Goal: Task Accomplishment & Management: Use online tool/utility

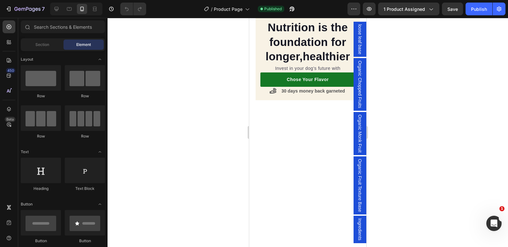
scroll to position [497, 0]
click at [209, 118] on div at bounding box center [307, 132] width 400 height 229
click at [260, 10] on img at bounding box center [307, 10] width 104 height 0
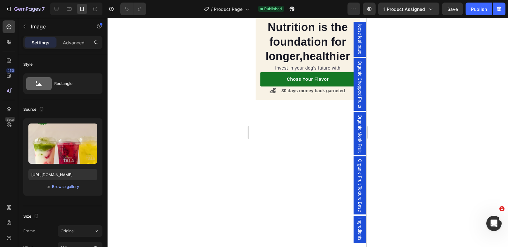
click at [271, 10] on img at bounding box center [307, 10] width 104 height 0
click at [265, 10] on img at bounding box center [307, 10] width 104 height 0
click at [221, 197] on div at bounding box center [307, 132] width 400 height 229
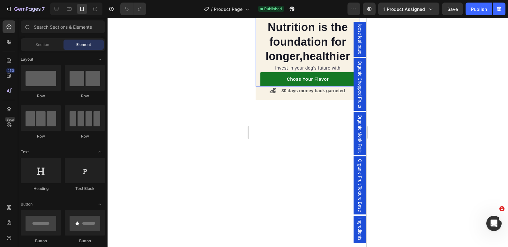
click at [257, 86] on div "Nutrition is the foundation for longer,healthier Heading Invest in your dog's f…" at bounding box center [307, 48] width 104 height 76
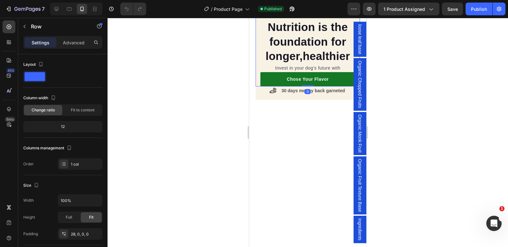
click at [260, 10] on img at bounding box center [307, 10] width 104 height 0
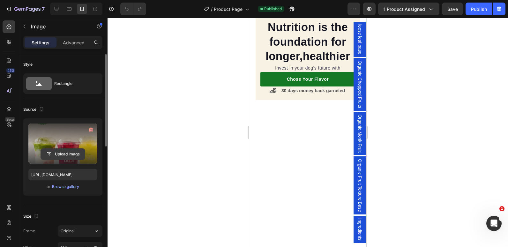
click at [69, 158] on input "file" at bounding box center [63, 154] width 44 height 11
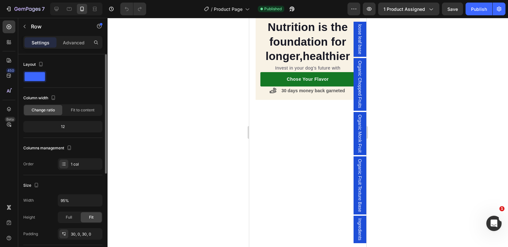
scroll to position [62, 0]
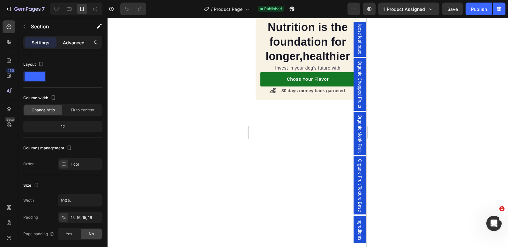
click at [67, 41] on p "Advanced" at bounding box center [74, 42] width 22 height 7
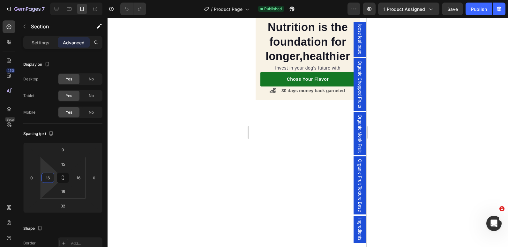
click at [46, 178] on input "16" at bounding box center [48, 178] width 10 height 10
type input "1"
type input "0"
click at [81, 176] on input "16" at bounding box center [79, 178] width 10 height 10
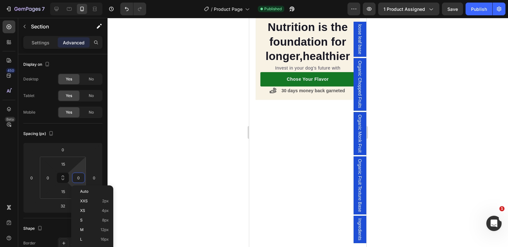
type input "00"
click at [218, 69] on div at bounding box center [307, 132] width 400 height 229
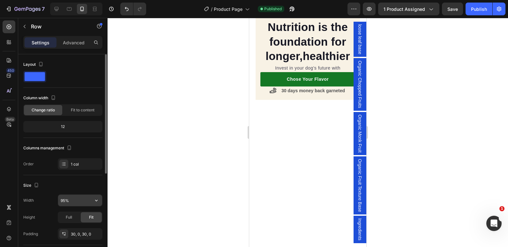
click at [62, 201] on input "95%" at bounding box center [80, 199] width 44 height 11
click at [179, 139] on div at bounding box center [307, 132] width 400 height 229
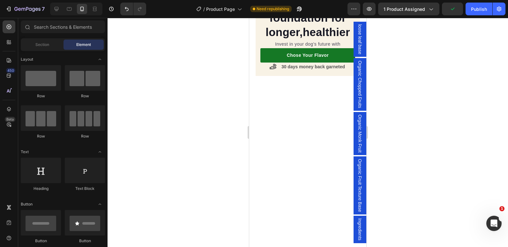
scroll to position [521, 0]
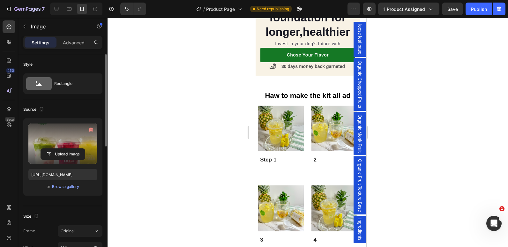
click at [67, 137] on label at bounding box center [62, 143] width 69 height 40
click at [67, 149] on input "file" at bounding box center [63, 154] width 44 height 11
type input "https://cdn.shopify.com/s/files/1/0655/3354/2570/files/gempages_569040827234386…"
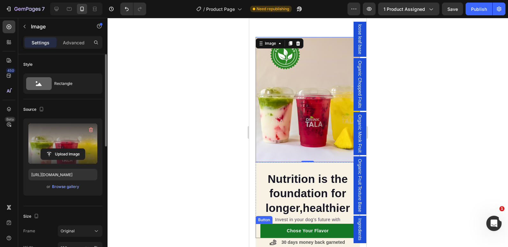
scroll to position [553, 0]
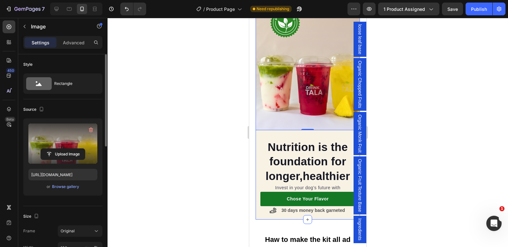
click at [260, 211] on div "Nutrition is the foundation for longer,healthier Heading Invest in your dog's f…" at bounding box center [307, 112] width 104 height 214
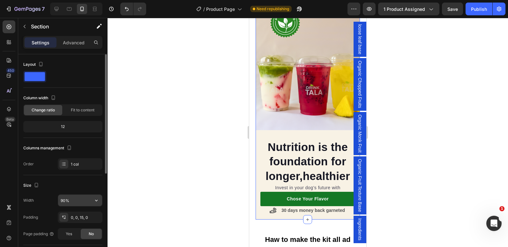
click at [61, 201] on input "90%" at bounding box center [80, 199] width 44 height 11
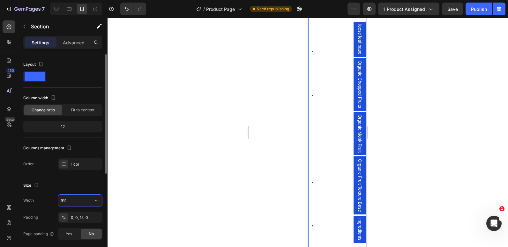
type input "95%"
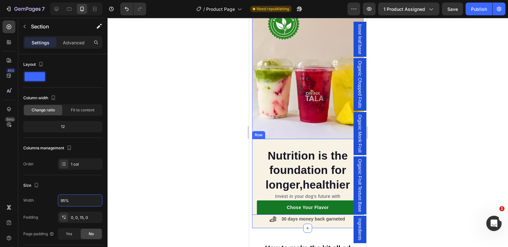
click at [284, 139] on div "Nutrition is the foundation for longer,healthier Heading Invest in your dog's f…" at bounding box center [307, 177] width 111 height 76
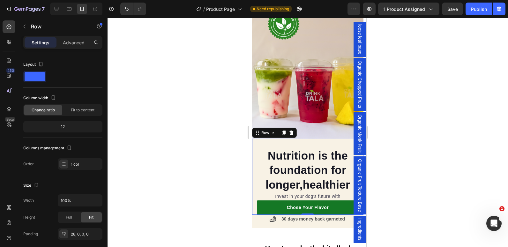
click at [282, 139] on div "Nutrition is the foundation for longer,healthier Heading Invest in your dog's f…" at bounding box center [307, 177] width 111 height 76
click at [276, 148] on h2 "Nutrition is the foundation for longer,healthier" at bounding box center [308, 170] width 102 height 45
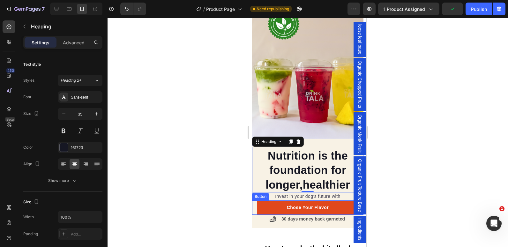
click at [261, 200] on link "Chose Your Flavor" at bounding box center [308, 207] width 102 height 14
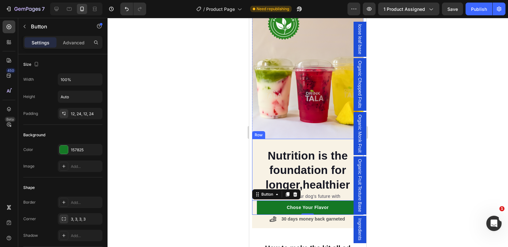
click at [272, 140] on div "Nutrition is the foundation for longer,healthier Heading Invest in your dog's f…" at bounding box center [307, 177] width 111 height 76
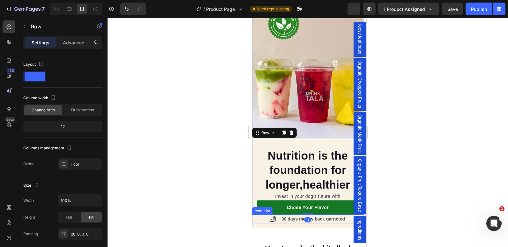
click at [253, 216] on div "30 days money back garneted" at bounding box center [307, 219] width 111 height 9
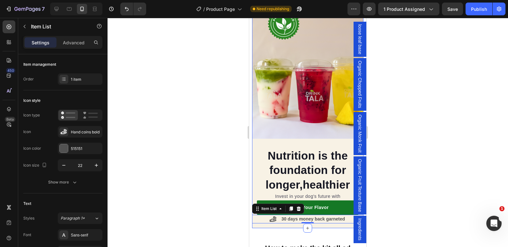
click at [255, 220] on div "Nutrition is the foundation for longer,healthier Heading Invest in your dog's f…" at bounding box center [307, 116] width 111 height 223
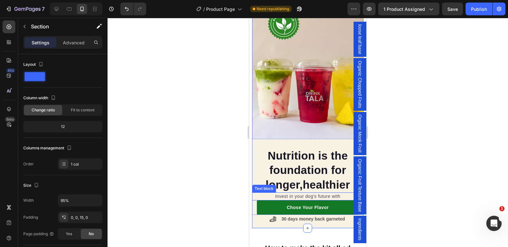
click at [291, 193] on p "Invest in your dog's future with" at bounding box center [307, 196] width 110 height 7
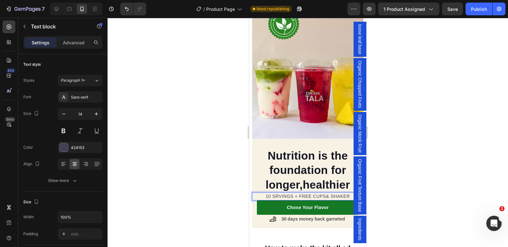
click at [284, 193] on p "10 SRVINGS + FREE CUPS& SHAKER" at bounding box center [307, 196] width 110 height 7
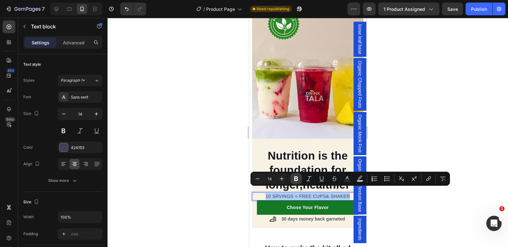
click at [293, 179] on icon "Editor contextual toolbar" at bounding box center [296, 178] width 6 height 6
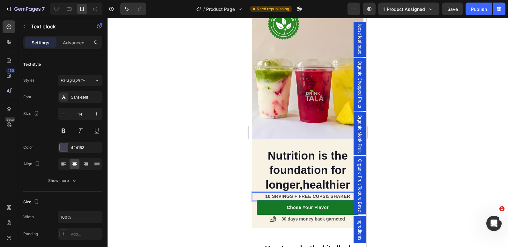
click at [189, 190] on div at bounding box center [307, 132] width 400 height 229
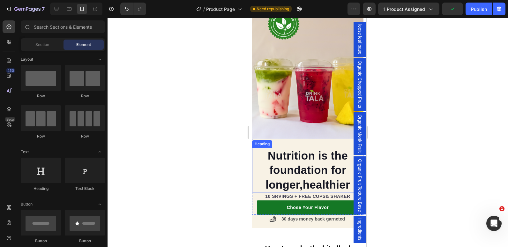
click at [273, 148] on h2 "Nutrition is the foundation for longer,healthier" at bounding box center [308, 170] width 102 height 45
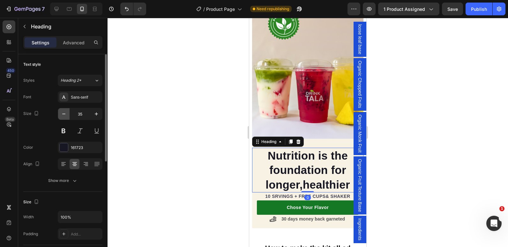
click at [61, 113] on icon "button" at bounding box center [64, 114] width 6 height 6
type input "34"
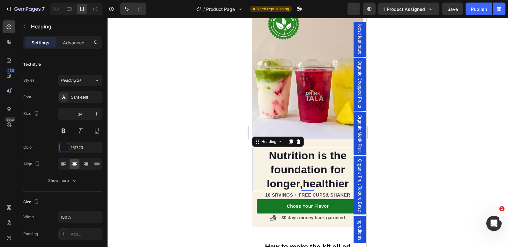
click at [214, 157] on div at bounding box center [307, 132] width 400 height 229
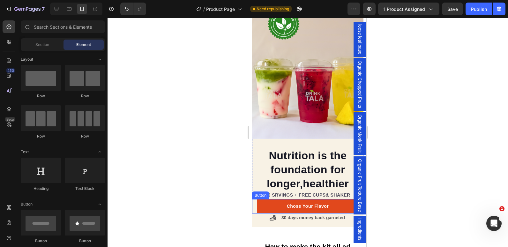
click at [265, 202] on link "Chose Your Flavor" at bounding box center [308, 206] width 102 height 14
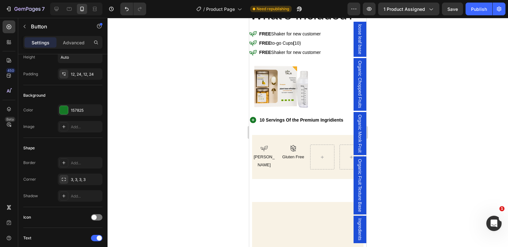
scroll to position [286, 0]
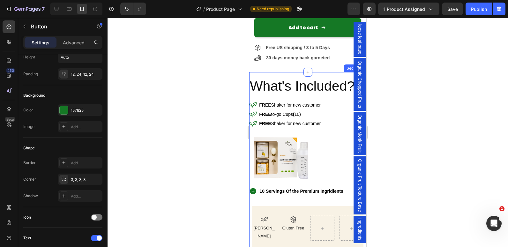
click at [280, 77] on div "What's Included? Heading Icon FREE Shaker for new customer Text Block Row Icon …" at bounding box center [307, 163] width 117 height 183
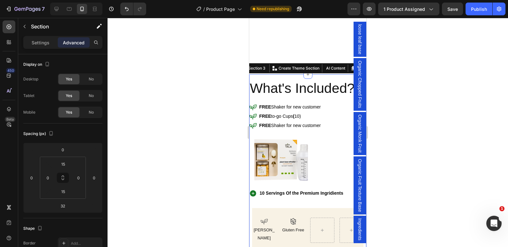
scroll to position [343, 0]
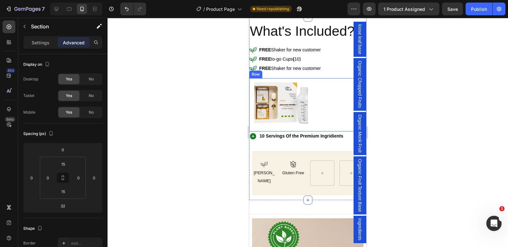
click at [253, 125] on div "Image Row" at bounding box center [307, 105] width 117 height 54
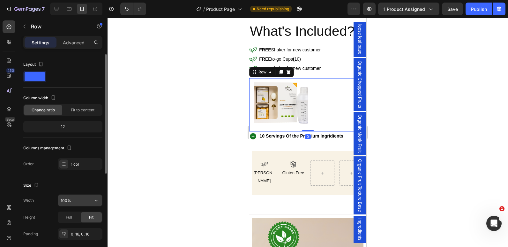
click at [65, 200] on input "100%" at bounding box center [80, 199] width 44 height 11
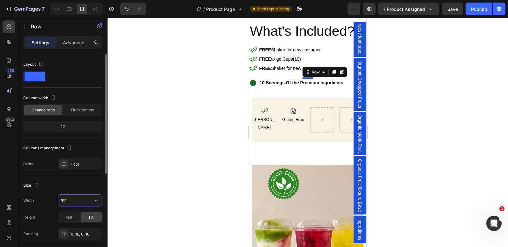
type input "95%"
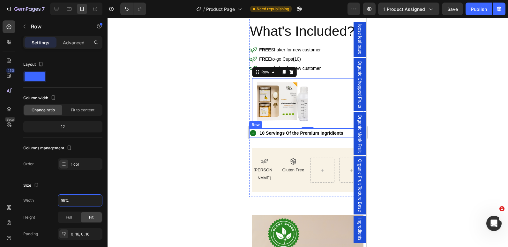
click at [258, 135] on div "Icon" at bounding box center [254, 132] width 10 height 9
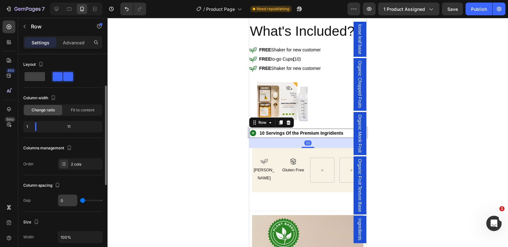
scroll to position [32, 0]
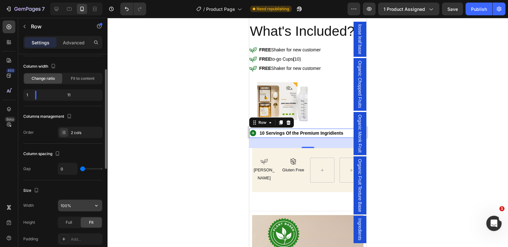
click at [63, 206] on input "100%" at bounding box center [80, 205] width 44 height 11
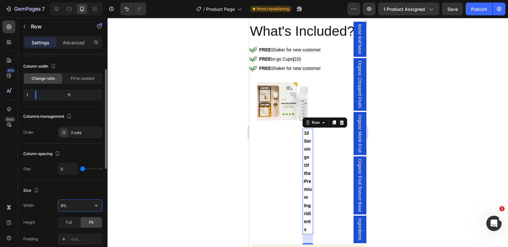
type input "95%"
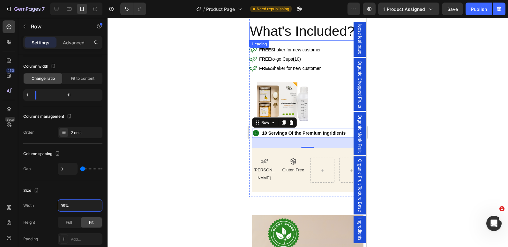
drag, startPoint x: 254, startPoint y: 35, endPoint x: 370, endPoint y: 97, distance: 131.6
click at [254, 35] on span "What's Included?" at bounding box center [302, 30] width 105 height 15
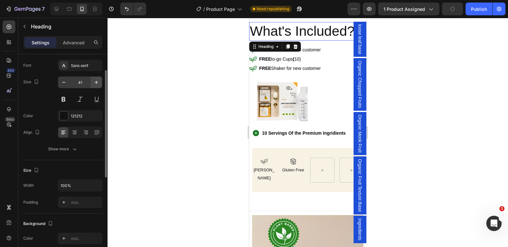
scroll to position [0, 0]
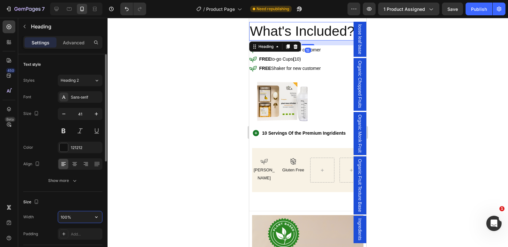
click at [65, 215] on input "100%" at bounding box center [80, 216] width 44 height 11
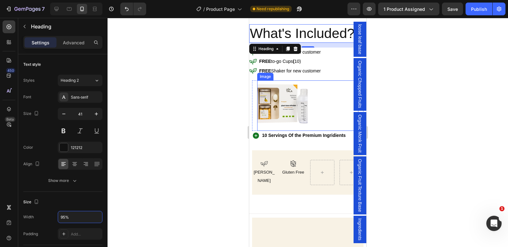
scroll to position [306, 0]
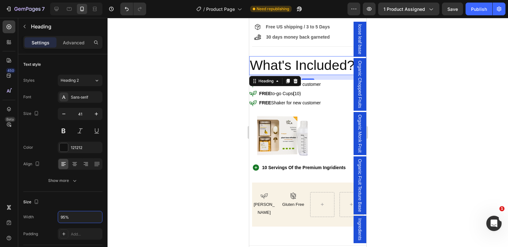
type input "95%"
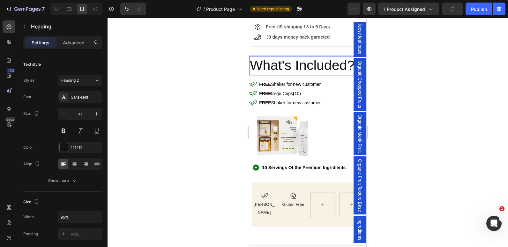
drag, startPoint x: 222, startPoint y: 54, endPoint x: 29, endPoint y: 29, distance: 194.5
click at [222, 54] on div at bounding box center [307, 132] width 400 height 229
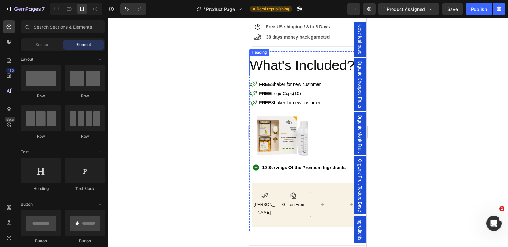
click at [286, 75] on h2 "⁠⁠⁠⁠⁠⁠⁠ What's Included?" at bounding box center [304, 65] width 111 height 18
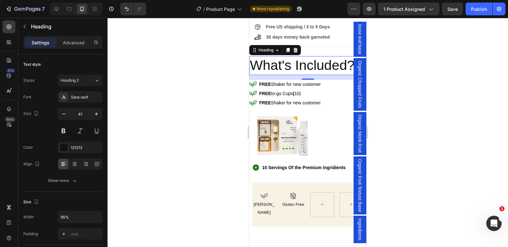
click at [208, 85] on div at bounding box center [307, 132] width 400 height 229
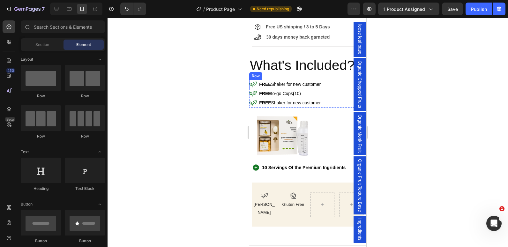
click at [256, 89] on div "Icon" at bounding box center [253, 84] width 9 height 9
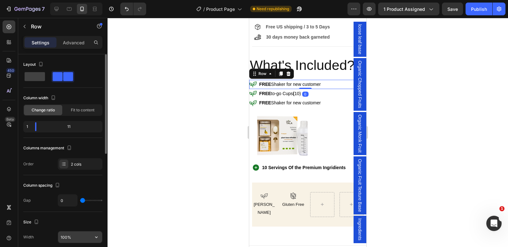
click at [62, 237] on input "100%" at bounding box center [80, 236] width 44 height 11
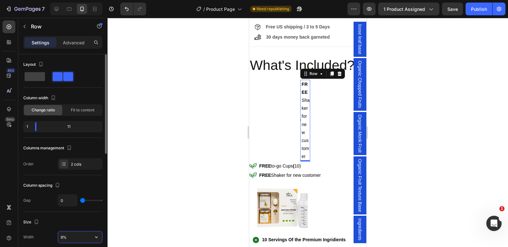
type input "95%"
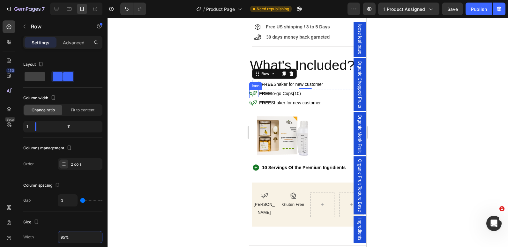
click at [250, 97] on icon at bounding box center [252, 94] width 7 height 6
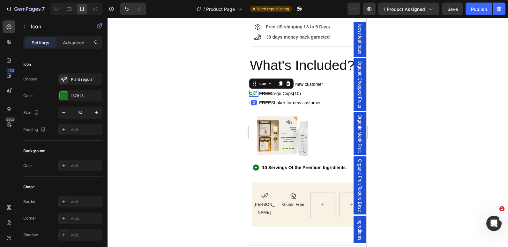
click at [199, 110] on div at bounding box center [307, 132] width 400 height 229
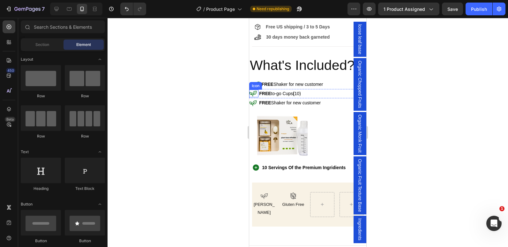
click at [257, 97] on div "Icon" at bounding box center [253, 94] width 9 height 8
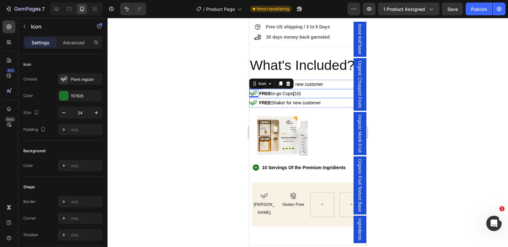
click at [257, 98] on div "Icon 0" at bounding box center [253, 93] width 9 height 9
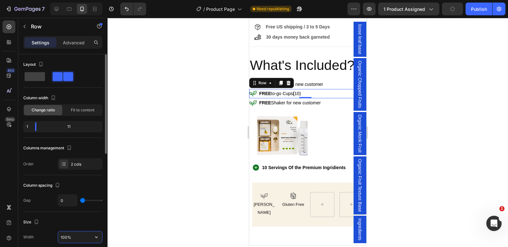
click at [63, 238] on input "100%" at bounding box center [80, 236] width 44 height 11
type input "95%"
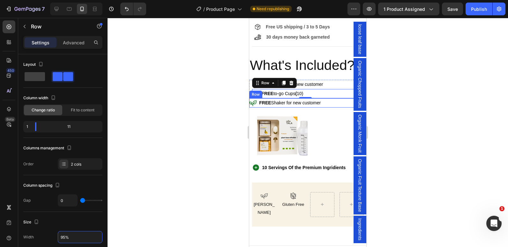
click at [253, 107] on div "Icon" at bounding box center [253, 102] width 9 height 9
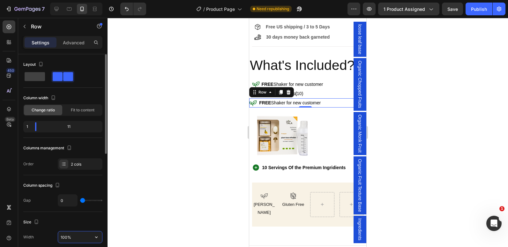
click at [63, 236] on input "100%" at bounding box center [80, 236] width 44 height 11
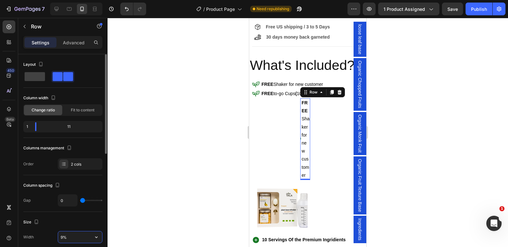
type input "95%"
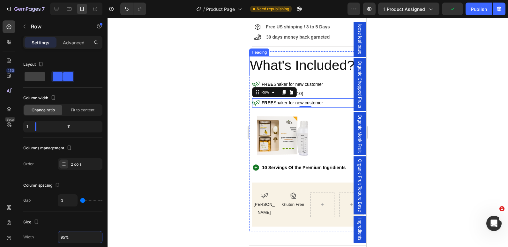
click at [288, 71] on span "What's Included?" at bounding box center [302, 64] width 105 height 15
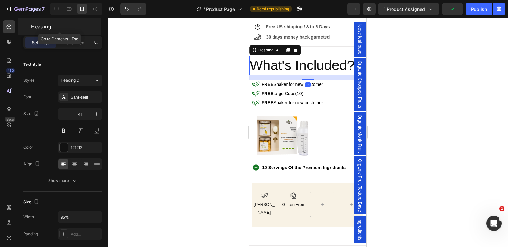
click at [23, 29] on button "button" at bounding box center [24, 26] width 10 height 10
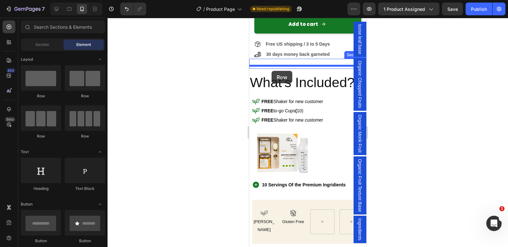
scroll to position [283, 0]
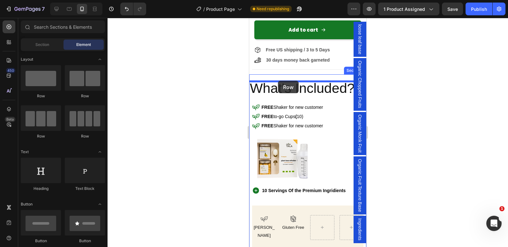
drag, startPoint x: 281, startPoint y: 97, endPoint x: 444, endPoint y: 113, distance: 163.0
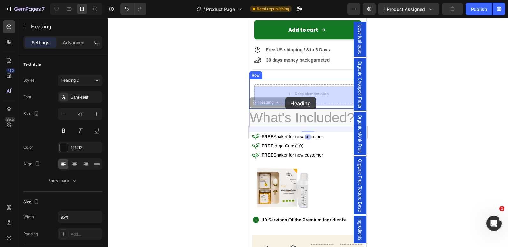
drag, startPoint x: 284, startPoint y: 106, endPoint x: 285, endPoint y: 96, distance: 9.3
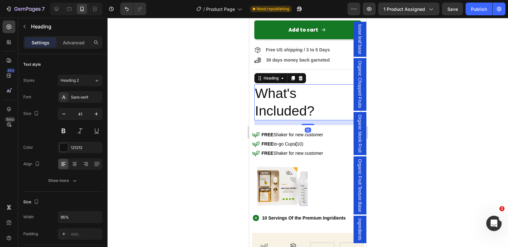
click at [254, 113] on h2 "What's Included?" at bounding box center [304, 102] width 101 height 36
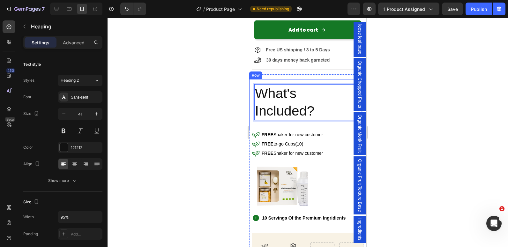
click at [251, 106] on div "What's Included? Heading 15 Row" at bounding box center [307, 104] width 117 height 51
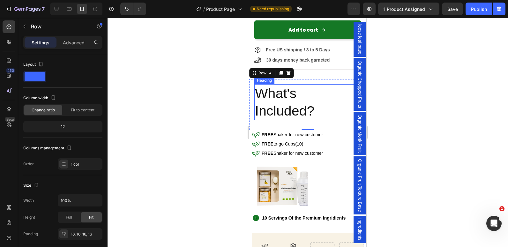
click at [254, 106] on h2 "⁠⁠⁠⁠⁠⁠⁠ What's Included?" at bounding box center [304, 102] width 101 height 36
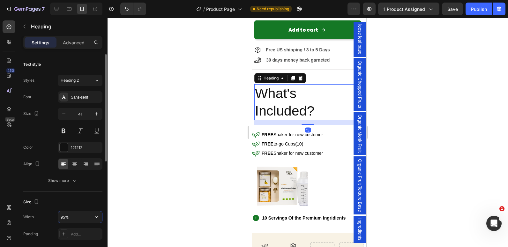
click at [63, 218] on input "95%" at bounding box center [80, 216] width 44 height 11
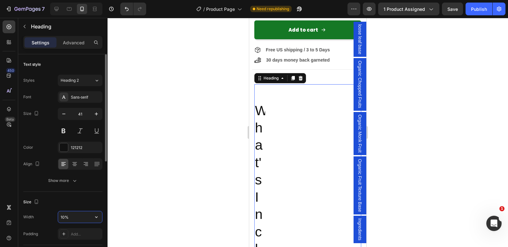
type input "100%"
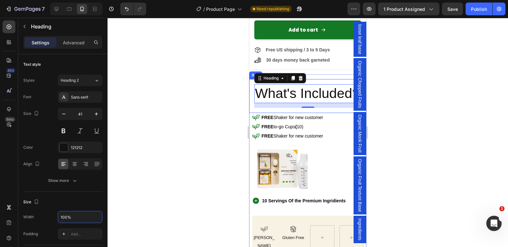
click at [253, 113] on div "⁠⁠⁠⁠⁠⁠⁠ What's Included? Heading 15 Row" at bounding box center [307, 95] width 117 height 33
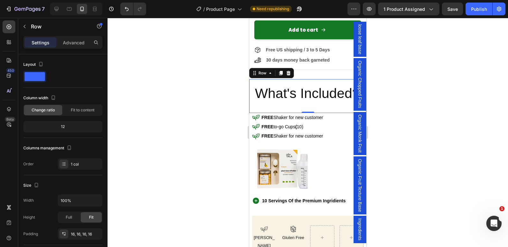
click at [253, 113] on div "⁠⁠⁠⁠⁠⁠⁠ What's Included? Heading Row 0" at bounding box center [307, 95] width 117 height 33
click at [66, 199] on input "100%" at bounding box center [80, 199] width 44 height 11
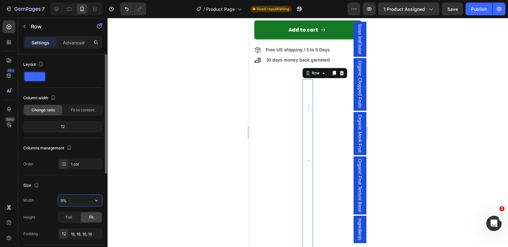
type input "95%"
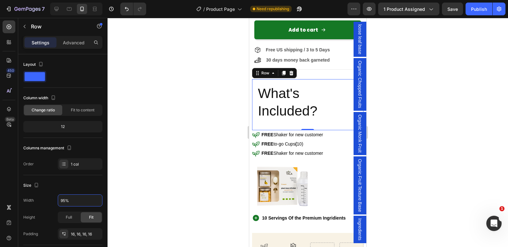
click at [188, 131] on div at bounding box center [307, 132] width 400 height 229
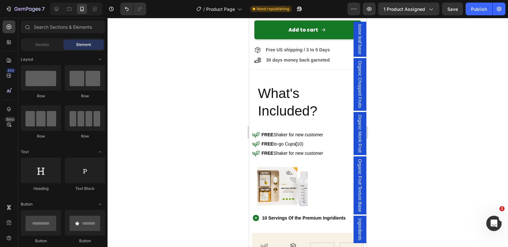
click at [188, 131] on div at bounding box center [307, 132] width 400 height 229
click at [258, 108] on span "What's Included?" at bounding box center [288, 101] width 60 height 33
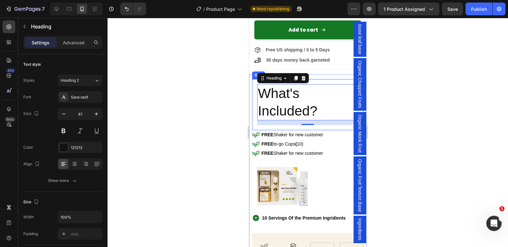
click at [254, 110] on div "⁠⁠⁠⁠⁠⁠⁠ What's Included? Heading 15 Row" at bounding box center [307, 104] width 111 height 51
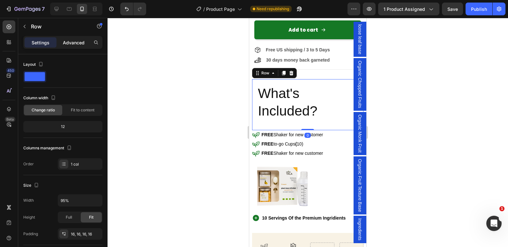
click at [72, 46] on p "Advanced" at bounding box center [74, 42] width 22 height 7
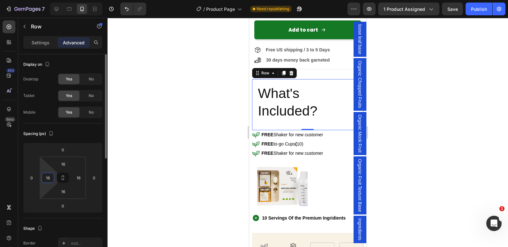
click at [51, 179] on input "16" at bounding box center [48, 178] width 10 height 10
type input "0"
click at [80, 179] on input "16" at bounding box center [79, 178] width 10 height 10
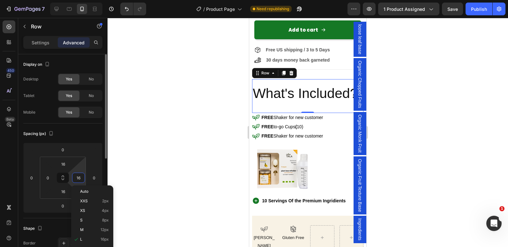
type input "0"
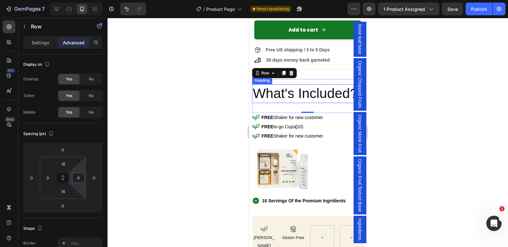
click at [253, 113] on div "⁠⁠⁠⁠⁠⁠⁠ What's Included? Heading Row 0" at bounding box center [307, 95] width 111 height 33
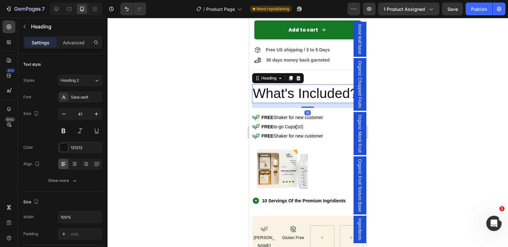
click at [229, 102] on div at bounding box center [307, 132] width 400 height 229
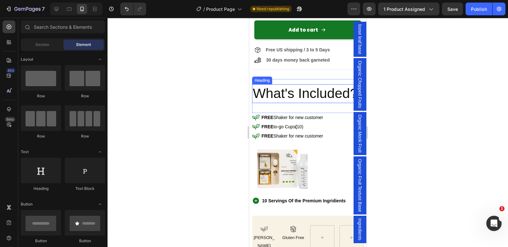
click at [270, 103] on h2 "⁠⁠⁠⁠⁠⁠⁠ What's Included?" at bounding box center [307, 93] width 111 height 18
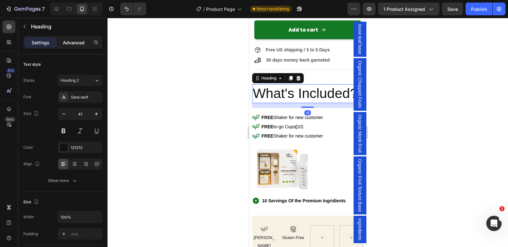
click at [78, 40] on p "Advanced" at bounding box center [74, 42] width 22 height 7
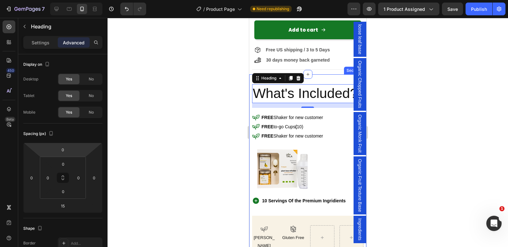
click at [313, 81] on div "⁠⁠⁠⁠⁠⁠⁠ What's Included? Heading 15 Row" at bounding box center [307, 95] width 111 height 33
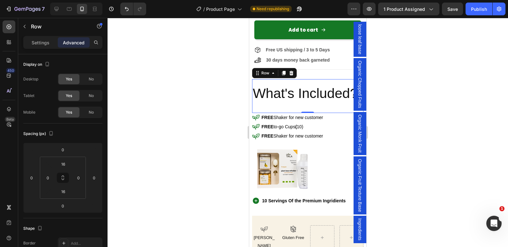
click at [258, 107] on div "⁠⁠⁠⁠⁠⁠⁠ What's Included? Heading" at bounding box center [307, 95] width 111 height 23
click at [189, 106] on div at bounding box center [307, 132] width 400 height 229
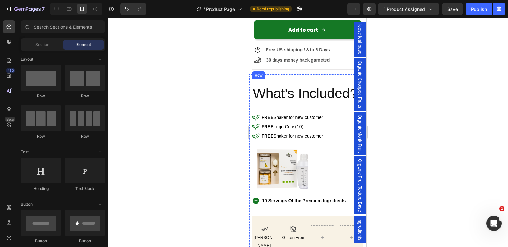
click at [253, 84] on div "⁠⁠⁠⁠⁠⁠⁠ What's Included? Heading Row" at bounding box center [307, 95] width 111 height 33
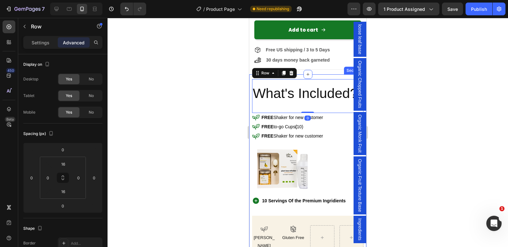
click at [250, 91] on div "⁠⁠⁠⁠⁠⁠⁠ What's Included? Heading Row 0 Icon FREE Shaker for new customer Text B…" at bounding box center [307, 169] width 117 height 180
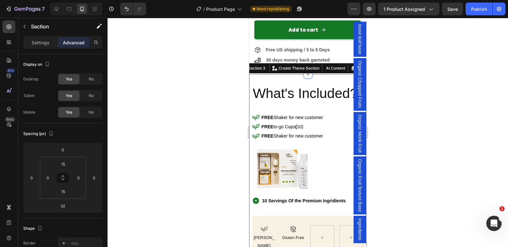
click at [194, 99] on div at bounding box center [307, 132] width 400 height 229
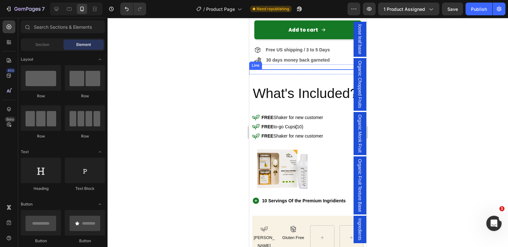
click at [266, 69] on div at bounding box center [307, 69] width 111 height 0
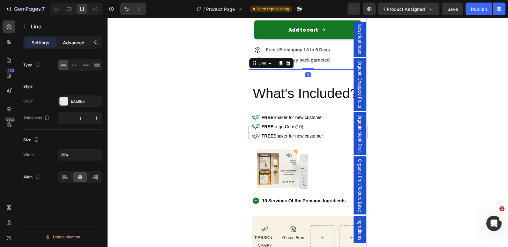
click at [80, 43] on p "Advanced" at bounding box center [74, 42] width 22 height 7
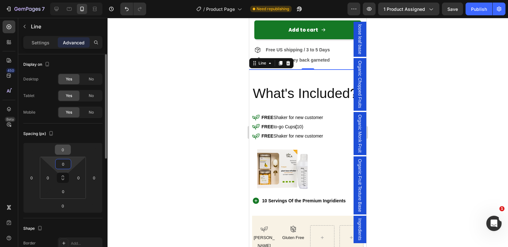
drag, startPoint x: 62, startPoint y: 164, endPoint x: 57, endPoint y: 154, distance: 11.0
drag, startPoint x: 57, startPoint y: 154, endPoint x: 49, endPoint y: 147, distance: 10.7
click at [49, 0] on html "7 Version history / Product Page Need republishing Preview 1 product assigned S…" at bounding box center [254, 0] width 508 height 0
click at [64, 148] on input "0" at bounding box center [62, 150] width 13 height 10
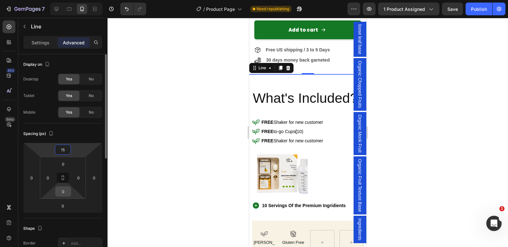
type input "15"
click at [64, 191] on input "0" at bounding box center [63, 191] width 13 height 10
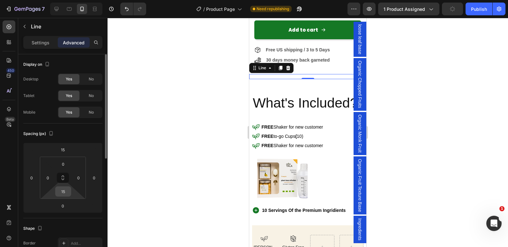
drag, startPoint x: 201, startPoint y: 112, endPoint x: 66, endPoint y: 189, distance: 155.9
click at [66, 189] on input "15" at bounding box center [63, 191] width 13 height 10
type input "1"
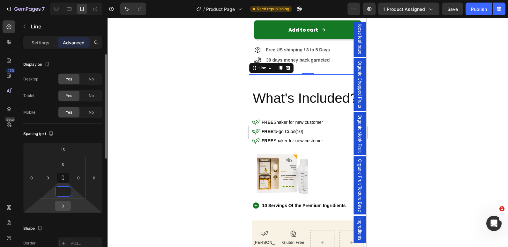
type input "0"
click at [64, 208] on input "0" at bounding box center [62, 206] width 13 height 10
type input "15"
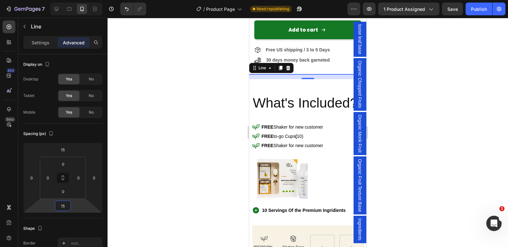
click at [126, 182] on div at bounding box center [307, 132] width 400 height 229
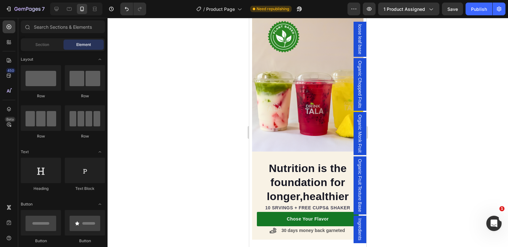
scroll to position [585, 0]
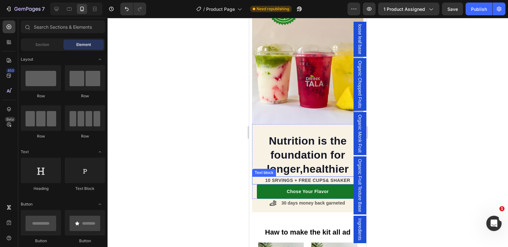
click at [312, 178] on strong "10 SRVINGS + FREE CUPS& SHAKER" at bounding box center [307, 180] width 85 height 5
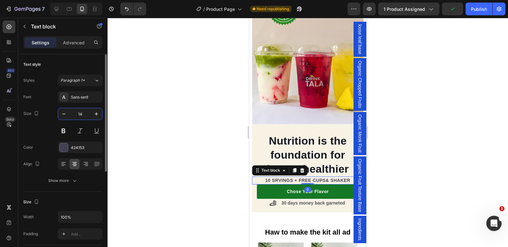
click at [78, 113] on input "14" at bounding box center [79, 113] width 21 height 11
click at [63, 41] on p "Advanced" at bounding box center [74, 42] width 22 height 7
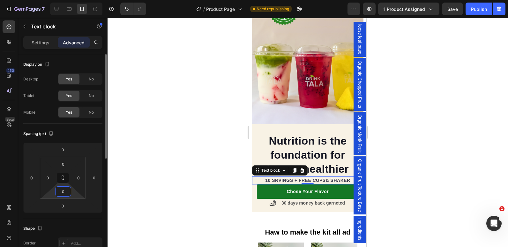
click at [64, 188] on input "0" at bounding box center [63, 191] width 13 height 10
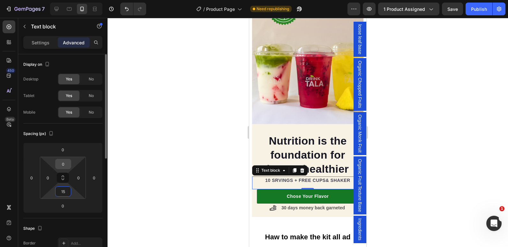
type input "15"
click at [65, 163] on input "0" at bounding box center [63, 164] width 13 height 10
type input "15"
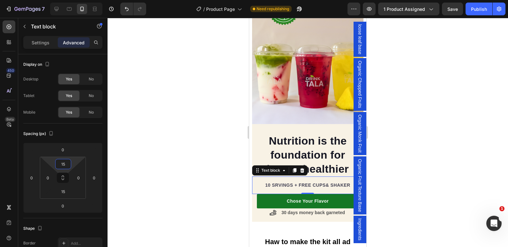
click at [151, 156] on div at bounding box center [307, 132] width 400 height 229
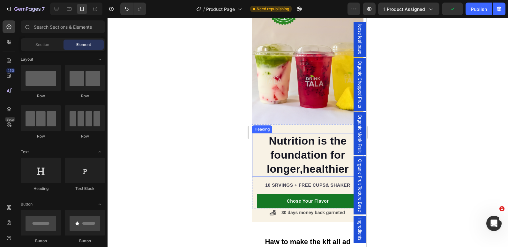
click at [282, 162] on h2 "Nutrition is the foundation for longer,healthier" at bounding box center [308, 155] width 102 height 44
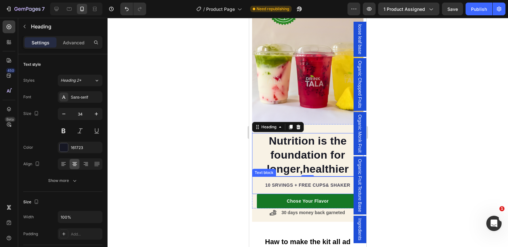
click at [288, 182] on strong "10 SRVINGS + FREE CUPS& SHAKER" at bounding box center [307, 184] width 85 height 5
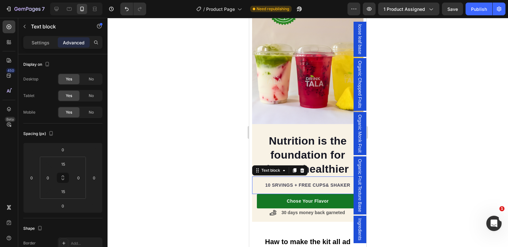
click at [288, 182] on strong "10 SRVINGS + FREE CUPS& SHAKER" at bounding box center [307, 184] width 85 height 5
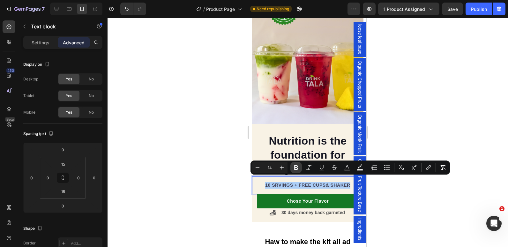
click at [296, 167] on icon "Editor contextual toolbar" at bounding box center [296, 167] width 4 height 5
click at [224, 178] on div at bounding box center [307, 132] width 400 height 229
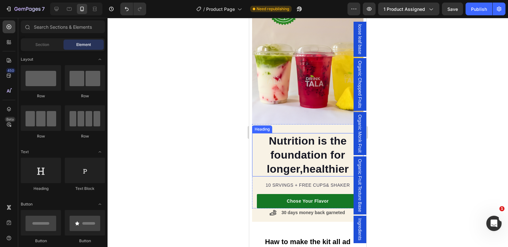
click at [284, 149] on h2 "Nutrition is the foundation for longer,healthier" at bounding box center [308, 155] width 102 height 44
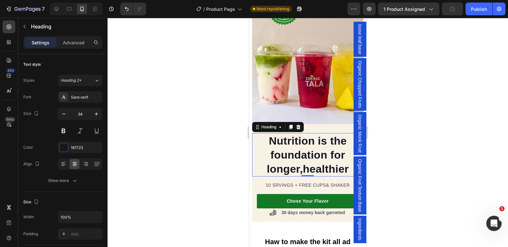
click at [404, 110] on div at bounding box center [307, 132] width 400 height 229
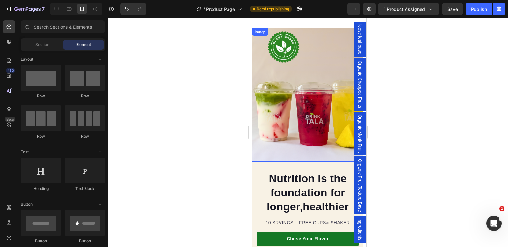
scroll to position [612, 0]
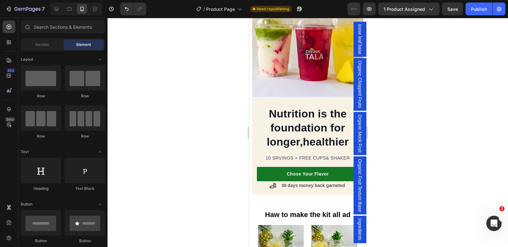
click at [223, 119] on div at bounding box center [307, 132] width 400 height 229
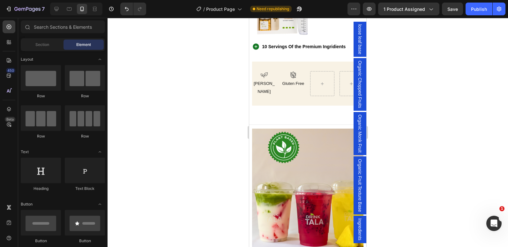
scroll to position [449, 0]
click at [280, 122] on div "Title Line" at bounding box center [307, 125] width 117 height 8
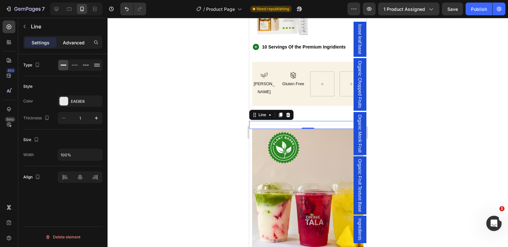
click at [76, 44] on p "Advanced" at bounding box center [74, 42] width 22 height 7
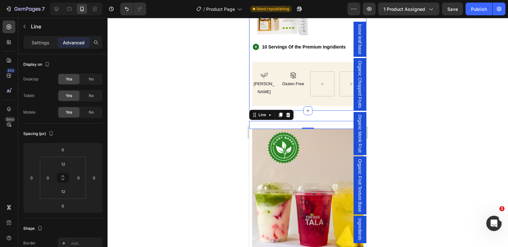
click at [296, 104] on div "What's Included? Heading Row Icon FREE Shaker for new customer Text Block Row I…" at bounding box center [307, 16] width 117 height 190
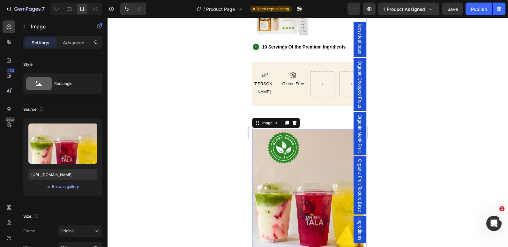
click at [249, 146] on section "Nutrition is the foundation for longer,healthier Heading 10 SRVINGS + FREE CUPS…" at bounding box center [307, 244] width 117 height 231
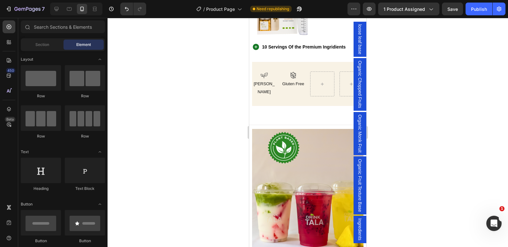
click at [250, 146] on section "Nutrition is the foundation for longer,healthier Heading 10 SRVINGS + FREE CUPS…" at bounding box center [307, 244] width 117 height 231
click at [261, 106] on div "What's Included? Heading Row Icon FREE Shaker for new customer Text Block Row I…" at bounding box center [307, 16] width 117 height 190
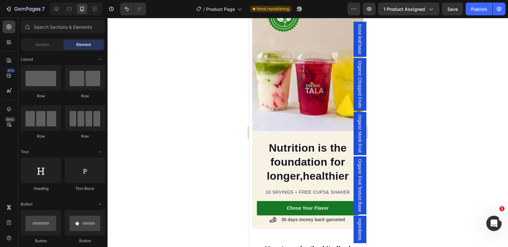
scroll to position [593, 0]
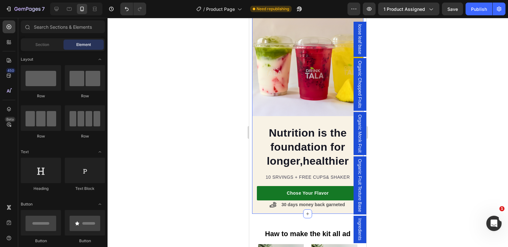
click at [255, 206] on div "Nutrition is the foundation for longer,healthier Heading 10 SRVINGS + FREE CUPS…" at bounding box center [307, 97] width 111 height 231
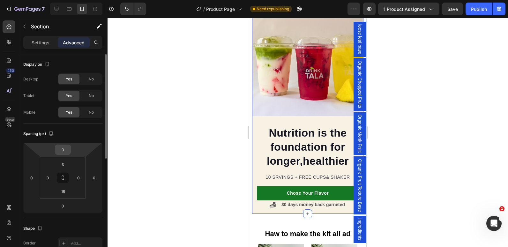
click at [65, 152] on input "0" at bounding box center [62, 150] width 13 height 10
type input "32"
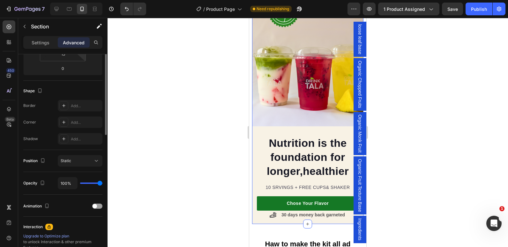
scroll to position [73, 0]
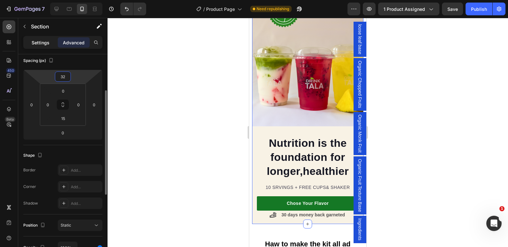
click at [47, 41] on p "Settings" at bounding box center [41, 42] width 18 height 7
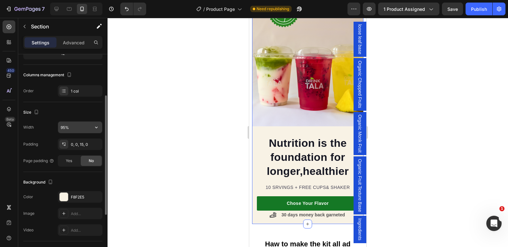
click at [62, 125] on input "95%" at bounding box center [80, 126] width 44 height 11
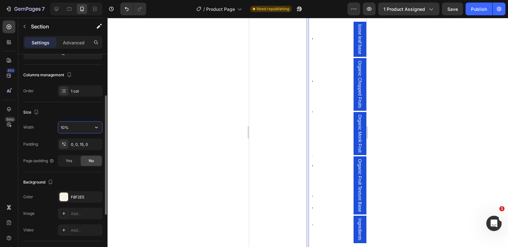
type input "100%"
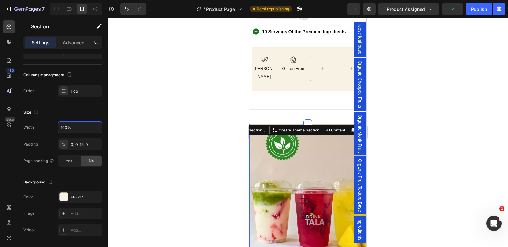
scroll to position [464, 0]
click at [253, 143] on img at bounding box center [307, 194] width 117 height 141
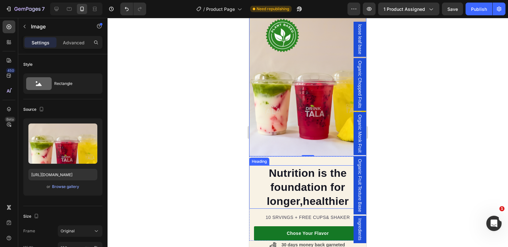
scroll to position [616, 0]
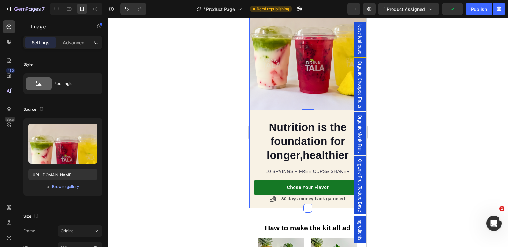
click at [255, 201] on div "Nutrition is the foundation for longer,healthier Heading 10 SRVINGS + FREE CUPS…" at bounding box center [307, 89] width 117 height 238
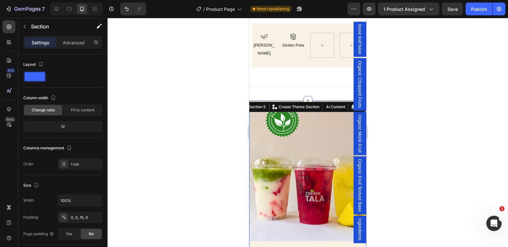
scroll to position [487, 0]
click at [71, 42] on p "Advanced" at bounding box center [74, 42] width 22 height 7
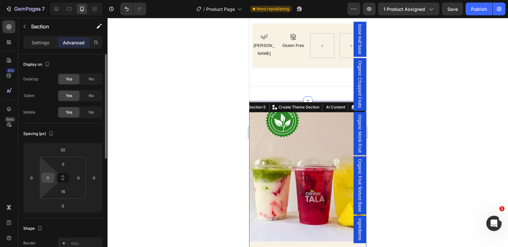
click at [51, 174] on input "0" at bounding box center [48, 178] width 10 height 10
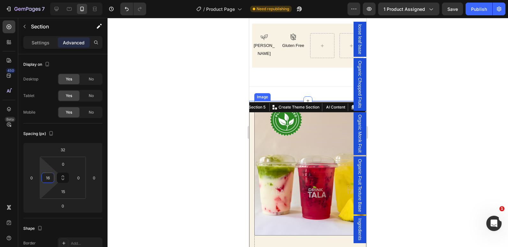
scroll to position [615, 0]
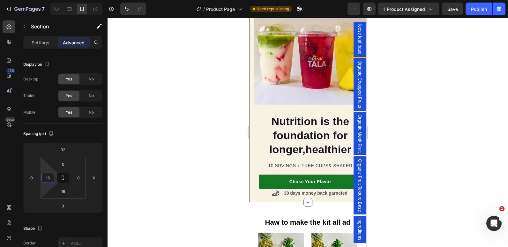
type input "16"
click at [251, 192] on div "Nutrition is the foundation for longer,healthier Heading 10 SRVINGS + FREE CUPS…" at bounding box center [307, 86] width 117 height 232
click at [0, 0] on div "Spacing (px) 32 0 0 0 0 16 15 0" at bounding box center [0, 0] width 0 height 0
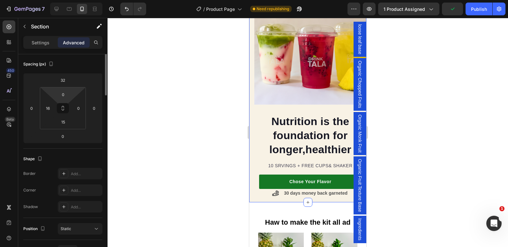
scroll to position [4, 0]
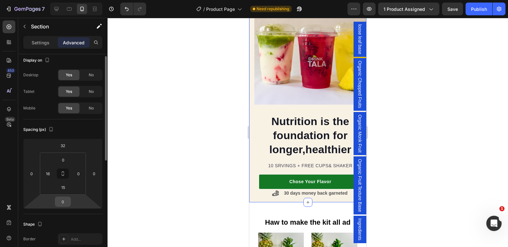
click at [61, 203] on input "0" at bounding box center [62, 202] width 13 height 10
type input "32"
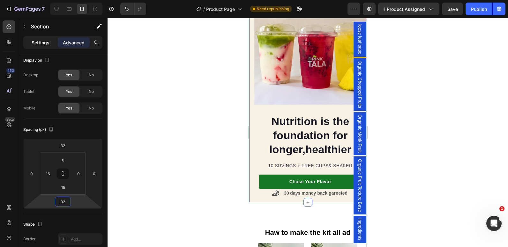
click at [39, 45] on p "Settings" at bounding box center [41, 42] width 18 height 7
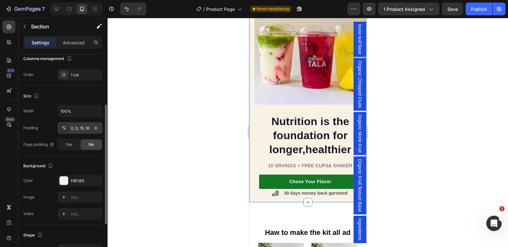
scroll to position [90, 0]
click at [63, 179] on div at bounding box center [64, 180] width 8 height 8
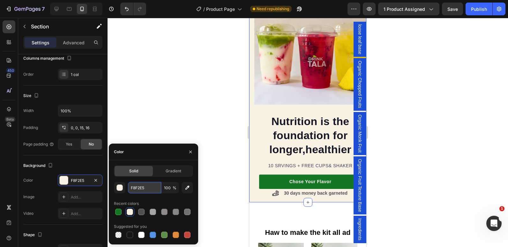
click at [136, 189] on input "F8F2E5" at bounding box center [144, 187] width 33 height 11
click at [117, 234] on div at bounding box center [118, 234] width 6 height 6
type input "000000"
type input "0"
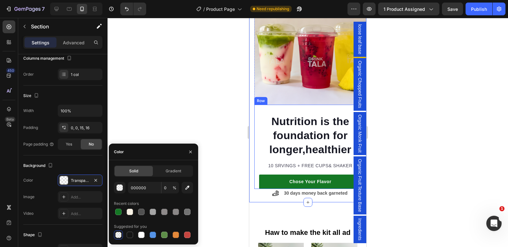
click at [256, 105] on div "Nutrition is the foundation for longer,healthier Heading 10 SRVINGS + FREE CUPS…" at bounding box center [310, 147] width 112 height 84
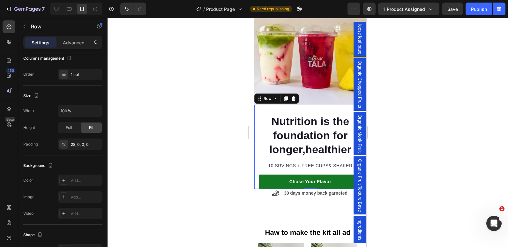
scroll to position [0, 0]
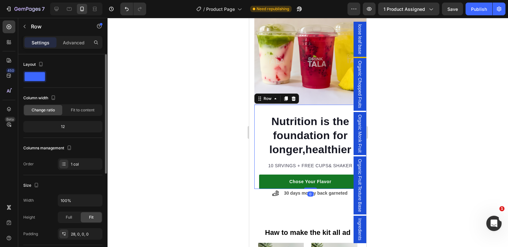
click at [256, 105] on div "Nutrition is the foundation for longer,healthier Heading 10 SRVINGS + FREE CUPS…" at bounding box center [310, 147] width 112 height 84
click at [61, 200] on input "100%" at bounding box center [80, 199] width 44 height 11
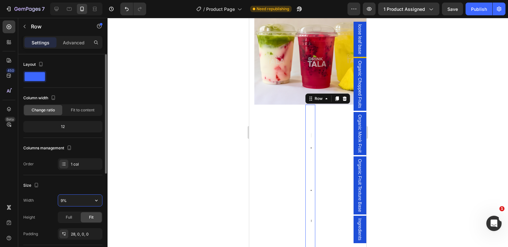
type input "95%"
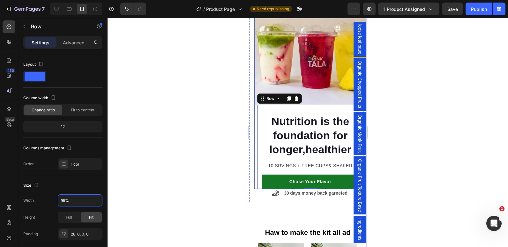
click at [256, 166] on div "Nutrition is the foundation for longer,healthier Heading 10 SRVINGS + FREE CUPS…" at bounding box center [310, 147] width 112 height 84
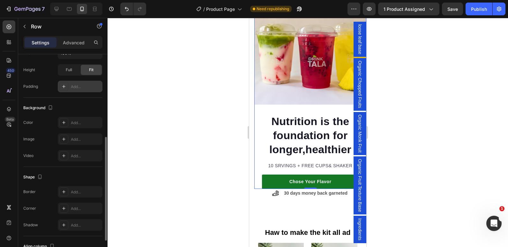
scroll to position [168, 0]
click at [64, 124] on icon at bounding box center [63, 122] width 5 height 5
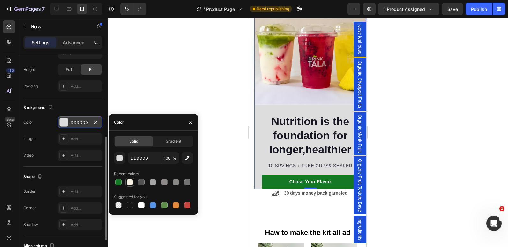
click at [128, 183] on div at bounding box center [130, 182] width 6 height 6
type input "F8F2E5"
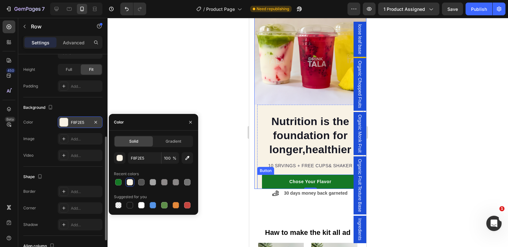
click at [257, 175] on div "Chose Your Flavor Button" at bounding box center [310, 181] width 106 height 14
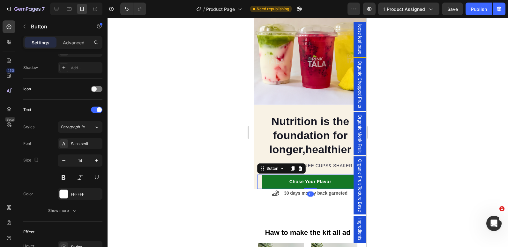
scroll to position [0, 0]
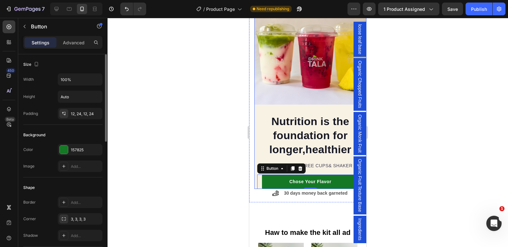
click at [255, 178] on div "Nutrition is the foundation for longer,healthier Heading 10 SRVINGS + FREE CUPS…" at bounding box center [310, 147] width 112 height 84
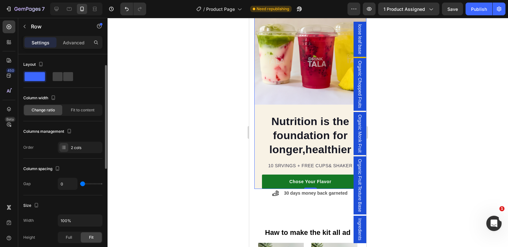
scroll to position [18, 0]
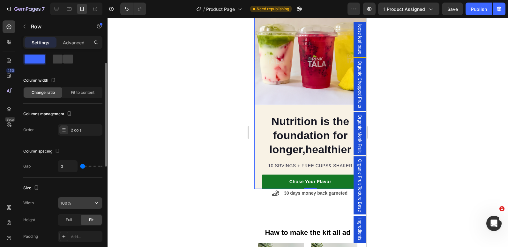
click at [63, 204] on input "100%" at bounding box center [80, 202] width 44 height 11
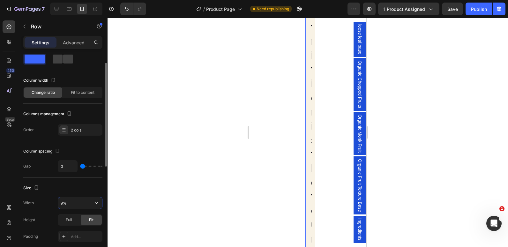
type input "95%"
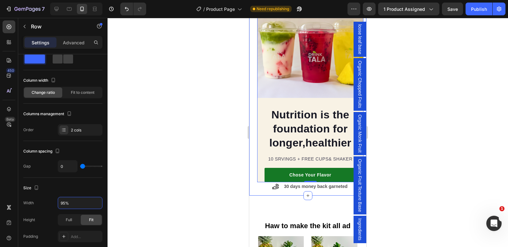
click at [253, 169] on div "Nutrition is the foundation for longer,healthier Heading 10 SRVINGS + FREE CUPS…" at bounding box center [307, 82] width 117 height 225
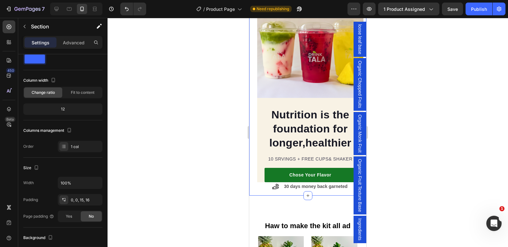
scroll to position [0, 0]
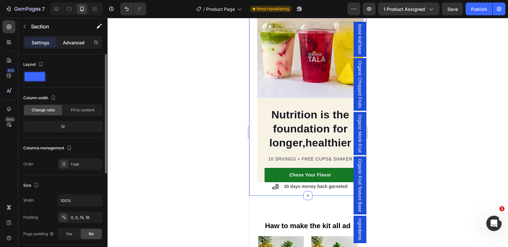
click at [65, 46] on div "Advanced" at bounding box center [74, 42] width 32 height 10
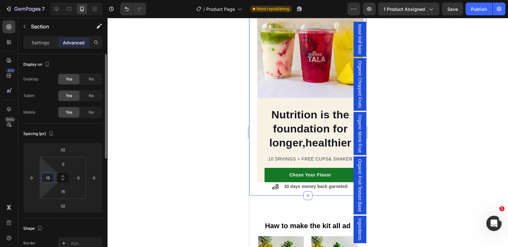
click at [46, 177] on input "16" at bounding box center [48, 178] width 10 height 10
type input "0"
click at [180, 179] on div at bounding box center [307, 132] width 400 height 229
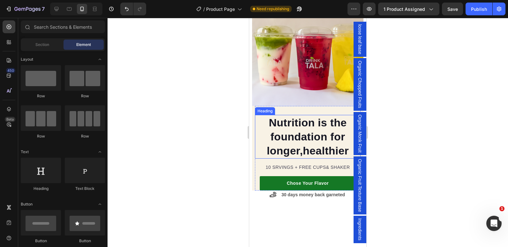
scroll to position [487, 0]
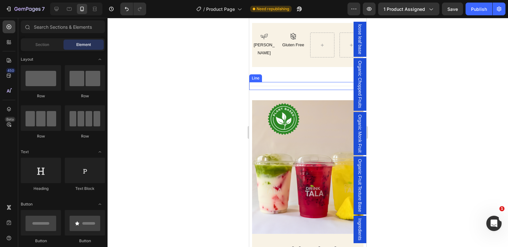
click at [290, 84] on div "Title Line" at bounding box center [307, 86] width 117 height 8
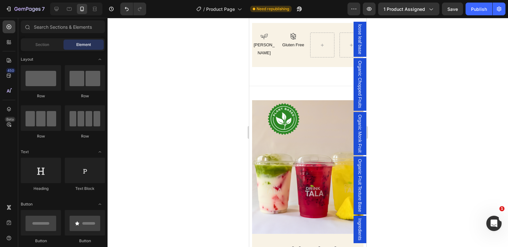
click at [250, 114] on div "Nutrition is the foundation for longer,healthier Heading 10 SRVINGS + FREE CUPS…" at bounding box center [307, 213] width 117 height 226
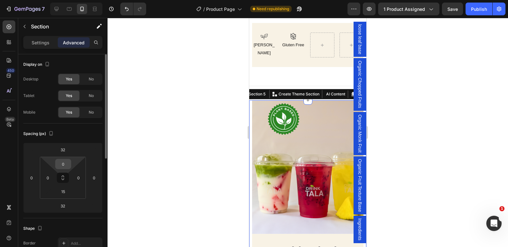
click at [63, 166] on input "0" at bounding box center [63, 164] width 13 height 10
type input "15"
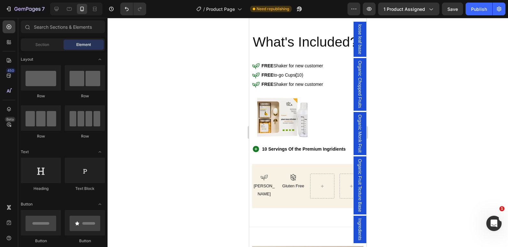
scroll to position [424, 0]
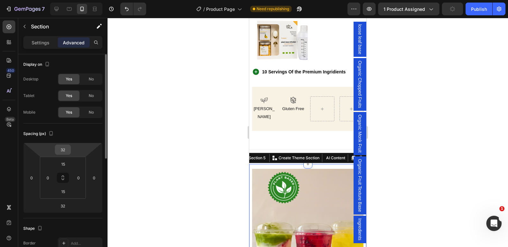
click at [66, 146] on input "32" at bounding box center [62, 150] width 13 height 10
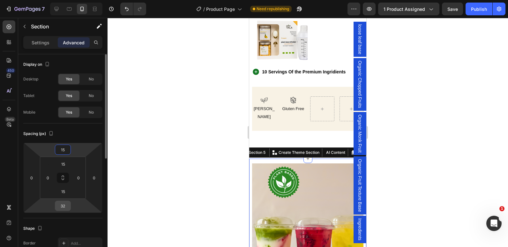
type input "15"
click at [64, 208] on input "32" at bounding box center [62, 206] width 13 height 10
type input "15"
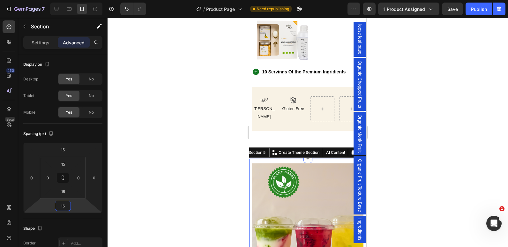
click at [197, 155] on div at bounding box center [307, 132] width 400 height 229
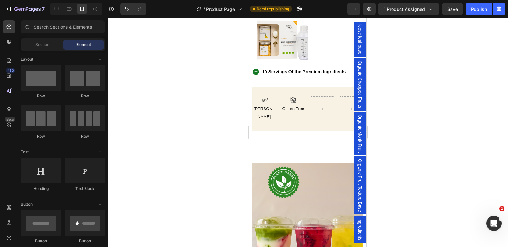
click at [270, 146] on div "Title Line" at bounding box center [307, 150] width 117 height 8
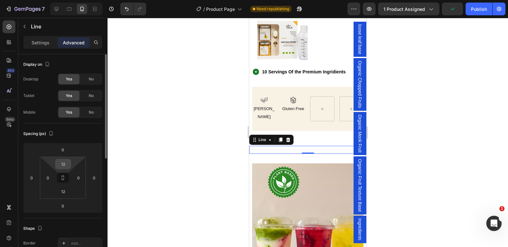
click at [63, 162] on input "12" at bounding box center [63, 164] width 13 height 10
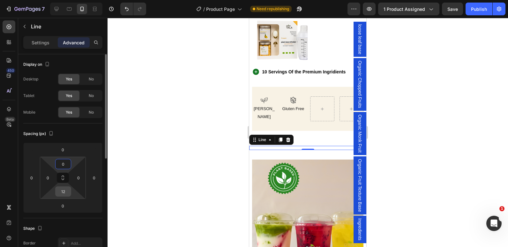
type input "0"
click at [64, 192] on input "12" at bounding box center [63, 191] width 13 height 10
type input "0"
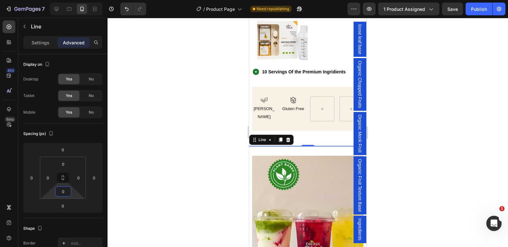
click at [192, 140] on div at bounding box center [307, 132] width 400 height 229
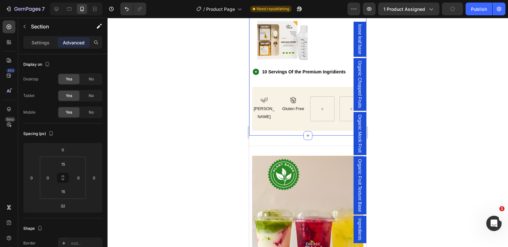
click at [281, 131] on div "What's Included? Heading Row Icon FREE Shaker for new customer Text Block Row I…" at bounding box center [307, 41] width 117 height 190
click at [62, 208] on input "32" at bounding box center [62, 206] width 13 height 10
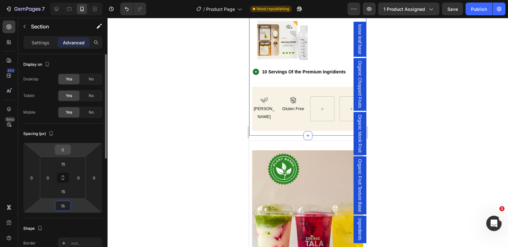
type input "15"
click at [64, 152] on input "0" at bounding box center [62, 150] width 13 height 10
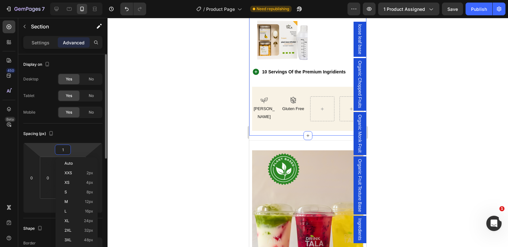
type input "15"
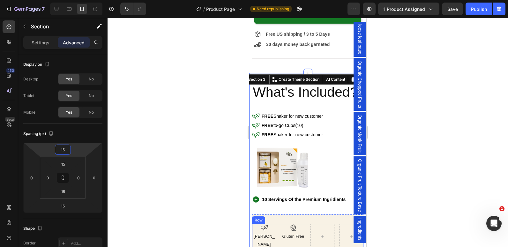
scroll to position [282, 0]
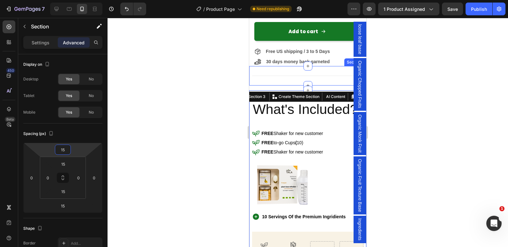
click at [267, 85] on div "Title Line Section 2" at bounding box center [307, 75] width 117 height 19
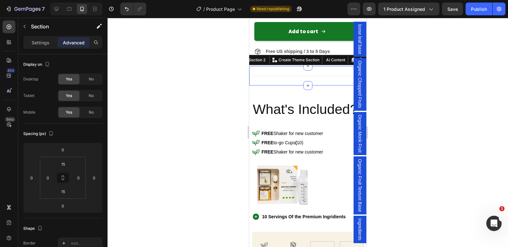
click at [267, 84] on div "Title Line Section 2 Create Theme Section AI Content Write with GemAI What woul…" at bounding box center [307, 75] width 117 height 19
click at [65, 163] on input "15" at bounding box center [63, 164] width 13 height 10
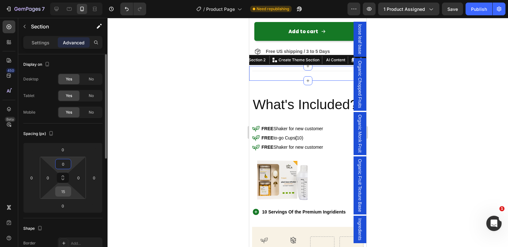
type input "0"
click at [64, 188] on input "15" at bounding box center [63, 191] width 13 height 10
type input "0"
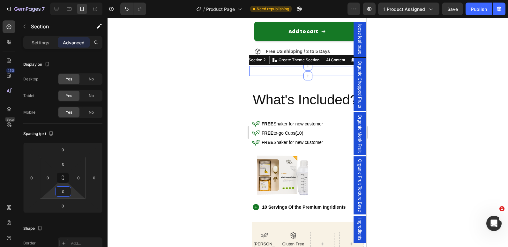
click at [176, 154] on div at bounding box center [307, 132] width 400 height 229
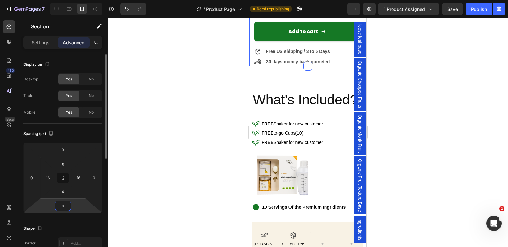
click at [62, 203] on input "0" at bounding box center [62, 206] width 13 height 10
type input "15"
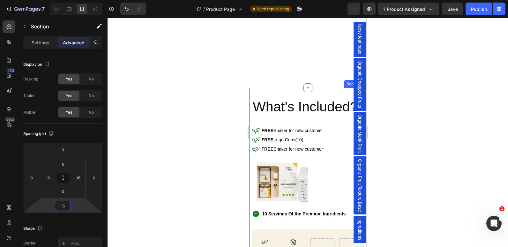
scroll to position [391, 0]
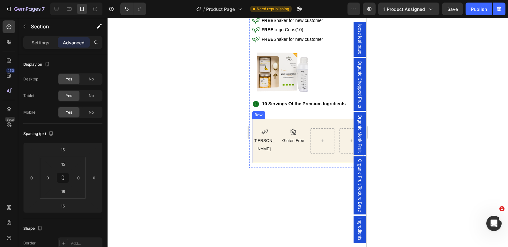
scroll to position [230, 0]
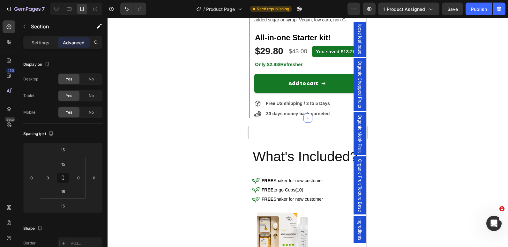
click at [61, 190] on input "0" at bounding box center [63, 191] width 13 height 10
type input "15"
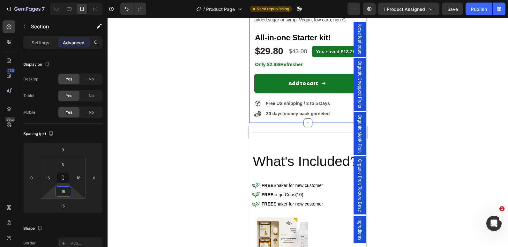
click at [207, 121] on div at bounding box center [307, 132] width 400 height 229
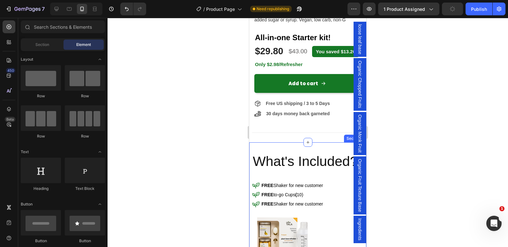
click at [271, 149] on div "What's Included? Heading Row Icon FREE Shaker for new customer Text Block Row I…" at bounding box center [307, 237] width 117 height 190
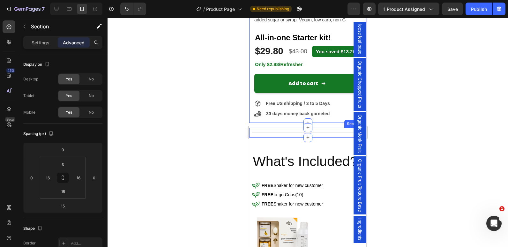
click at [266, 135] on div "Title Line" at bounding box center [307, 133] width 117 height 10
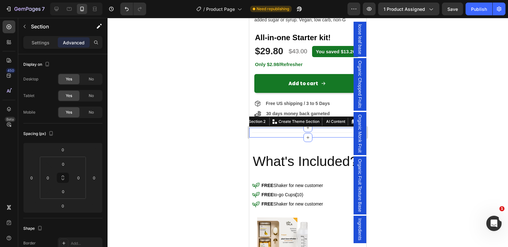
click at [180, 142] on div at bounding box center [307, 132] width 400 height 229
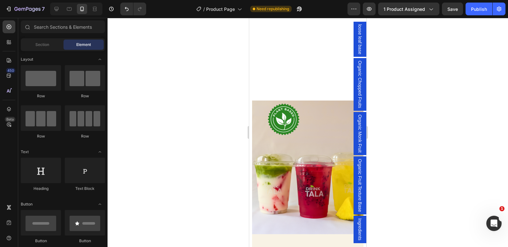
scroll to position [615, 0]
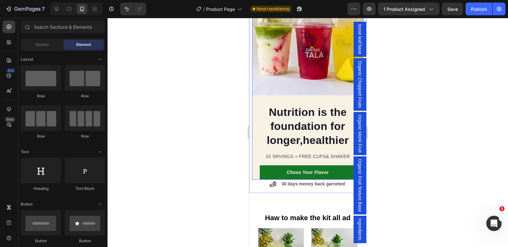
click at [253, 166] on div "Nutrition is the foundation for longer,healthier Heading 10 SRVINGS + FREE CUPS…" at bounding box center [307, 137] width 111 height 84
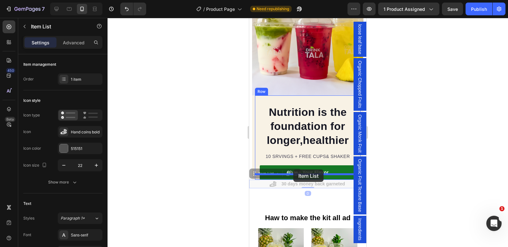
drag, startPoint x: 263, startPoint y: 178, endPoint x: 293, endPoint y: 169, distance: 31.4
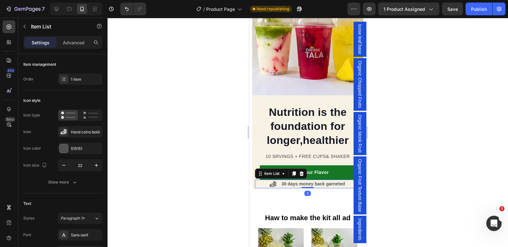
click at [192, 179] on div at bounding box center [307, 132] width 400 height 229
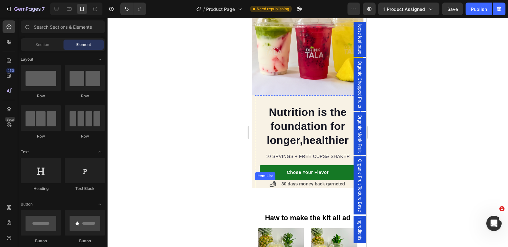
click at [258, 179] on div "30 days money back garneted" at bounding box center [308, 183] width 106 height 9
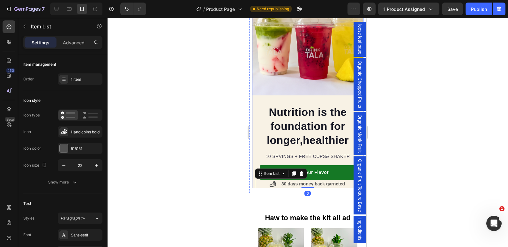
click at [252, 178] on div "Nutrition is the foundation for longer,healthier Heading 10 SRVINGS + FREE CUPS…" at bounding box center [307, 141] width 111 height 93
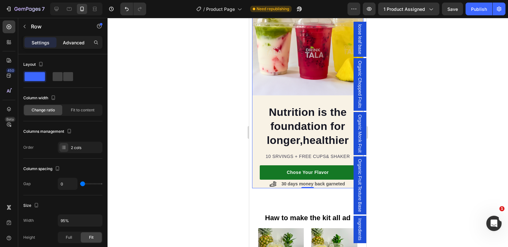
click at [69, 43] on p "Advanced" at bounding box center [74, 42] width 22 height 7
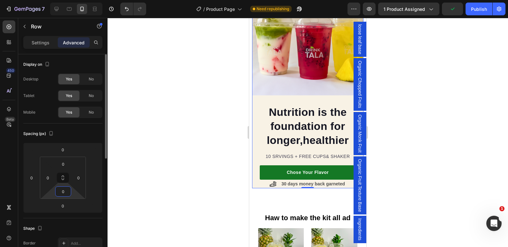
click at [64, 191] on input "0" at bounding box center [63, 191] width 13 height 10
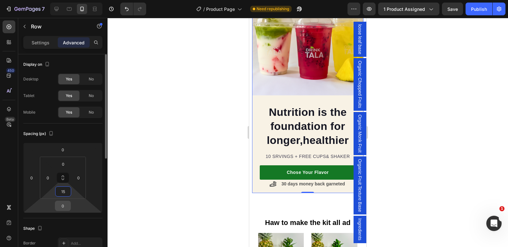
type input "15"
click at [63, 204] on input "0" at bounding box center [62, 206] width 13 height 10
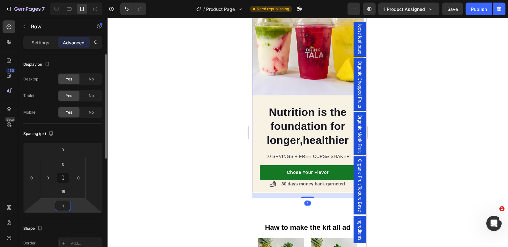
type input "15"
click at [216, 182] on div at bounding box center [307, 132] width 400 height 229
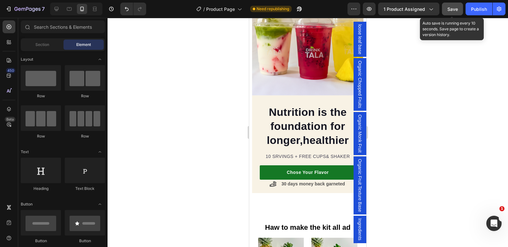
click at [450, 11] on span "Save" at bounding box center [452, 8] width 11 height 5
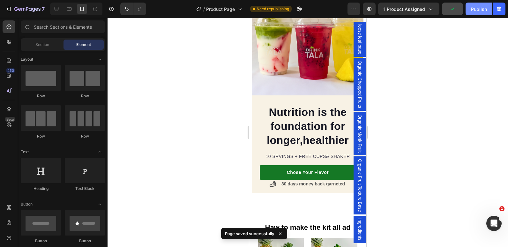
click at [472, 11] on div "Publish" at bounding box center [479, 9] width 16 height 7
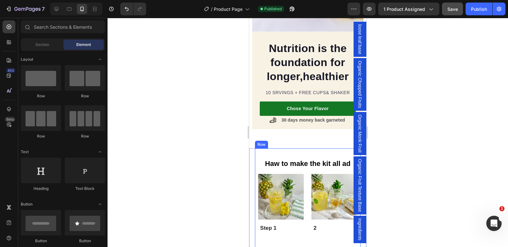
scroll to position [679, 0]
click at [253, 154] on div "Haw to make the kit all ad Heading Image Step 1 Text Block Row Image 2 Text Blo…" at bounding box center [307, 239] width 117 height 182
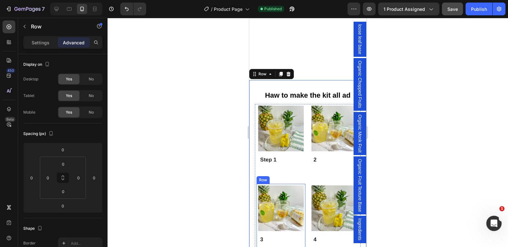
scroll to position [831, 0]
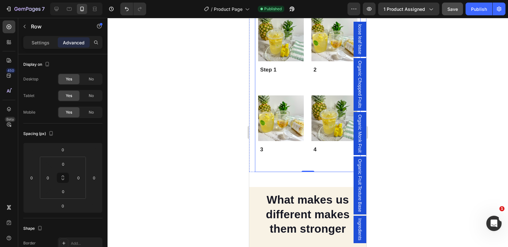
click at [258, 165] on div "Haw to make the kit all ad Heading Image Step 1 Text Block Row Image 2 Text Blo…" at bounding box center [307, 81] width 105 height 182
click at [264, 159] on div "Image Step 1 Text Block Row Image 2 Text Block Row Image 3 Text Block Row Image…" at bounding box center [307, 90] width 105 height 153
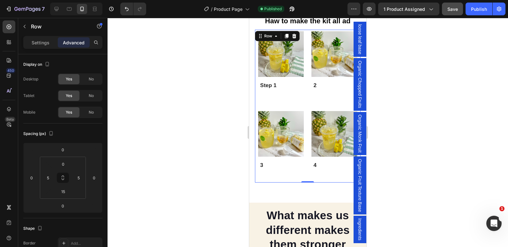
scroll to position [829, 0]
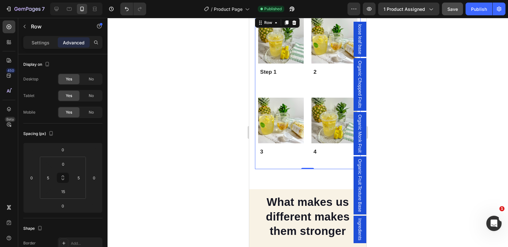
click at [280, 161] on div "Image Step 1 Text Block Row Image 2 Text Block Row Image 3 Text Block Row Image…" at bounding box center [307, 92] width 105 height 153
click at [279, 161] on div "Image Step 1 Text Block Row Image 2 Text Block Row Image 3 Text Block Row Image…" at bounding box center [307, 92] width 105 height 153
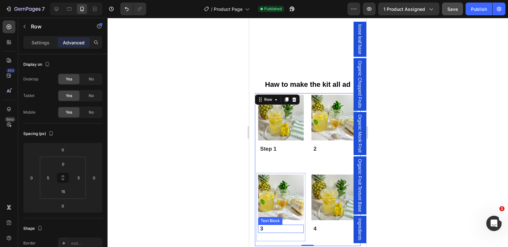
scroll to position [804, 0]
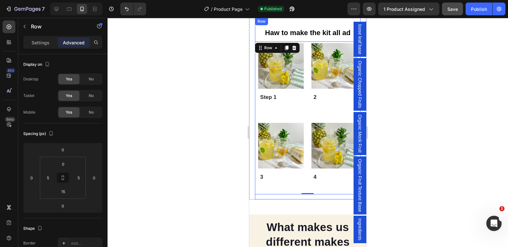
click at [264, 193] on div "Haw to make the kit all ad Heading Image Step 1 Text Block Row Image 2 Text Blo…" at bounding box center [307, 109] width 105 height 182
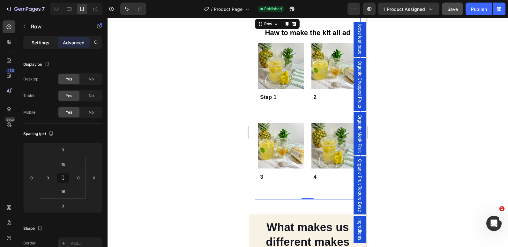
click at [37, 45] on p "Settings" at bounding box center [41, 42] width 18 height 7
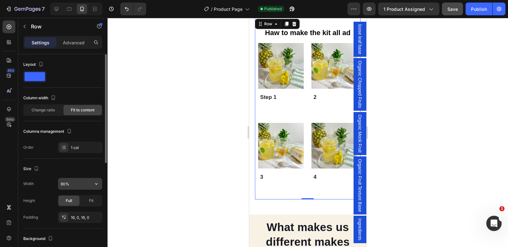
click at [63, 183] on input "90%" at bounding box center [80, 183] width 44 height 11
type input "95%"
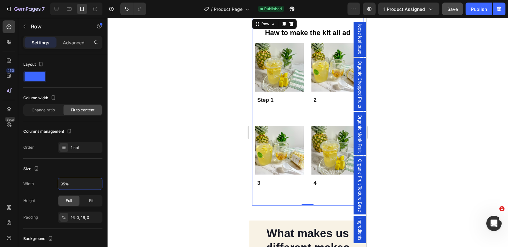
click at [208, 116] on div at bounding box center [307, 132] width 400 height 229
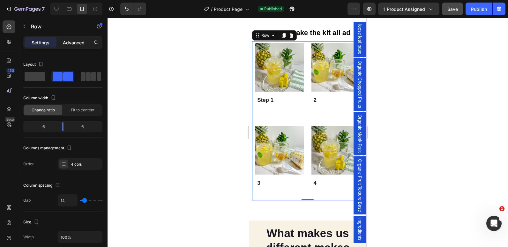
click at [76, 42] on p "Advanced" at bounding box center [74, 42] width 22 height 7
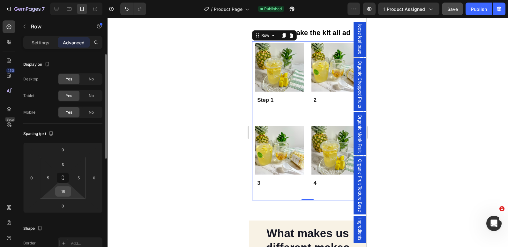
click at [64, 190] on input "15" at bounding box center [63, 191] width 13 height 10
type input "0"
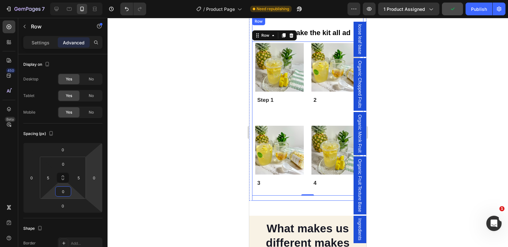
click at [266, 194] on div "Haw to make the kit all ad Heading Image Step 1 Text Block Row Image 2 Text Blo…" at bounding box center [307, 109] width 111 height 183
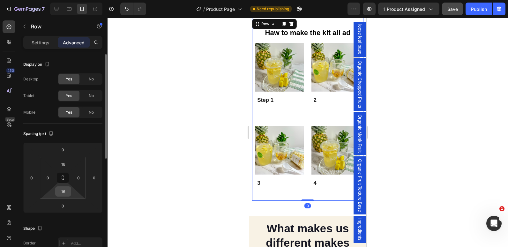
click at [65, 196] on input "16" at bounding box center [63, 191] width 13 height 10
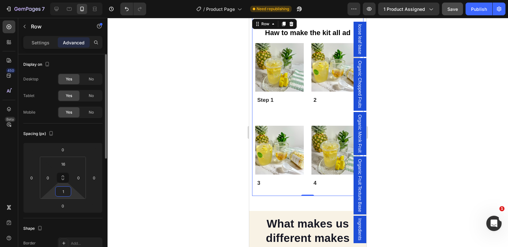
type input "15"
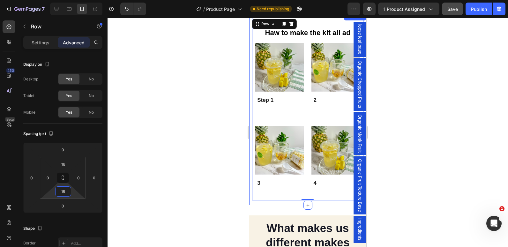
click at [274, 200] on div "Haw to make the kit all ad Heading Image Step 1 Text Block Row Image 2 Text Blo…" at bounding box center [307, 109] width 117 height 192
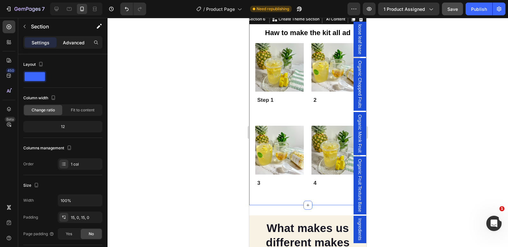
click at [73, 41] on p "Advanced" at bounding box center [74, 42] width 22 height 7
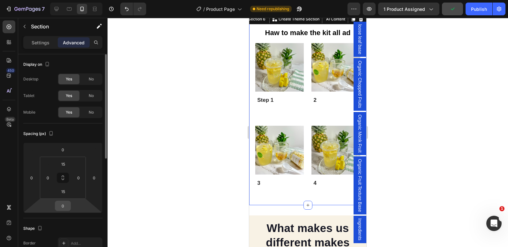
click at [63, 205] on input "0" at bounding box center [62, 206] width 13 height 10
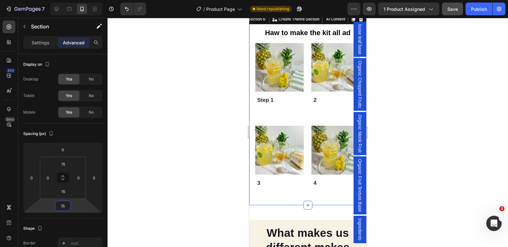
type input "15"
drag, startPoint x: 232, startPoint y: 176, endPoint x: 189, endPoint y: 193, distance: 45.8
click at [189, 193] on div at bounding box center [307, 132] width 400 height 229
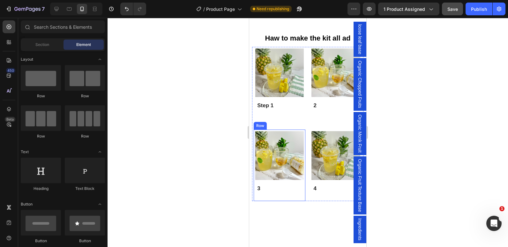
scroll to position [663, 0]
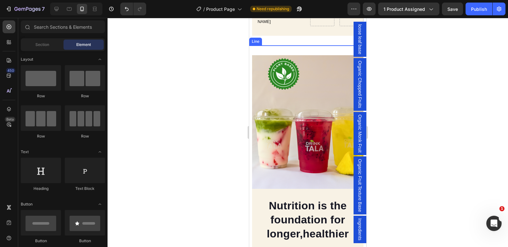
click at [273, 46] on div at bounding box center [307, 45] width 117 height 0
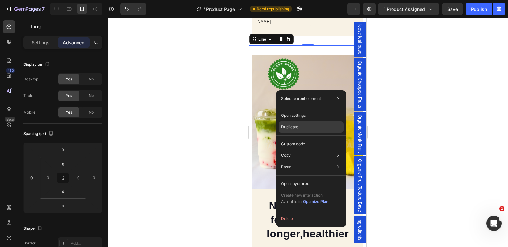
click at [293, 126] on p "Duplicate" at bounding box center [289, 127] width 17 height 6
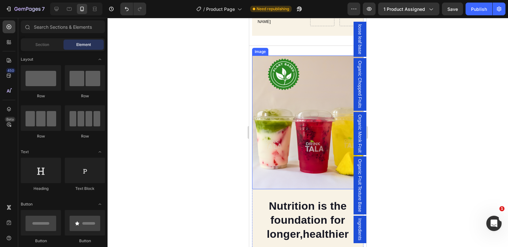
drag, startPoint x: 308, startPoint y: 92, endPoint x: 308, endPoint y: 104, distance: 11.5
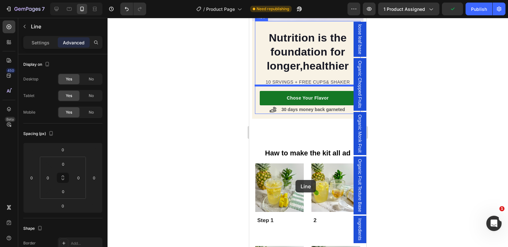
scroll to position [699, 0]
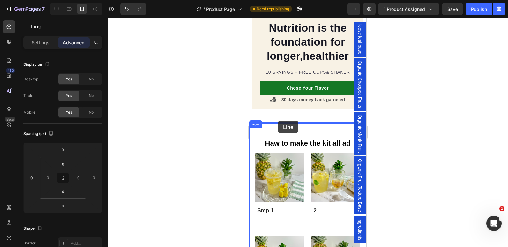
drag, startPoint x: 303, startPoint y: 94, endPoint x: 278, endPoint y: 121, distance: 36.5
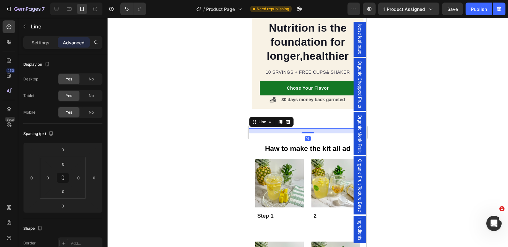
click at [217, 133] on div at bounding box center [307, 132] width 400 height 229
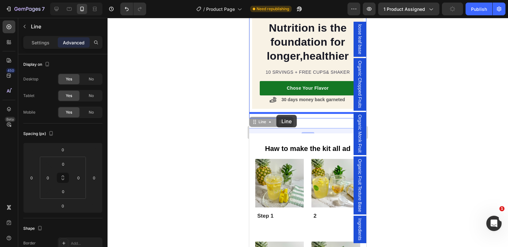
drag, startPoint x: 284, startPoint y: 122, endPoint x: 276, endPoint y: 115, distance: 10.8
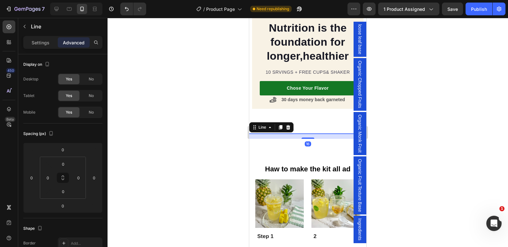
click at [213, 122] on div at bounding box center [307, 132] width 400 height 229
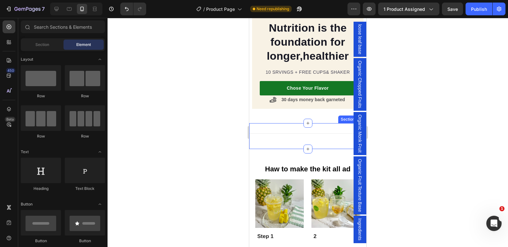
click at [268, 133] on div "Title Line" at bounding box center [307, 135] width 117 height 5
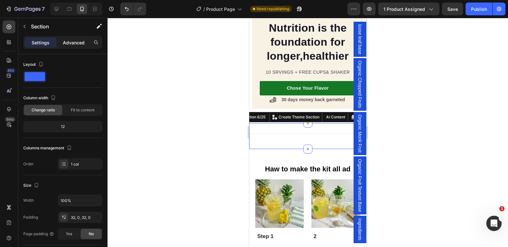
click at [76, 41] on p "Advanced" at bounding box center [74, 42] width 22 height 7
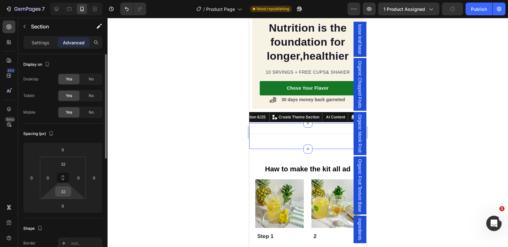
click at [66, 190] on input "32" at bounding box center [63, 191] width 13 height 10
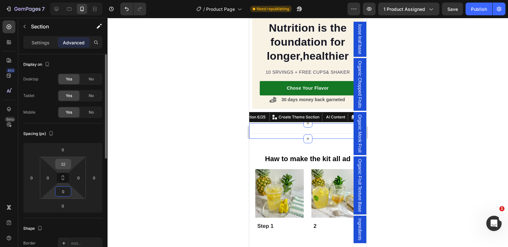
type input "0"
click at [63, 166] on input "32" at bounding box center [63, 164] width 13 height 10
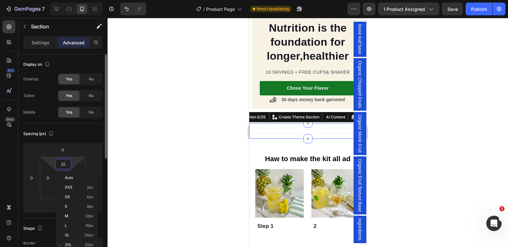
type input "0"
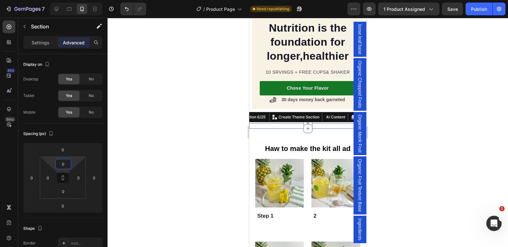
click at [204, 124] on div at bounding box center [307, 132] width 400 height 229
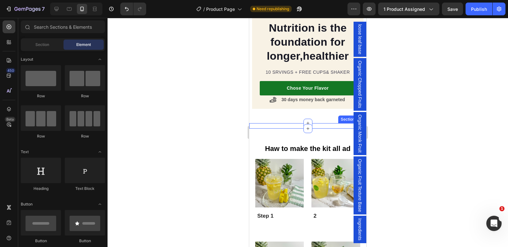
click at [253, 123] on div "Title Line" at bounding box center [307, 125] width 117 height 5
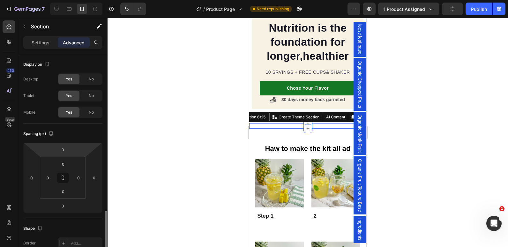
scroll to position [105, 0]
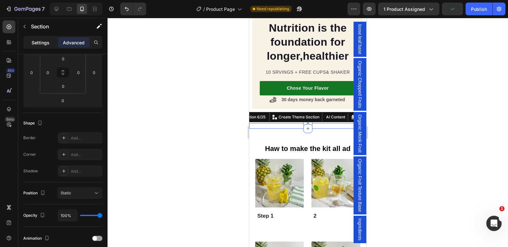
click at [34, 43] on p "Settings" at bounding box center [41, 42] width 18 height 7
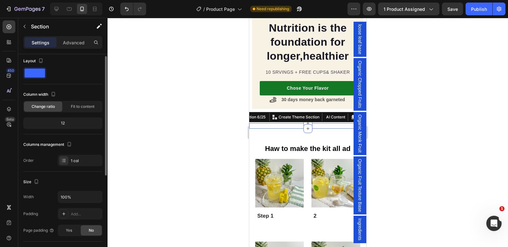
scroll to position [3, 0]
click at [63, 198] on input "100%" at bounding box center [80, 196] width 44 height 11
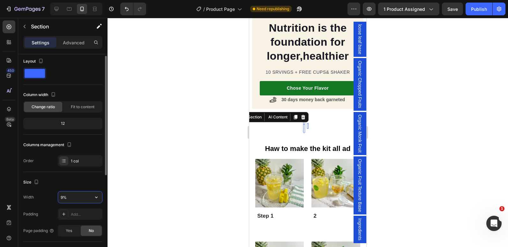
type input "95%"
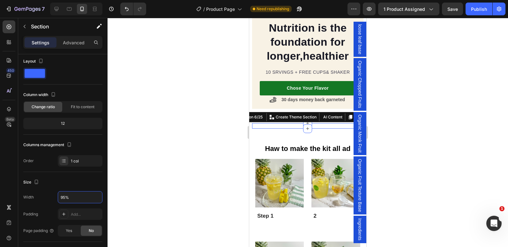
click at [212, 121] on div at bounding box center [307, 132] width 400 height 229
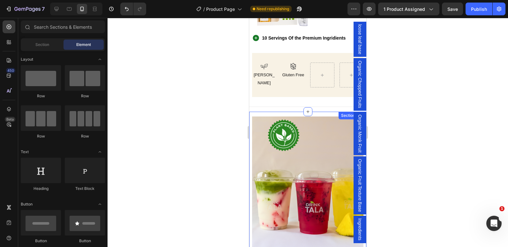
scroll to position [461, 0]
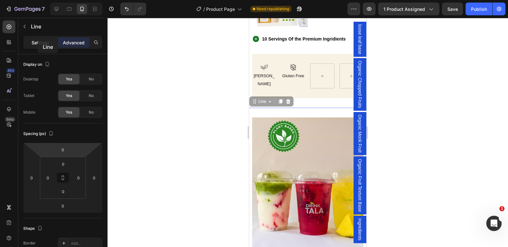
click at [38, 40] on p "Settings" at bounding box center [41, 42] width 18 height 7
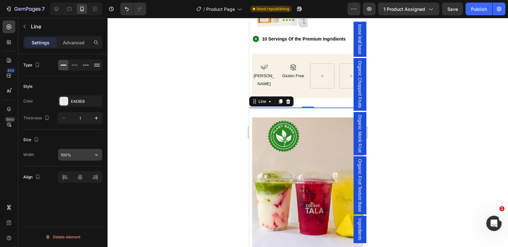
click at [64, 156] on input "100%" at bounding box center [80, 154] width 44 height 11
type input "95%"
click at [210, 122] on div at bounding box center [307, 132] width 400 height 229
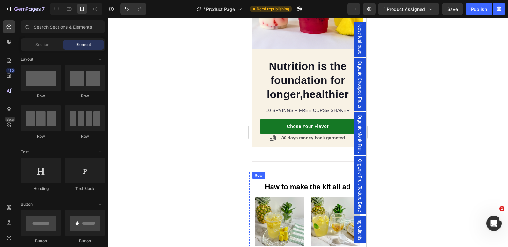
scroll to position [623, 0]
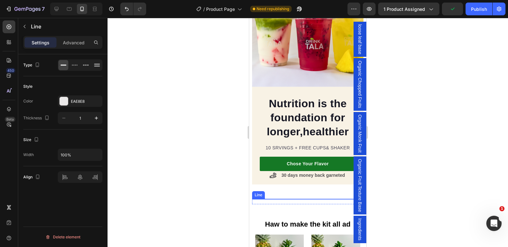
click at [271, 199] on div at bounding box center [307, 199] width 111 height 0
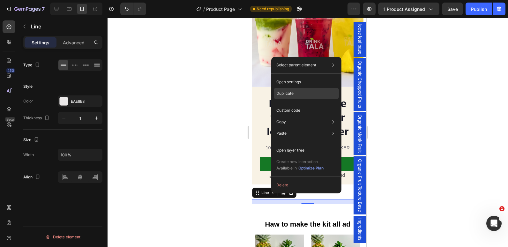
click at [299, 105] on div "Duplicate" at bounding box center [306, 110] width 65 height 11
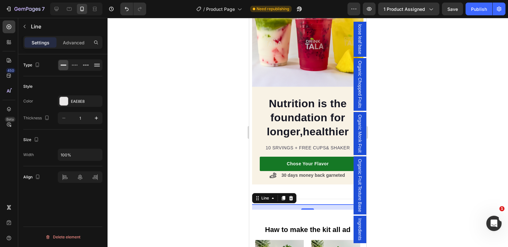
drag, startPoint x: 308, startPoint y: 197, endPoint x: 302, endPoint y: 199, distance: 6.3
click at [302, 199] on div "Title Line Title Line 16 Section 6/25" at bounding box center [307, 204] width 111 height 11
click at [299, 199] on div "Title Line Title Line 16" at bounding box center [307, 204] width 111 height 11
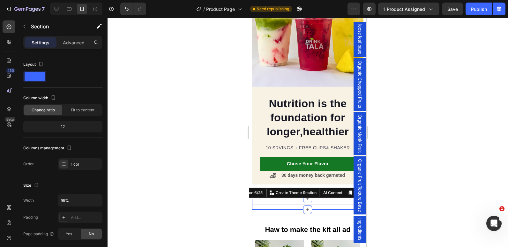
click at [299, 199] on div "Title Line Title Line" at bounding box center [307, 204] width 111 height 11
click at [293, 199] on div "Title Line Title Line" at bounding box center [307, 204] width 111 height 11
click at [197, 191] on div at bounding box center [307, 132] width 400 height 229
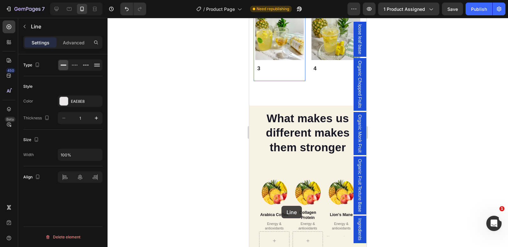
scroll to position [957, 0]
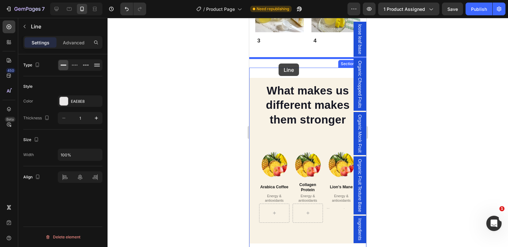
drag, startPoint x: 264, startPoint y: 199, endPoint x: 278, endPoint y: 63, distance: 136.2
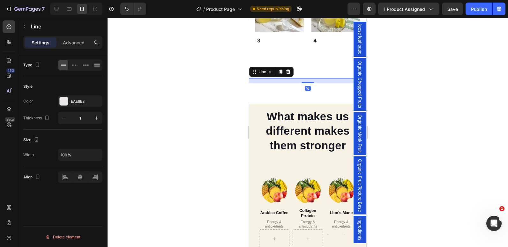
click at [184, 80] on div at bounding box center [307, 132] width 400 height 229
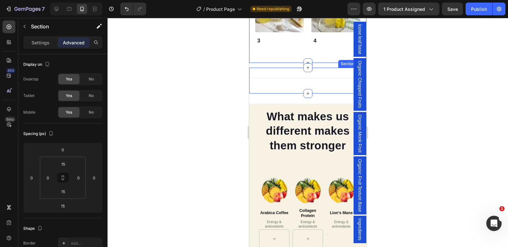
click at [276, 68] on div "Title Line Section 8/25" at bounding box center [307, 81] width 117 height 26
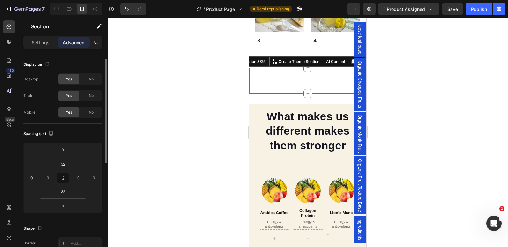
scroll to position [3, 0]
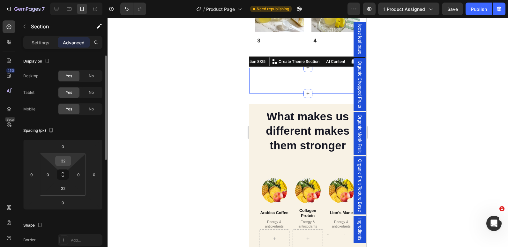
click at [64, 165] on div "32" at bounding box center [63, 161] width 16 height 10
click at [65, 160] on input "32" at bounding box center [63, 161] width 13 height 10
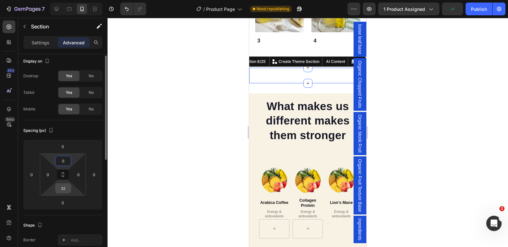
type input "0"
click at [65, 188] on input "32" at bounding box center [63, 188] width 13 height 10
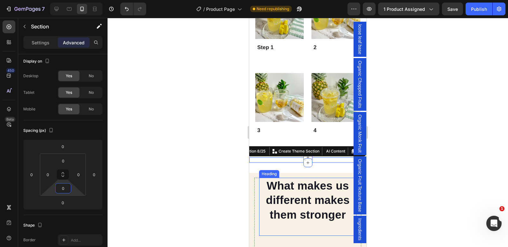
scroll to position [822, 0]
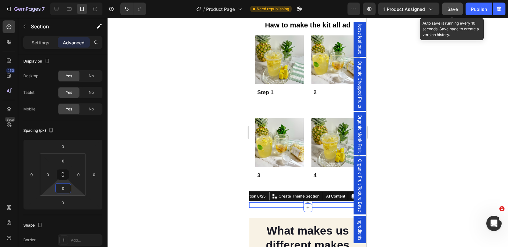
type input "0"
click at [449, 8] on span "Save" at bounding box center [452, 8] width 11 height 5
click at [472, 11] on div "Publish" at bounding box center [479, 9] width 16 height 7
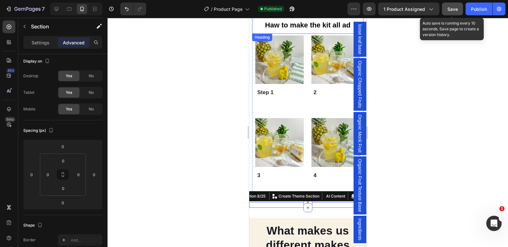
click at [316, 26] on strong "Haw to make the kit all ad" at bounding box center [307, 25] width 85 height 8
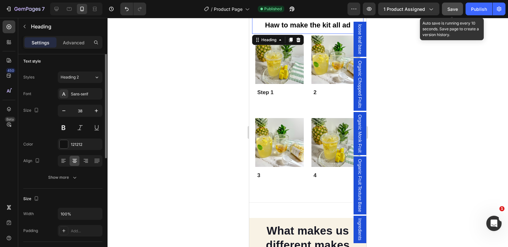
scroll to position [0, 0]
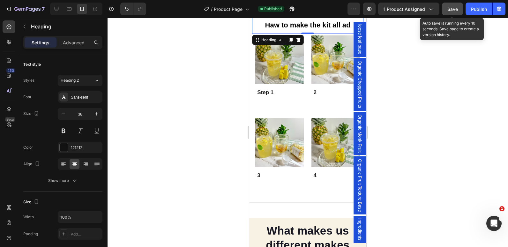
click at [191, 52] on div at bounding box center [307, 132] width 400 height 229
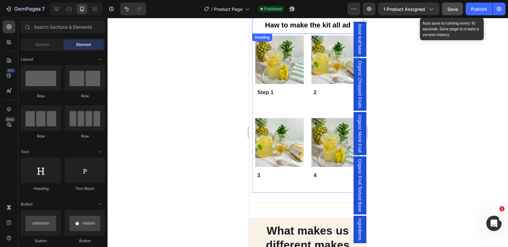
click at [267, 26] on strong "Haw to make the kit all ad" at bounding box center [307, 25] width 85 height 8
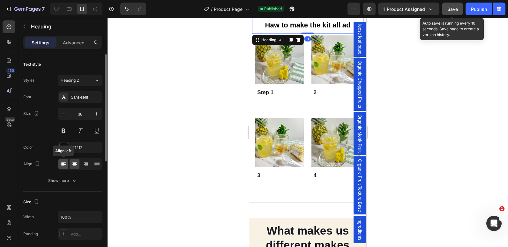
click at [60, 160] on div at bounding box center [63, 164] width 10 height 10
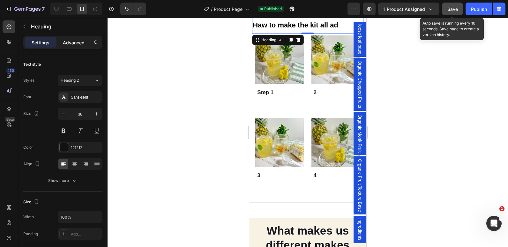
click at [69, 47] on div "Advanced" at bounding box center [74, 42] width 32 height 10
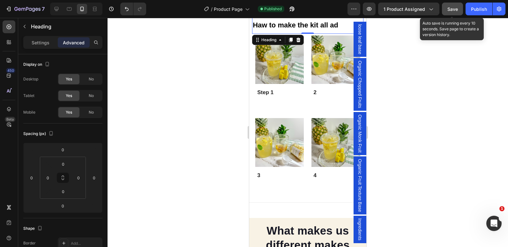
click at [210, 48] on div at bounding box center [307, 132] width 400 height 229
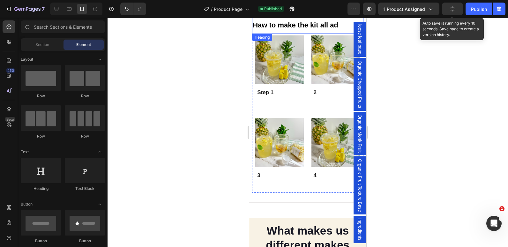
click at [258, 23] on strong "Haw to make the kit all ad" at bounding box center [294, 25] width 85 height 8
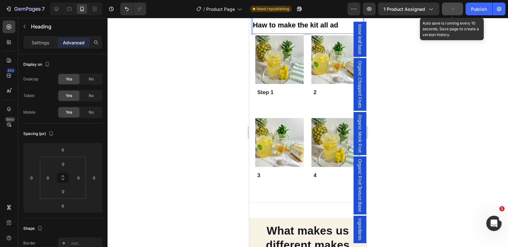
click at [258, 23] on strong "Haw to make the kit all ad" at bounding box center [294, 25] width 85 height 8
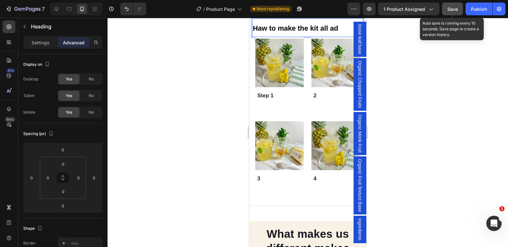
click at [201, 36] on div at bounding box center [307, 132] width 400 height 229
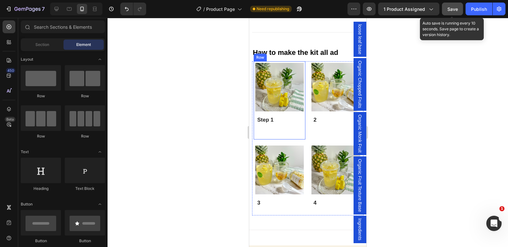
scroll to position [777, 0]
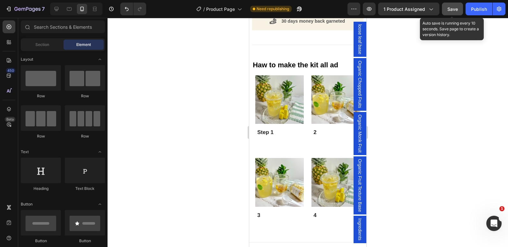
click at [190, 50] on div at bounding box center [307, 132] width 400 height 229
click at [252, 60] on h2 "⁠⁠⁠⁠⁠⁠⁠ Haw to make the kit all ad" at bounding box center [307, 64] width 111 height 18
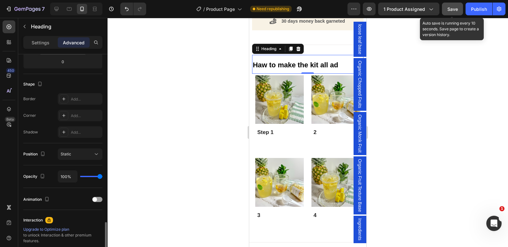
scroll to position [208, 0]
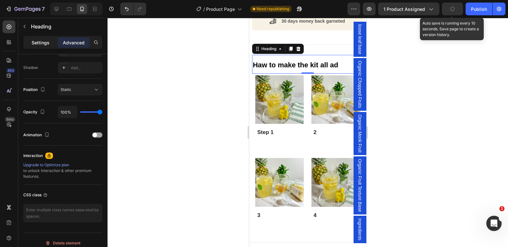
click at [41, 46] on p "Settings" at bounding box center [41, 42] width 18 height 7
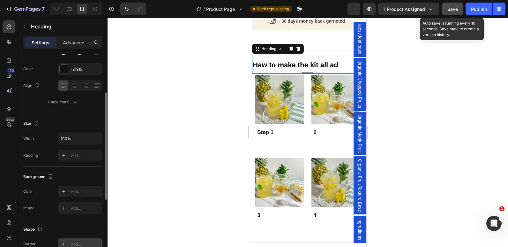
scroll to position [77, 0]
click at [65, 137] on input "100%" at bounding box center [80, 139] width 44 height 11
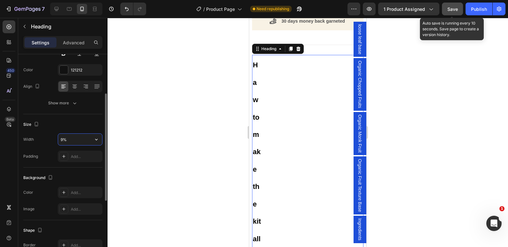
type input "95%"
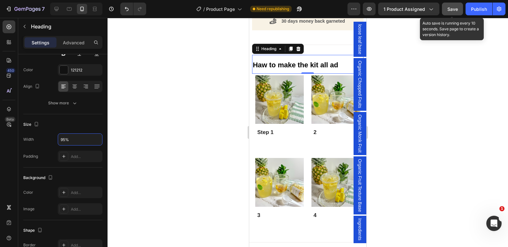
click at [178, 115] on div at bounding box center [307, 132] width 400 height 229
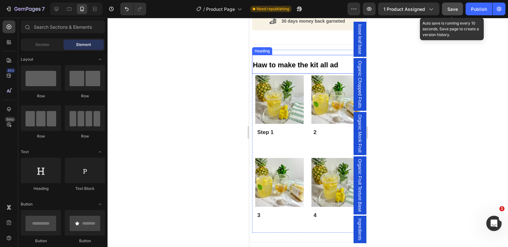
click at [255, 55] on p "⁠⁠⁠⁠⁠⁠⁠ Haw to make the kit all ad" at bounding box center [304, 63] width 104 height 17
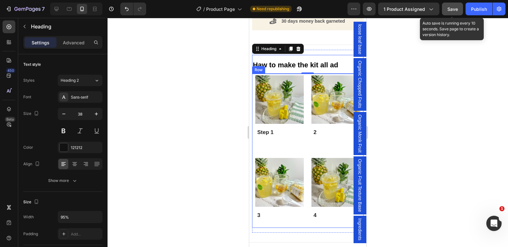
click at [252, 75] on div "Image Step 1 Text Block Row Image 2 Text Block Row Image 3 Text Block Row Image…" at bounding box center [307, 151] width 111 height 154
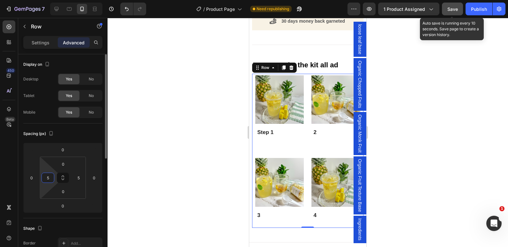
click at [52, 177] on input "5" at bounding box center [48, 178] width 10 height 10
type input "0"
click at [78, 178] on input "5" at bounding box center [79, 178] width 10 height 10
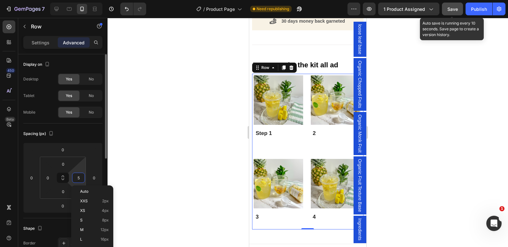
type input "0"
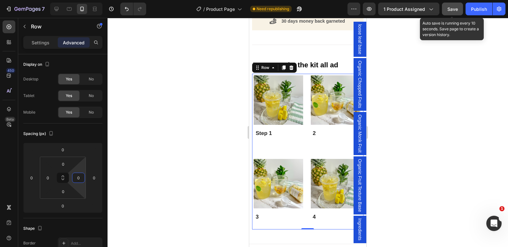
click at [223, 125] on div at bounding box center [307, 132] width 400 height 229
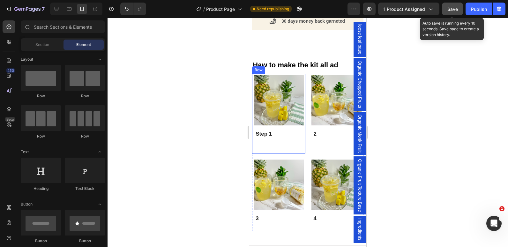
click at [252, 105] on div "Image Step 1 Text Block Row" at bounding box center [278, 114] width 53 height 80
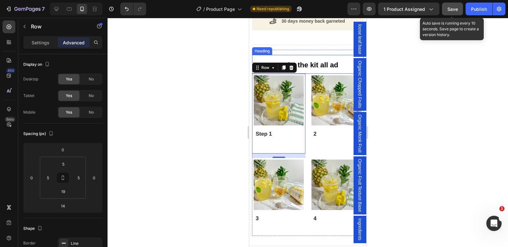
click at [254, 50] on div "⁠⁠⁠⁠⁠⁠⁠ Haw to make the kit all ad Heading Image Step 1 Text Block Row 14 Image…" at bounding box center [307, 143] width 111 height 186
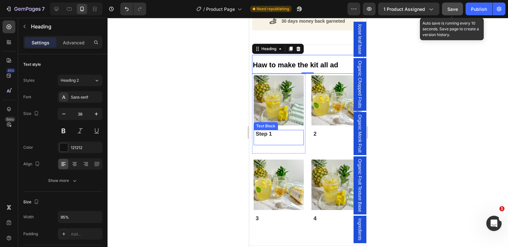
click at [270, 130] on p "Step 1" at bounding box center [279, 133] width 48 height 7
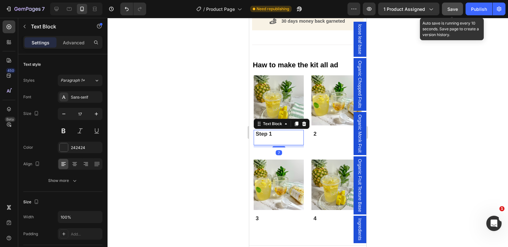
click at [270, 130] on p "Step 1" at bounding box center [279, 133] width 48 height 7
click at [167, 102] on div at bounding box center [307, 132] width 400 height 229
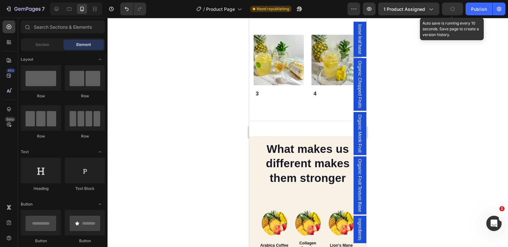
scroll to position [830, 0]
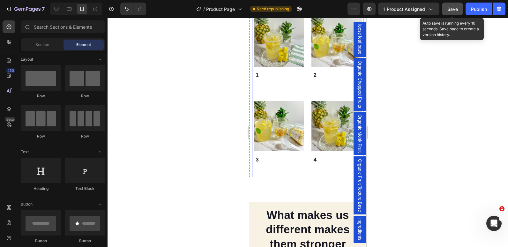
click at [296, 170] on div "Haw to make the kit all ad Heading Image 1 Text Block Row Image 2 Text Block Ro…" at bounding box center [307, 84] width 111 height 186
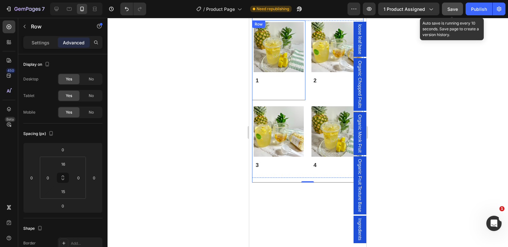
scroll to position [698, 0]
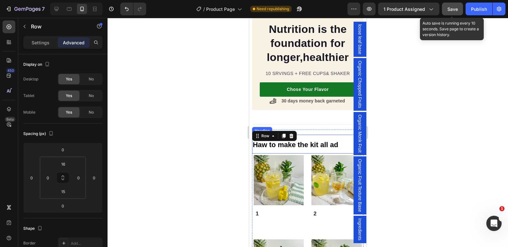
click at [340, 138] on h2 "Haw to make the kit all ad" at bounding box center [305, 144] width 106 height 18
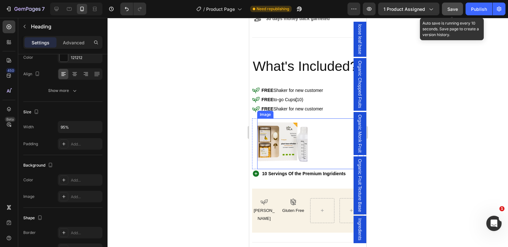
scroll to position [390, 0]
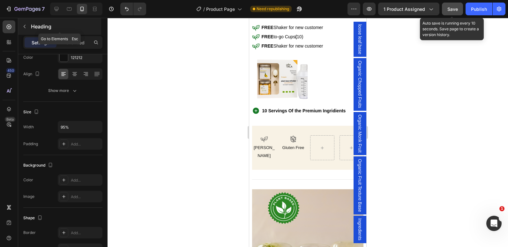
click at [23, 27] on icon "button" at bounding box center [24, 26] width 5 height 5
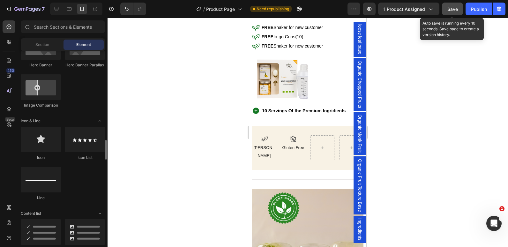
scroll to position [398, 0]
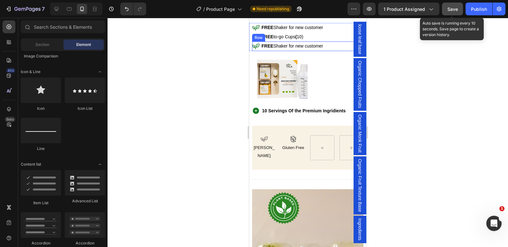
click at [259, 51] on div "Icon" at bounding box center [256, 45] width 9 height 9
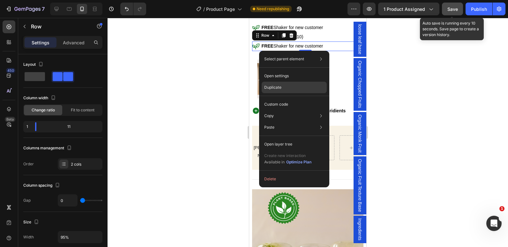
drag, startPoint x: 280, startPoint y: 85, endPoint x: 39, endPoint y: 66, distance: 241.5
click at [280, 85] on p "Duplicate" at bounding box center [272, 87] width 17 height 6
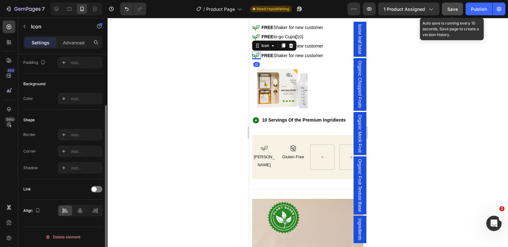
scroll to position [0, 0]
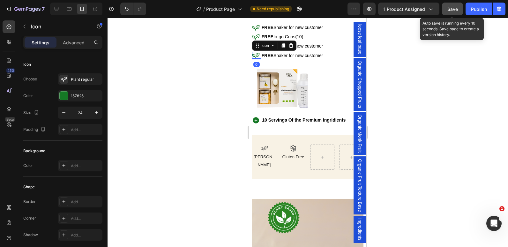
click at [209, 58] on div at bounding box center [307, 132] width 400 height 229
click at [258, 59] on div "Icon 0" at bounding box center [256, 56] width 9 height 8
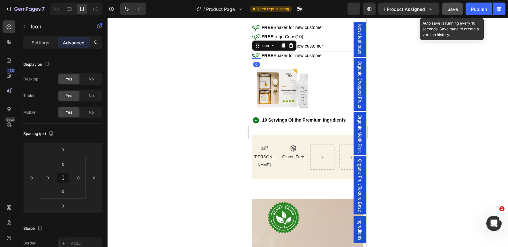
click at [267, 57] on strong "FREE" at bounding box center [267, 55] width 12 height 5
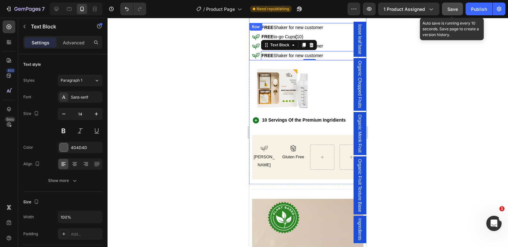
click at [250, 58] on div "Icon FREE Shaker for new customer Text Block Row Icon FREE to-go Cups ( 10) Tex…" at bounding box center [305, 41] width 112 height 37
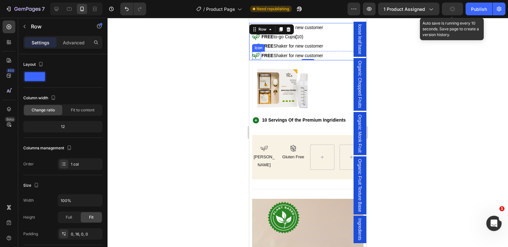
click at [258, 58] on icon at bounding box center [256, 56] width 8 height 8
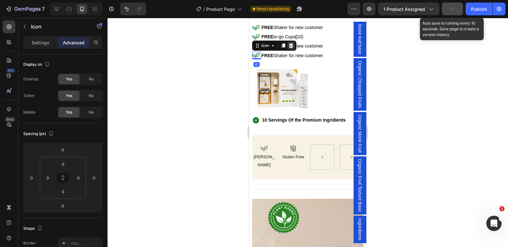
click at [290, 45] on icon at bounding box center [291, 45] width 4 height 4
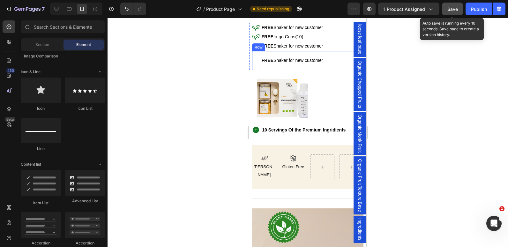
click at [261, 68] on div "FREE Shaker for new customer Text Block" at bounding box center [310, 60] width 98 height 19
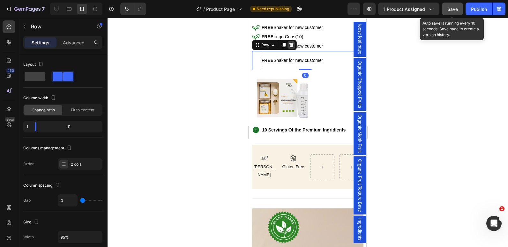
click at [291, 45] on icon at bounding box center [291, 44] width 4 height 4
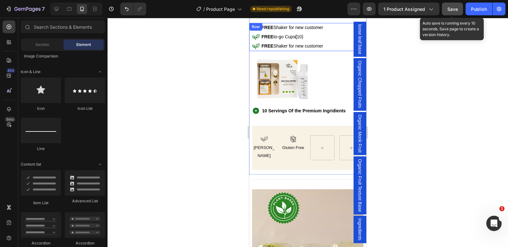
click at [249, 41] on div "Icon FREE Shaker for new customer Text Block Row Icon FREE to-go Cups ( 10) Tex…" at bounding box center [305, 37] width 112 height 28
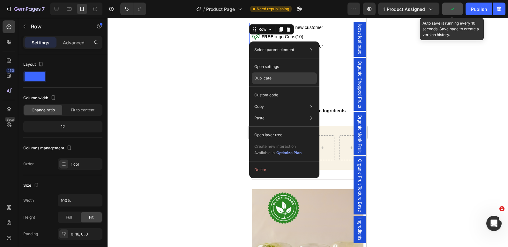
click at [273, 89] on div "Duplicate" at bounding box center [284, 94] width 65 height 11
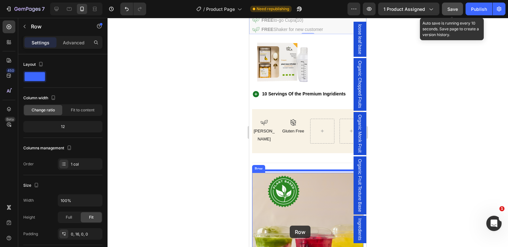
drag, startPoint x: 249, startPoint y: 60, endPoint x: 295, endPoint y: 246, distance: 192.4
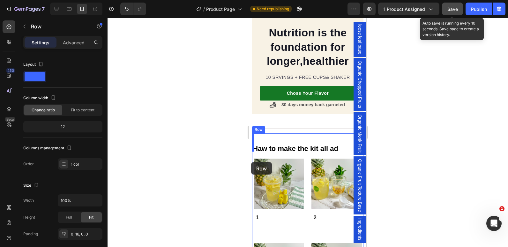
scroll to position [745, 0]
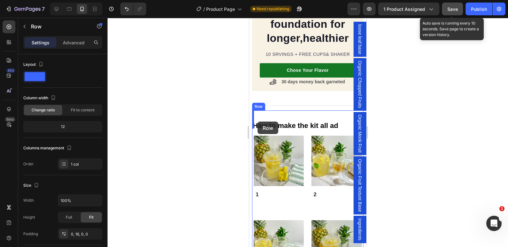
drag, startPoint x: 254, startPoint y: 173, endPoint x: 257, endPoint y: 121, distance: 51.8
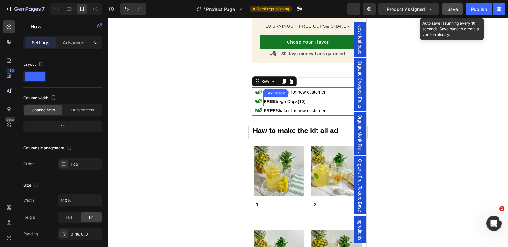
scroll to position [717, 0]
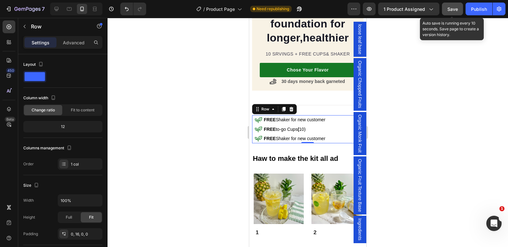
click at [232, 125] on div at bounding box center [307, 132] width 400 height 229
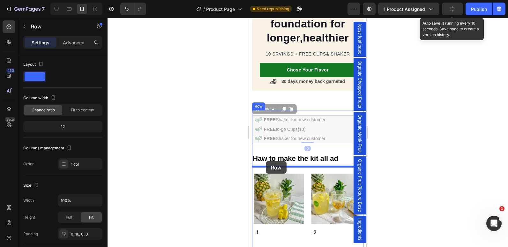
drag, startPoint x: 252, startPoint y: 118, endPoint x: 266, endPoint y: 160, distance: 44.1
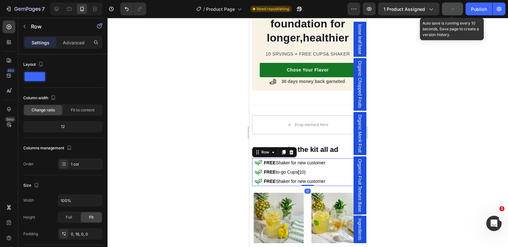
click at [205, 149] on div at bounding box center [307, 132] width 400 height 229
click at [234, 152] on div at bounding box center [307, 132] width 400 height 229
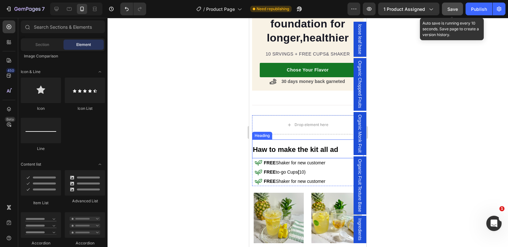
click at [254, 148] on h2 "Haw to make the kit all ad" at bounding box center [305, 148] width 106 height 18
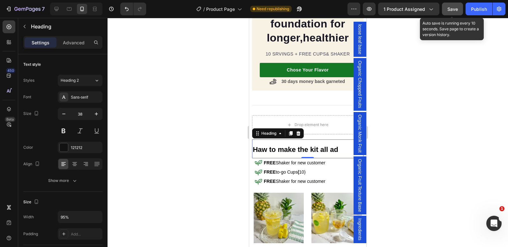
click at [253, 150] on h2 "Haw to make the kit all ad" at bounding box center [305, 148] width 106 height 18
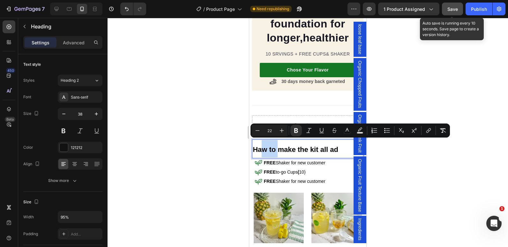
drag, startPoint x: 264, startPoint y: 148, endPoint x: 277, endPoint y: 139, distance: 16.2
click at [277, 140] on p "Haw to make the kit all ad" at bounding box center [304, 148] width 104 height 17
click at [319, 150] on p "Haw to make the kit all ad" at bounding box center [304, 148] width 104 height 17
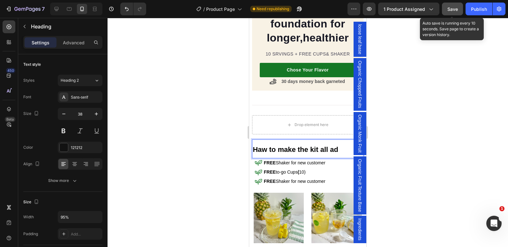
click at [343, 147] on p "Haw to make the kit all ad" at bounding box center [304, 148] width 104 height 17
click at [296, 140] on p "Haw to make the kit all ad" at bounding box center [304, 148] width 104 height 17
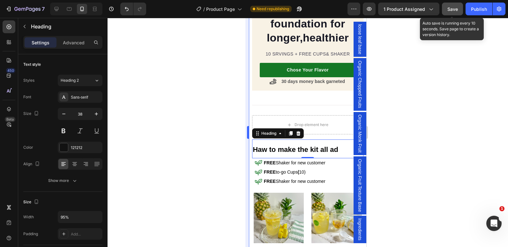
click at [238, 141] on div at bounding box center [307, 132] width 400 height 229
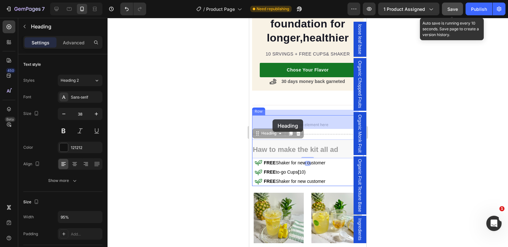
drag, startPoint x: 267, startPoint y: 140, endPoint x: 272, endPoint y: 119, distance: 21.2
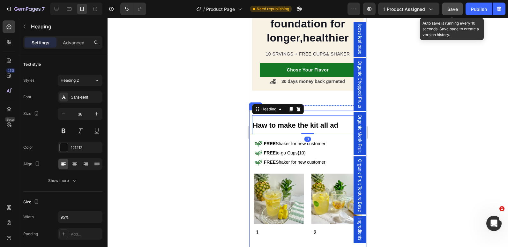
click at [245, 125] on div at bounding box center [307, 132] width 400 height 229
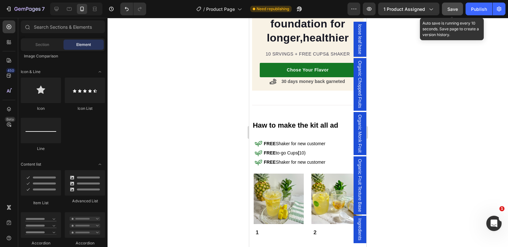
click at [198, 131] on div at bounding box center [307, 132] width 400 height 229
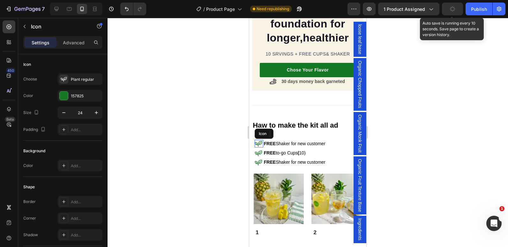
click at [257, 140] on icon at bounding box center [258, 144] width 8 height 8
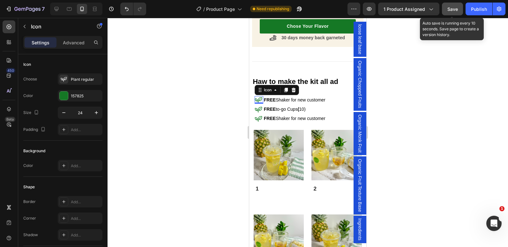
scroll to position [760, 0]
click at [259, 96] on icon at bounding box center [258, 100] width 8 height 8
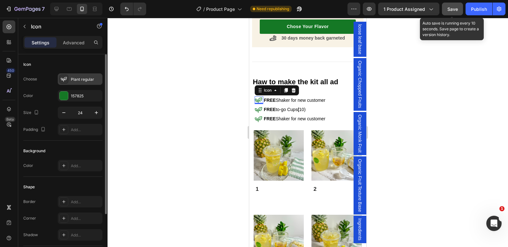
click at [62, 75] on div at bounding box center [63, 79] width 9 height 9
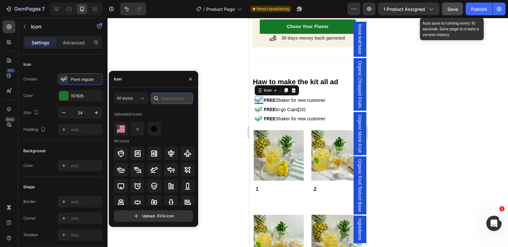
click at [166, 98] on input "text" at bounding box center [172, 97] width 42 height 11
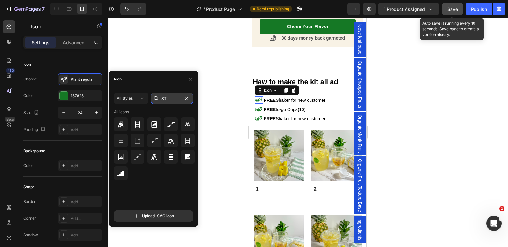
type input "S"
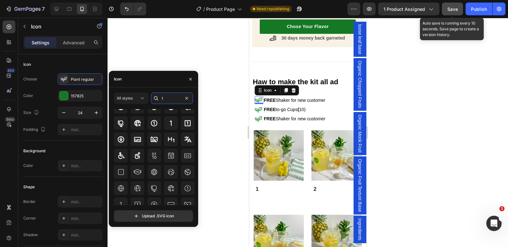
scroll to position [60, 0]
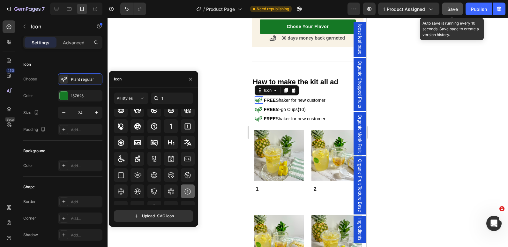
click at [185, 189] on icon at bounding box center [188, 191] width 8 height 8
click at [162, 96] on input "1" at bounding box center [172, 97] width 42 height 11
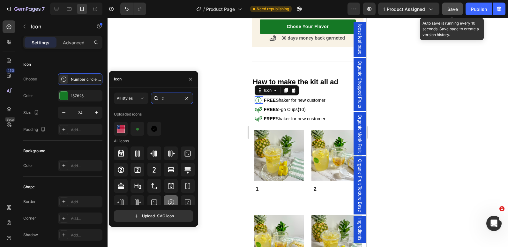
type input "2"
drag, startPoint x: 168, startPoint y: 199, endPoint x: 220, endPoint y: 123, distance: 92.1
click at [220, 0] on div "7 Version history / Product Page Need republishing Preview 1 product assigned A…" at bounding box center [254, 0] width 508 height 0
click at [225, 130] on div at bounding box center [307, 132] width 400 height 229
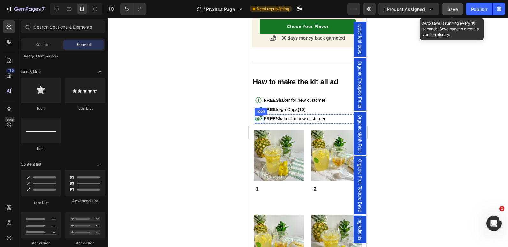
click at [259, 111] on div "Icon" at bounding box center [261, 111] width 10 height 0
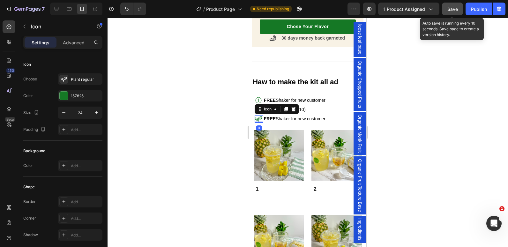
click at [206, 113] on div at bounding box center [307, 132] width 400 height 229
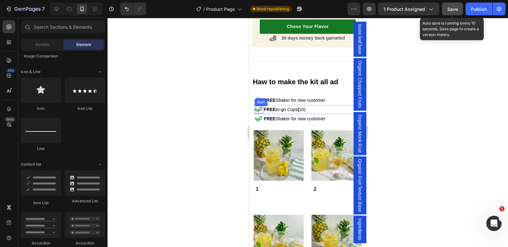
click at [260, 107] on icon at bounding box center [258, 110] width 7 height 6
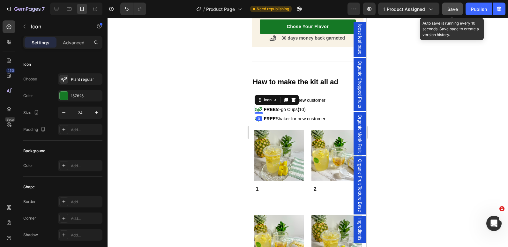
click at [259, 107] on icon at bounding box center [258, 110] width 7 height 6
click at [257, 106] on icon at bounding box center [258, 110] width 8 height 8
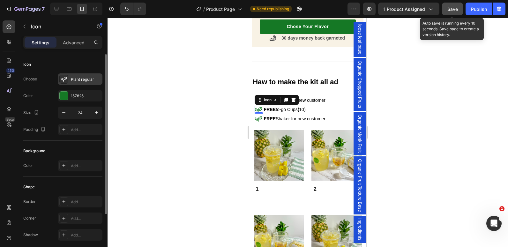
click at [76, 80] on div "Plant regular" at bounding box center [86, 80] width 30 height 6
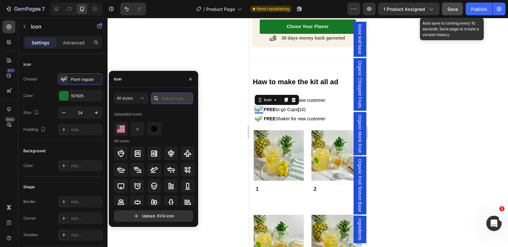
click at [169, 95] on input "text" at bounding box center [172, 97] width 42 height 11
click at [172, 200] on icon at bounding box center [171, 202] width 8 height 8
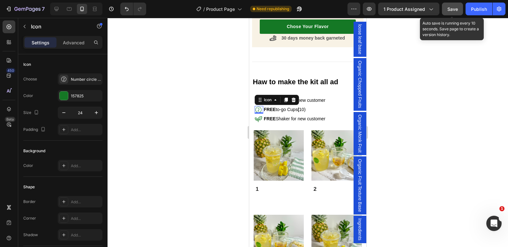
click at [258, 116] on div "0" at bounding box center [259, 118] width 6 height 5
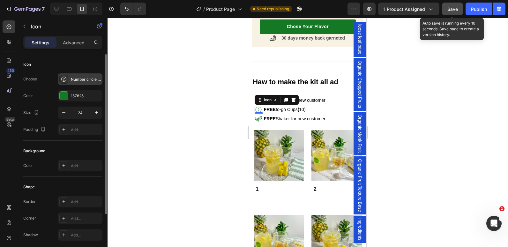
click at [69, 81] on div "Number circle two light" at bounding box center [80, 78] width 45 height 11
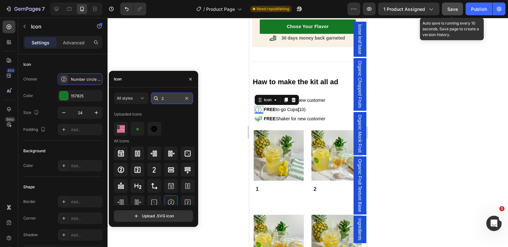
click at [164, 97] on input "2" at bounding box center [172, 97] width 42 height 11
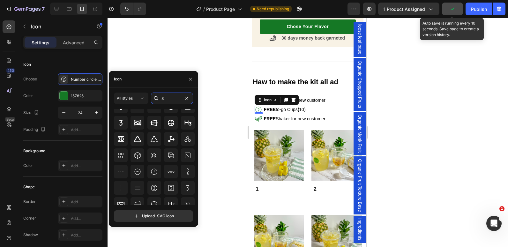
scroll to position [85, 0]
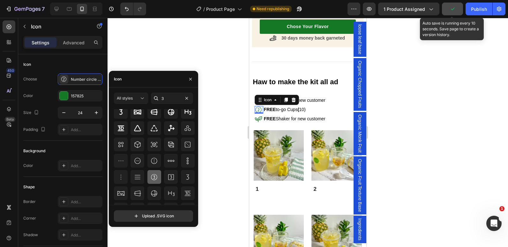
click at [153, 175] on icon at bounding box center [154, 177] width 8 height 8
click at [163, 97] on input "3" at bounding box center [172, 97] width 42 height 11
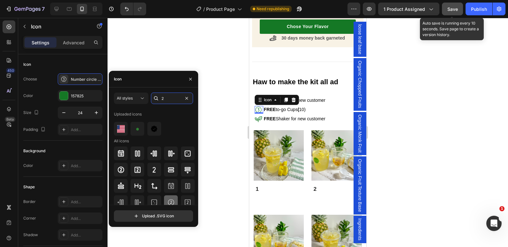
type input "2"
click at [167, 201] on icon at bounding box center [171, 202] width 8 height 8
click at [257, 116] on div "0" at bounding box center [259, 118] width 6 height 5
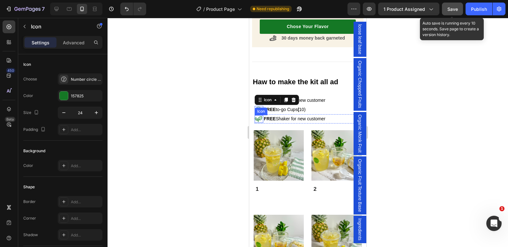
click at [261, 115] on icon at bounding box center [258, 119] width 8 height 8
click at [260, 116] on icon at bounding box center [258, 119] width 7 height 6
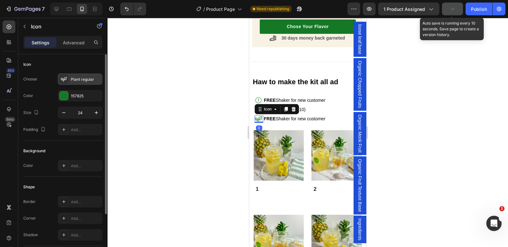
click at [76, 77] on div "Plant regular" at bounding box center [86, 80] width 30 height 6
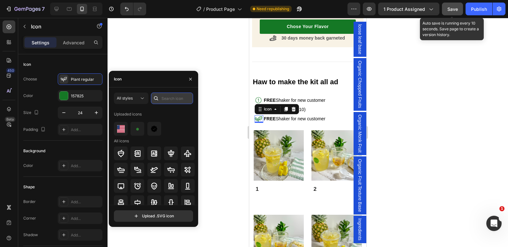
click at [168, 96] on input "text" at bounding box center [172, 97] width 42 height 11
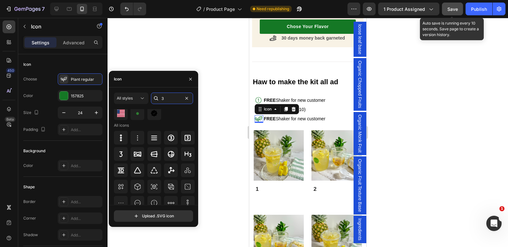
scroll to position [86, 0]
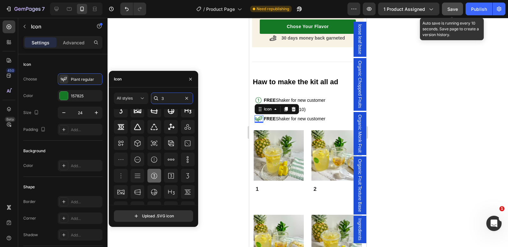
type input "3"
click at [156, 176] on icon at bounding box center [154, 175] width 6 height 6
click at [239, 125] on div at bounding box center [307, 132] width 400 height 229
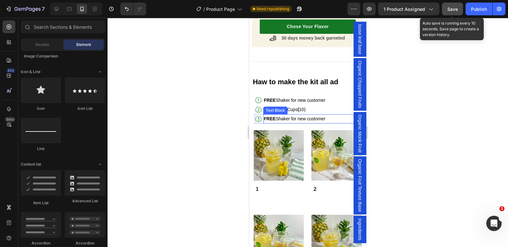
click at [329, 115] on p "FREE Shaker for new customer" at bounding box center [309, 119] width 91 height 8
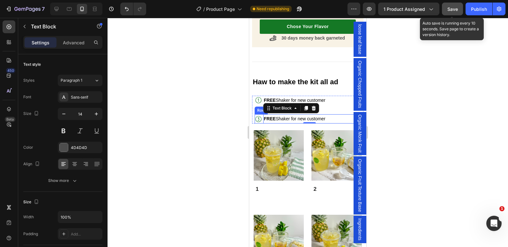
click at [261, 117] on div "Icon" at bounding box center [258, 118] width 8 height 9
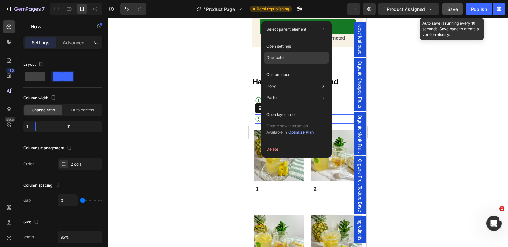
click at [281, 58] on p "Duplicate" at bounding box center [274, 58] width 17 height 6
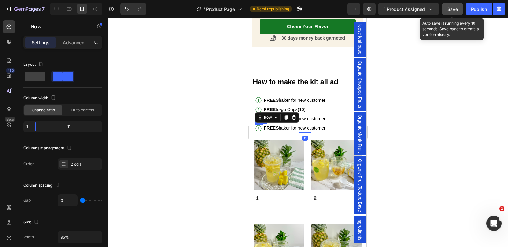
click at [259, 124] on icon at bounding box center [258, 128] width 8 height 8
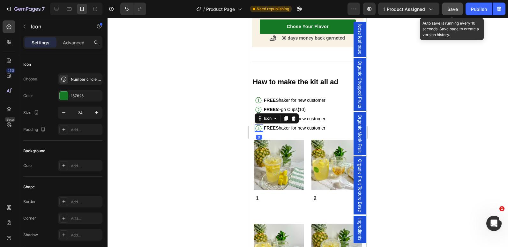
click at [259, 124] on icon at bounding box center [258, 128] width 8 height 8
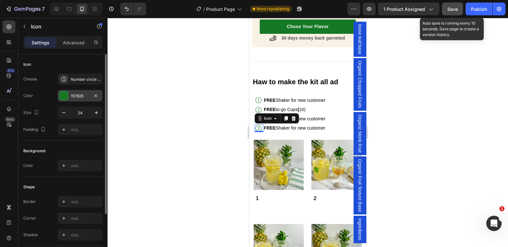
click at [91, 95] on div "157825" at bounding box center [80, 95] width 45 height 11
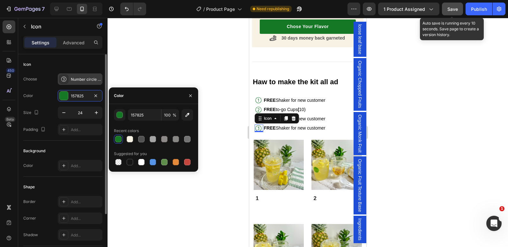
click at [72, 79] on div "Number circle three light" at bounding box center [86, 80] width 30 height 6
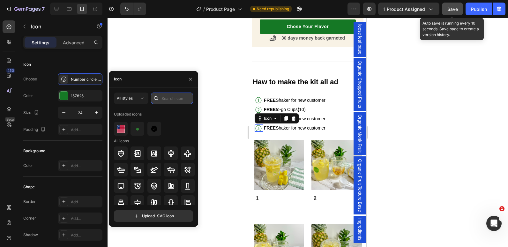
click at [170, 99] on input "text" at bounding box center [172, 97] width 42 height 11
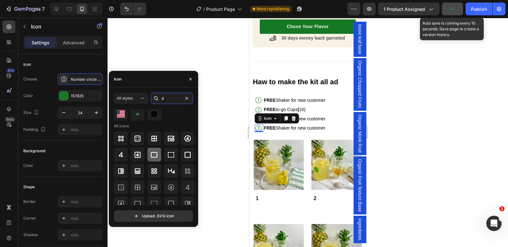
scroll to position [17, 0]
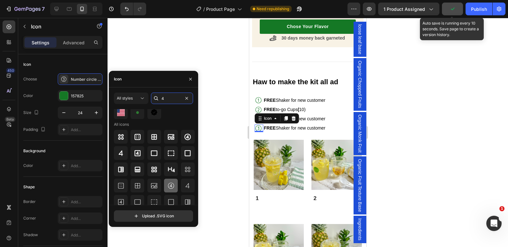
type input "4"
click at [170, 183] on icon at bounding box center [171, 186] width 8 height 8
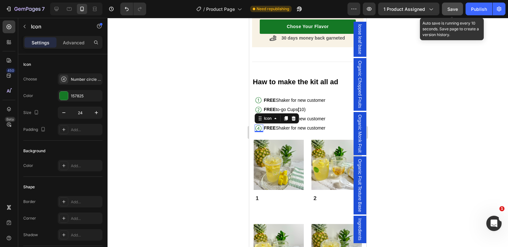
click at [432, 83] on div at bounding box center [307, 132] width 400 height 229
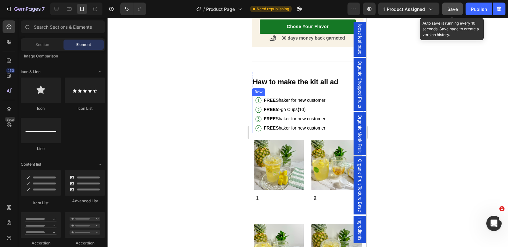
click at [252, 106] on div "Icon FREE Shaker for new customer Text Block Row Icon FREE to-go Cups ( 10) Tex…" at bounding box center [305, 114] width 106 height 37
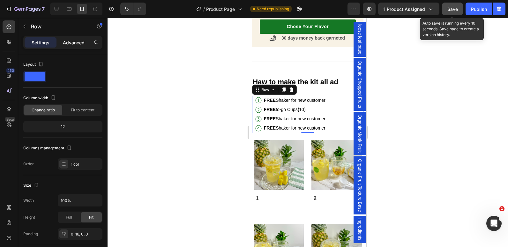
click at [75, 41] on p "Advanced" at bounding box center [74, 42] width 22 height 7
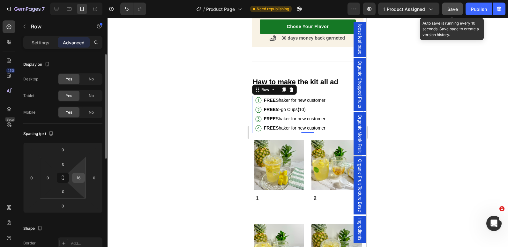
click at [79, 180] on input "16" at bounding box center [79, 178] width 10 height 10
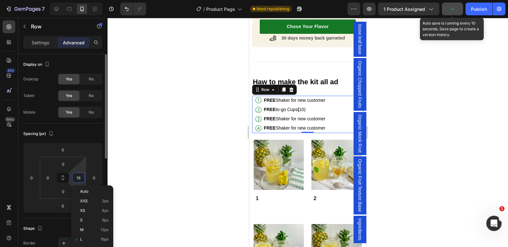
click at [80, 179] on input "16" at bounding box center [79, 178] width 10 height 10
type input "0"
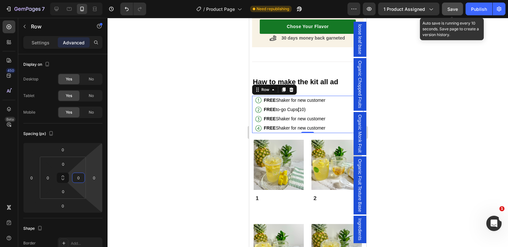
click at [213, 93] on div at bounding box center [307, 132] width 400 height 229
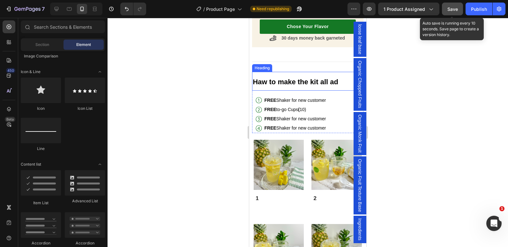
click at [255, 81] on h2 "Haw to make the kit all ad" at bounding box center [305, 81] width 106 height 18
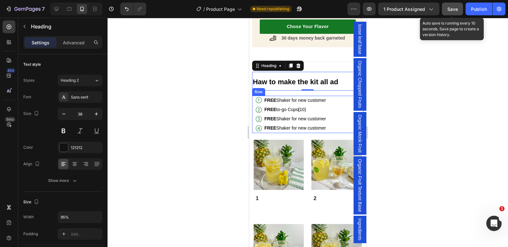
click at [253, 100] on div "Icon FREE Shaker for new customer Text Block Row Icon FREE to-go Cups ( 10) Tex…" at bounding box center [307, 114] width 111 height 37
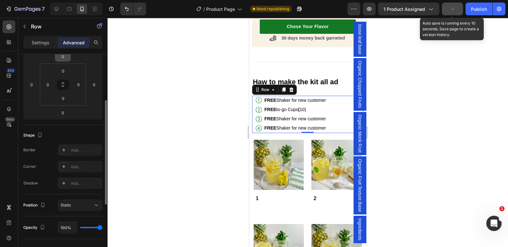
scroll to position [0, 0]
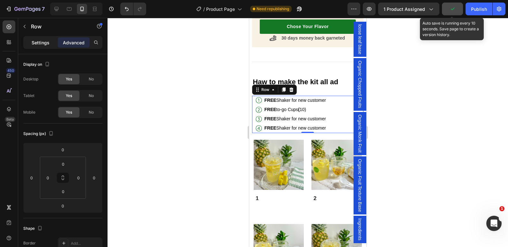
click at [42, 45] on p "Settings" at bounding box center [41, 42] width 18 height 7
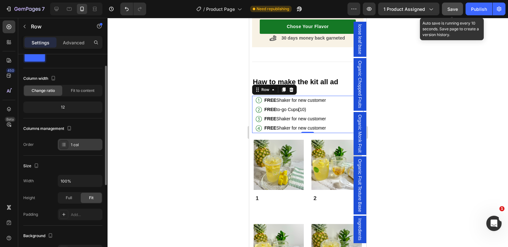
scroll to position [19, 0]
click at [208, 103] on div at bounding box center [307, 132] width 400 height 229
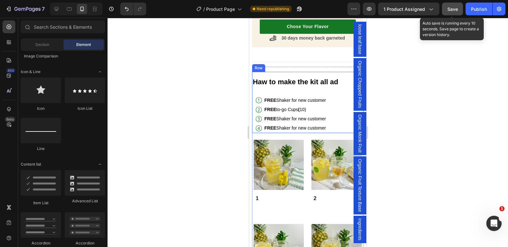
click at [261, 87] on div "Haw to make the kit all ad Heading Icon FREE Shaker for new customer Text Block…" at bounding box center [307, 102] width 111 height 61
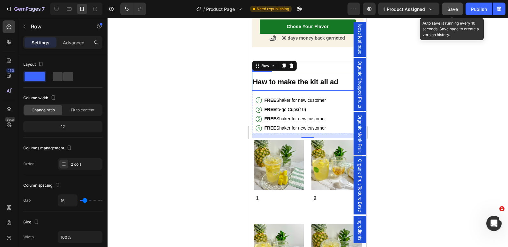
click at [264, 79] on strong "Haw to make the kit all ad" at bounding box center [294, 82] width 85 height 8
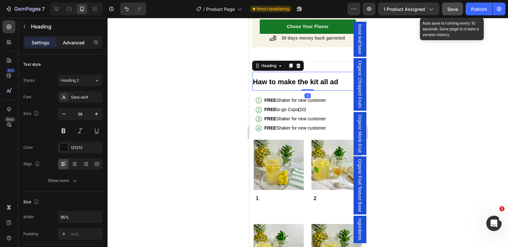
click at [70, 45] on p "Advanced" at bounding box center [74, 42] width 22 height 7
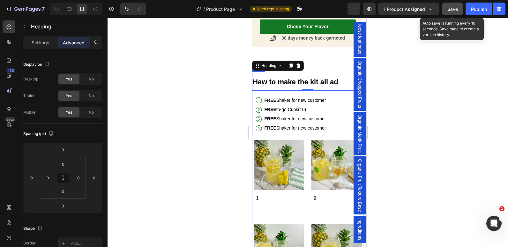
click at [286, 89] on div "Haw to make the kit all ad Heading 0 Icon FREE Shaker for new customer Text Blo…" at bounding box center [307, 102] width 111 height 61
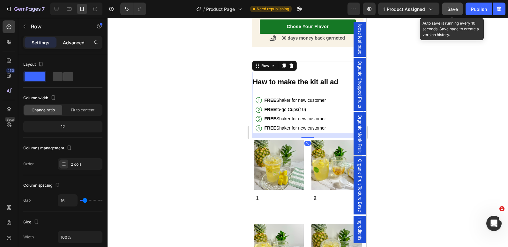
click at [78, 37] on div "Advanced" at bounding box center [74, 42] width 32 height 10
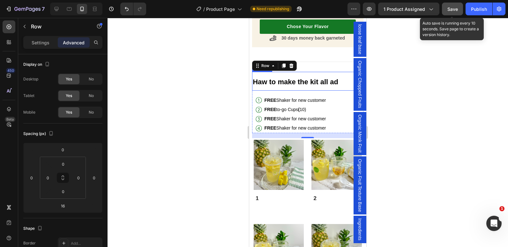
click at [269, 72] on h2 "Haw to make the kit all ad" at bounding box center [305, 81] width 106 height 18
click at [252, 89] on div "Haw to make the kit all ad Heading 0 Icon FREE Shaker for new customer Text Blo…" at bounding box center [307, 102] width 111 height 61
click at [177, 85] on div at bounding box center [307, 132] width 400 height 229
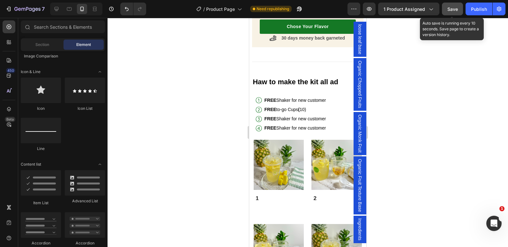
click at [177, 85] on div at bounding box center [307, 132] width 400 height 229
click at [179, 93] on div at bounding box center [307, 132] width 400 height 229
click at [260, 83] on h2 "Haw to make the kit all ad" at bounding box center [305, 81] width 106 height 18
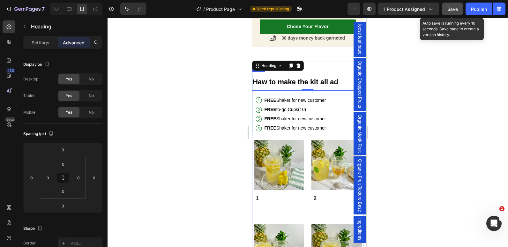
click at [268, 87] on div "Haw to make the kit all ad Heading 0 Icon FREE Shaker for new customer Text Blo…" at bounding box center [307, 102] width 111 height 61
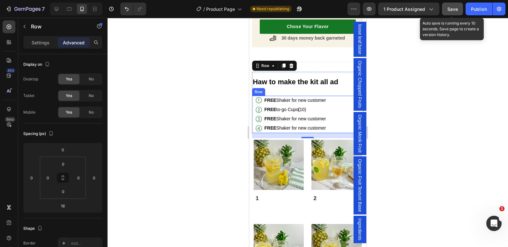
click at [254, 97] on div "Icon FREE Shaker for new customer Text Block Row Icon FREE to-go Cups ( 10) Tex…" at bounding box center [307, 114] width 111 height 37
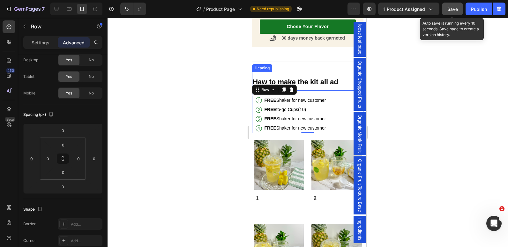
click at [316, 83] on h2 "Haw to make the kit all ad" at bounding box center [305, 81] width 106 height 18
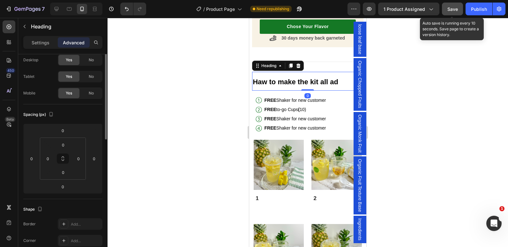
scroll to position [0, 0]
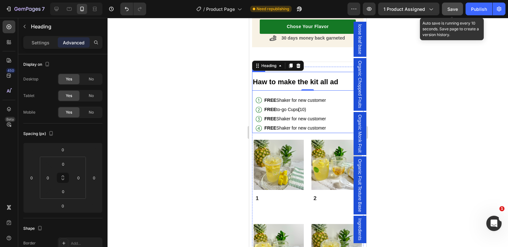
click at [316, 88] on div "Haw to make the kit all ad Heading 0 Icon FREE Shaker for new customer Text Blo…" at bounding box center [307, 102] width 111 height 61
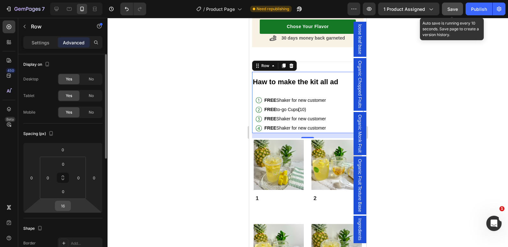
click at [65, 204] on input "16" at bounding box center [62, 206] width 13 height 10
type input "15"
drag, startPoint x: 175, startPoint y: 151, endPoint x: 166, endPoint y: 167, distance: 18.7
click at [166, 167] on div at bounding box center [307, 132] width 400 height 229
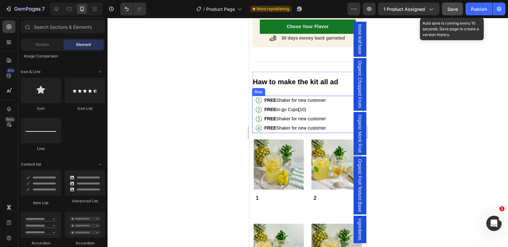
click at [253, 117] on div "Icon FREE Shaker for new customer Text Block Row Icon FREE to-go Cups ( 10) Tex…" at bounding box center [307, 114] width 111 height 37
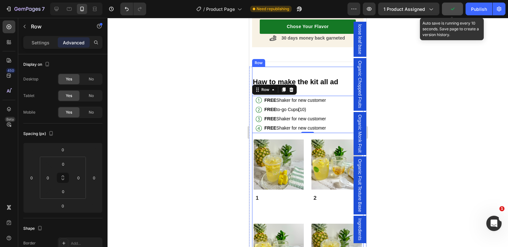
click at [287, 67] on div "Haw to make the kit all ad Heading Icon FREE Shaker for new customer Text Block…" at bounding box center [307, 183] width 111 height 233
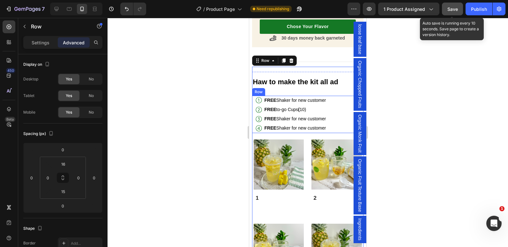
click at [253, 126] on div "Icon FREE Shaker for new customer Text Block Row Icon FREE to-go Cups ( 10) Tex…" at bounding box center [307, 114] width 111 height 37
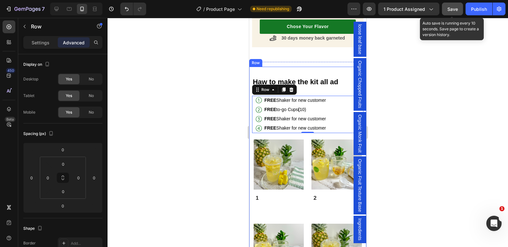
click at [251, 128] on div "Haw to make the kit all ad Heading Icon FREE Shaker for new customer Text Block…" at bounding box center [307, 183] width 117 height 233
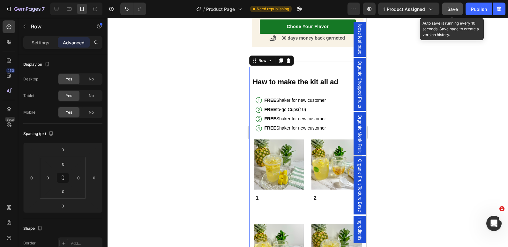
click at [188, 113] on div at bounding box center [307, 132] width 400 height 229
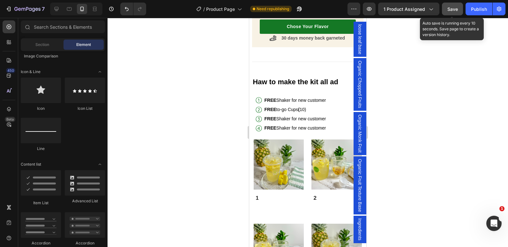
click at [450, 9] on span "Save" at bounding box center [452, 8] width 11 height 5
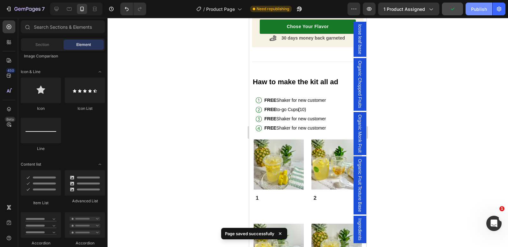
click at [474, 9] on div "Publish" at bounding box center [479, 9] width 16 height 7
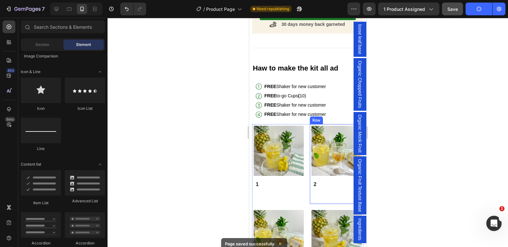
scroll to position [774, 0]
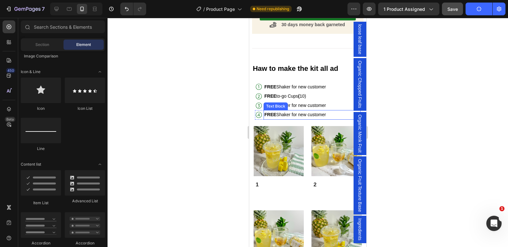
click at [272, 112] on strong "FREE" at bounding box center [270, 114] width 12 height 5
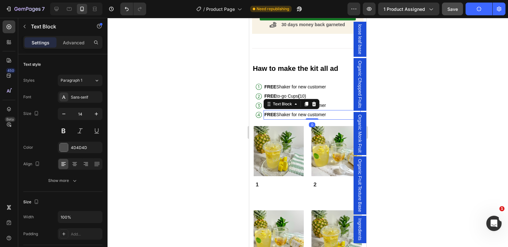
click at [272, 112] on strong "FREE" at bounding box center [270, 114] width 12 height 5
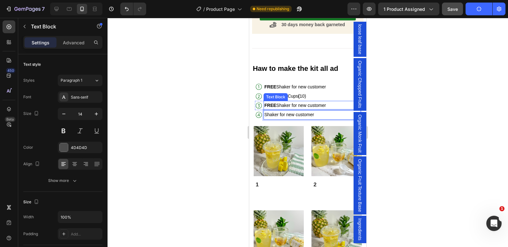
click at [272, 103] on strong "FREE" at bounding box center [270, 105] width 12 height 5
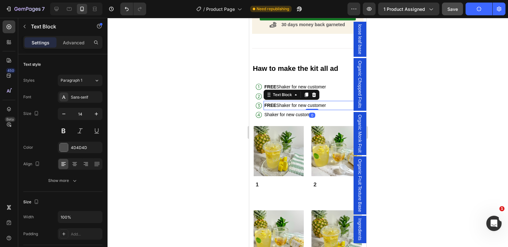
click at [272, 103] on strong "FREE" at bounding box center [270, 105] width 12 height 5
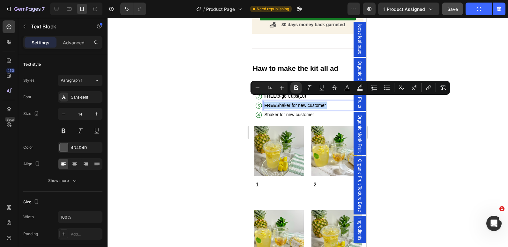
click at [272, 103] on strong "FREE" at bounding box center [270, 105] width 12 height 5
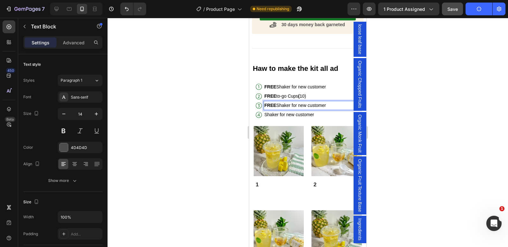
click at [275, 103] on span "FREE Shaker for new customer" at bounding box center [295, 105] width 63 height 5
click at [274, 93] on strong "FREE" at bounding box center [270, 95] width 12 height 5
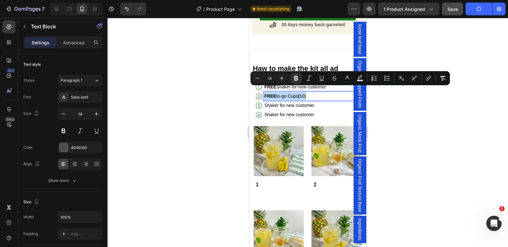
click at [274, 93] on strong "FREE" at bounding box center [270, 95] width 12 height 5
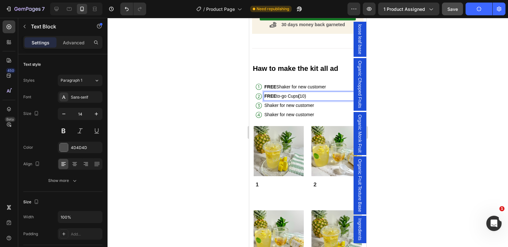
click at [275, 93] on strong "FREE" at bounding box center [270, 95] width 12 height 5
click at [271, 83] on p "FREE Shaker for new customer" at bounding box center [312, 87] width 96 height 8
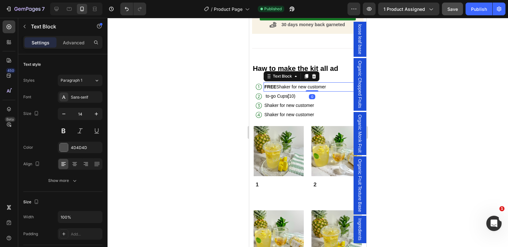
click at [271, 84] on strong "FREE" at bounding box center [270, 86] width 12 height 5
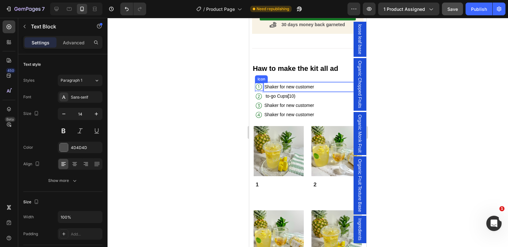
click at [224, 86] on div at bounding box center [307, 132] width 400 height 229
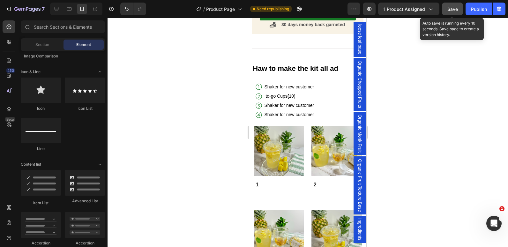
click at [448, 7] on span "Save" at bounding box center [452, 8] width 11 height 5
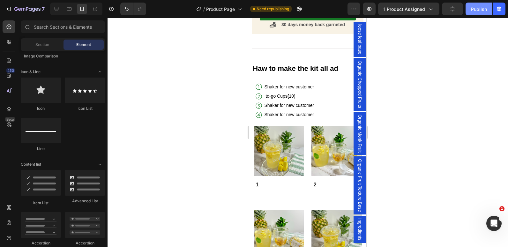
click at [475, 9] on div "Publish" at bounding box center [479, 9] width 16 height 7
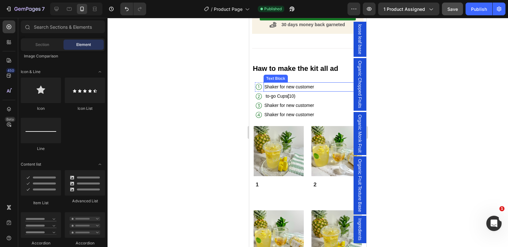
click at [306, 84] on span "Shaker for new customer" at bounding box center [289, 86] width 50 height 5
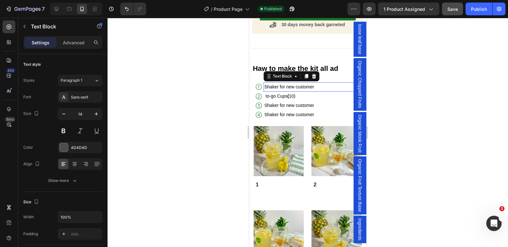
click at [306, 84] on span "Shaker for new customer" at bounding box center [289, 86] width 50 height 5
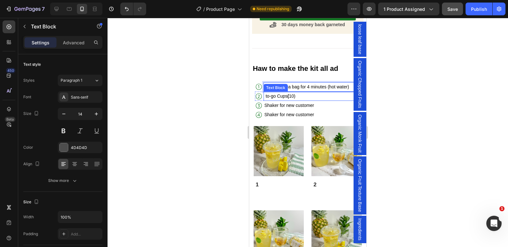
click at [285, 93] on span "to-go Cups ( 10)" at bounding box center [279, 95] width 31 height 5
click at [279, 93] on span "to-go Cups ( 10)" at bounding box center [279, 95] width 31 height 5
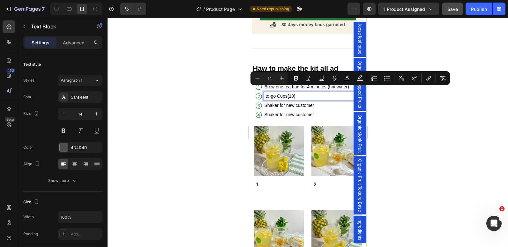
click at [274, 93] on span "to-go Cups ( 10)" at bounding box center [279, 95] width 31 height 5
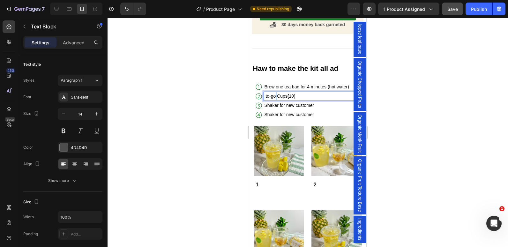
click at [274, 93] on span "to-go Cups ( 10)" at bounding box center [279, 95] width 31 height 5
click at [272, 93] on span "to-go Cups ( 10)" at bounding box center [279, 95] width 31 height 5
click at [287, 92] on p "Mix 2 spoon of fruit texture and" at bounding box center [312, 96] width 96 height 8
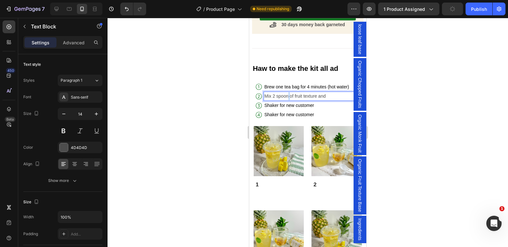
click at [287, 92] on p "Mix 2 spoon of fruit texture and" at bounding box center [312, 96] width 96 height 8
click at [297, 92] on p "Mix 2 spoon of fruit texture and" at bounding box center [312, 96] width 96 height 8
click at [264, 92] on p "2 spoon of fruit texture + 1 spoon of monk fruit" at bounding box center [312, 96] width 96 height 8
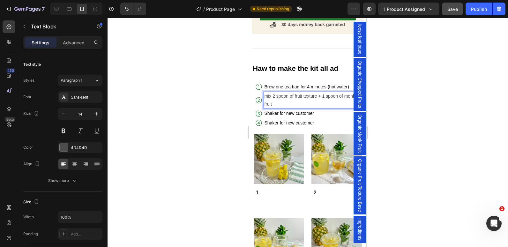
click at [273, 97] on p "mix 2 spoon of fruit texture + 1 spoon of monk fruit" at bounding box center [312, 100] width 96 height 16
click at [272, 111] on span "Shaker for new customer" at bounding box center [289, 113] width 51 height 5
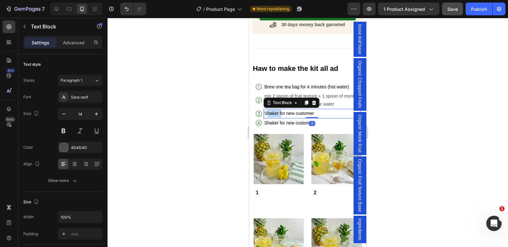
click at [270, 111] on span "Shaker for new customer" at bounding box center [289, 113] width 51 height 5
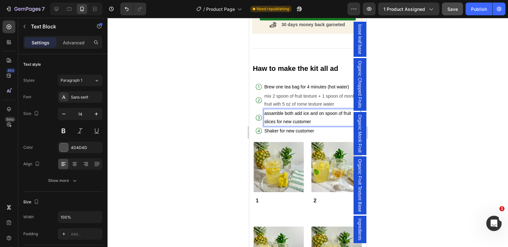
click at [303, 116] on span "assamble both add ice and on spoon of fruit slices for new customer" at bounding box center [307, 117] width 87 height 13
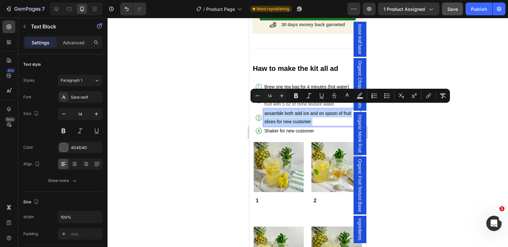
click at [310, 117] on span "assamble both add ice and on spoon of fruit slices for new customer" at bounding box center [307, 117] width 87 height 13
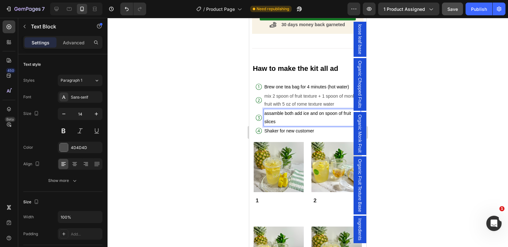
click at [197, 119] on div at bounding box center [307, 132] width 400 height 229
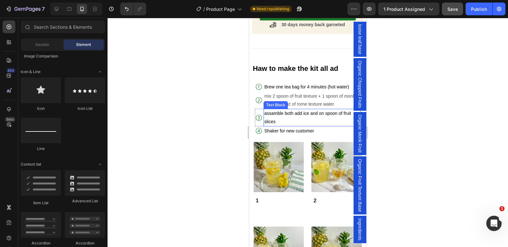
click at [265, 111] on span "assamble both add ice and on spoon of fruit slices" at bounding box center [307, 117] width 87 height 13
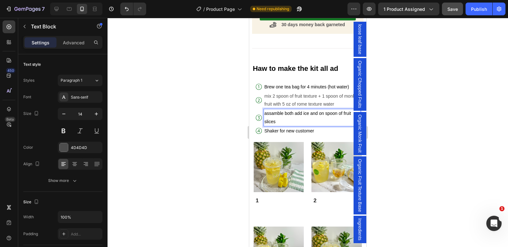
click at [321, 111] on span "assamble both add ice and on spoon of fruit slices" at bounding box center [307, 117] width 87 height 13
click at [323, 111] on span "assamble both add ice and on spoon of fruit slices" at bounding box center [307, 117] width 87 height 13
click at [323, 111] on span "assamble both add ice and n spoon of fruit slices" at bounding box center [306, 117] width 84 height 13
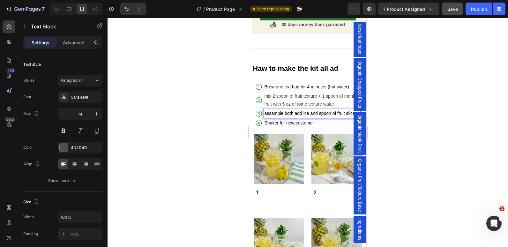
click at [296, 111] on span "assamble both add ice and spoon of fruit slices" at bounding box center [311, 113] width 94 height 5
click at [320, 111] on span "assamble both,add ice and spoon of fruit slices" at bounding box center [311, 113] width 94 height 5
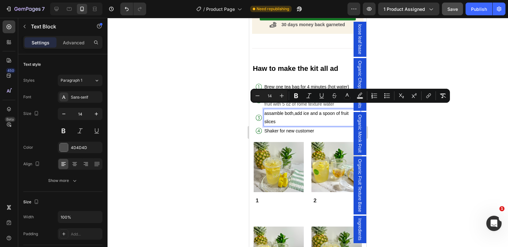
drag, startPoint x: 274, startPoint y: 117, endPoint x: 263, endPoint y: 109, distance: 13.0
click at [264, 111] on span "assamble both,add ice and a spoon of fruit slices" at bounding box center [306, 117] width 84 height 13
click at [251, 98] on div "Minus 14 Plus Bold Italic Underline Strikethrough color Text Background Color N…" at bounding box center [349, 96] width 199 height 14
click at [255, 96] on icon "Editor contextual toolbar" at bounding box center [257, 95] width 6 height 6
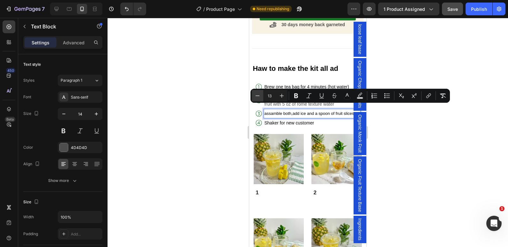
click at [255, 96] on icon "Editor contextual toolbar" at bounding box center [257, 95] width 6 height 6
type input "12"
click at [234, 125] on div at bounding box center [307, 132] width 400 height 229
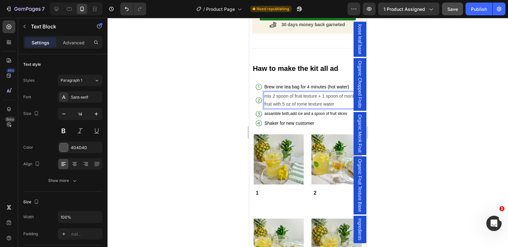
drag, startPoint x: 333, startPoint y: 99, endPoint x: 321, endPoint y: 96, distance: 12.1
click at [330, 97] on p "mix 2 spoon of fruit texture + 1 spoon of monk fruit with 5 oz of rome texture …" at bounding box center [312, 100] width 96 height 16
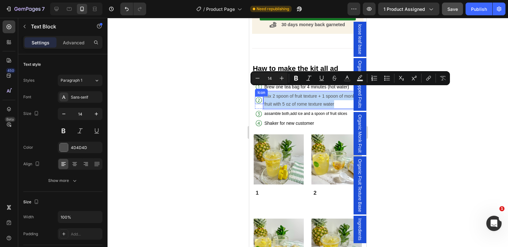
drag, startPoint x: 334, startPoint y: 98, endPoint x: 262, endPoint y: 91, distance: 72.0
click at [262, 91] on div "Icon mix 2 spoon of fruit texture + 1 spoon of monk fruit with 5 oz of rome tex…" at bounding box center [308, 99] width 106 height 17
click at [259, 79] on icon "Editor contextual toolbar" at bounding box center [257, 78] width 6 height 6
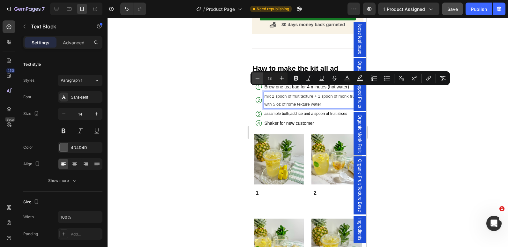
click at [259, 79] on icon "Editor contextual toolbar" at bounding box center [257, 78] width 6 height 6
type input "12"
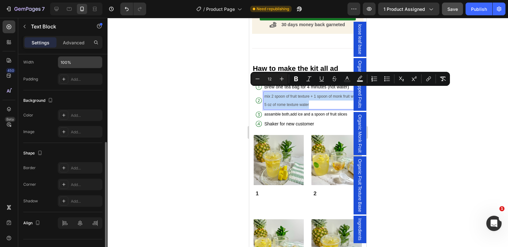
scroll to position [156, 0]
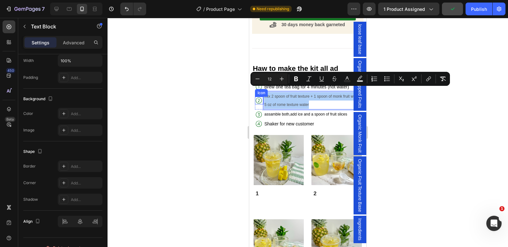
click at [218, 94] on div at bounding box center [307, 132] width 400 height 229
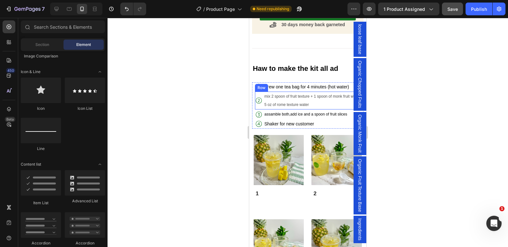
click at [256, 91] on div "Icon" at bounding box center [259, 100] width 9 height 18
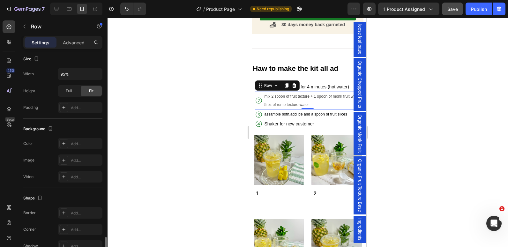
scroll to position [234, 0]
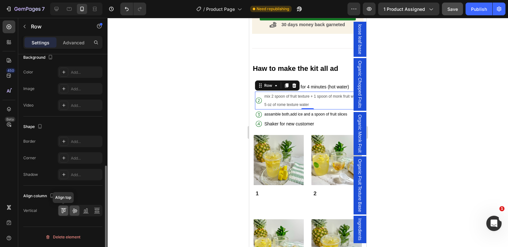
click at [65, 207] on div at bounding box center [63, 210] width 10 height 10
click at [185, 138] on div at bounding box center [307, 132] width 400 height 229
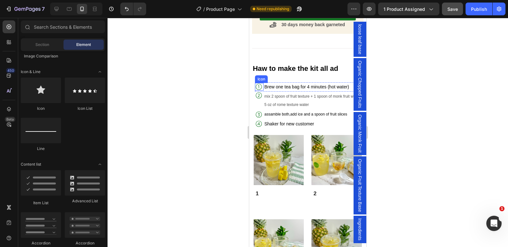
click at [256, 83] on icon at bounding box center [259, 87] width 8 height 8
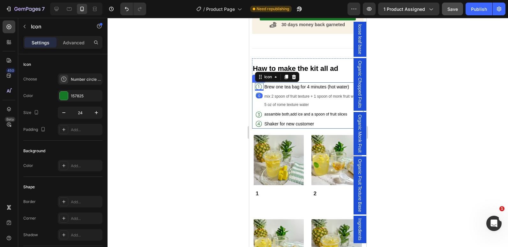
click at [254, 82] on div "Icon 0 Brew one tea bag for 4 minutes (hot water) Text Block Row Icon mix 2 spo…" at bounding box center [307, 105] width 111 height 46
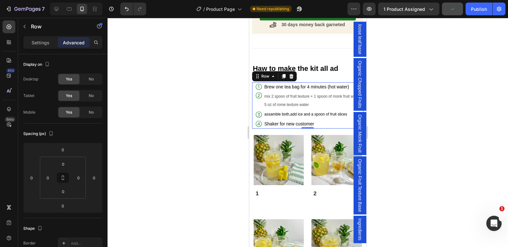
click at [216, 110] on div at bounding box center [307, 132] width 400 height 229
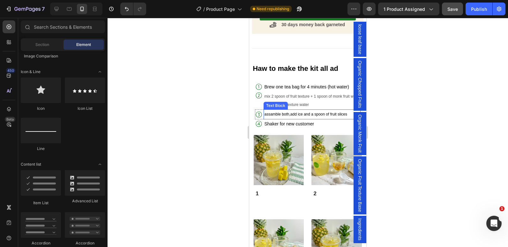
click at [284, 112] on span "assamble both,add ice and a spoon of fruit slices" at bounding box center [305, 114] width 83 height 4
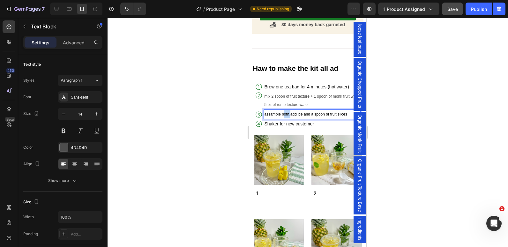
click at [284, 112] on span "assamble both,add ice and a spoon of fruit slices" at bounding box center [305, 114] width 83 height 4
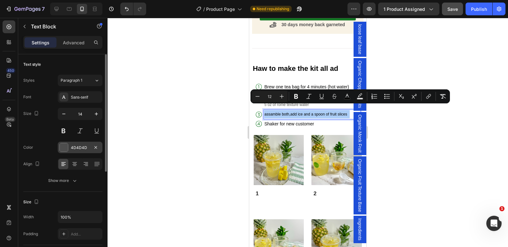
click at [62, 147] on div at bounding box center [64, 147] width 8 height 8
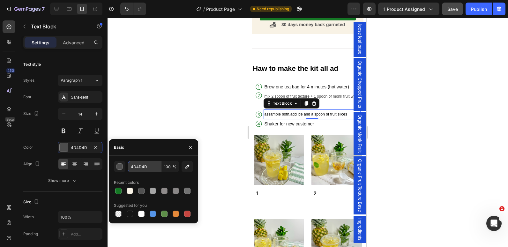
click at [144, 168] on input "4D4D4D" at bounding box center [144, 166] width 33 height 11
type input "0000"
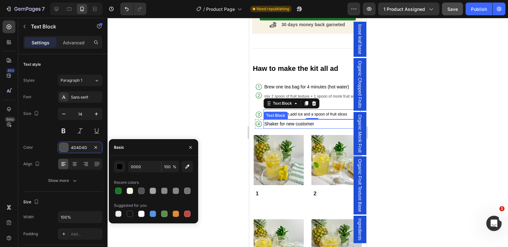
click at [268, 121] on span "Shaker for new customer" at bounding box center [289, 123] width 51 height 5
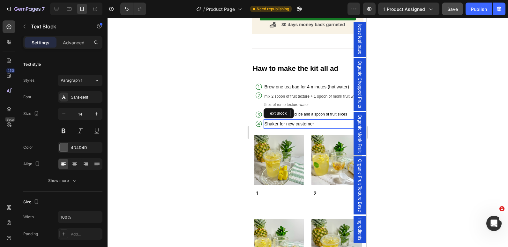
click at [210, 109] on div at bounding box center [307, 132] width 400 height 229
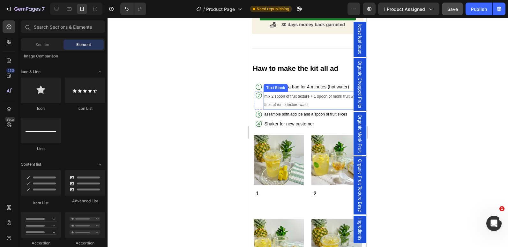
click at [288, 94] on span "mix 2 spoon of fruit texture + 1 spoon of monk fruit with 5 oz of rome texture …" at bounding box center [310, 100] width 93 height 13
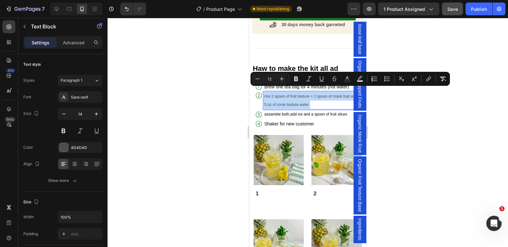
drag, startPoint x: 318, startPoint y: 97, endPoint x: 263, endPoint y: 87, distance: 56.5
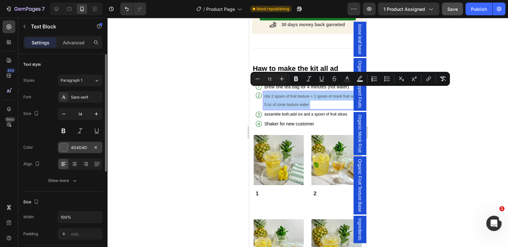
click at [67, 147] on div at bounding box center [64, 147] width 8 height 8
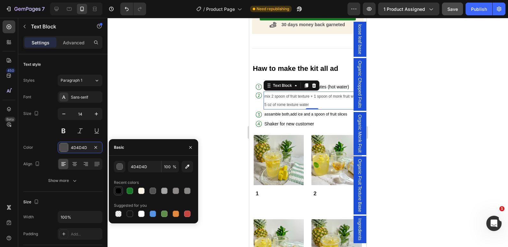
click at [118, 189] on div at bounding box center [118, 190] width 6 height 6
type input "000000"
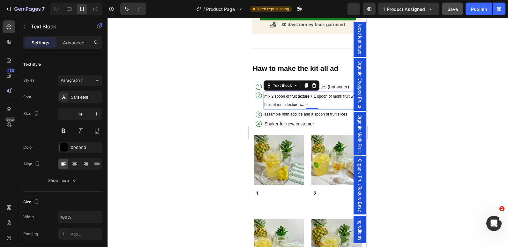
click at [181, 92] on div at bounding box center [307, 132] width 400 height 229
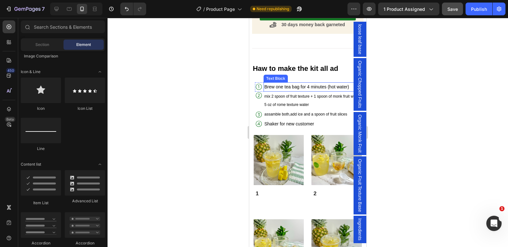
click at [270, 84] on span "Brew one tea bag for 4 minutes (hot water)" at bounding box center [306, 86] width 84 height 5
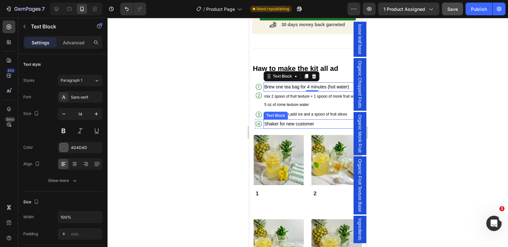
click at [274, 121] on span "Shaker for new customer" at bounding box center [289, 123] width 51 height 5
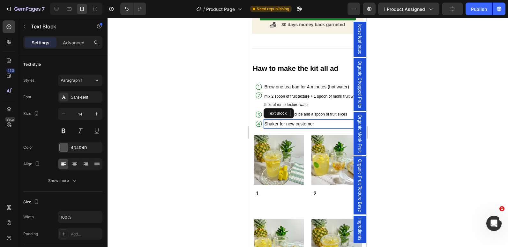
scroll to position [167, 0]
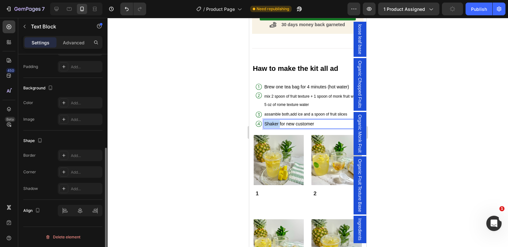
click at [274, 121] on span "Shaker for new customer" at bounding box center [289, 123] width 51 height 5
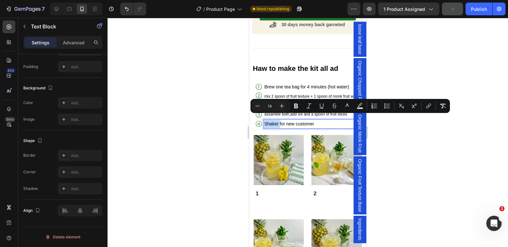
click at [274, 121] on span "Shaker for new customer" at bounding box center [289, 123] width 51 height 5
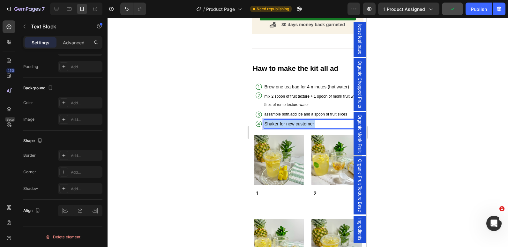
click at [274, 121] on span "Shaker for new customer" at bounding box center [289, 123] width 51 height 5
click at [191, 135] on div at bounding box center [307, 132] width 400 height 229
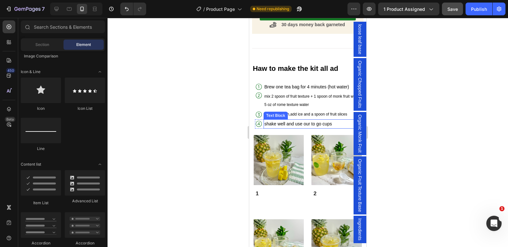
click at [327, 121] on span "shake well and use our to go cups" at bounding box center [298, 123] width 68 height 5
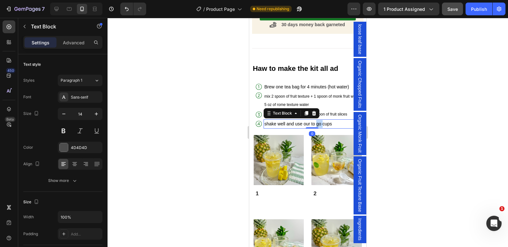
click at [315, 121] on span "shake well and use our to go cups" at bounding box center [298, 123] width 68 height 5
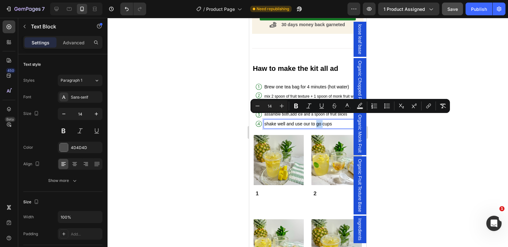
click at [292, 121] on p "shake well and use our to go cups" at bounding box center [312, 124] width 96 height 8
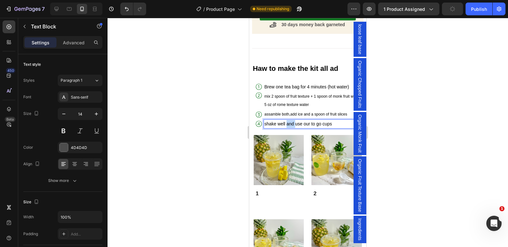
click at [292, 121] on p "shake well and use our to go cups" at bounding box center [312, 124] width 96 height 8
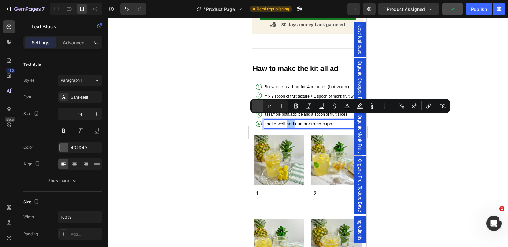
click at [258, 106] on icon "Editor contextual toolbar" at bounding box center [257, 106] width 6 height 6
type input "12"
click at [297, 84] on span "Brew one tea bag for 4 minutes (hot water)" at bounding box center [306, 86] width 84 height 5
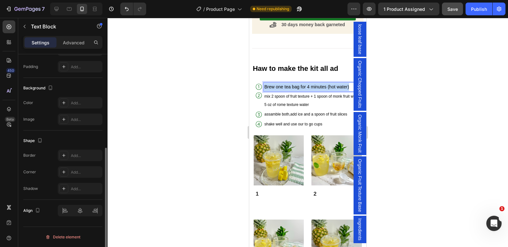
click at [297, 84] on span "Brew one tea bag for 4 minutes (hot water)" at bounding box center [306, 86] width 84 height 5
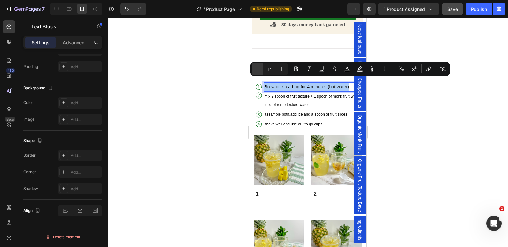
click at [256, 67] on icon "Editor contextual toolbar" at bounding box center [257, 69] width 6 height 6
type input "12"
click at [202, 92] on div at bounding box center [307, 132] width 400 height 229
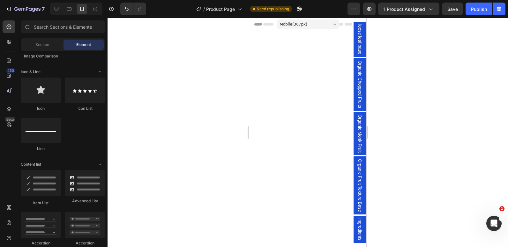
scroll to position [774, 0]
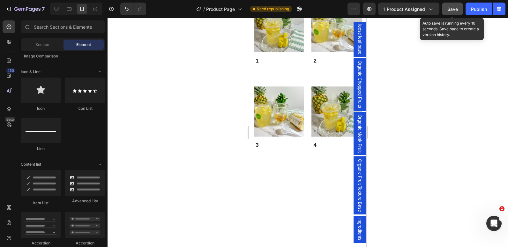
click at [454, 12] on button "Save" at bounding box center [452, 9] width 21 height 13
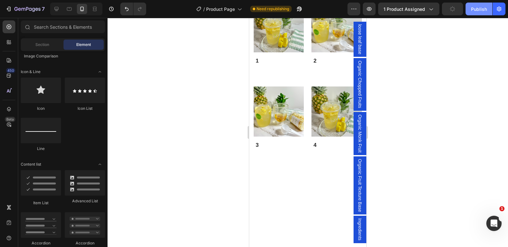
click at [473, 11] on div "Publish" at bounding box center [479, 9] width 16 height 7
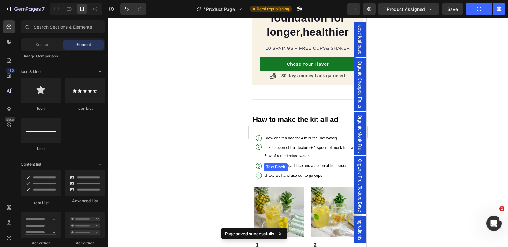
scroll to position [722, 0]
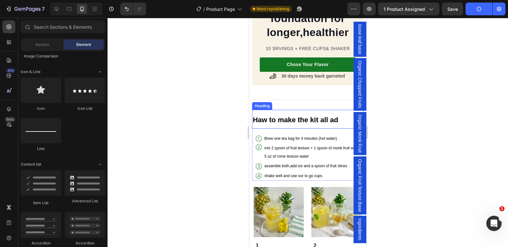
click at [337, 117] on strong "Haw to make the kit all ad" at bounding box center [294, 120] width 85 height 8
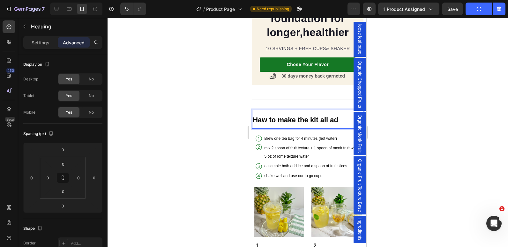
click at [337, 116] on strong "Haw to make the kit all ad" at bounding box center [294, 120] width 85 height 8
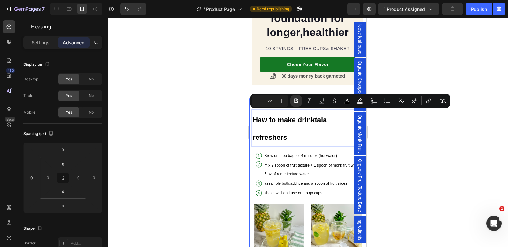
drag, startPoint x: 289, startPoint y: 134, endPoint x: 251, endPoint y: 116, distance: 41.5
click at [251, 116] on div "Haw to make drinktala refreshers Heading 0 Icon Brew one tea bag for 4 minutes …" at bounding box center [307, 235] width 117 height 260
click at [256, 102] on icon "Editor contextual toolbar" at bounding box center [257, 101] width 6 height 6
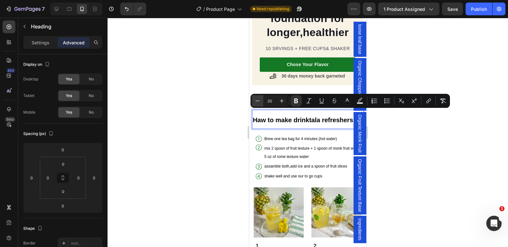
click at [256, 102] on icon "Editor contextual toolbar" at bounding box center [257, 101] width 6 height 6
type input "19"
click at [221, 103] on div at bounding box center [307, 132] width 400 height 229
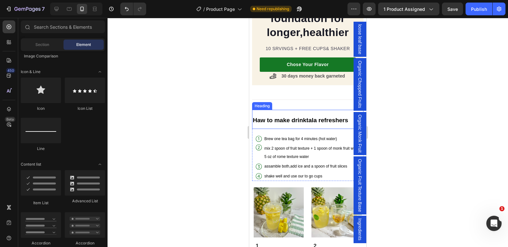
click at [303, 117] on strong "Haw to make drinktala refreshers" at bounding box center [299, 120] width 95 height 7
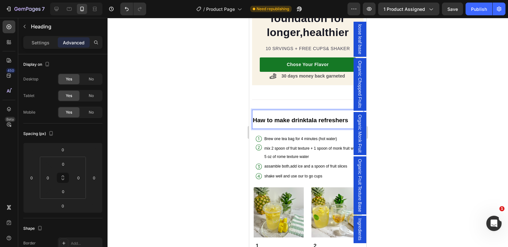
click at [305, 117] on strong "Haw to make drinktala refreshers" at bounding box center [299, 120] width 95 height 7
click at [298, 117] on strong "Haw to make tala refreshers" at bounding box center [292, 120] width 80 height 7
click at [297, 117] on strong "Haw to make tala refreshers" at bounding box center [292, 120] width 80 height 7
click at [297, 117] on strong "Haw to make TALA refreshers" at bounding box center [294, 120] width 85 height 7
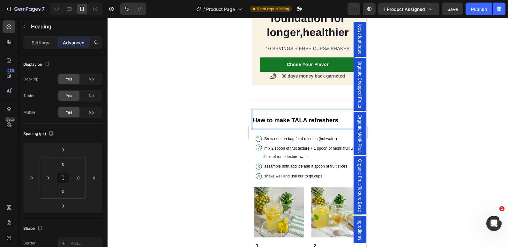
click at [297, 117] on strong "Haw to make TALA refreshers" at bounding box center [294, 120] width 85 height 7
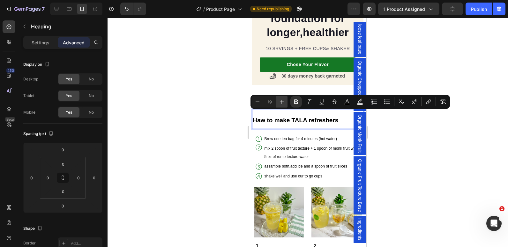
click at [282, 105] on button "Plus" at bounding box center [281, 101] width 11 height 11
type input "21"
click at [206, 120] on div at bounding box center [307, 132] width 400 height 229
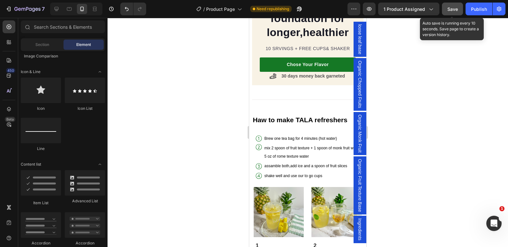
click at [453, 6] on div "Save" at bounding box center [452, 9] width 11 height 7
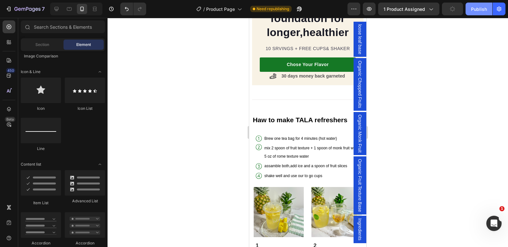
click at [476, 10] on div "Publish" at bounding box center [479, 9] width 16 height 7
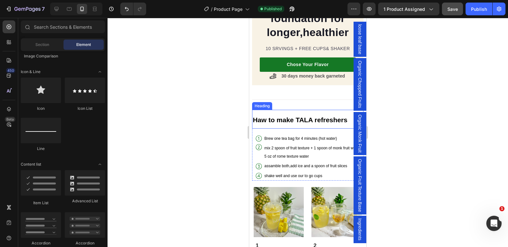
click at [311, 116] on strong "Haw to make TALA refreshers" at bounding box center [299, 119] width 94 height 7
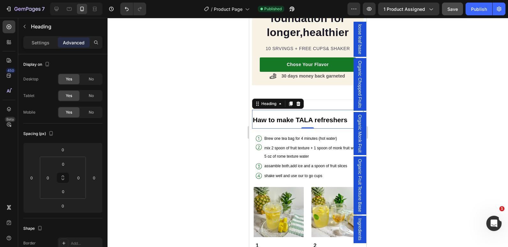
click at [281, 110] on p "Haw to make TALA refreshers" at bounding box center [304, 118] width 104 height 17
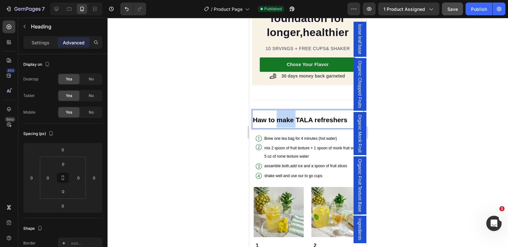
click at [281, 110] on p "Haw to make TALA refreshers" at bounding box center [304, 118] width 104 height 17
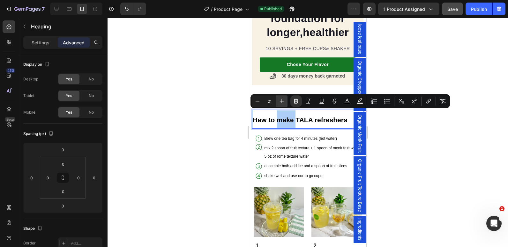
click at [282, 99] on icon "Editor contextual toolbar" at bounding box center [281, 101] width 6 height 6
type input "24"
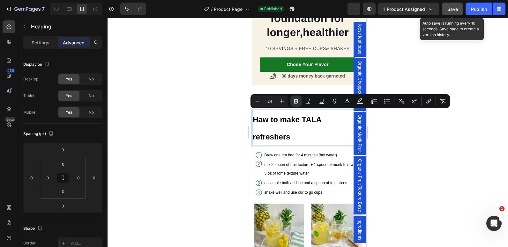
click at [451, 7] on span "Save" at bounding box center [452, 8] width 11 height 5
click at [474, 9] on div "Publish" at bounding box center [479, 9] width 16 height 7
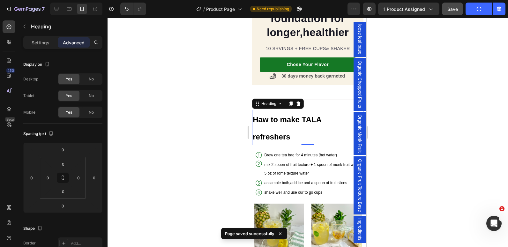
scroll to position [791, 0]
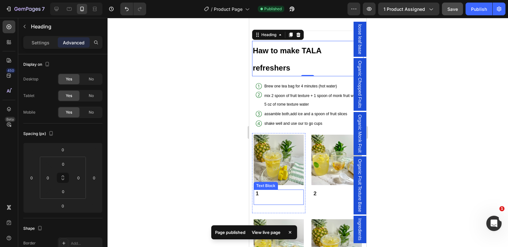
click at [270, 190] on p "1" at bounding box center [279, 193] width 48 height 7
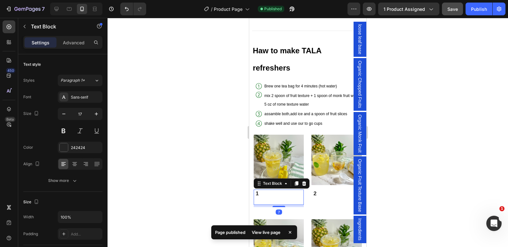
click at [271, 190] on p "1" at bounding box center [279, 193] width 48 height 7
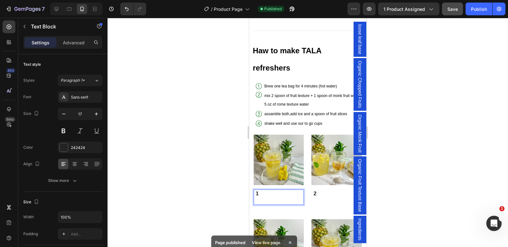
click at [276, 190] on p "1" at bounding box center [279, 193] width 48 height 7
click at [275, 190] on p "1" at bounding box center [279, 193] width 48 height 7
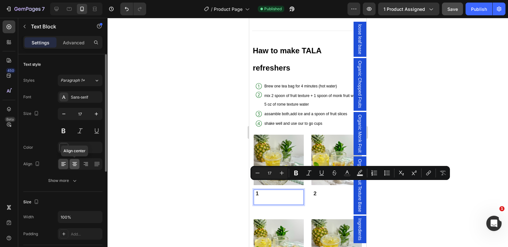
click at [71, 163] on icon at bounding box center [74, 164] width 6 height 6
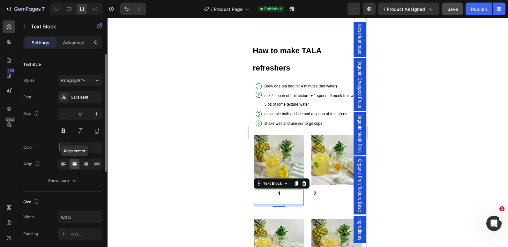
click at [71, 163] on icon at bounding box center [74, 164] width 6 height 6
click at [63, 163] on icon at bounding box center [63, 164] width 6 height 6
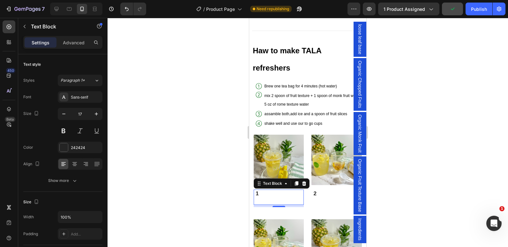
click at [256, 190] on p "1" at bounding box center [279, 193] width 48 height 7
click at [274, 190] on p "1" at bounding box center [279, 193] width 48 height 7
click at [263, 190] on p "1" at bounding box center [279, 193] width 48 height 7
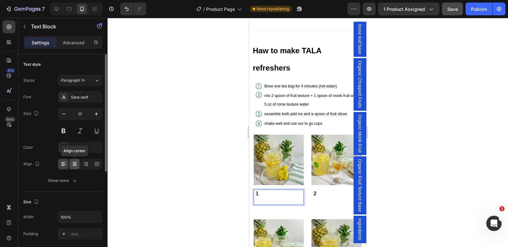
click at [75, 164] on icon at bounding box center [74, 164] width 6 height 6
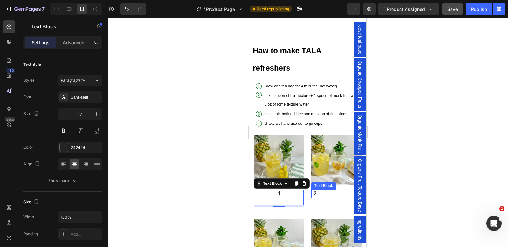
click at [332, 190] on p "2" at bounding box center [337, 193] width 48 height 7
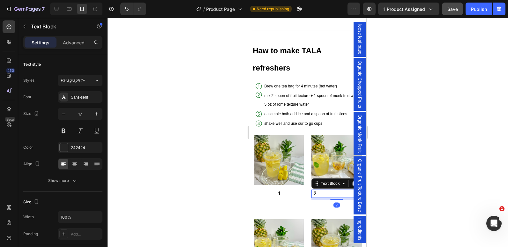
scroll to position [167, 0]
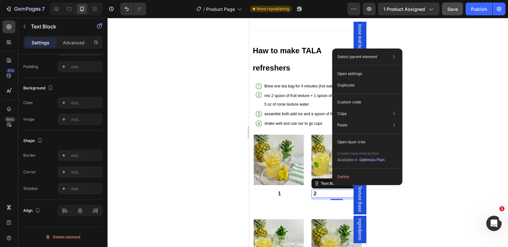
click at [332, 190] on p "2" at bounding box center [337, 193] width 48 height 7
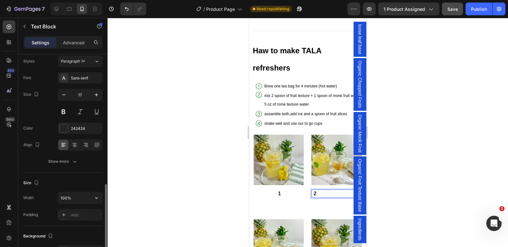
scroll to position [0, 0]
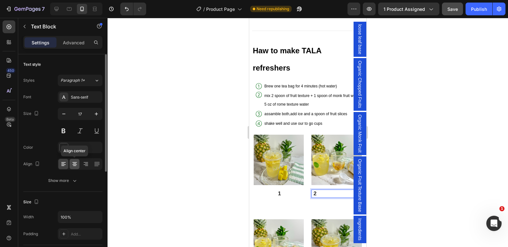
click at [72, 165] on icon at bounding box center [74, 164] width 6 height 6
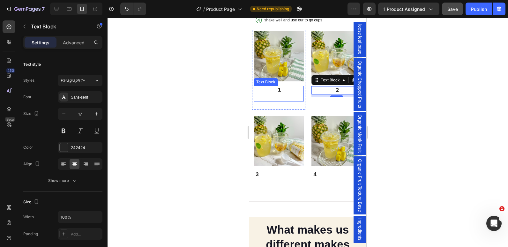
scroll to position [890, 0]
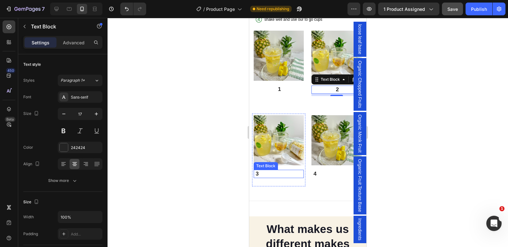
click at [275, 170] on p "3" at bounding box center [279, 173] width 48 height 7
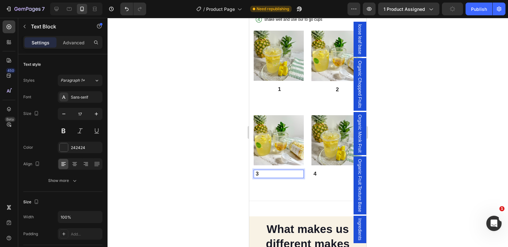
click at [277, 170] on p "3" at bounding box center [279, 173] width 48 height 7
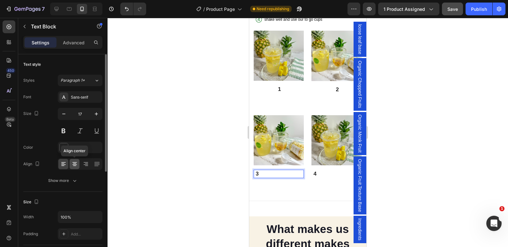
click at [77, 162] on icon at bounding box center [74, 164] width 6 height 6
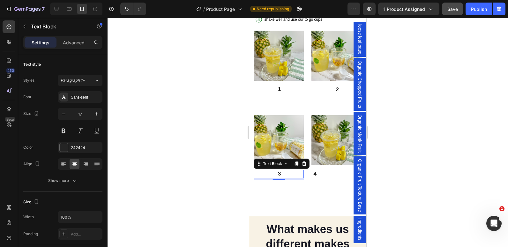
click at [286, 170] on p "3" at bounding box center [279, 173] width 48 height 7
click at [276, 170] on p "3" at bounding box center [279, 173] width 48 height 7
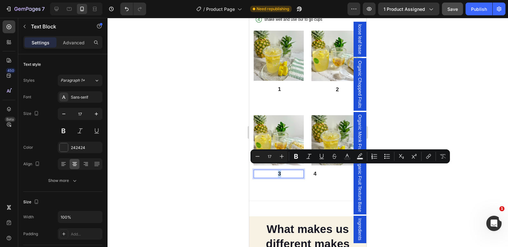
click at [277, 170] on p "3" at bounding box center [279, 173] width 48 height 7
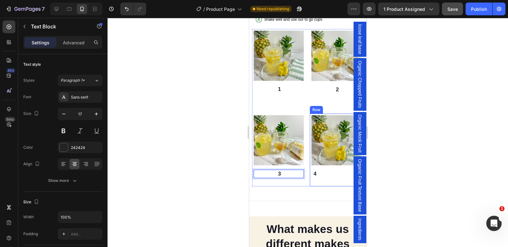
click at [329, 170] on p "4" at bounding box center [337, 173] width 48 height 7
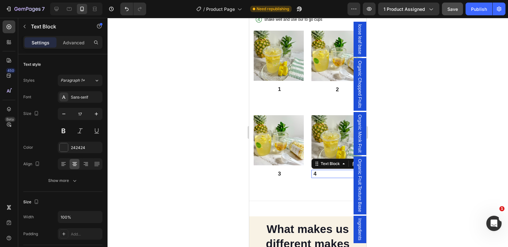
click at [329, 170] on p "4" at bounding box center [337, 173] width 48 height 7
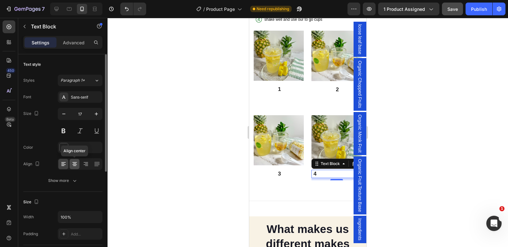
click at [74, 165] on icon at bounding box center [74, 164] width 6 height 6
click at [208, 138] on div at bounding box center [307, 132] width 400 height 229
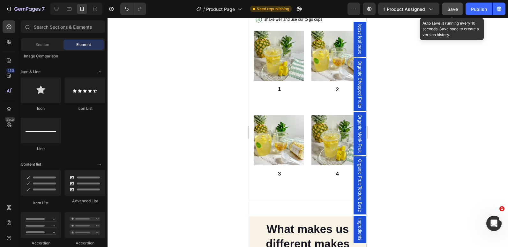
click at [454, 11] on span "Save" at bounding box center [452, 8] width 11 height 5
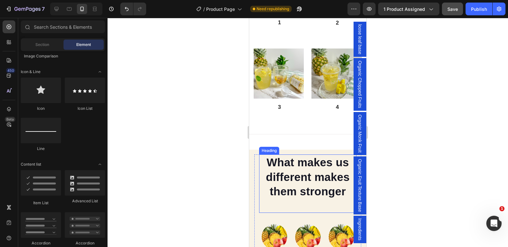
scroll to position [976, 0]
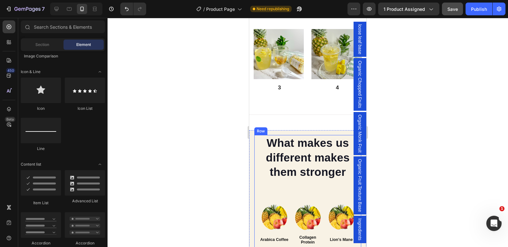
click at [258, 167] on div "What makes us different makes them stronger Heading Image Real Food Text block …" at bounding box center [307, 213] width 107 height 156
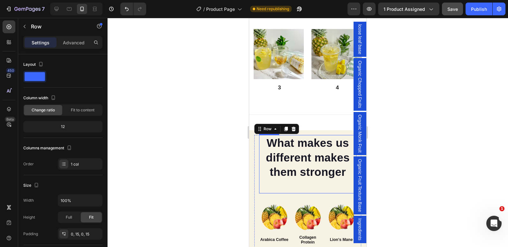
click at [263, 166] on p "What makes us different makes them stronger" at bounding box center [308, 157] width 96 height 44
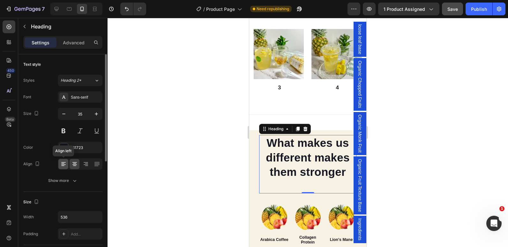
click at [64, 165] on icon at bounding box center [63, 164] width 6 height 6
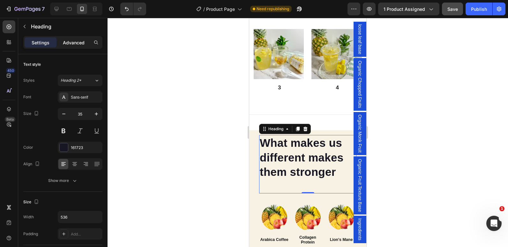
click at [70, 40] on p "Advanced" at bounding box center [74, 42] width 22 height 7
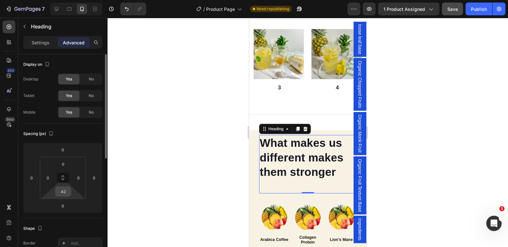
click at [62, 193] on input "42" at bounding box center [63, 191] width 13 height 10
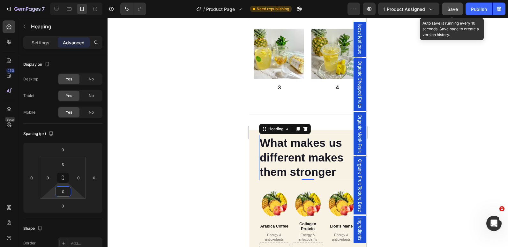
type input "0"
click at [449, 12] on div "Save" at bounding box center [452, 9] width 11 height 7
click at [469, 7] on button "Publish" at bounding box center [478, 9] width 27 height 13
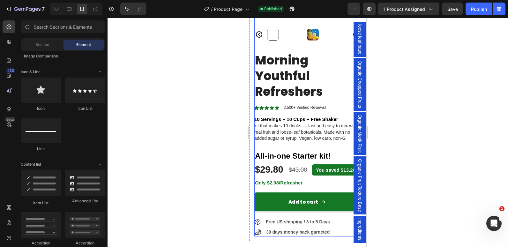
scroll to position [112, 0]
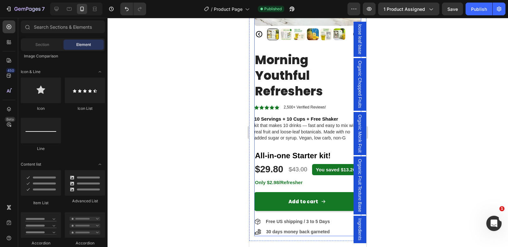
click at [256, 216] on div "Morning Youthful Refreshers Product Title Icon Icon Icon Icon Icon Icon List 2,…" at bounding box center [307, 139] width 107 height 193
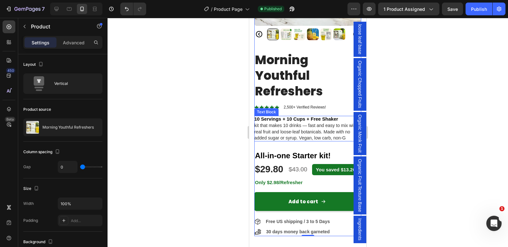
scroll to position [0, 0]
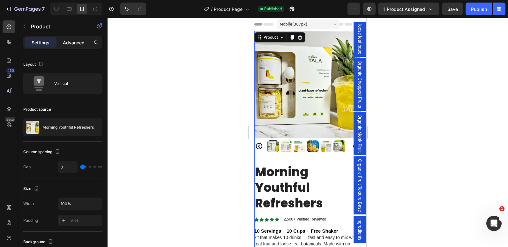
click at [70, 41] on p "Advanced" at bounding box center [74, 42] width 22 height 7
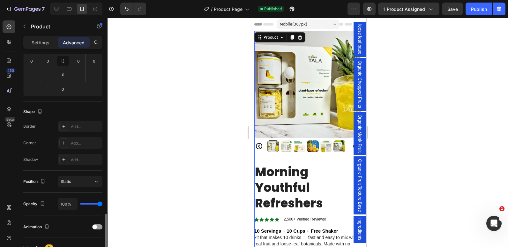
scroll to position [185, 0]
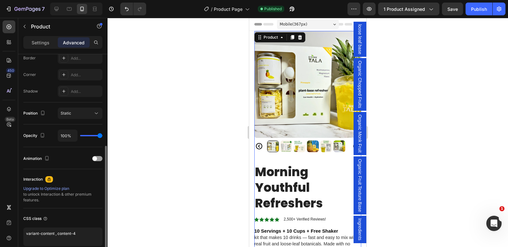
click at [45, 40] on p "Settings" at bounding box center [41, 42] width 18 height 7
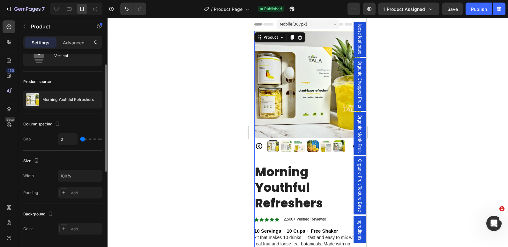
scroll to position [20, 0]
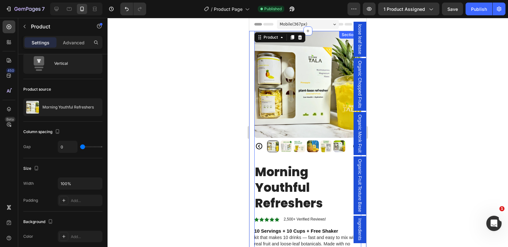
click at [252, 103] on div "Product Images Morning Youthful Refreshers Product Title Icon Icon Icon Icon Ic…" at bounding box center [307, 192] width 117 height 322
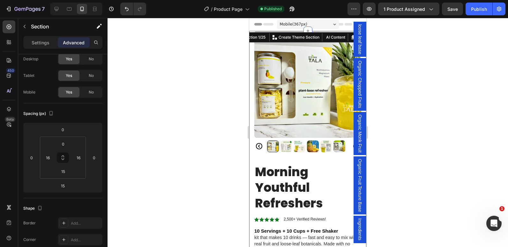
scroll to position [0, 0]
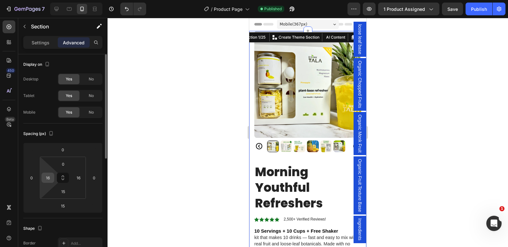
click at [49, 178] on input "16" at bounding box center [48, 178] width 10 height 10
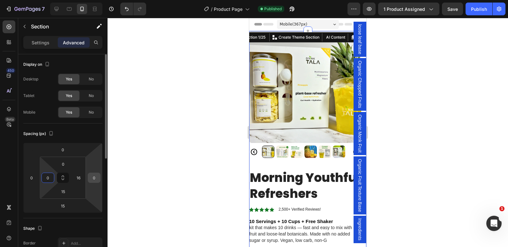
type input "0"
click at [90, 178] on input "0" at bounding box center [94, 178] width 10 height 10
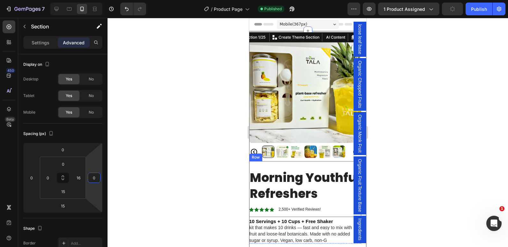
click at [299, 161] on div "Morning Youthful Refreshers Product Title Icon Icon Icon Icon Icon Icon List 2,…" at bounding box center [305, 188] width 112 height 55
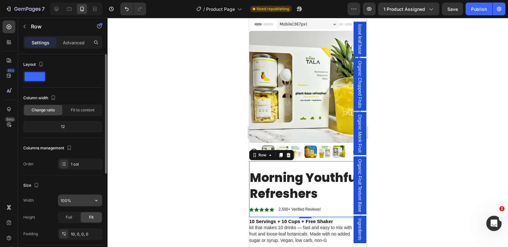
click at [65, 201] on input "100%" at bounding box center [80, 199] width 44 height 11
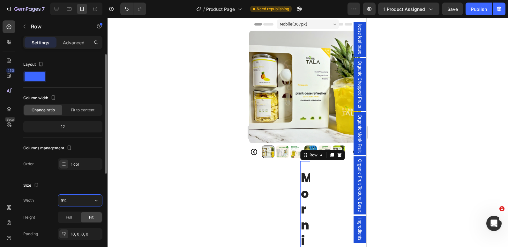
type input "90%"
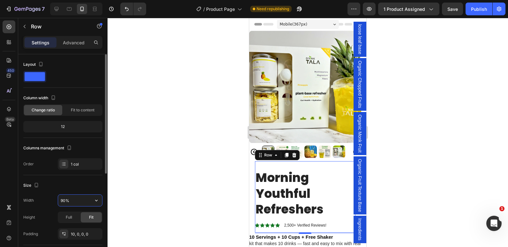
click at [65, 201] on input "90%" at bounding box center [80, 199] width 44 height 11
click at [214, 201] on div at bounding box center [307, 132] width 400 height 229
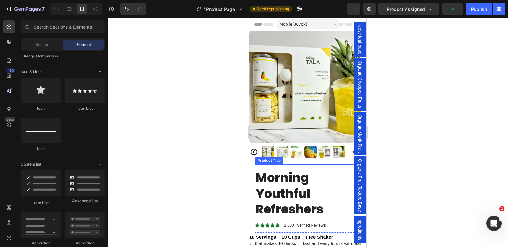
scroll to position [46, 0]
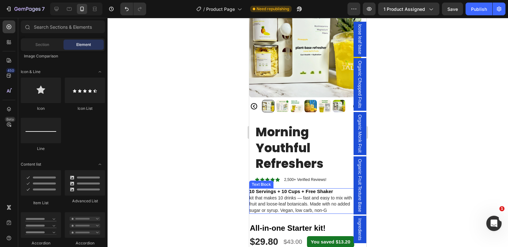
click at [251, 207] on span "kit that makes 10 drinks — fast and easy to mix with real fruit and loose-leaf …" at bounding box center [304, 204] width 111 height 18
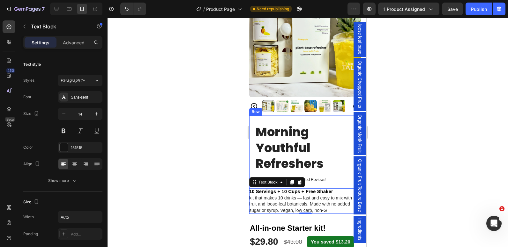
click at [330, 182] on div "Morning Youthful Refreshers Product Title Icon Icon Icon Icon Icon Icon List 2,…" at bounding box center [305, 164] width 112 height 98
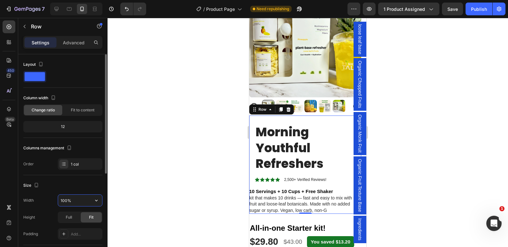
click at [63, 200] on input "100%" at bounding box center [80, 199] width 44 height 11
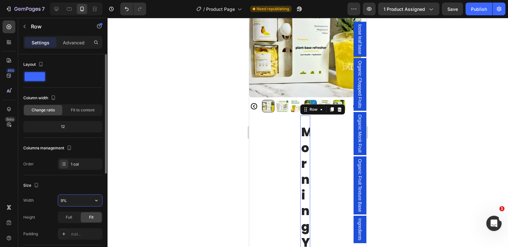
type input "90%"
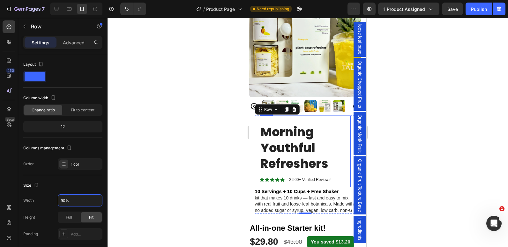
click at [260, 168] on div "Morning Youthful Refreshers Product Title Icon Icon Icon Icon Icon Icon List 2,…" at bounding box center [305, 153] width 91 height 68
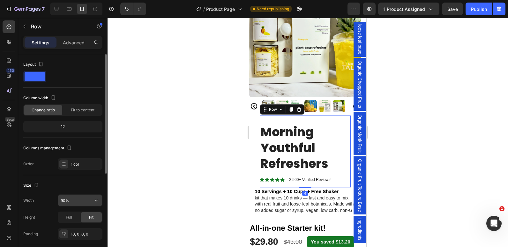
click at [60, 201] on input "90%" at bounding box center [80, 199] width 44 height 11
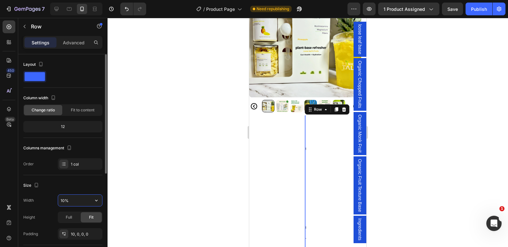
type input "100%"
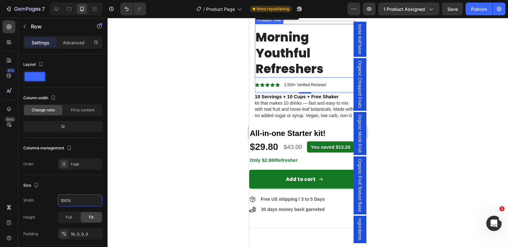
scroll to position [146, 0]
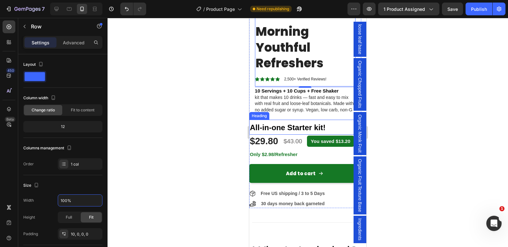
click at [287, 124] on span "All-in-one Starter kit!" at bounding box center [288, 127] width 76 height 9
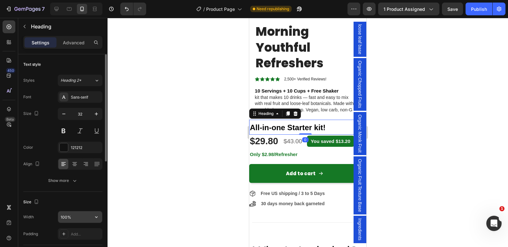
click at [63, 216] on input "100%" at bounding box center [80, 216] width 44 height 11
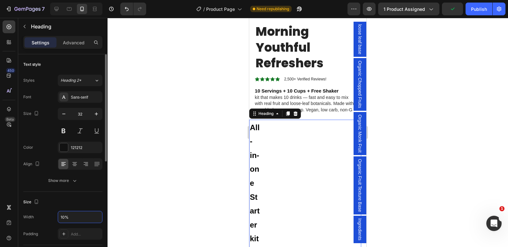
type input "100%"
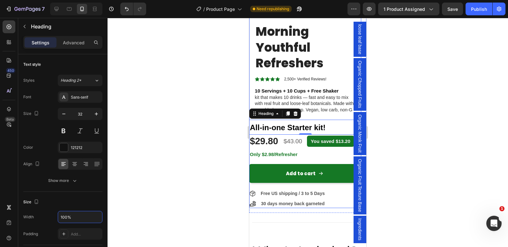
click at [303, 120] on div "Morning Youthful Refreshers Product Title Icon Icon Icon Icon Icon Icon List 2,…" at bounding box center [305, 111] width 112 height 193
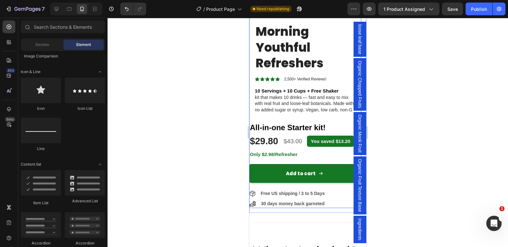
click at [309, 150] on div "Morning Youthful Refreshers Product Title Icon Icon Icon Icon Icon Icon List 2,…" at bounding box center [305, 111] width 112 height 193
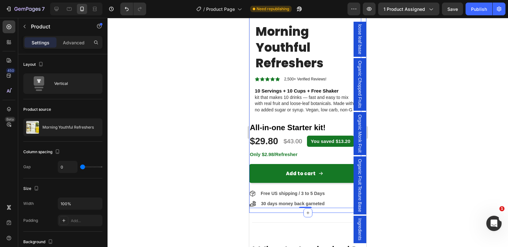
click at [333, 210] on div "Product Images Morning Youthful Refreshers Product Title Icon Icon Icon Icon Ic…" at bounding box center [307, 49] width 117 height 328
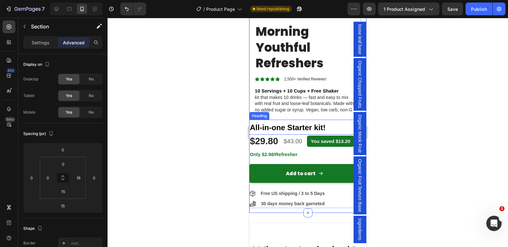
click at [299, 125] on span "All-in-one Starter kit!" at bounding box center [288, 127] width 76 height 9
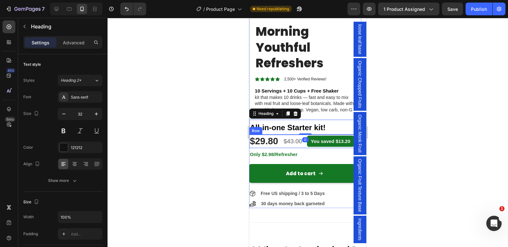
click at [286, 138] on div "$43.00 (P) Price (P) Price" at bounding box center [293, 141] width 20 height 13
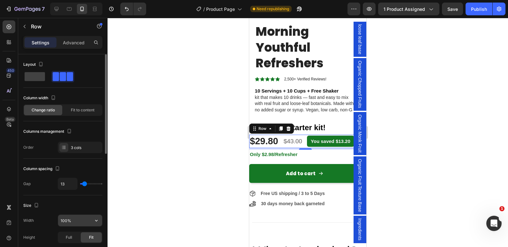
click at [63, 219] on input "100%" at bounding box center [80, 220] width 44 height 11
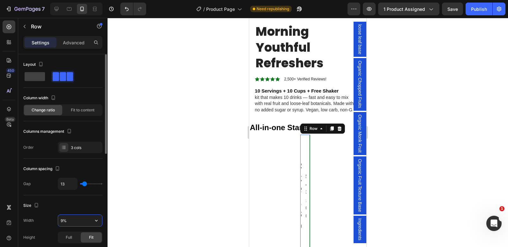
type input "90%"
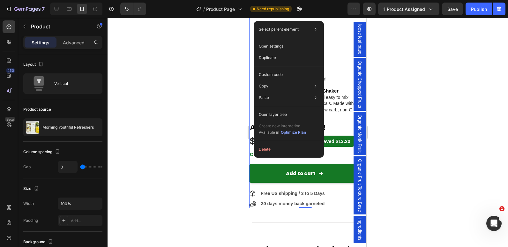
click at [230, 150] on div at bounding box center [307, 132] width 400 height 229
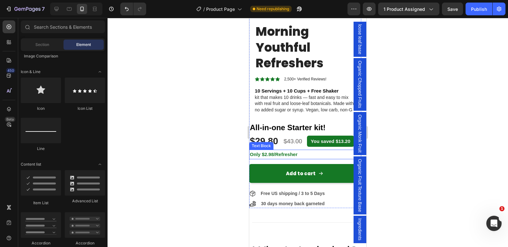
click at [315, 156] on p "Only $2.98/Refresher" at bounding box center [305, 154] width 111 height 8
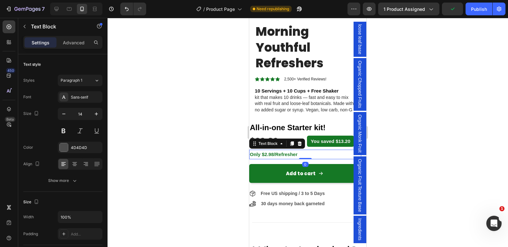
click at [210, 131] on div at bounding box center [307, 132] width 400 height 229
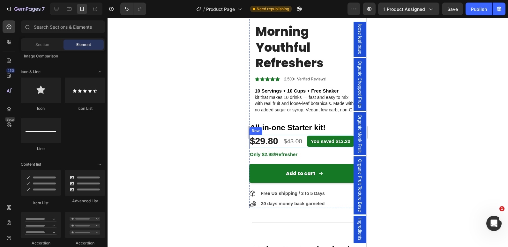
click at [301, 148] on div "$43.00 (P) Price (P) Price" at bounding box center [293, 141] width 20 height 13
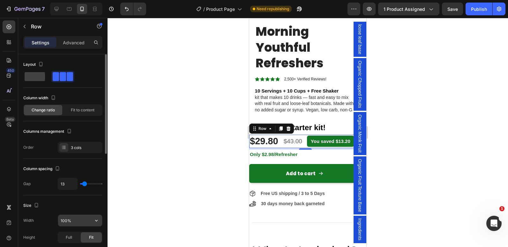
click at [65, 219] on input "100%" at bounding box center [80, 220] width 44 height 11
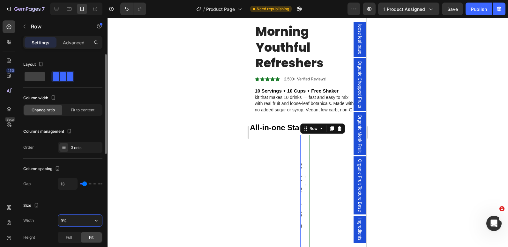
type input "95%"
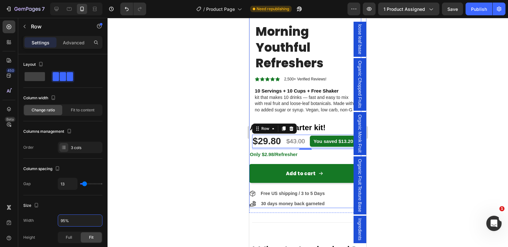
click at [251, 153] on div "Morning Youthful Refreshers Product Title Icon Icon Icon Icon Icon Icon List 2,…" at bounding box center [305, 111] width 112 height 193
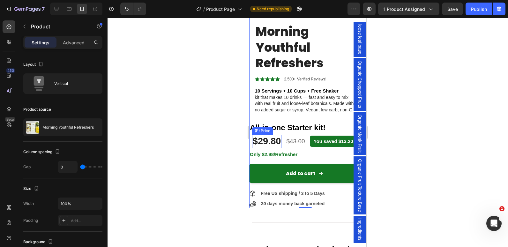
click at [252, 148] on div "$29.80" at bounding box center [267, 141] width 30 height 13
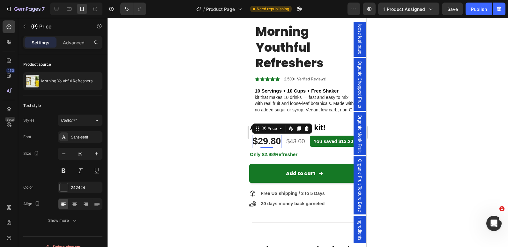
click at [252, 148] on div "$29.80" at bounding box center [267, 141] width 30 height 13
click at [250, 169] on div "Add to cart Add to Cart" at bounding box center [305, 171] width 112 height 24
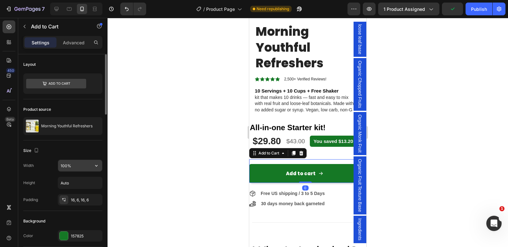
click at [63, 165] on input "100%" at bounding box center [80, 165] width 44 height 11
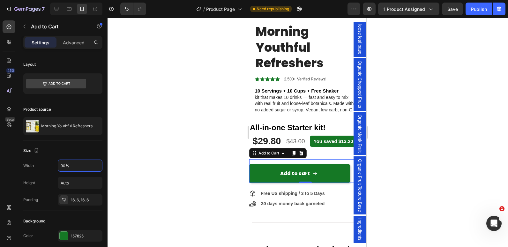
type input "90%"
click at [346, 181] on div "Add to cart Add to Cart 0" at bounding box center [305, 171] width 112 height 24
click at [342, 158] on p "Only $2.98/Refresher" at bounding box center [305, 154] width 111 height 8
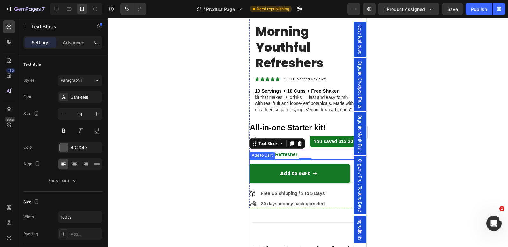
click at [341, 171] on div "Add to cart Add to Cart" at bounding box center [305, 171] width 112 height 24
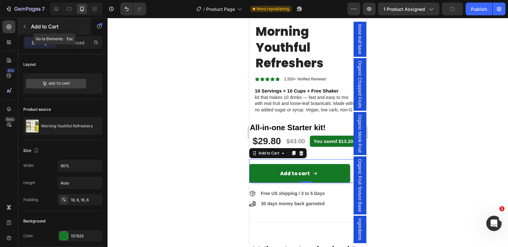
click at [23, 27] on icon "button" at bounding box center [24, 26] width 5 height 5
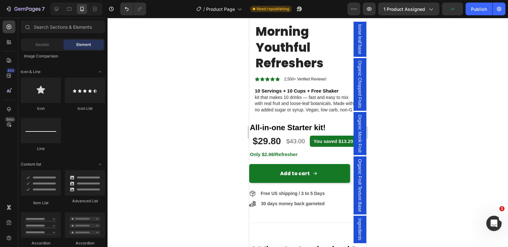
click at [119, 68] on div at bounding box center [307, 132] width 400 height 229
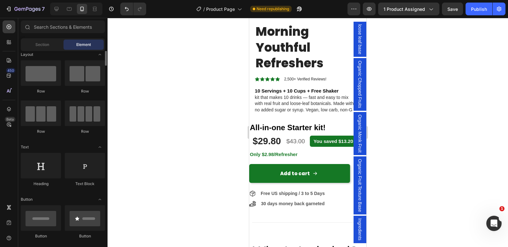
scroll to position [0, 0]
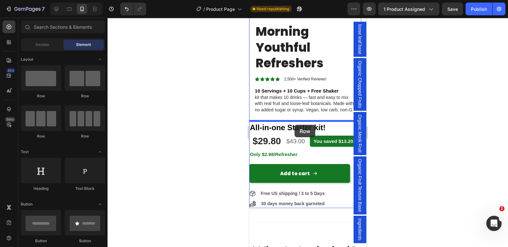
drag, startPoint x: 292, startPoint y: 167, endPoint x: 294, endPoint y: 125, distance: 42.8
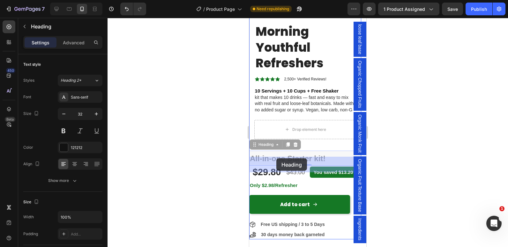
drag, startPoint x: 287, startPoint y: 155, endPoint x: 276, endPoint y: 158, distance: 10.9
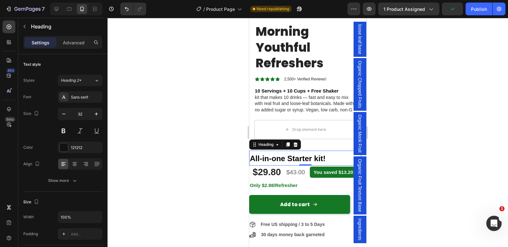
drag, startPoint x: 311, startPoint y: 155, endPoint x: 294, endPoint y: 157, distance: 17.7
click at [216, 153] on div at bounding box center [307, 132] width 400 height 229
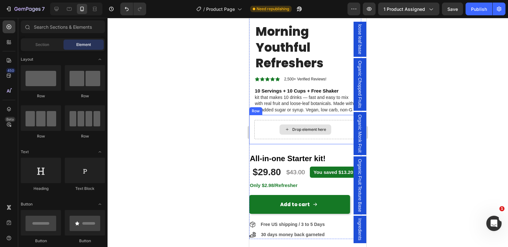
click at [264, 129] on div "Drop element here" at bounding box center [305, 129] width 102 height 19
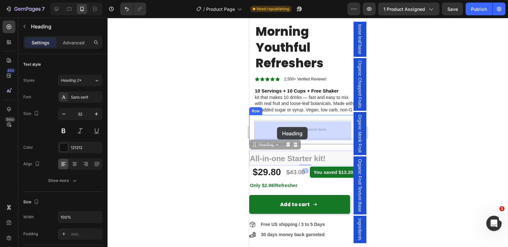
drag, startPoint x: 282, startPoint y: 155, endPoint x: 276, endPoint y: 127, distance: 28.3
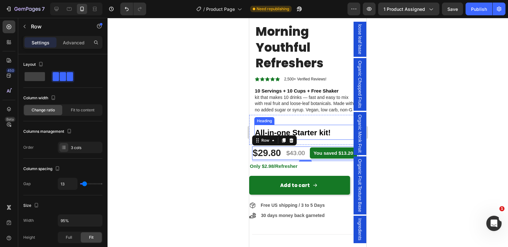
drag, startPoint x: 286, startPoint y: 152, endPoint x: 305, endPoint y: 141, distance: 21.8
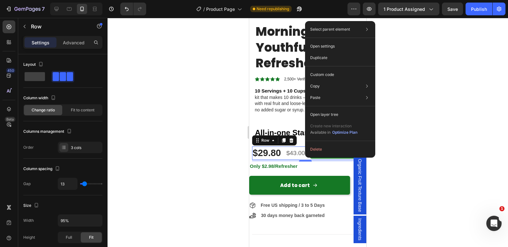
click at [169, 127] on div at bounding box center [307, 132] width 400 height 229
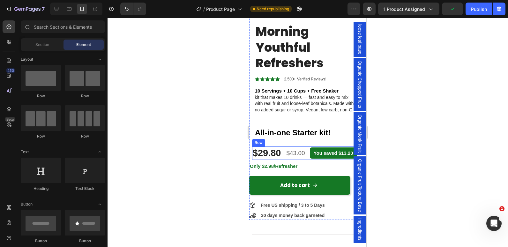
click at [252, 160] on div "$29.80 (P) Price (P) Price" at bounding box center [267, 152] width 30 height 13
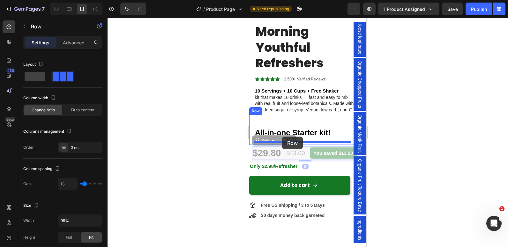
drag, startPoint x: 271, startPoint y: 165, endPoint x: 282, endPoint y: 136, distance: 30.5
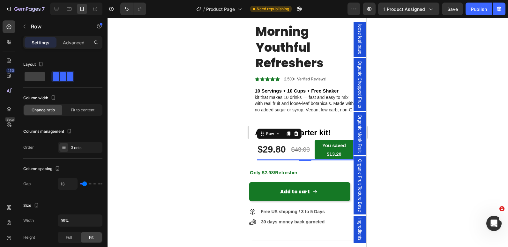
click at [262, 159] on div "$29.80 (P) Price (P) Price" at bounding box center [272, 150] width 30 height 20
click at [64, 217] on input "95%" at bounding box center [80, 220] width 44 height 11
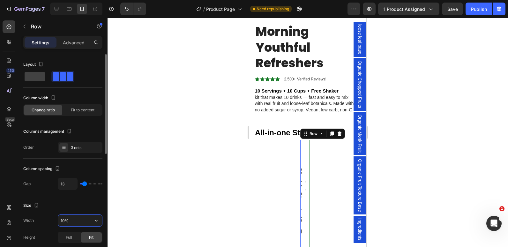
type input "100%"
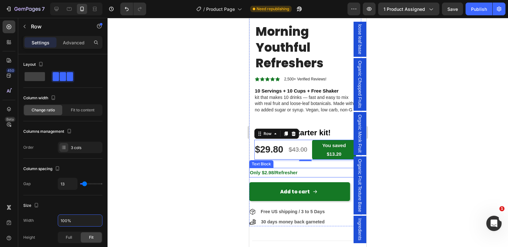
click at [301, 172] on p "Only $2.98/Refresher" at bounding box center [305, 172] width 111 height 8
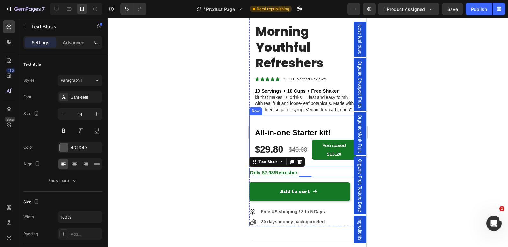
drag, startPoint x: 314, startPoint y: 170, endPoint x: 313, endPoint y: 165, distance: 5.1
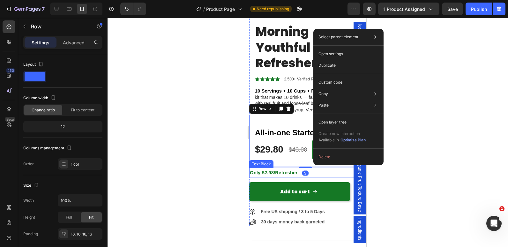
click at [226, 179] on div at bounding box center [307, 132] width 400 height 229
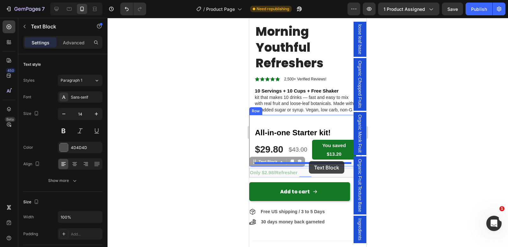
drag, startPoint x: 321, startPoint y: 172, endPoint x: 309, endPoint y: 161, distance: 16.9
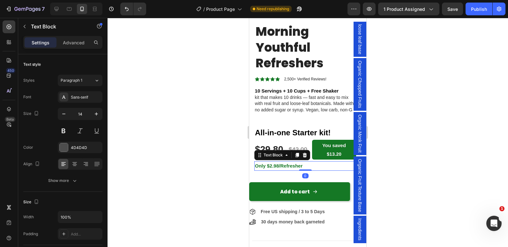
click at [198, 162] on div at bounding box center [307, 132] width 400 height 229
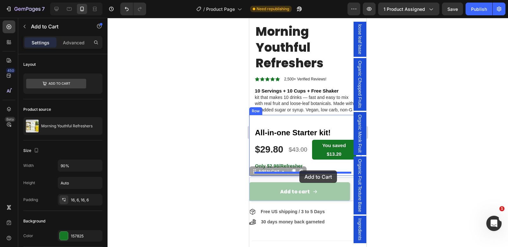
drag, startPoint x: 305, startPoint y: 182, endPoint x: 299, endPoint y: 170, distance: 13.4
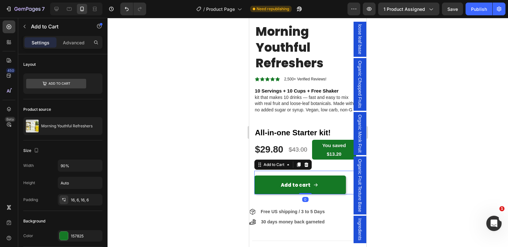
click at [204, 182] on div at bounding box center [307, 132] width 400 height 229
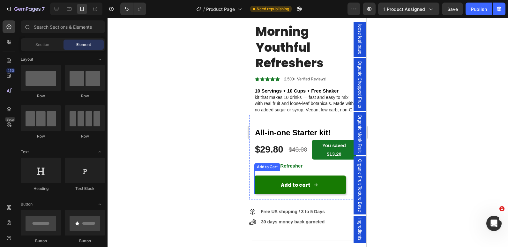
click at [258, 183] on button "Add to cart" at bounding box center [299, 184] width 91 height 19
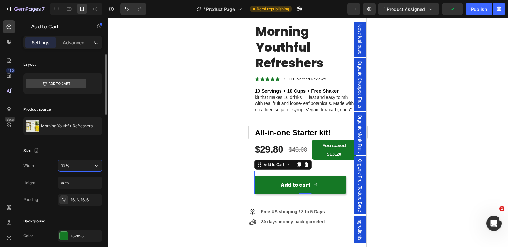
click at [61, 165] on input "90%" at bounding box center [80, 165] width 44 height 11
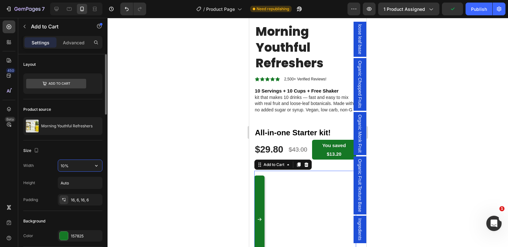
type input "100%"
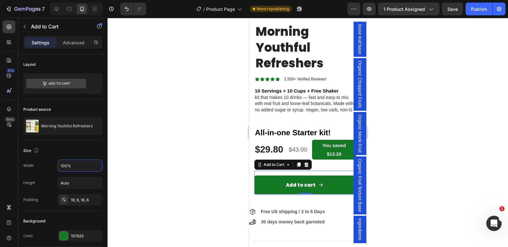
click at [187, 128] on div at bounding box center [307, 132] width 400 height 229
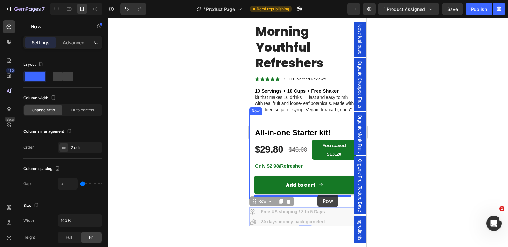
drag, startPoint x: 329, startPoint y: 215, endPoint x: 317, endPoint y: 194, distance: 23.6
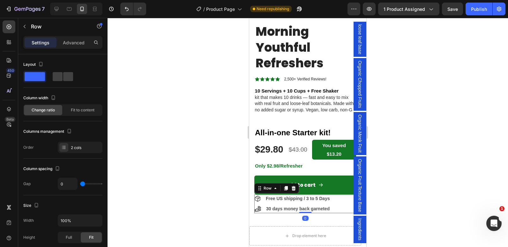
click at [188, 185] on div at bounding box center [307, 132] width 400 height 229
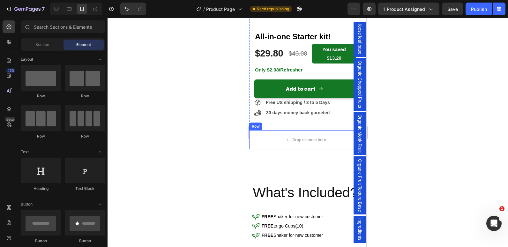
scroll to position [242, 0]
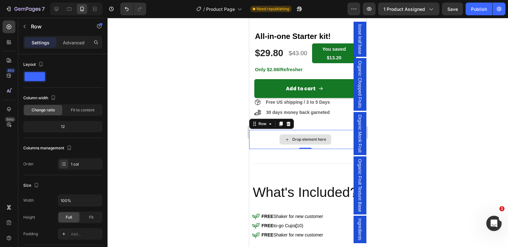
drag, startPoint x: 272, startPoint y: 140, endPoint x: 269, endPoint y: 137, distance: 4.1
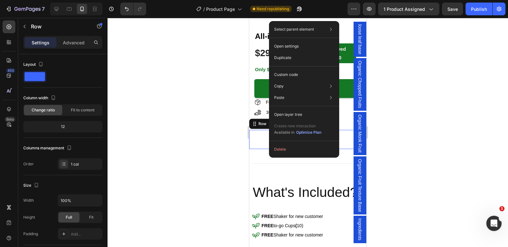
click at [220, 146] on div at bounding box center [307, 132] width 400 height 229
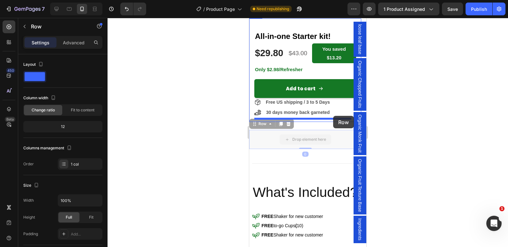
drag, startPoint x: 335, startPoint y: 141, endPoint x: 333, endPoint y: 116, distance: 25.6
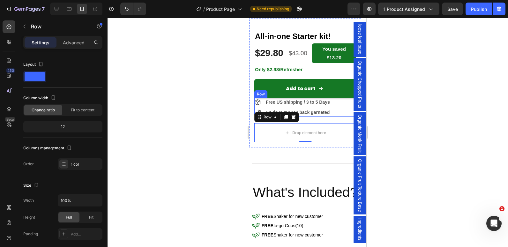
click at [336, 109] on div "Free US shipping / 3 to 5 Days Item List 30 days money back garneted Item List …" at bounding box center [305, 107] width 102 height 19
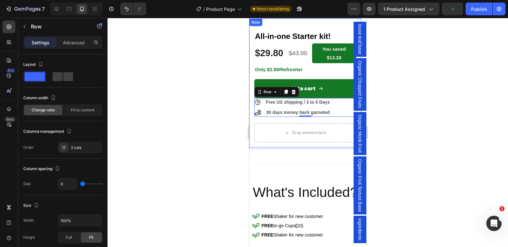
click at [264, 27] on div "All-in-one Starter kit! Heading $29.80 (P) Price (P) Price $43.00 (P) Price (P)…" at bounding box center [305, 82] width 112 height 129
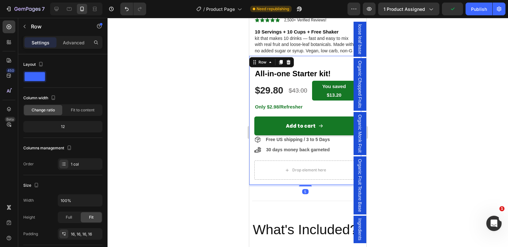
scroll to position [203, 0]
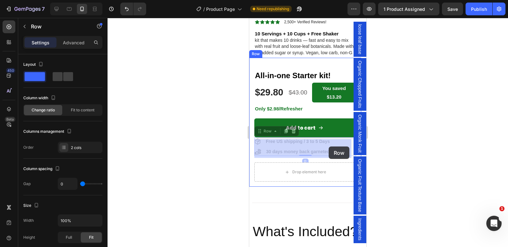
drag, startPoint x: 339, startPoint y: 150, endPoint x: 328, endPoint y: 146, distance: 11.1
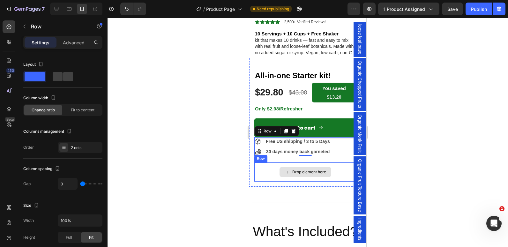
click at [273, 171] on div "Drop element here" at bounding box center [305, 171] width 102 height 19
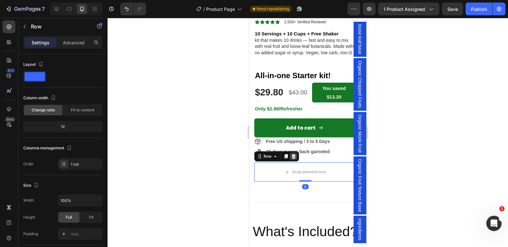
click at [293, 160] on div at bounding box center [293, 156] width 8 height 8
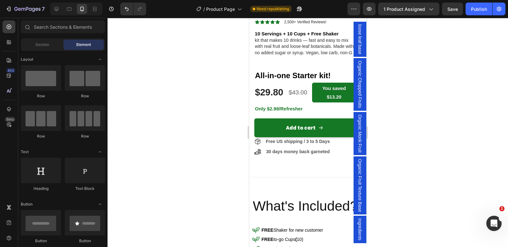
click at [185, 159] on div at bounding box center [307, 132] width 400 height 229
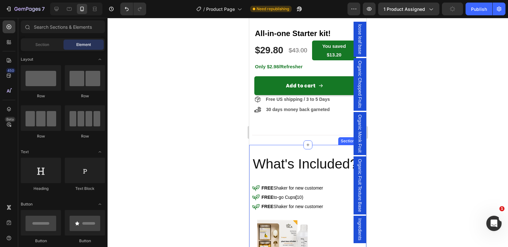
scroll to position [289, 0]
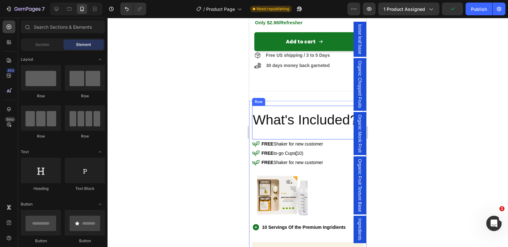
click at [272, 138] on div "What's Included? Heading Row" at bounding box center [307, 122] width 111 height 33
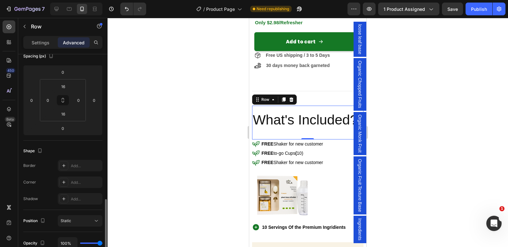
scroll to position [149, 0]
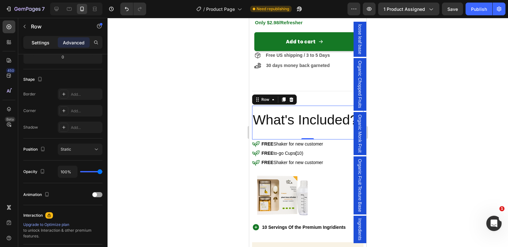
drag, startPoint x: 46, startPoint y: 37, endPoint x: 41, endPoint y: 41, distance: 7.0
click at [41, 41] on p "Settings" at bounding box center [41, 42] width 18 height 7
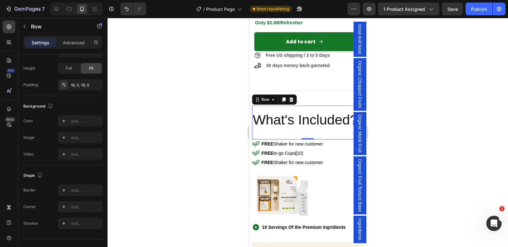
click at [37, 44] on p "Settings" at bounding box center [41, 42] width 18 height 7
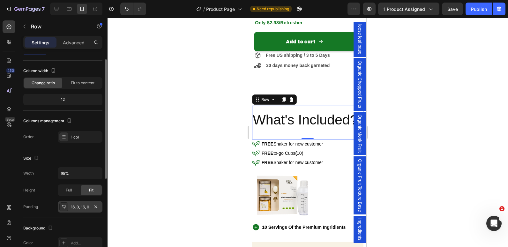
scroll to position [19, 0]
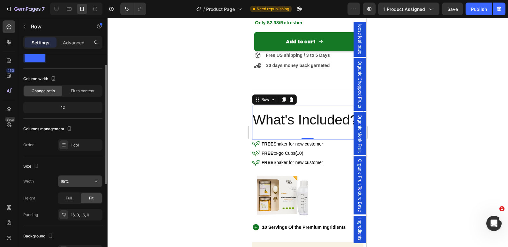
click at [63, 183] on input "95%" at bounding box center [80, 180] width 44 height 11
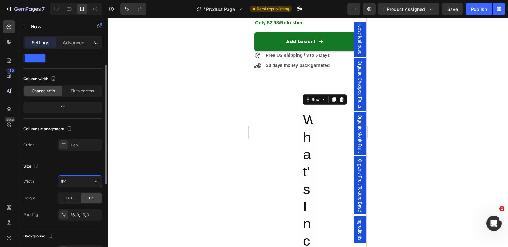
type input "90%"
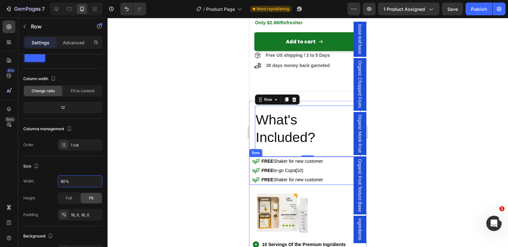
click at [251, 164] on div "Icon FREE Shaker for new customer Text Block Row Icon FREE to-go Cups ( 10) Tex…" at bounding box center [305, 171] width 112 height 28
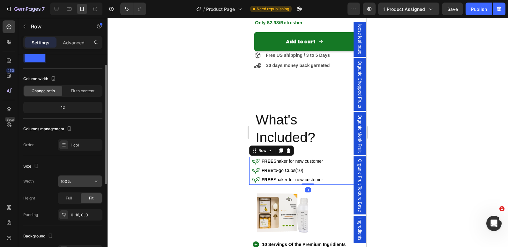
click at [61, 182] on input "100%" at bounding box center [80, 180] width 44 height 11
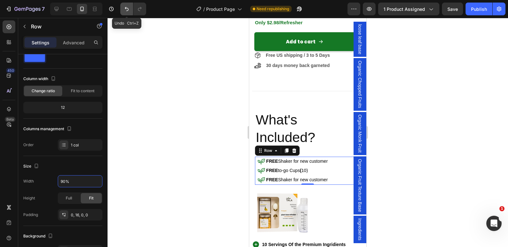
click at [126, 10] on icon "Undo/Redo" at bounding box center [126, 9] width 6 height 6
type input "100%"
click at [126, 10] on icon "Undo/Redo" at bounding box center [126, 9] width 6 height 6
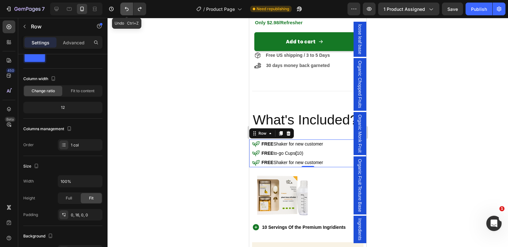
click at [126, 10] on icon "Undo/Redo" at bounding box center [126, 9] width 6 height 6
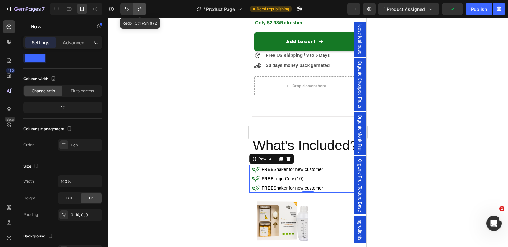
click at [139, 9] on icon "Undo/Redo" at bounding box center [139, 9] width 6 height 6
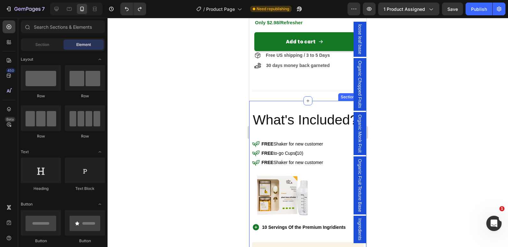
click at [263, 106] on div "What's Included? Heading Row Icon FREE Shaker for new customer Text Block Row I…" at bounding box center [307, 196] width 117 height 190
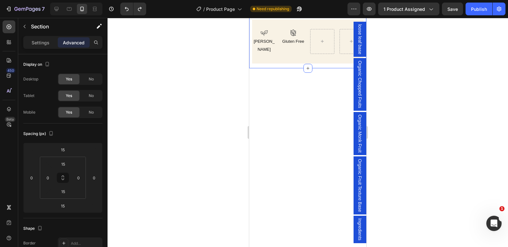
scroll to position [259, 0]
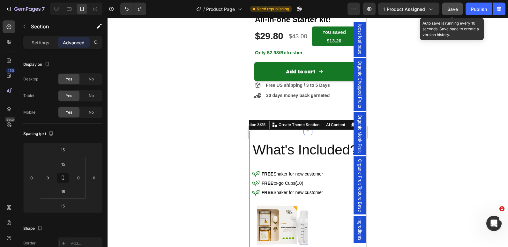
click at [457, 11] on span "Save" at bounding box center [452, 8] width 11 height 5
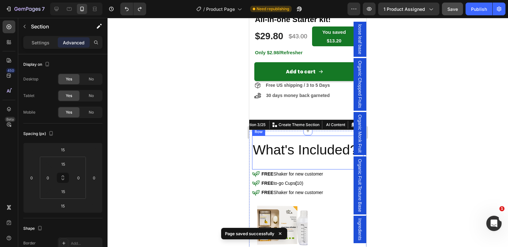
click at [291, 141] on div "What's Included? Heading Row" at bounding box center [307, 151] width 111 height 33
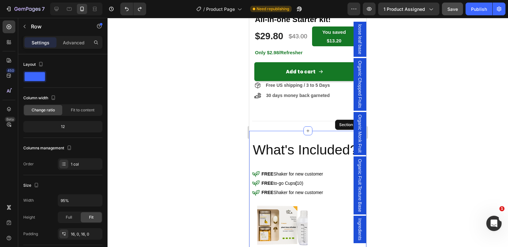
click at [321, 133] on div "What's Included? Heading Row 0 Icon FREE Shaker for new customer Text Block Row…" at bounding box center [307, 226] width 117 height 190
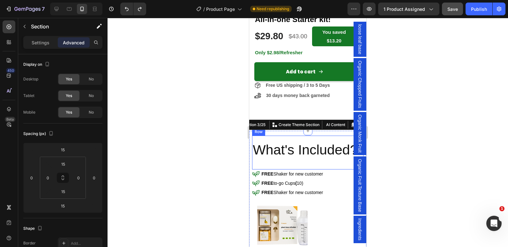
click at [268, 142] on div "What's Included? Heading Row" at bounding box center [307, 151] width 111 height 33
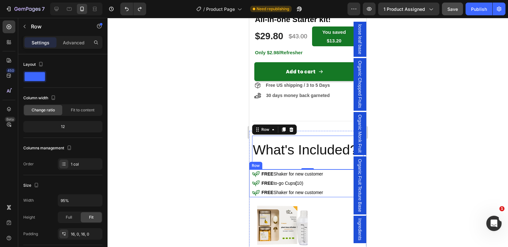
click at [251, 188] on div "Icon FREE Shaker for new customer Text Block Row Icon FREE to-go Cups ( 10) Tex…" at bounding box center [305, 183] width 112 height 28
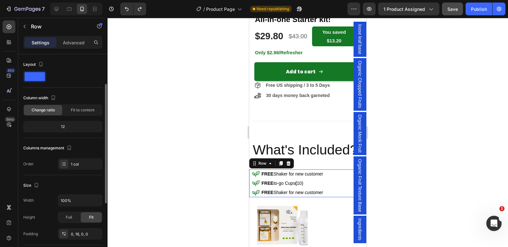
scroll to position [19, 0]
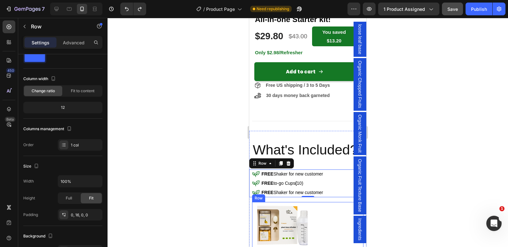
click at [253, 211] on div "Image Row" at bounding box center [307, 227] width 111 height 50
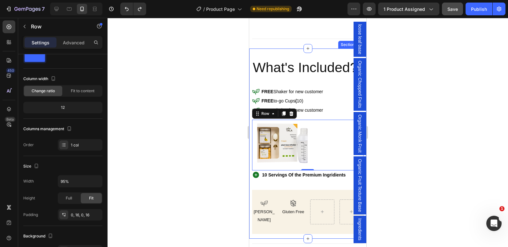
scroll to position [353, 0]
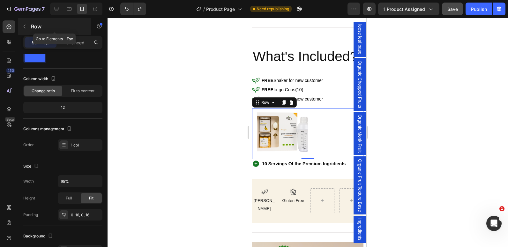
click at [26, 25] on icon "button" at bounding box center [24, 26] width 5 height 5
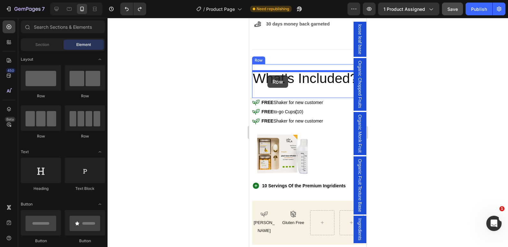
scroll to position [330, 0]
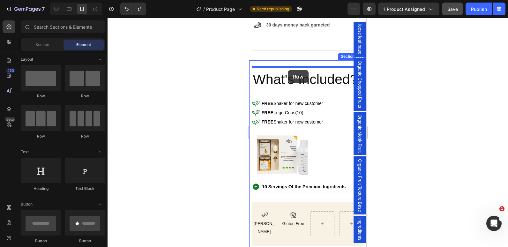
drag, startPoint x: 296, startPoint y: 98, endPoint x: 443, endPoint y: 111, distance: 148.1
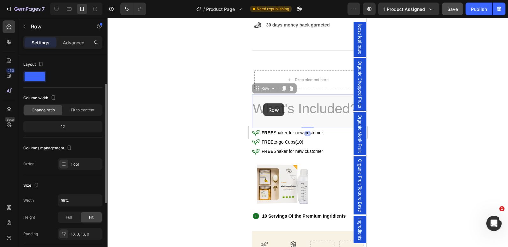
scroll to position [19, 0]
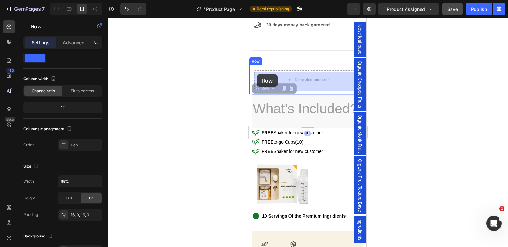
drag, startPoint x: 255, startPoint y: 123, endPoint x: 257, endPoint y: 74, distance: 49.1
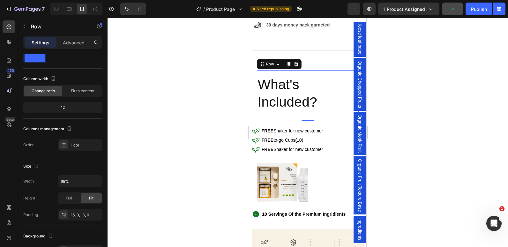
click at [260, 116] on div "What's Included? Heading" at bounding box center [307, 95] width 101 height 41
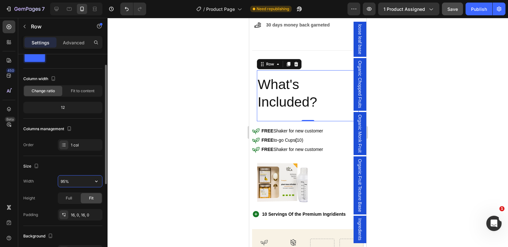
click at [62, 182] on input "95%" at bounding box center [80, 180] width 44 height 11
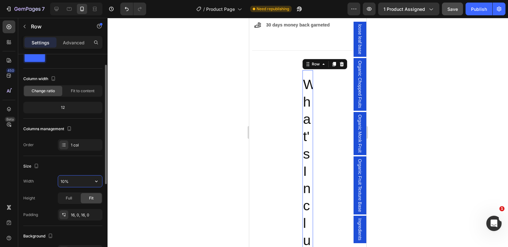
type input "100%"
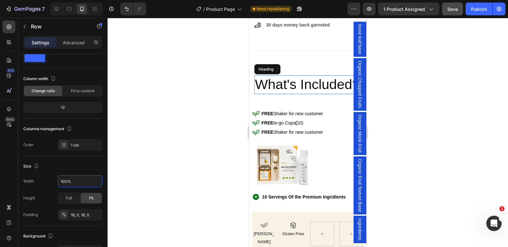
click at [260, 92] on span "What's Included?" at bounding box center [307, 84] width 105 height 15
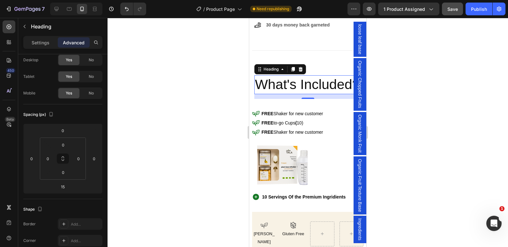
scroll to position [0, 0]
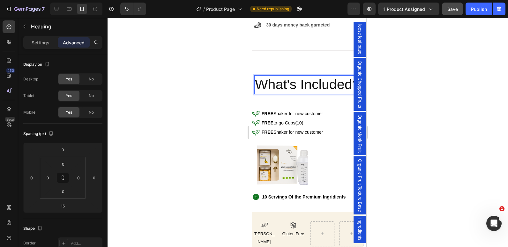
click at [255, 92] on span "What's Included?" at bounding box center [307, 84] width 105 height 15
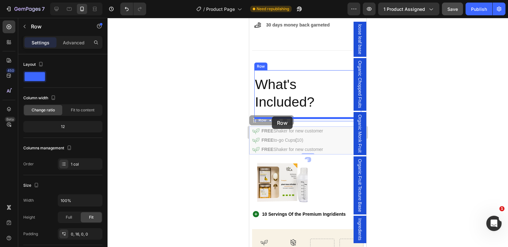
drag, startPoint x: 250, startPoint y: 152, endPoint x: 272, endPoint y: 116, distance: 42.0
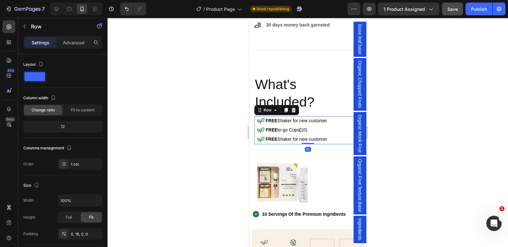
click at [209, 119] on div at bounding box center [307, 132] width 400 height 229
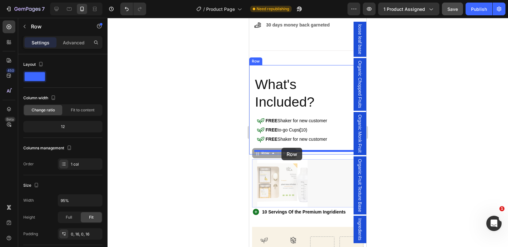
drag, startPoint x: 256, startPoint y: 168, endPoint x: 281, endPoint y: 148, distance: 32.7
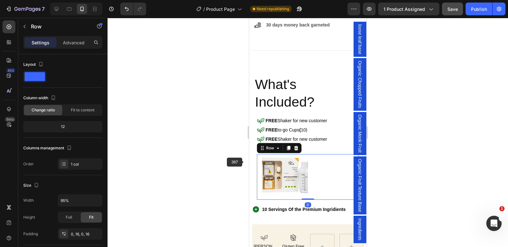
click at [216, 173] on div at bounding box center [307, 132] width 400 height 229
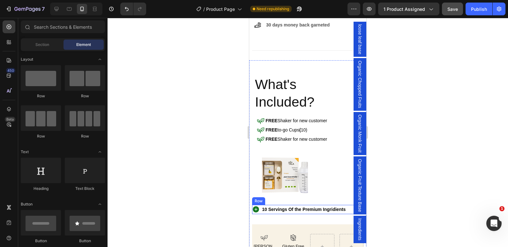
click at [259, 213] on div "Icon" at bounding box center [256, 209] width 9 height 9
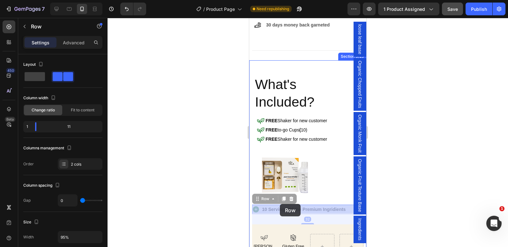
drag, startPoint x: 259, startPoint y: 213, endPoint x: 280, endPoint y: 204, distance: 22.3
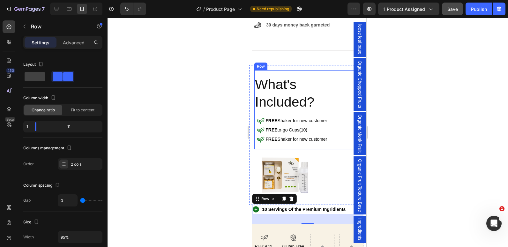
click at [260, 148] on div "⁠⁠⁠⁠⁠⁠⁠ What's Included? Heading Icon FREE Shaker for new customer Text Block R…" at bounding box center [307, 109] width 107 height 79
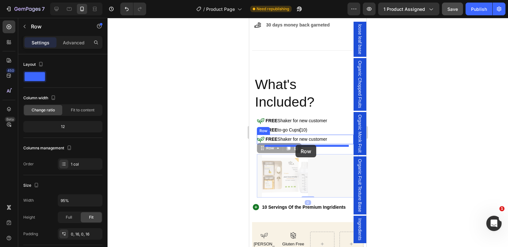
drag, startPoint x: 261, startPoint y: 167, endPoint x: 295, endPoint y: 145, distance: 40.9
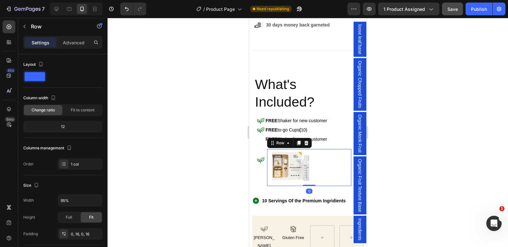
click at [186, 157] on div at bounding box center [307, 132] width 400 height 229
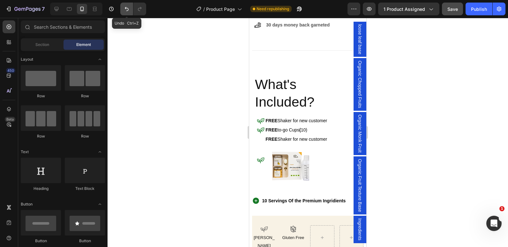
click at [126, 10] on icon "Undo/Redo" at bounding box center [126, 9] width 6 height 6
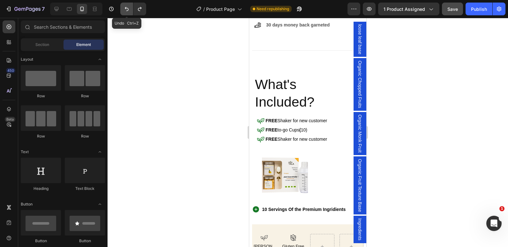
click at [126, 10] on icon "Undo/Redo" at bounding box center [126, 9] width 6 height 6
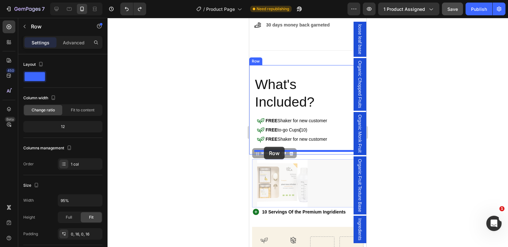
drag, startPoint x: 255, startPoint y: 176, endPoint x: 264, endPoint y: 147, distance: 30.9
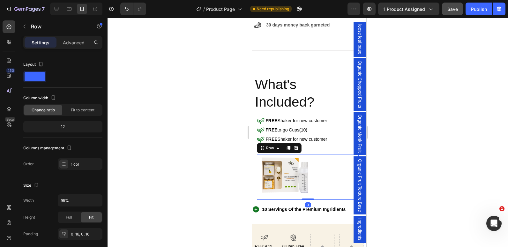
click at [200, 155] on div at bounding box center [307, 132] width 400 height 229
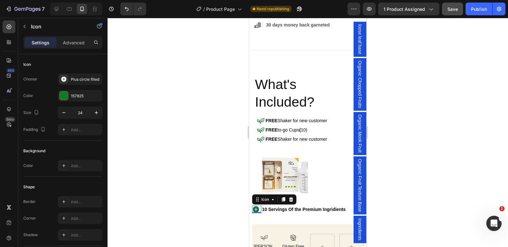
click at [259, 212] on div "Icon 0" at bounding box center [256, 209] width 9 height 8
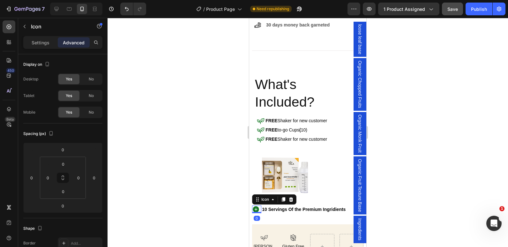
click at [206, 204] on div at bounding box center [307, 132] width 400 height 229
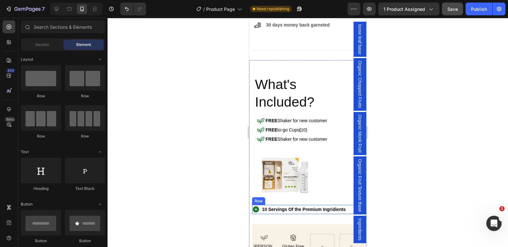
click at [260, 213] on div "Icon" at bounding box center [256, 209] width 9 height 9
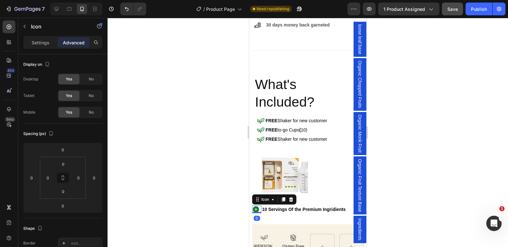
drag, startPoint x: 259, startPoint y: 211, endPoint x: 259, endPoint y: 207, distance: 4.8
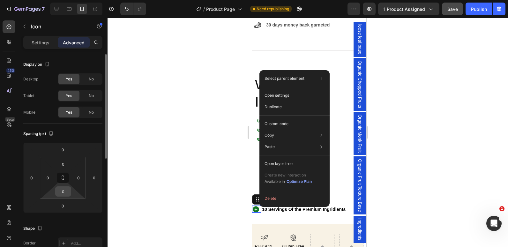
click at [64, 189] on input "0" at bounding box center [63, 191] width 13 height 10
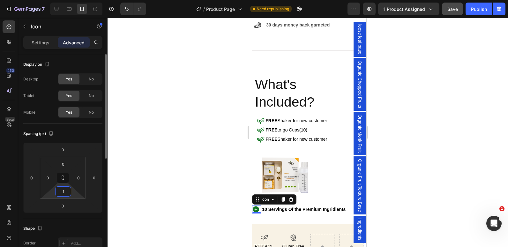
type input "10"
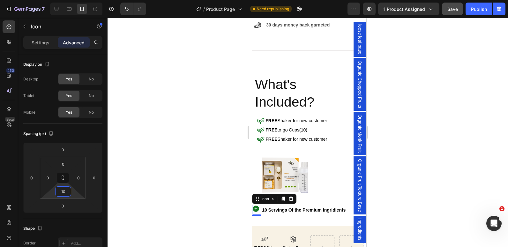
click at [166, 174] on div at bounding box center [307, 132] width 400 height 229
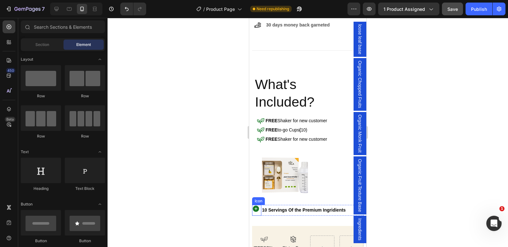
click at [256, 211] on icon at bounding box center [255, 208] width 6 height 6
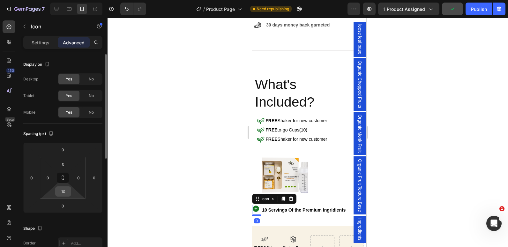
click at [61, 194] on input "10" at bounding box center [63, 191] width 13 height 10
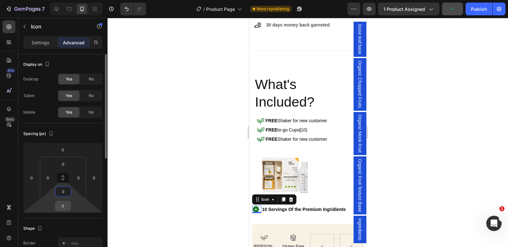
type input "0"
click at [64, 205] on input "0" at bounding box center [62, 206] width 13 height 10
type input "10"
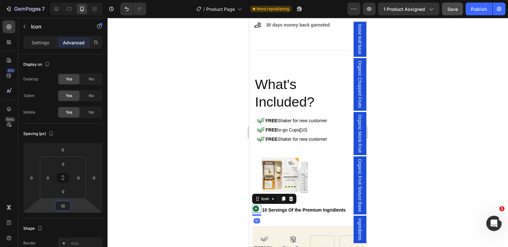
click at [216, 183] on div at bounding box center [307, 132] width 400 height 229
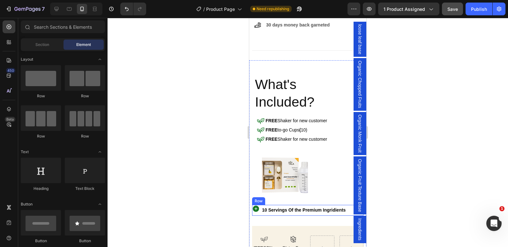
click at [257, 214] on div "Icon" at bounding box center [256, 210] width 9 height 11
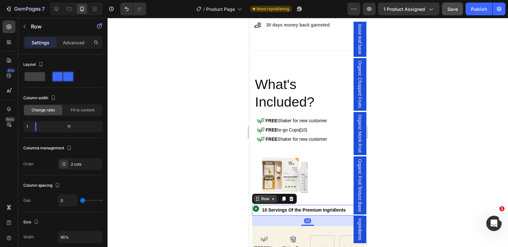
drag, startPoint x: 257, startPoint y: 214, endPoint x: 267, endPoint y: 201, distance: 16.2
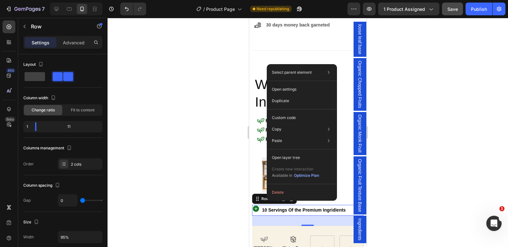
click at [220, 202] on div at bounding box center [307, 132] width 400 height 229
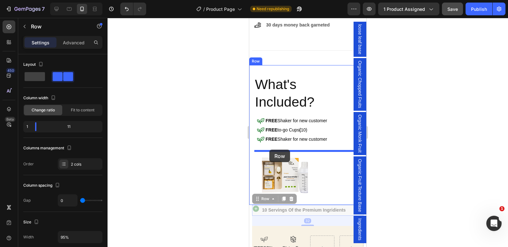
drag, startPoint x: 257, startPoint y: 212, endPoint x: 269, endPoint y: 150, distance: 63.6
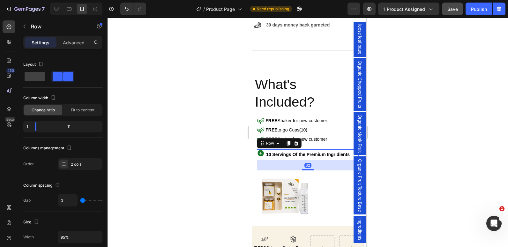
click at [195, 154] on div at bounding box center [307, 132] width 400 height 229
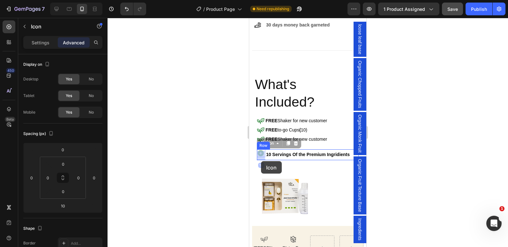
drag, startPoint x: 261, startPoint y: 158, endPoint x: 261, endPoint y: 161, distance: 3.2
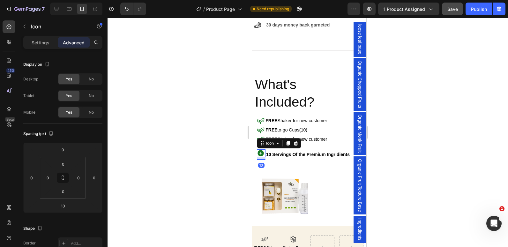
click at [196, 157] on div at bounding box center [307, 132] width 400 height 229
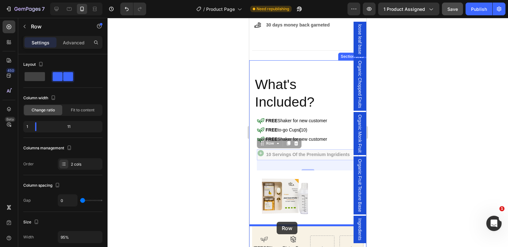
drag, startPoint x: 264, startPoint y: 160, endPoint x: 276, endPoint y: 223, distance: 64.1
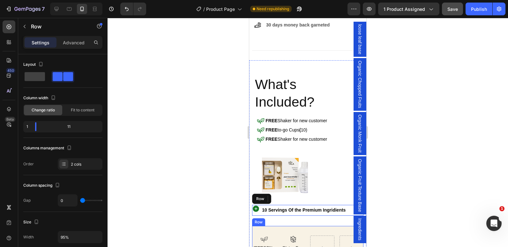
scroll to position [335, 0]
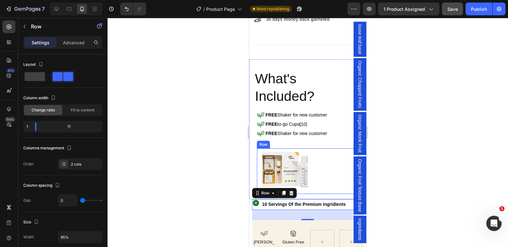
click at [259, 166] on div "Image Row" at bounding box center [307, 171] width 101 height 46
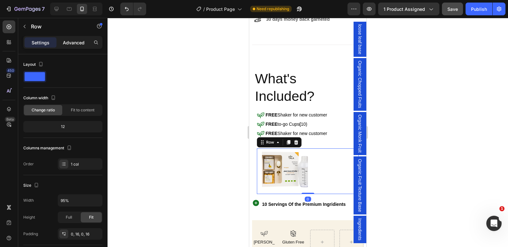
click at [72, 44] on p "Advanced" at bounding box center [74, 42] width 22 height 7
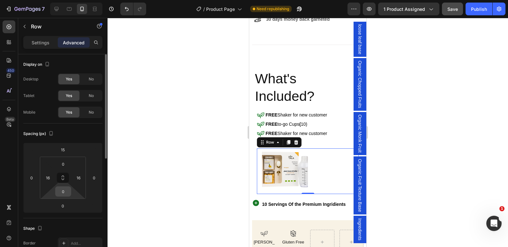
click at [63, 191] on input "0" at bounding box center [63, 191] width 13 height 10
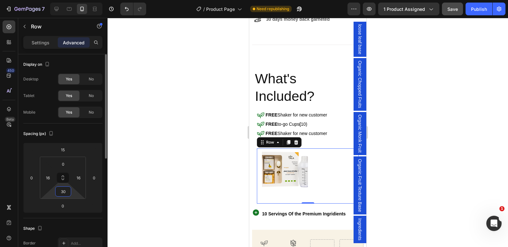
type input "3"
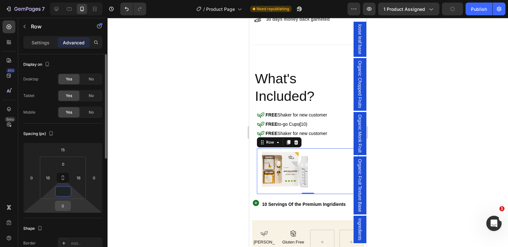
click at [67, 205] on input "0" at bounding box center [62, 206] width 13 height 10
type input "0"
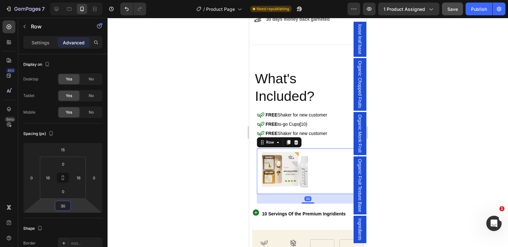
type input "30"
drag, startPoint x: 407, startPoint y: 208, endPoint x: 281, endPoint y: 214, distance: 125.7
click at [281, 214] on strong "10 Servings Of the Premium Ingridients" at bounding box center [304, 213] width 84 height 5
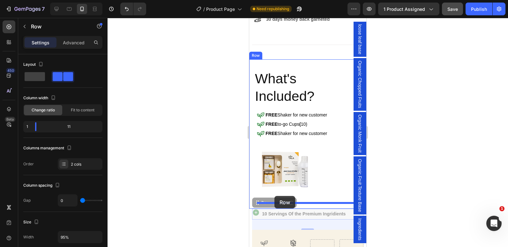
drag, startPoint x: 258, startPoint y: 216, endPoint x: 274, endPoint y: 196, distance: 26.3
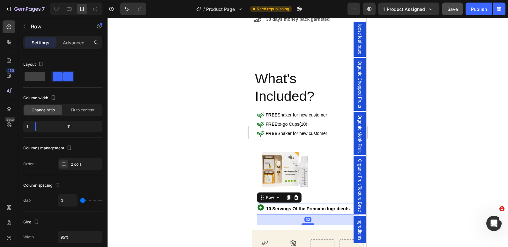
click at [198, 182] on div at bounding box center [307, 132] width 400 height 229
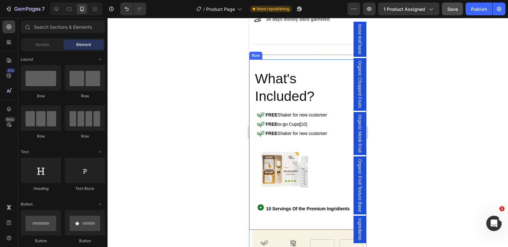
click at [289, 224] on div "⁠⁠⁠⁠⁠⁠⁠ What's Included? Heading Icon FREE Shaker for new customer Text Block R…" at bounding box center [307, 144] width 117 height 170
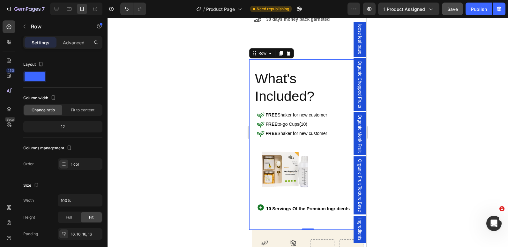
drag, startPoint x: 77, startPoint y: 44, endPoint x: 209, endPoint y: 172, distance: 183.7
click at [209, 172] on div at bounding box center [307, 132] width 400 height 229
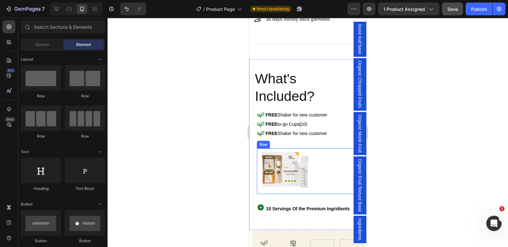
click at [259, 179] on div "Image Row" at bounding box center [307, 171] width 101 height 46
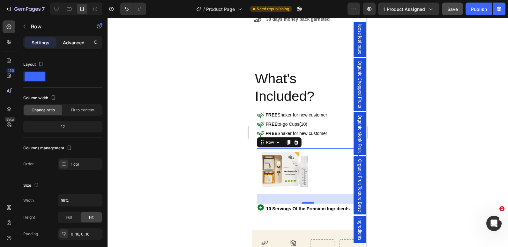
click at [77, 40] on p "Advanced" at bounding box center [74, 42] width 22 height 7
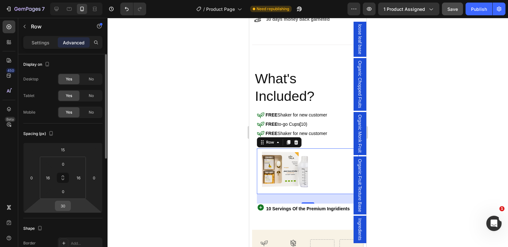
click at [66, 209] on input "30" at bounding box center [62, 206] width 13 height 10
type input "0"
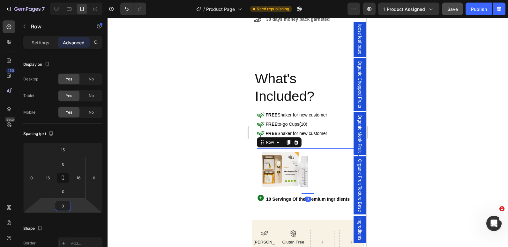
click at [153, 172] on div at bounding box center [307, 132] width 400 height 229
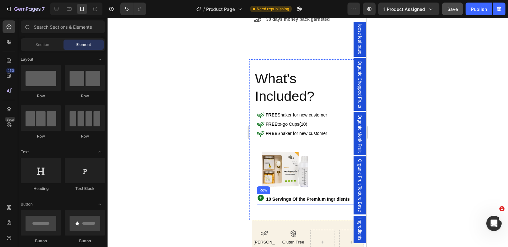
click at [262, 202] on div "Icon" at bounding box center [261, 199] width 9 height 11
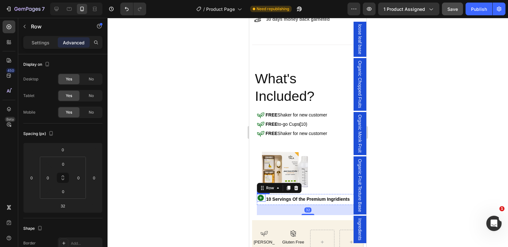
click at [260, 198] on icon at bounding box center [261, 197] width 6 height 6
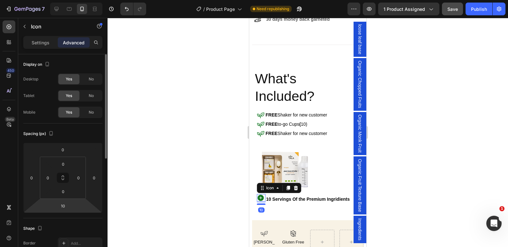
click at [64, 0] on html "7 Version history / Product Page Need republishing Preview 1 product assigned S…" at bounding box center [254, 0] width 508 height 0
click at [64, 204] on input "10" at bounding box center [62, 206] width 13 height 10
type input "1"
type input "0"
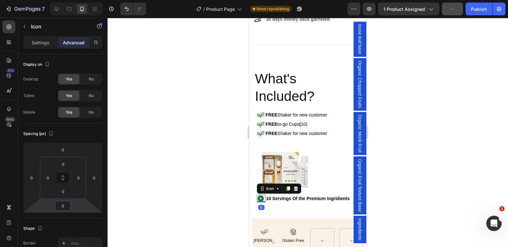
click at [142, 176] on div at bounding box center [307, 132] width 400 height 229
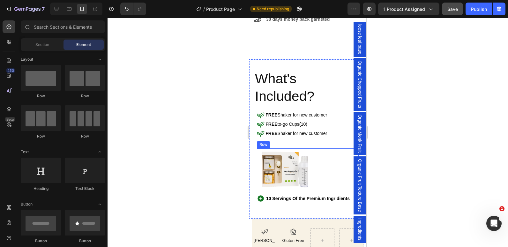
click at [260, 172] on div "Image Row" at bounding box center [307, 171] width 101 height 46
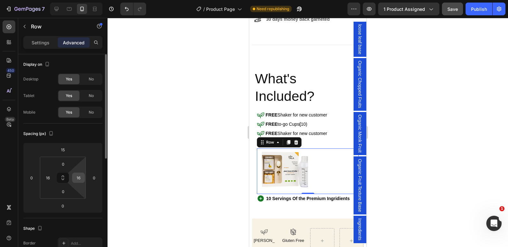
click at [78, 179] on input "16" at bounding box center [79, 178] width 10 height 10
type input "0"
click at [48, 177] on input "16" at bounding box center [48, 178] width 10 height 10
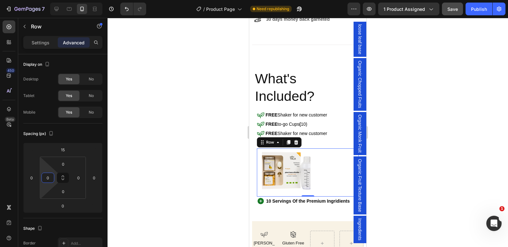
type input "0"
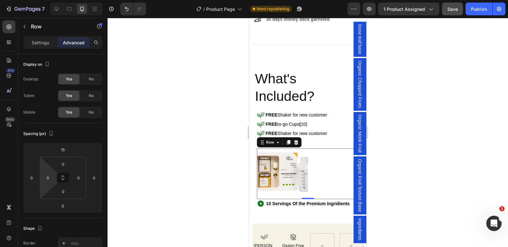
drag, startPoint x: 195, startPoint y: 173, endPoint x: 176, endPoint y: 174, distance: 19.2
click at [176, 174] on div at bounding box center [307, 132] width 400 height 229
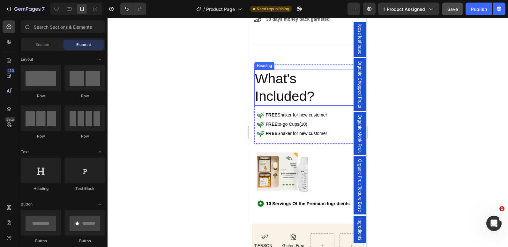
click at [261, 91] on span "Included?" at bounding box center [285, 95] width 60 height 15
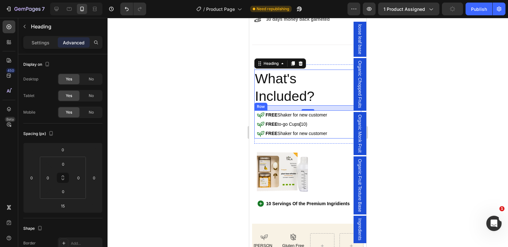
click at [254, 123] on div "Icon FREE Shaker for new customer Text Block Row Icon FREE to-go Cups ( 10) Tex…" at bounding box center [305, 124] width 102 height 28
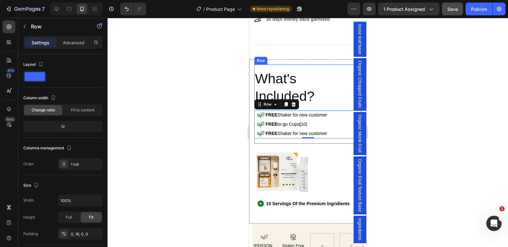
click at [314, 70] on div "⁠⁠⁠⁠⁠⁠⁠ What's Included? Heading Icon FREE Shaker for new customer Text Block R…" at bounding box center [307, 103] width 107 height 79
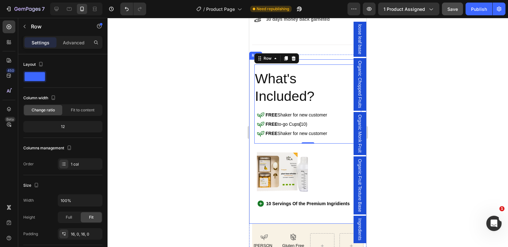
click at [313, 62] on div "⁠⁠⁠⁠⁠⁠⁠ What's Included? Heading Icon FREE Shaker for new customer Text Block R…" at bounding box center [307, 141] width 117 height 164
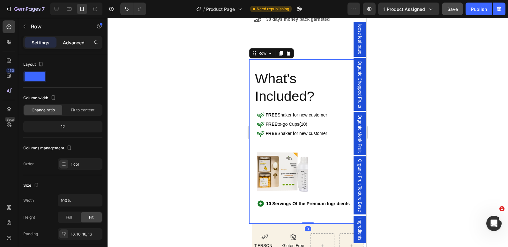
click at [77, 45] on p "Advanced" at bounding box center [74, 42] width 22 height 7
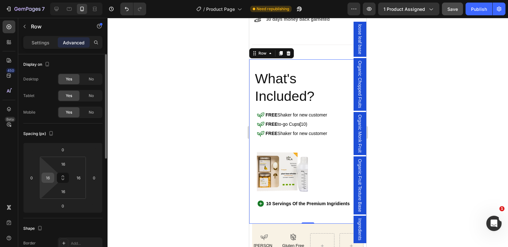
click at [52, 178] on input "16" at bounding box center [48, 178] width 10 height 10
type input "0"
click at [78, 179] on input "16" at bounding box center [79, 178] width 10 height 10
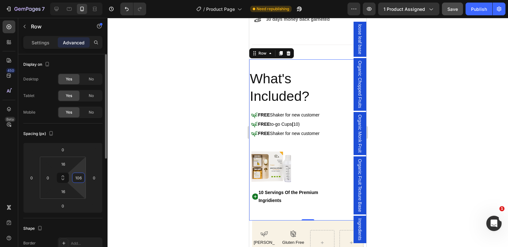
click at [81, 178] on input "106" at bounding box center [79, 178] width 10 height 10
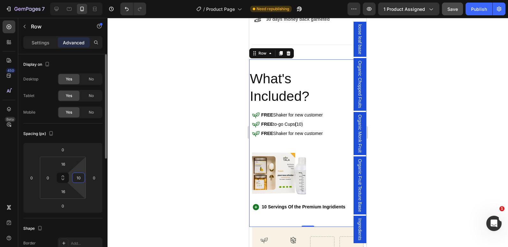
type input "1"
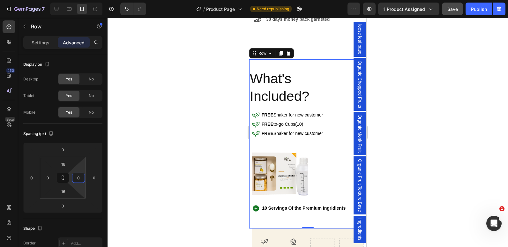
type input "0"
drag, startPoint x: 189, startPoint y: 128, endPoint x: 206, endPoint y: 113, distance: 22.8
click at [206, 113] on div at bounding box center [307, 132] width 400 height 229
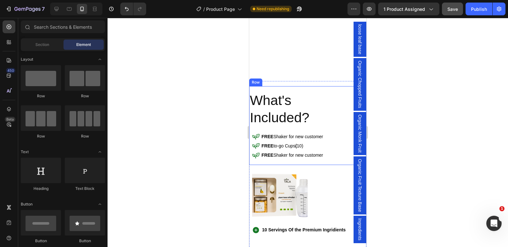
scroll to position [371, 0]
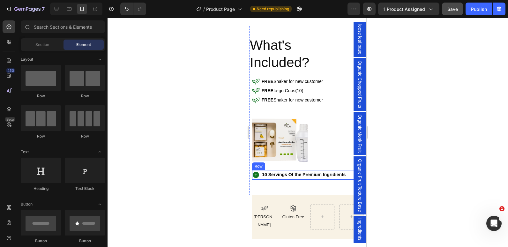
click at [257, 176] on div "Icon" at bounding box center [256, 174] width 9 height 9
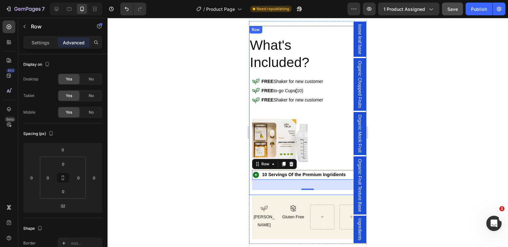
click at [296, 30] on div "⁠⁠⁠⁠⁠⁠⁠ What's Included? Heading Icon FREE Shaker for new customer Text Block R…" at bounding box center [307, 110] width 117 height 169
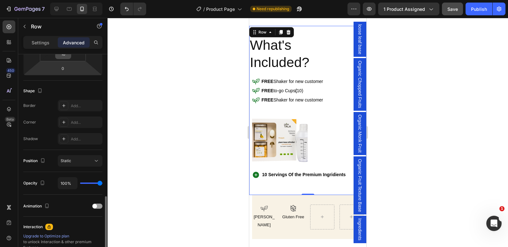
scroll to position [187, 0]
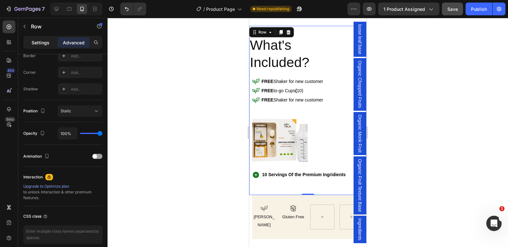
click at [36, 42] on p "Settings" at bounding box center [41, 42] width 18 height 7
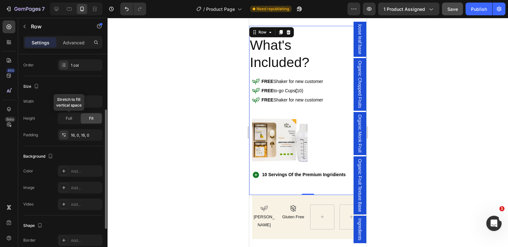
scroll to position [98, 0]
click at [65, 101] on input "100%" at bounding box center [80, 101] width 44 height 11
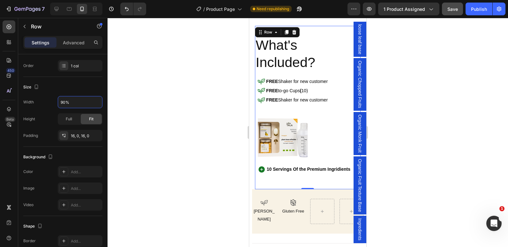
type input "90%"
drag, startPoint x: 186, startPoint y: 70, endPoint x: 173, endPoint y: 61, distance: 15.8
click at [173, 61] on div at bounding box center [307, 132] width 400 height 229
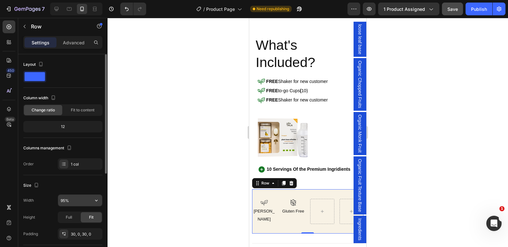
click at [62, 201] on input "95%" at bounding box center [80, 199] width 44 height 11
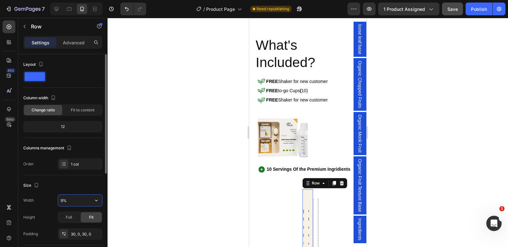
type input "90%"
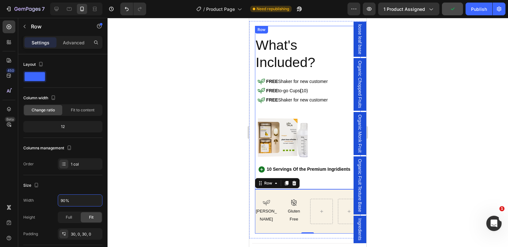
click at [232, 131] on div at bounding box center [307, 132] width 400 height 229
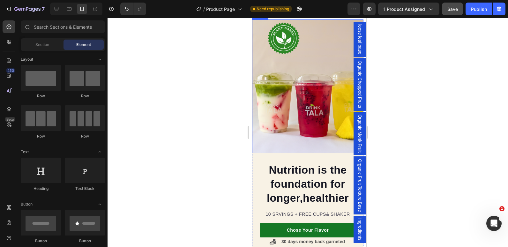
scroll to position [626, 0]
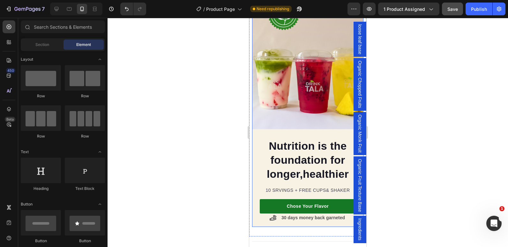
click at [262, 220] on div "Nutrition is the foundation for longer,healthier Heading 10 SRVINGS + FREE CUPS…" at bounding box center [307, 111] width 111 height 231
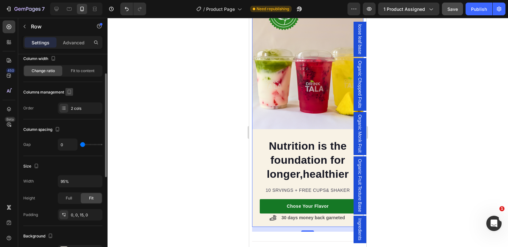
scroll to position [40, 0]
click at [64, 181] on input "95%" at bounding box center [80, 180] width 44 height 11
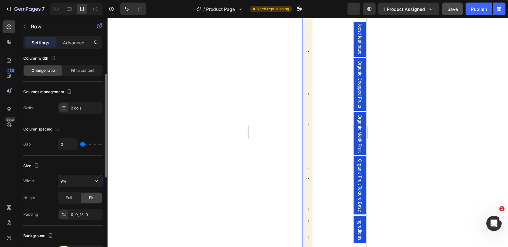
type input "90%"
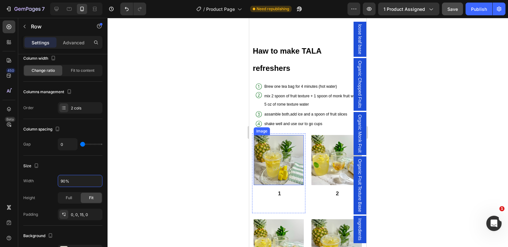
scroll to position [889, 0]
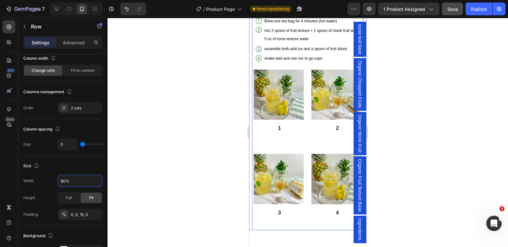
click at [256, 222] on div "Haw to make TALA refreshers Heading Icon Brew one tea bag for 4 minutes (hot wa…" at bounding box center [307, 100] width 111 height 259
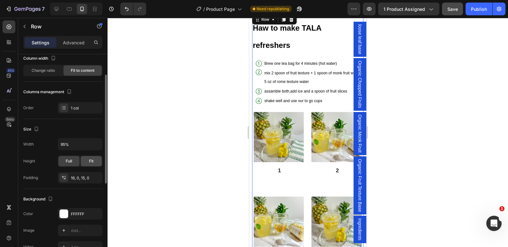
scroll to position [806, 0]
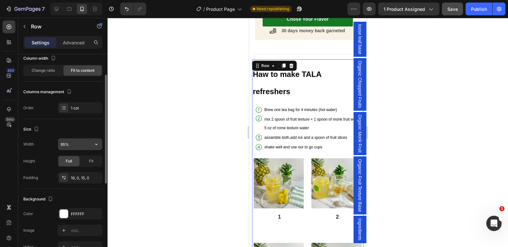
click at [64, 148] on input "95%" at bounding box center [80, 143] width 44 height 11
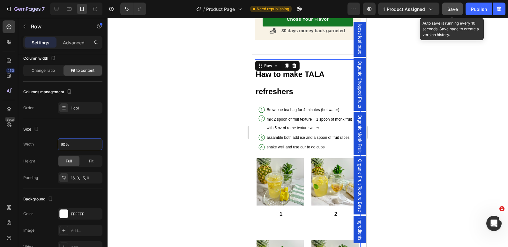
type input "90%"
drag, startPoint x: 448, startPoint y: 9, endPoint x: 476, endPoint y: 7, distance: 27.5
click at [476, 7] on div "Publish" at bounding box center [479, 9] width 16 height 7
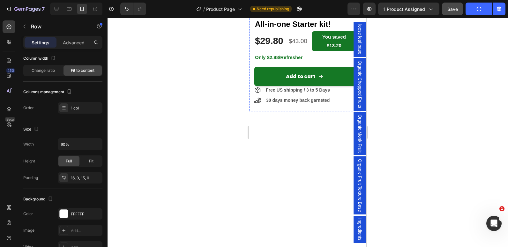
scroll to position [0, 0]
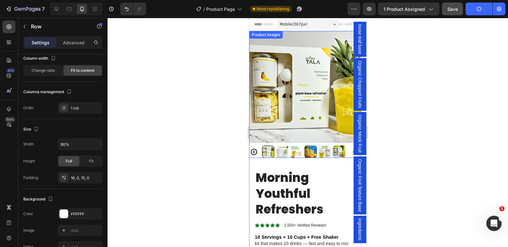
click at [332, 50] on img at bounding box center [305, 87] width 112 height 112
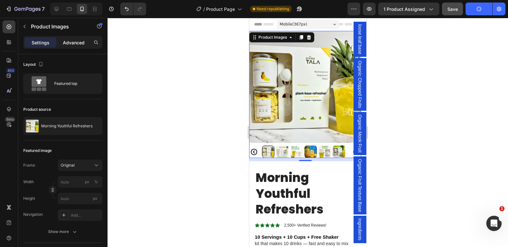
click at [76, 41] on p "Advanced" at bounding box center [74, 42] width 22 height 7
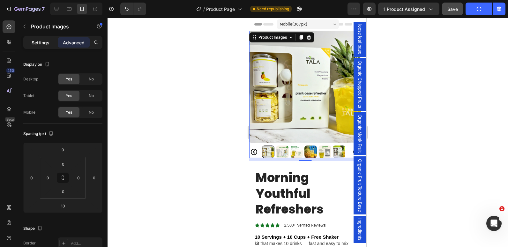
click at [44, 43] on p "Settings" at bounding box center [41, 42] width 18 height 7
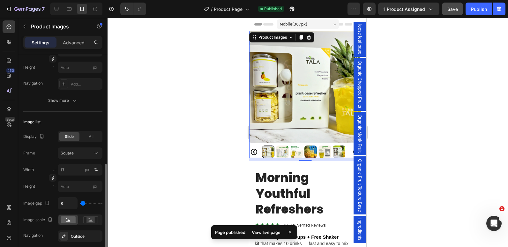
scroll to position [172, 0]
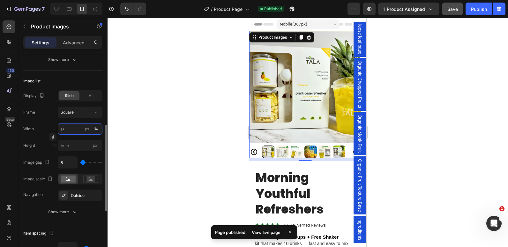
click at [64, 132] on input "17" at bounding box center [80, 128] width 45 height 11
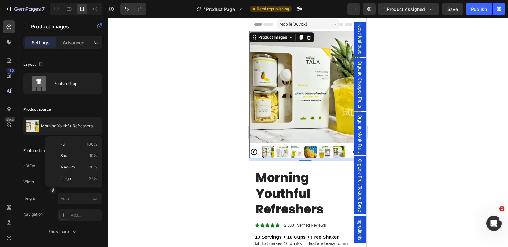
scroll to position [172, 0]
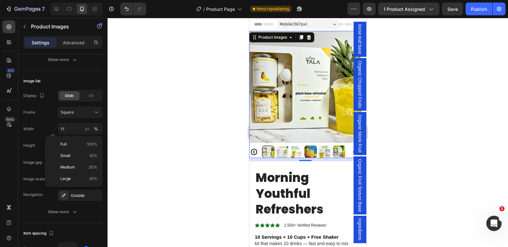
click at [213, 151] on div at bounding box center [307, 132] width 400 height 229
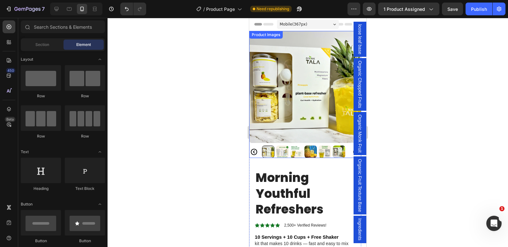
click at [252, 151] on div at bounding box center [305, 151] width 112 height 12
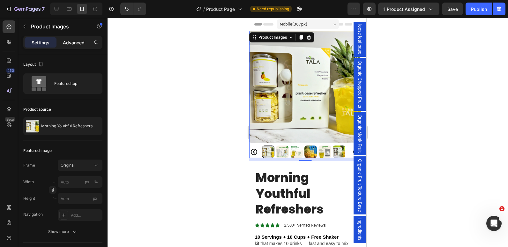
click at [76, 45] on p "Advanced" at bounding box center [74, 42] width 22 height 7
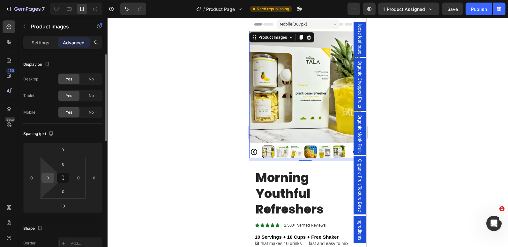
click at [50, 177] on input "0" at bounding box center [48, 178] width 10 height 10
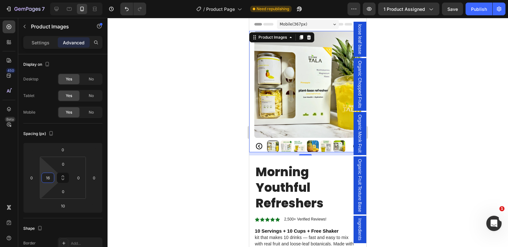
type input "16"
click at [251, 127] on div "Product Images 10" at bounding box center [305, 91] width 112 height 121
click at [205, 126] on div at bounding box center [307, 132] width 400 height 229
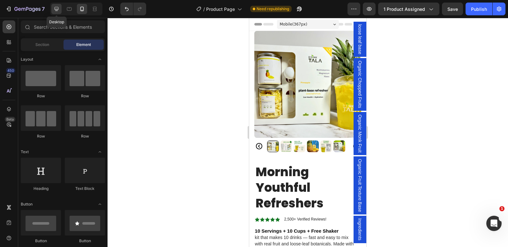
click at [57, 10] on icon at bounding box center [57, 9] width 4 height 4
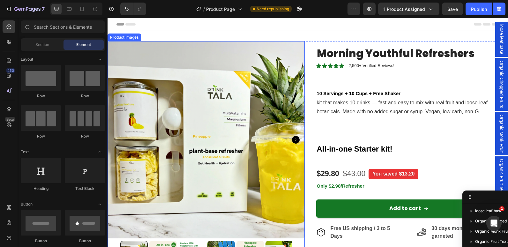
click at [276, 48] on img at bounding box center [205, 139] width 197 height 197
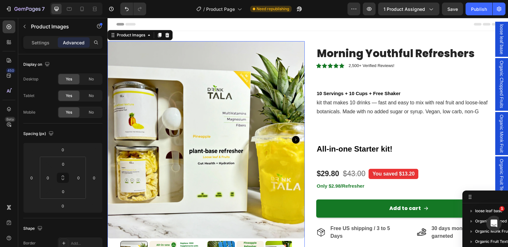
scroll to position [60, 0]
click at [305, 44] on div "Product Images 0 Morning Youthful Refreshers Product Title Icon Icon Icon Icon …" at bounding box center [307, 154] width 400 height 227
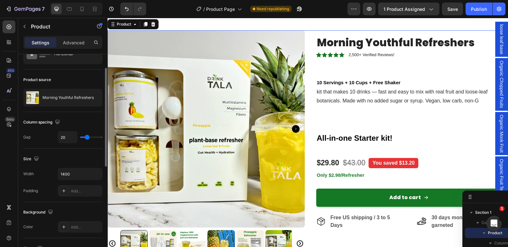
scroll to position [0, 0]
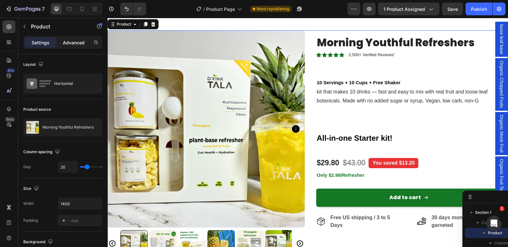
click at [76, 47] on div "Advanced" at bounding box center [74, 42] width 32 height 10
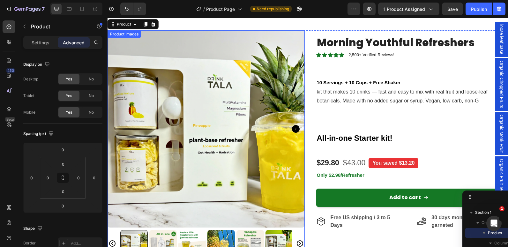
click at [296, 37] on img at bounding box center [205, 128] width 197 height 197
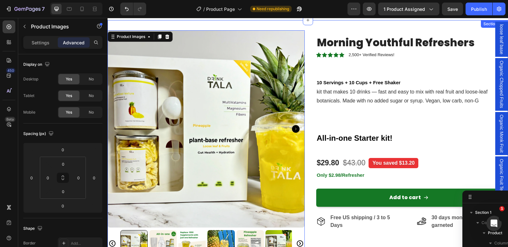
click at [285, 31] on img at bounding box center [205, 128] width 197 height 197
click at [280, 28] on div "Product Images 0 Morning Youthful Refreshers Product Title Icon Icon Icon Icon …" at bounding box center [307, 143] width 400 height 247
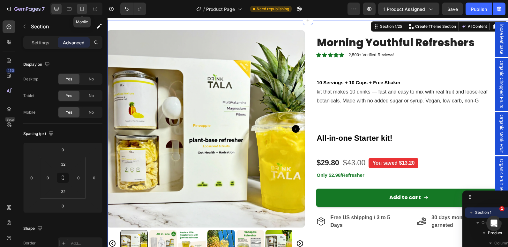
click at [79, 12] on icon at bounding box center [82, 9] width 6 height 6
type input "15"
type input "0"
type input "15"
type input "16"
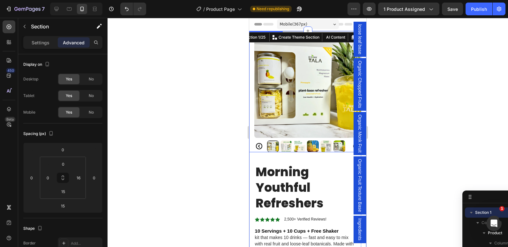
click at [252, 141] on div "Product Images" at bounding box center [305, 91] width 112 height 121
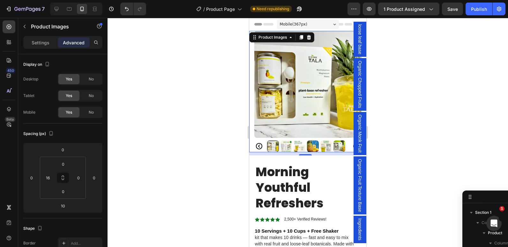
click at [255, 152] on div "10" at bounding box center [305, 153] width 112 height 3
click at [251, 152] on div "10" at bounding box center [305, 153] width 112 height 3
click at [50, 179] on input "16" at bounding box center [48, 178] width 10 height 10
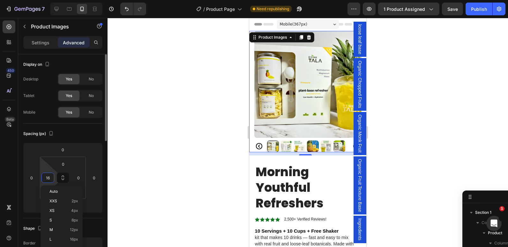
type input "0"
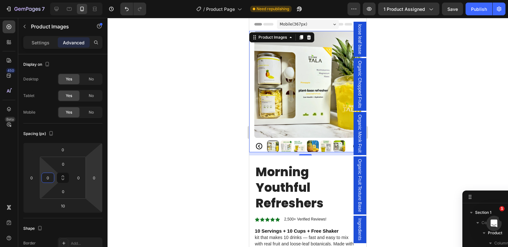
click at [156, 142] on div at bounding box center [307, 132] width 400 height 229
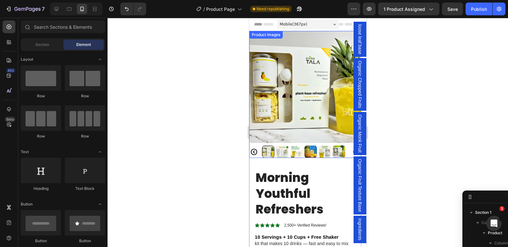
click at [345, 34] on img at bounding box center [305, 87] width 112 height 112
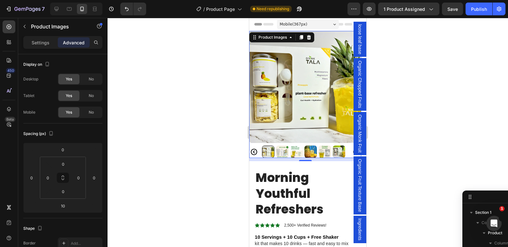
click at [347, 29] on div "Header" at bounding box center [307, 24] width 107 height 13
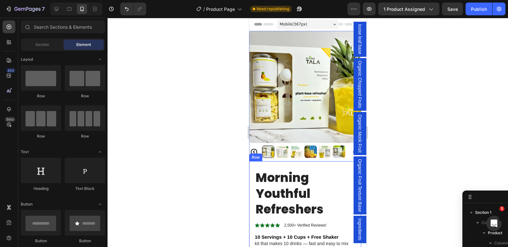
click at [250, 176] on div "Morning Youthful Refreshers Product Title Icon Icon Icon Icon Icon Icon List 2,…" at bounding box center [305, 210] width 112 height 98
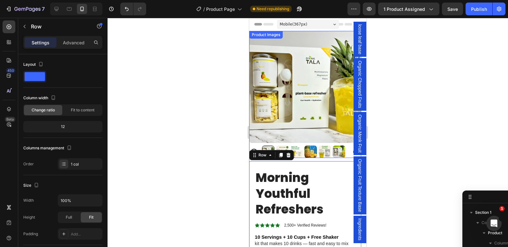
click at [250, 136] on img at bounding box center [305, 87] width 112 height 112
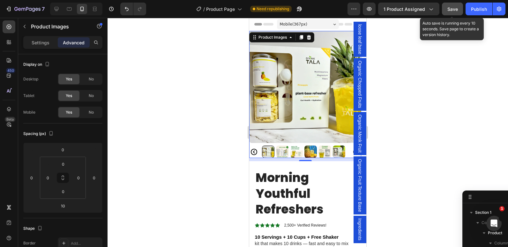
click at [452, 8] on span "Save" at bounding box center [452, 8] width 11 height 5
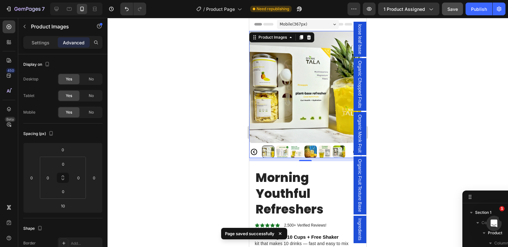
click at [329, 26] on div "Mobile ( 367 px)" at bounding box center [308, 24] width 62 height 10
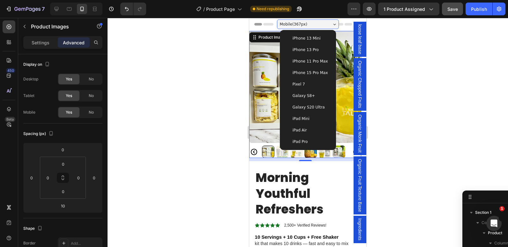
click at [356, 38] on span "loose leaf base" at bounding box center [359, 39] width 6 height 30
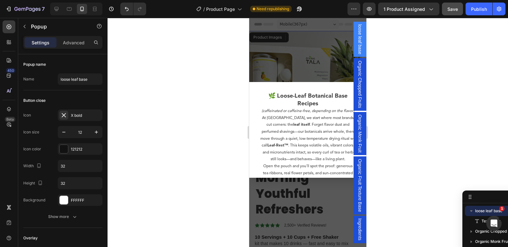
drag, startPoint x: 355, startPoint y: 38, endPoint x: 303, endPoint y: 125, distance: 100.5
click at [303, 125] on p "At [GEOGRAPHIC_DATA], we start where most brands cut corners: the leaf itself .…" at bounding box center [307, 139] width 95 height 48
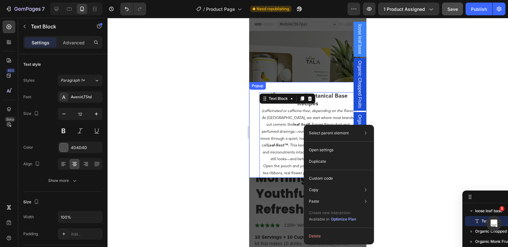
click at [303, 88] on div "🌿 Loose-Leaf Botanical Base Recipes (caffeinated or caffeine-free, depending on…" at bounding box center [307, 130] width 117 height 96
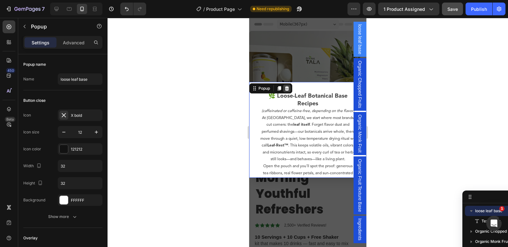
click at [286, 90] on icon "Dialog content" at bounding box center [287, 88] width 4 height 4
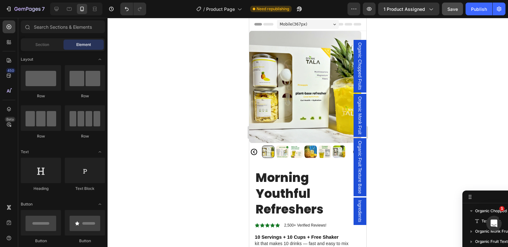
click at [358, 41] on div "Organic Chopped Fruits" at bounding box center [359, 66] width 13 height 53
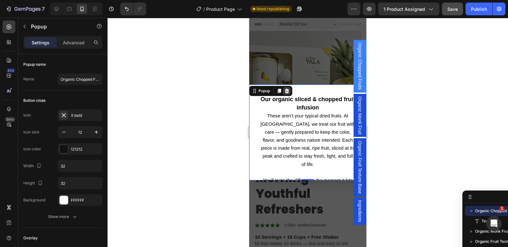
click at [285, 91] on icon "Dialog content" at bounding box center [286, 90] width 5 height 5
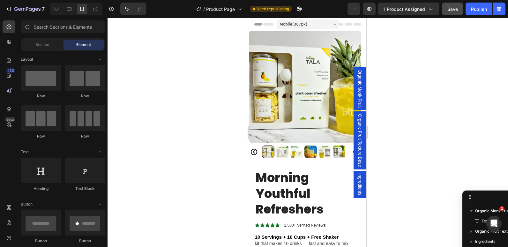
click at [359, 70] on div "Organic Monk Fruit" at bounding box center [359, 88] width 13 height 43
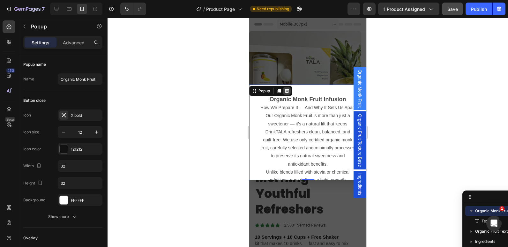
click at [289, 93] on icon "Dialog content" at bounding box center [286, 90] width 5 height 5
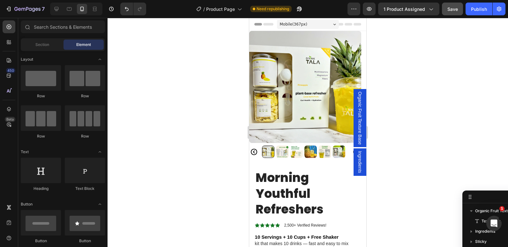
click at [360, 90] on div "Organic Fruit Texture Base" at bounding box center [359, 118] width 13 height 58
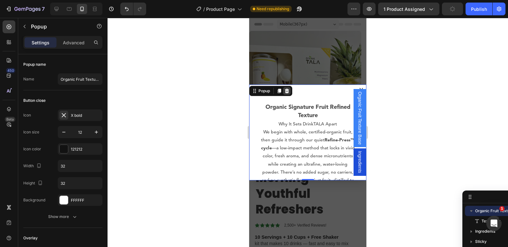
click at [287, 92] on icon "Dialog content" at bounding box center [287, 91] width 4 height 4
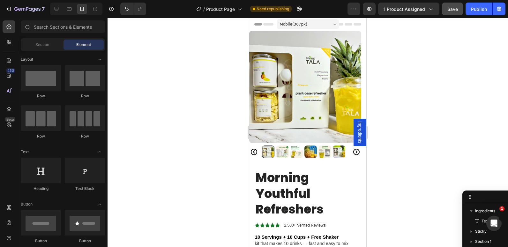
click at [358, 121] on div "Ingredients" at bounding box center [359, 132] width 13 height 27
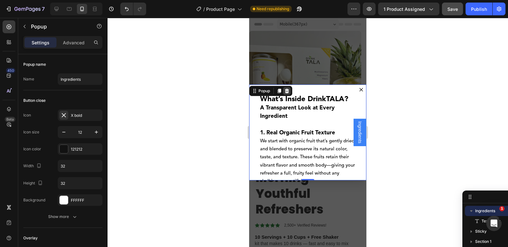
click at [287, 91] on icon "Dialog content" at bounding box center [287, 91] width 4 height 4
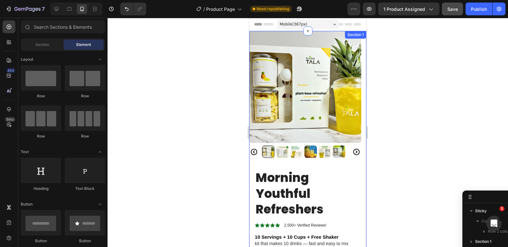
click at [357, 75] on div "Product Images Morning Youthful Refreshers Product Title Icon Icon Icon Icon Ic…" at bounding box center [307, 201] width 117 height 340
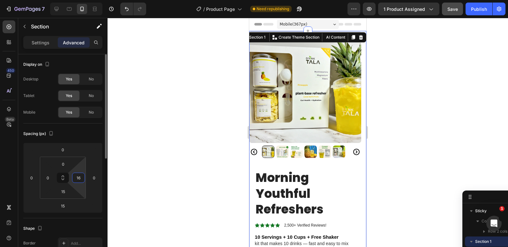
click at [80, 176] on input "16" at bounding box center [79, 178] width 10 height 10
type input "0"
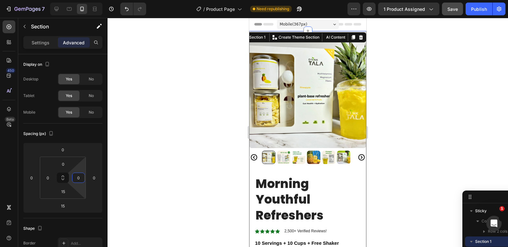
click at [180, 139] on div at bounding box center [307, 132] width 400 height 229
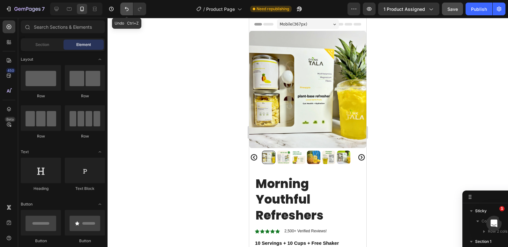
click at [125, 7] on icon "Undo/Redo" at bounding box center [126, 9] width 6 height 6
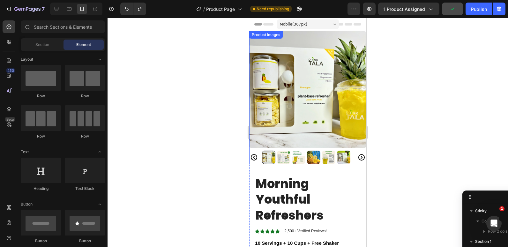
click at [359, 158] on div at bounding box center [307, 156] width 117 height 13
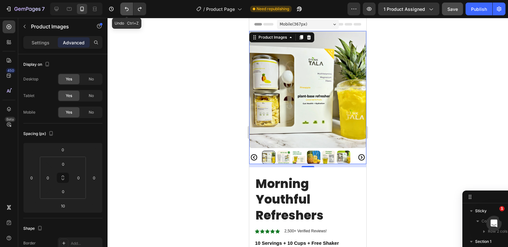
click at [129, 6] on icon "Undo/Redo" at bounding box center [126, 9] width 6 height 6
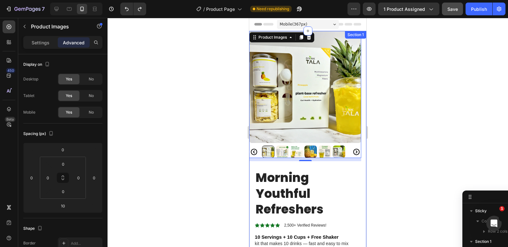
click at [359, 69] on div "Product Images 10 Morning Youthful Refreshers Product Title Icon Icon Icon Icon…" at bounding box center [307, 201] width 117 height 340
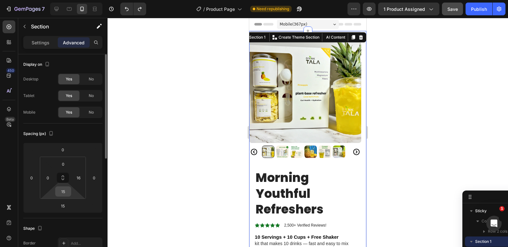
click at [65, 193] on input "15" at bounding box center [63, 191] width 13 height 10
type input "0"
click at [92, 179] on input "0" at bounding box center [94, 178] width 10 height 10
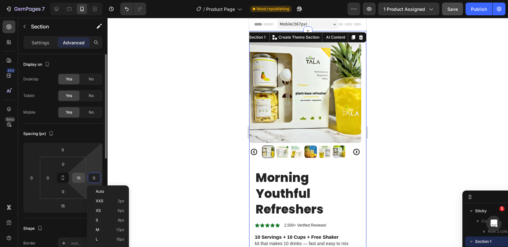
click at [81, 179] on input "16" at bounding box center [79, 178] width 10 height 10
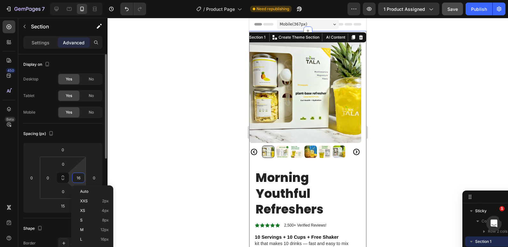
type input "0"
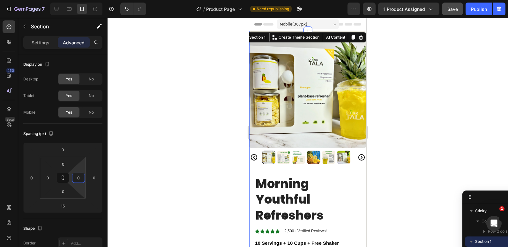
click at [179, 131] on div at bounding box center [307, 132] width 400 height 229
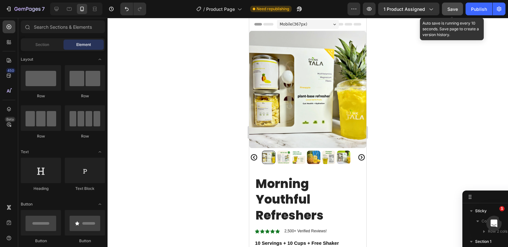
click at [450, 11] on span "Save" at bounding box center [452, 8] width 11 height 5
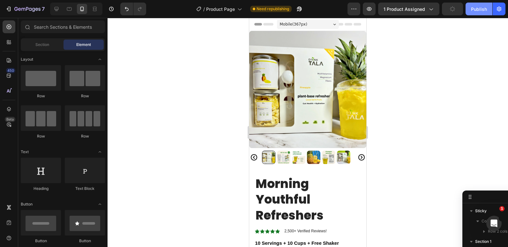
click at [471, 9] on div "Publish" at bounding box center [479, 9] width 16 height 7
click at [4, 22] on div at bounding box center [9, 26] width 13 height 13
click at [5, 21] on div at bounding box center [9, 26] width 13 height 13
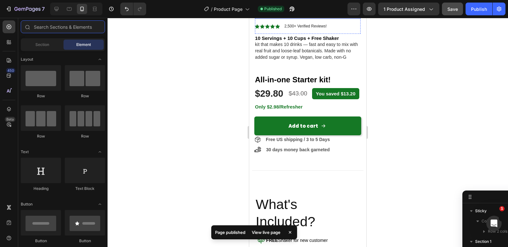
scroll to position [257, 0]
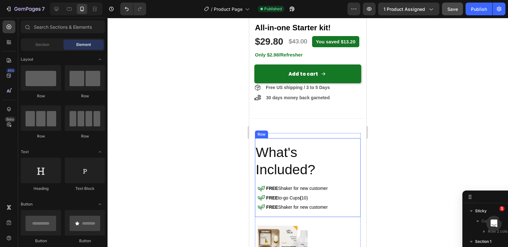
click at [277, 140] on div "What's Included? Heading Icon FREE Shaker for new customer Text Block Row Icon …" at bounding box center [307, 177] width 105 height 79
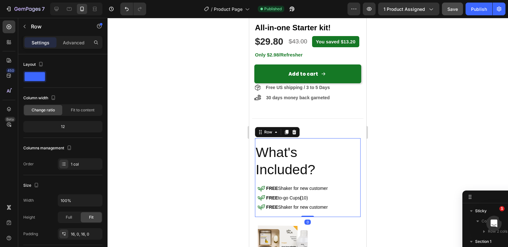
scroll to position [121, 0]
click at [252, 144] on div "What's Included? Heading Icon FREE Shaker for new customer Text Block Row Icon …" at bounding box center [307, 237] width 117 height 208
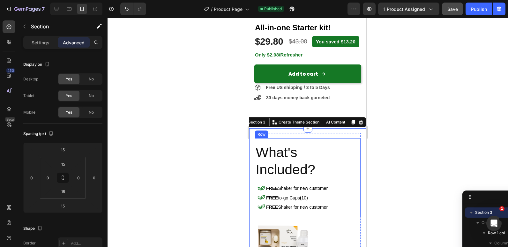
click at [290, 143] on div "What's Included? Heading Icon FREE Shaker for new customer Text Block Row Icon …" at bounding box center [307, 177] width 105 height 79
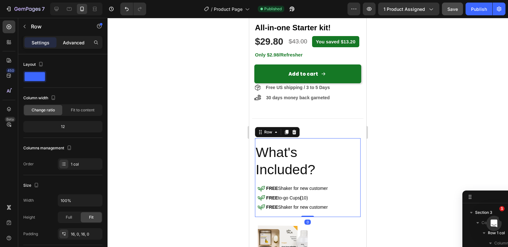
click at [84, 45] on p "Advanced" at bounding box center [74, 42] width 22 height 7
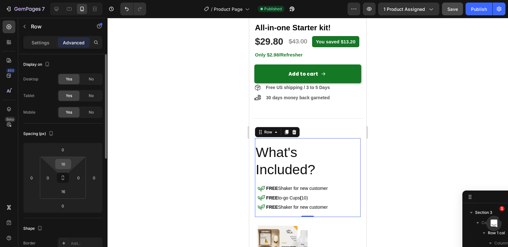
click at [63, 163] on input "16" at bounding box center [63, 164] width 13 height 10
type input "1"
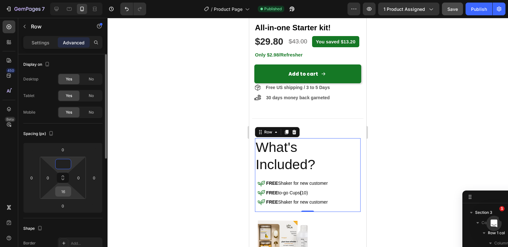
type input "0"
click at [64, 190] on input "16" at bounding box center [63, 191] width 13 height 10
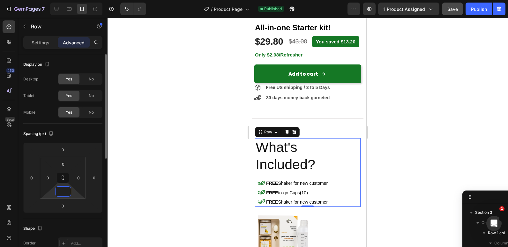
drag, startPoint x: 66, startPoint y: 192, endPoint x: 63, endPoint y: 190, distance: 3.4
click at [63, 190] on input at bounding box center [63, 191] width 13 height 10
type input "0"
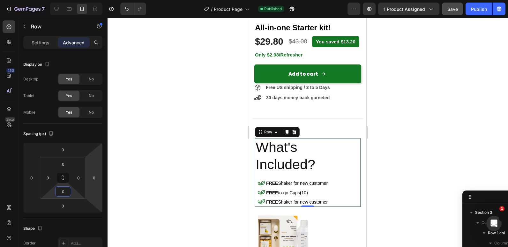
click at [140, 159] on div at bounding box center [307, 132] width 400 height 229
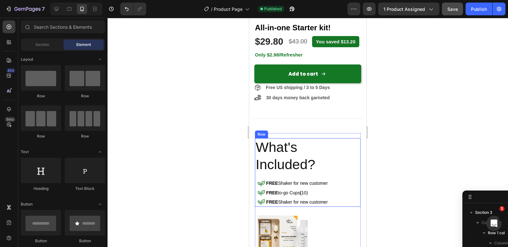
click at [269, 177] on div "What's Included? Heading Icon FREE Shaker for new customer Text Block Row Icon …" at bounding box center [307, 172] width 105 height 69
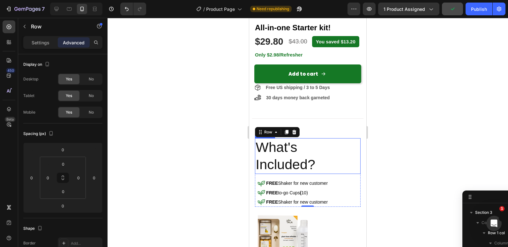
click at [307, 172] on span "Included?" at bounding box center [285, 164] width 60 height 15
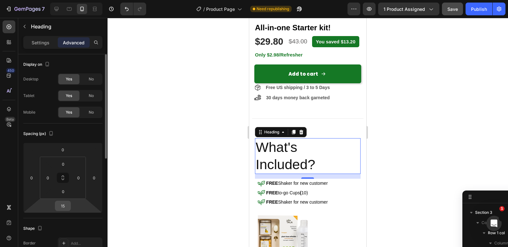
click at [63, 206] on input "15" at bounding box center [62, 206] width 13 height 10
type input "0"
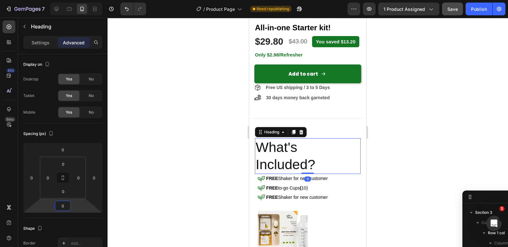
click at [165, 175] on div at bounding box center [307, 132] width 400 height 229
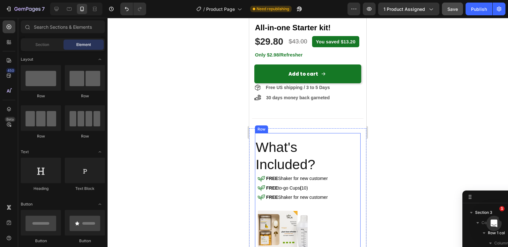
click at [305, 137] on div "What's Included? Heading Icon FREE Shaker for new customer Text Block Row Icon …" at bounding box center [307, 207] width 105 height 148
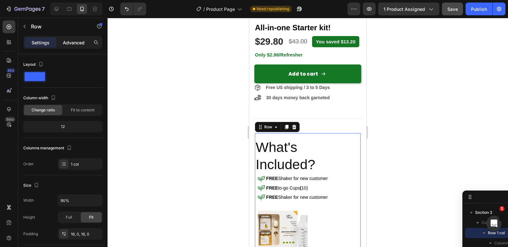
click at [77, 46] on div "Advanced" at bounding box center [74, 42] width 32 height 10
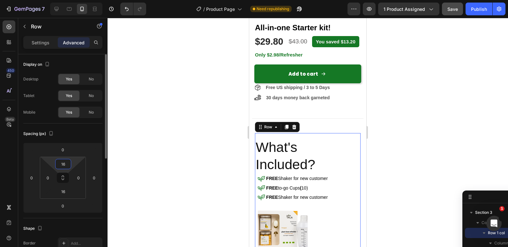
click at [64, 161] on input "16" at bounding box center [63, 164] width 13 height 10
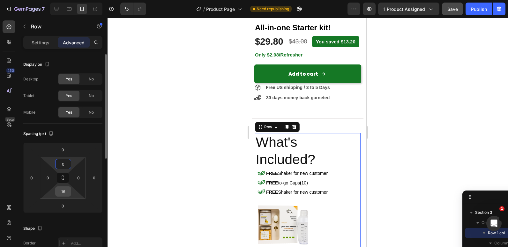
type input "0"
click at [63, 190] on input "16" at bounding box center [63, 191] width 13 height 10
type input "0"
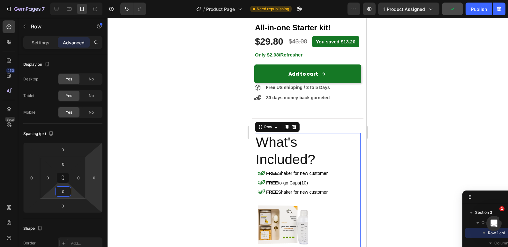
click at [188, 143] on div at bounding box center [307, 132] width 400 height 229
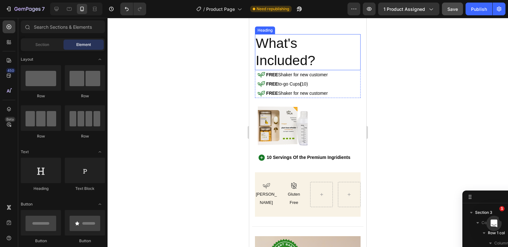
scroll to position [368, 0]
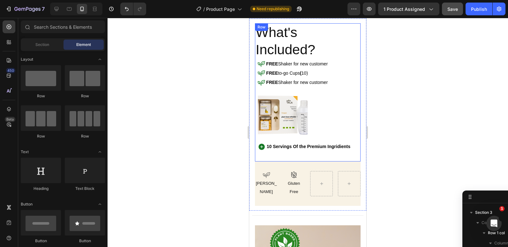
click at [277, 154] on div "What's Included? Heading Icon FREE Shaker for new customer Text Block Row Icon …" at bounding box center [307, 92] width 105 height 138
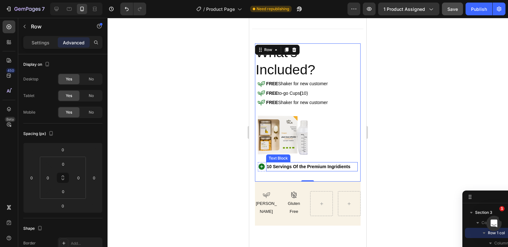
scroll to position [323, 0]
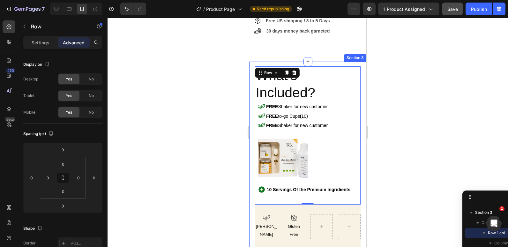
click at [298, 65] on div "What's Included? Heading Icon FREE Shaker for new customer Text Block Row Icon …" at bounding box center [307, 158] width 117 height 192
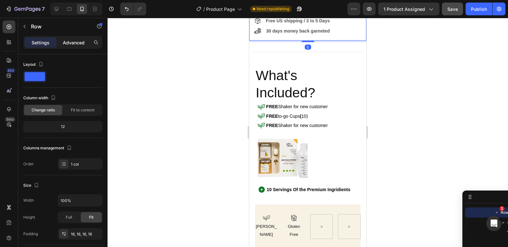
click at [77, 39] on p "Advanced" at bounding box center [74, 42] width 22 height 7
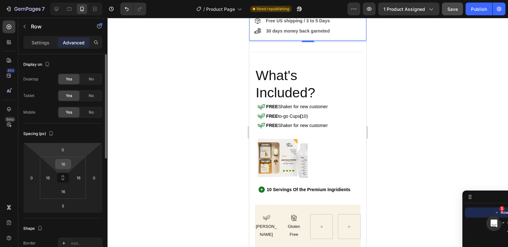
click at [60, 165] on input "16" at bounding box center [63, 164] width 13 height 10
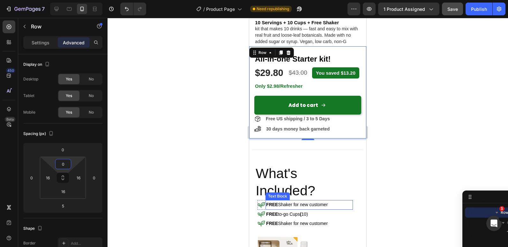
scroll to position [208, 0]
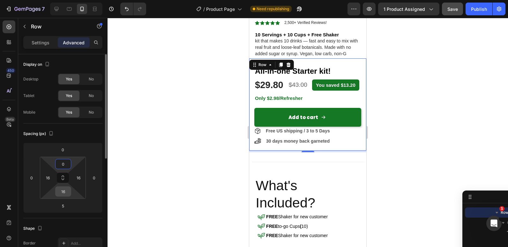
type input "0"
click at [65, 190] on input "16" at bounding box center [63, 191] width 13 height 10
type input "0"
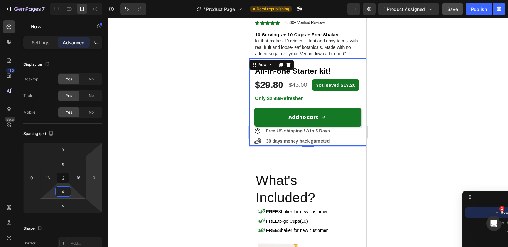
click at [182, 170] on div at bounding box center [307, 132] width 400 height 229
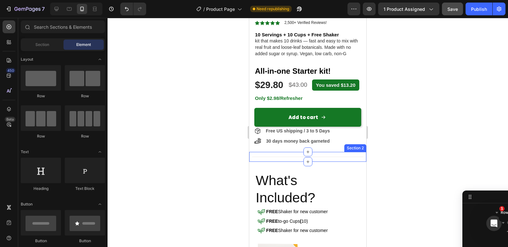
click at [275, 154] on div "Title Line" at bounding box center [307, 157] width 117 height 10
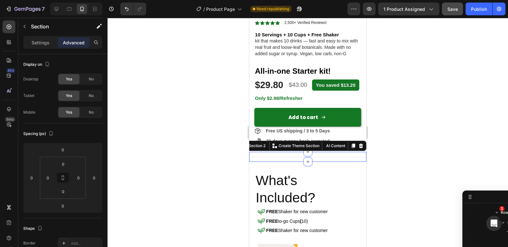
click at [178, 132] on div at bounding box center [307, 132] width 400 height 229
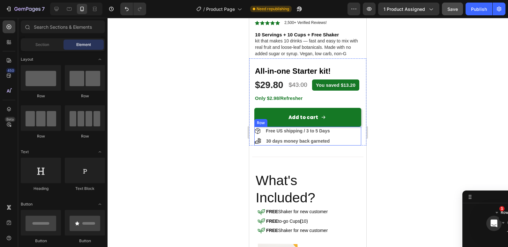
click at [338, 144] on div "Free US shipping / 3 to 5 Days Item List 30 days money back garneted Item List …" at bounding box center [307, 136] width 107 height 19
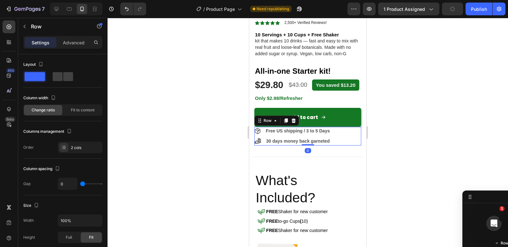
scroll to position [233, 0]
click at [77, 43] on p "Advanced" at bounding box center [74, 42] width 22 height 7
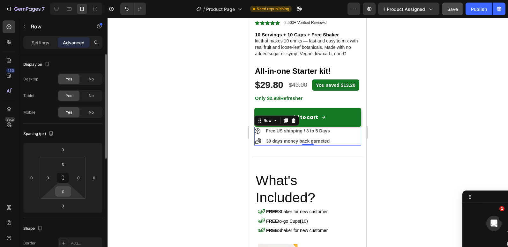
click at [66, 190] on input "0" at bounding box center [63, 191] width 13 height 10
click at [62, 191] on input "0" at bounding box center [63, 191] width 13 height 10
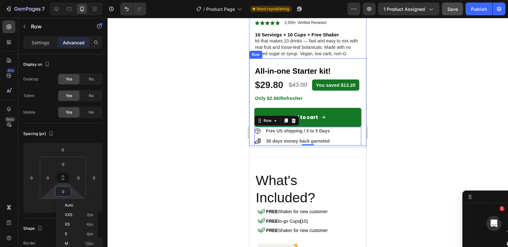
click at [251, 145] on div "All-in-one Starter kit! Heading $29.80 (P) Price (P) Price $43.00 (P) Price (P)…" at bounding box center [307, 101] width 117 height 87
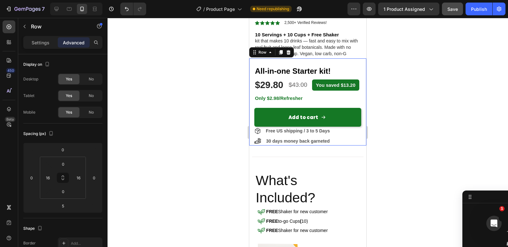
scroll to position [111, 0]
click at [66, 166] on input "0" at bounding box center [63, 164] width 13 height 10
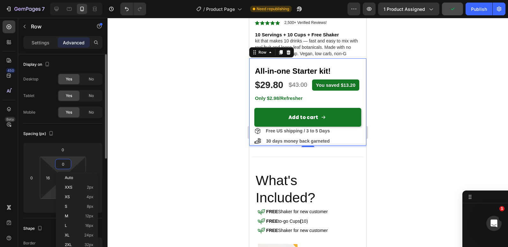
click at [48, 0] on html "7 Version history / Product Page Need republishing Preview 1 product assigned P…" at bounding box center [254, 0] width 508 height 0
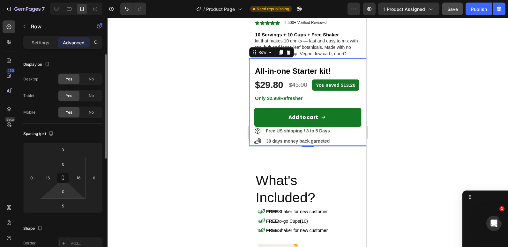
click at [48, 0] on html "7 Version history / Product Page Need republishing Preview 1 product assigned S…" at bounding box center [254, 0] width 508 height 0
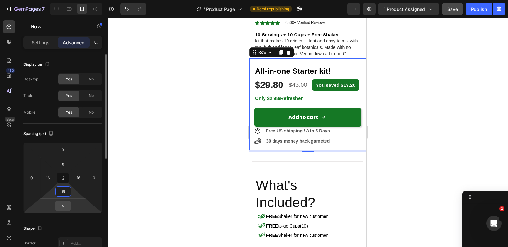
type input "15"
click at [59, 209] on input "5" at bounding box center [62, 206] width 13 height 10
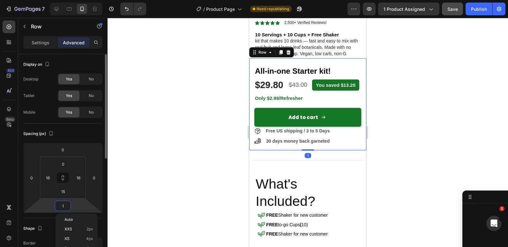
type input "15"
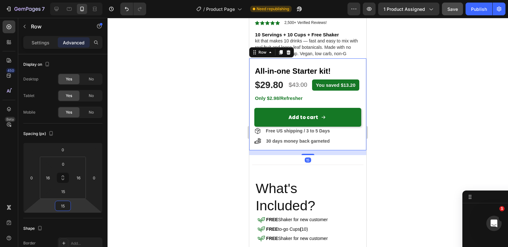
click at [175, 137] on div at bounding box center [307, 132] width 400 height 229
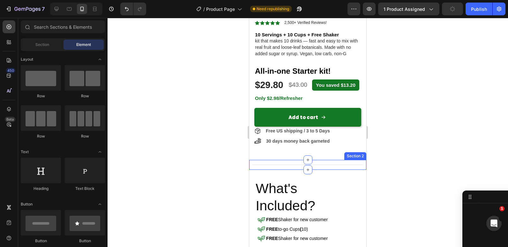
click at [278, 164] on div "Title Line" at bounding box center [307, 165] width 117 height 10
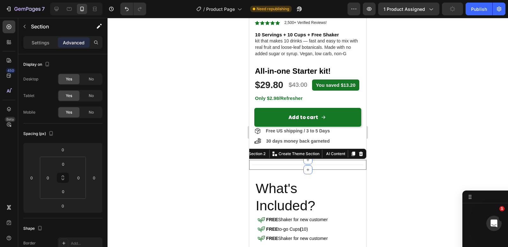
scroll to position [284, 0]
click at [207, 172] on div at bounding box center [307, 132] width 400 height 229
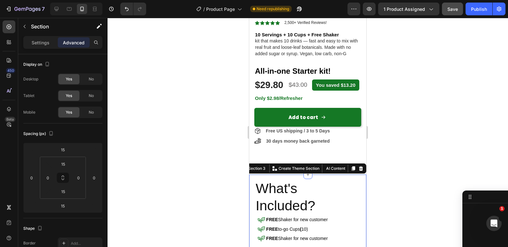
click at [189, 173] on div at bounding box center [307, 132] width 400 height 229
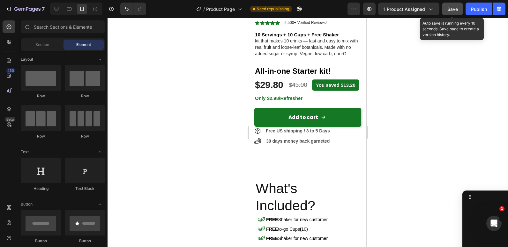
click at [450, 5] on button "Save" at bounding box center [452, 9] width 21 height 13
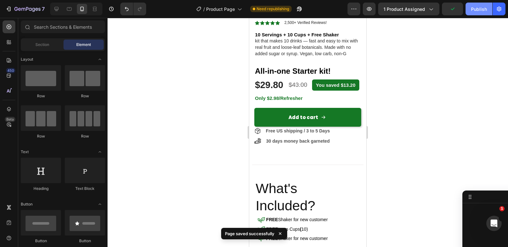
click at [472, 11] on div "Publish" at bounding box center [479, 9] width 16 height 7
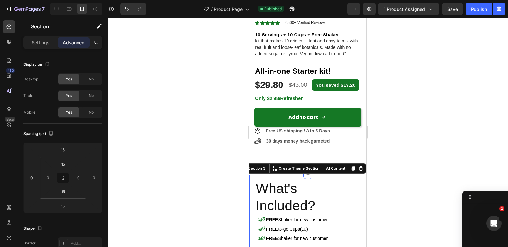
click at [211, 167] on div at bounding box center [307, 132] width 400 height 229
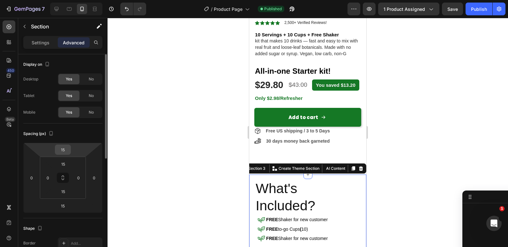
click at [67, 149] on input "15" at bounding box center [62, 150] width 13 height 10
type input "0"
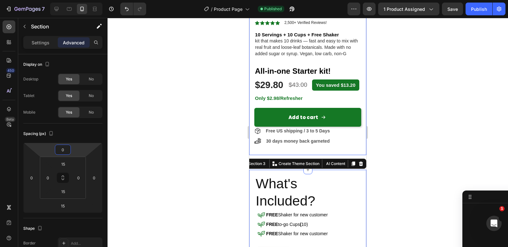
click at [258, 154] on div "Morning Youthful Refreshers Product Title Icon Icon Icon Icon Icon Icon List 2,…" at bounding box center [307, 57] width 117 height 196
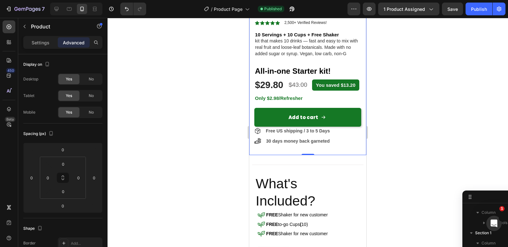
click at [254, 154] on div "Morning Youthful Refreshers Product Title Icon Icon Icon Icon Icon Icon List 2,…" at bounding box center [307, 57] width 117 height 196
click at [259, 148] on div "All-in-one Starter kit! Heading $29.80 (P) Price (P) Price $43.00 (P) Price (P)…" at bounding box center [307, 104] width 117 height 92
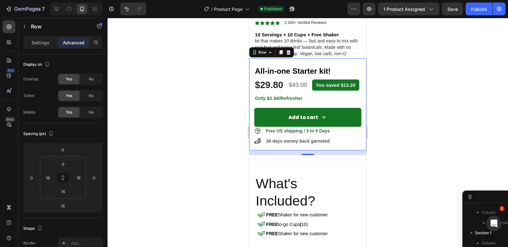
scroll to position [162, 0]
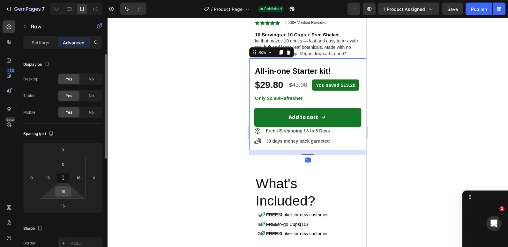
click at [62, 188] on input "15" at bounding box center [63, 191] width 13 height 10
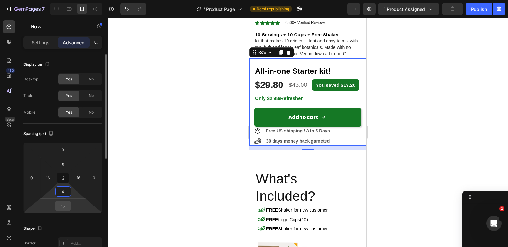
type input "0"
click at [65, 204] on input "15" at bounding box center [62, 206] width 13 height 10
type input "0"
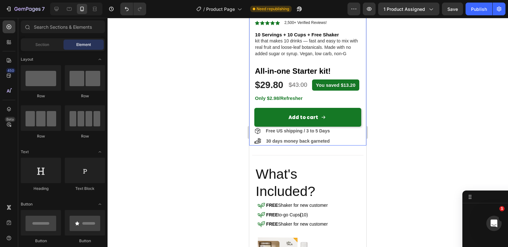
click at [250, 53] on div "Morning Youthful Refreshers Product Title Icon Icon Icon Icon Icon Icon List 2,…" at bounding box center [307, 52] width 117 height 186
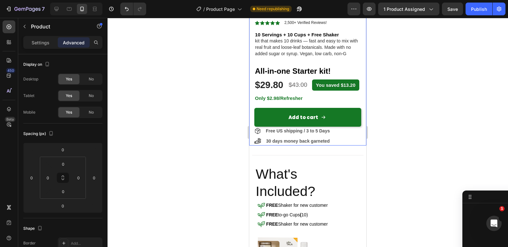
scroll to position [9, 0]
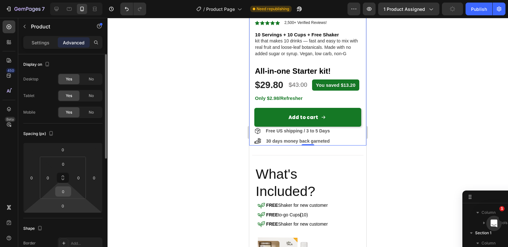
click at [63, 194] on input "0" at bounding box center [63, 191] width 13 height 10
type input "15"
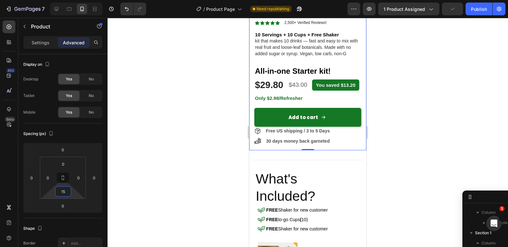
click at [190, 134] on div at bounding box center [307, 132] width 400 height 229
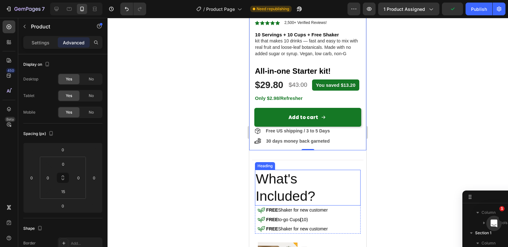
click at [256, 200] on span "Included?" at bounding box center [285, 195] width 60 height 15
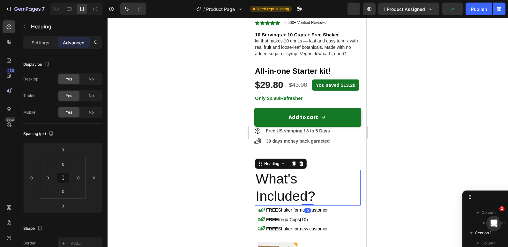
scroll to position [570, 0]
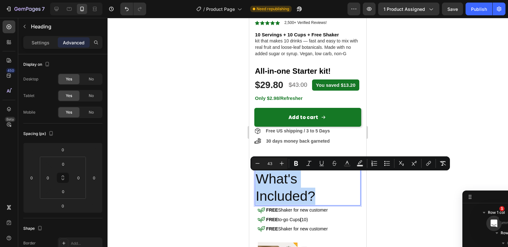
drag, startPoint x: 315, startPoint y: 201, endPoint x: 258, endPoint y: 180, distance: 59.9
click at [258, 180] on span "What's Included?" at bounding box center [285, 187] width 60 height 33
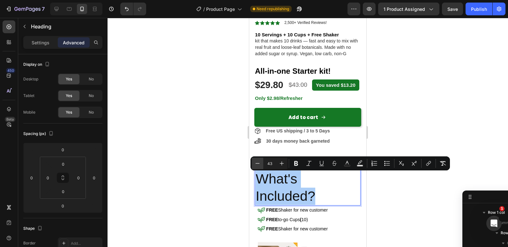
click at [257, 164] on icon "Editor contextual toolbar" at bounding box center [257, 163] width 6 height 6
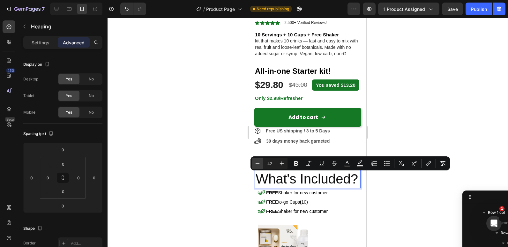
click at [257, 164] on icon "Editor contextual toolbar" at bounding box center [257, 163] width 6 height 6
type input "40"
click at [206, 173] on div at bounding box center [307, 132] width 400 height 229
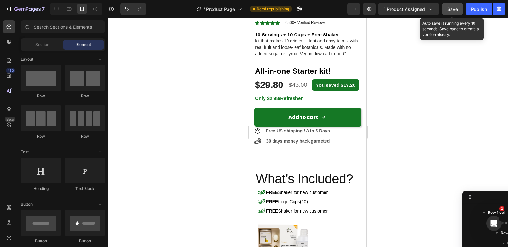
click at [450, 13] on button "Save" at bounding box center [452, 9] width 21 height 13
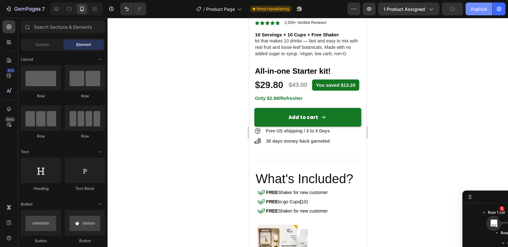
click at [480, 12] on button "Publish" at bounding box center [478, 9] width 27 height 13
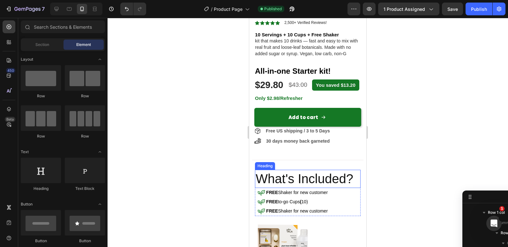
click at [336, 185] on span "What's Included?" at bounding box center [304, 179] width 98 height 14
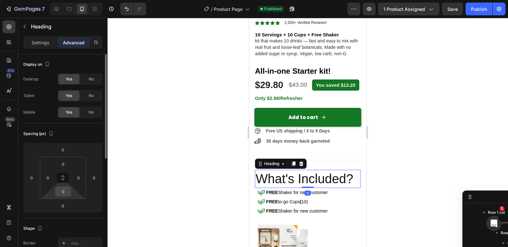
click at [65, 190] on input "0" at bounding box center [63, 191] width 13 height 10
type input "15"
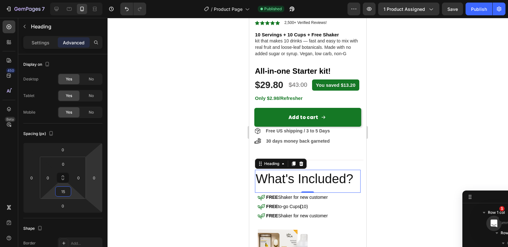
click at [179, 179] on div at bounding box center [307, 132] width 400 height 229
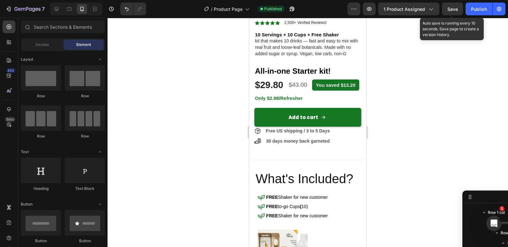
click at [455, 9] on span "Save" at bounding box center [452, 8] width 11 height 5
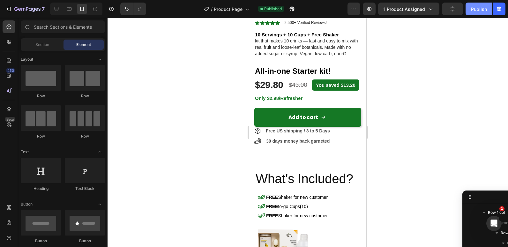
click at [475, 7] on div "Publish" at bounding box center [479, 9] width 16 height 7
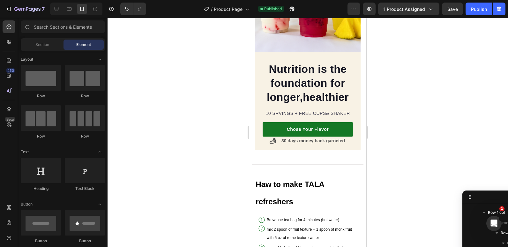
scroll to position [698, 0]
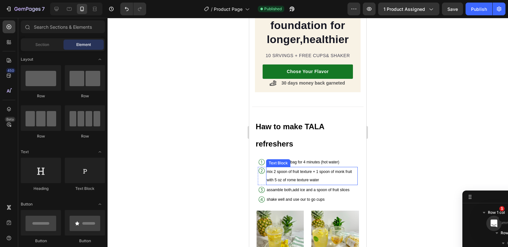
click at [270, 175] on span "mix 2 spoon of fruit texture + 1 spoon of monk fruit with 5 oz of rome texture …" at bounding box center [309, 175] width 85 height 13
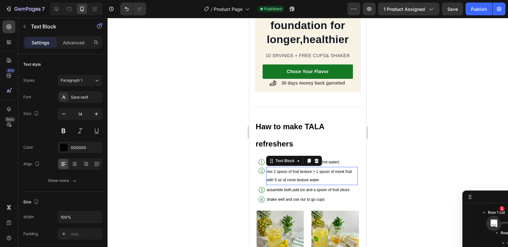
scroll to position [1187, 0]
click at [272, 175] on span "mix 2 spoon of fruit texture + 1 spoon of monk fruit with 5 oz of rome texture …" at bounding box center [309, 175] width 85 height 13
click at [271, 169] on span "mix 2 spoon of fruit texture + 1 spoon of monk fruit 5 oz of rome texture water" at bounding box center [311, 175] width 89 height 13
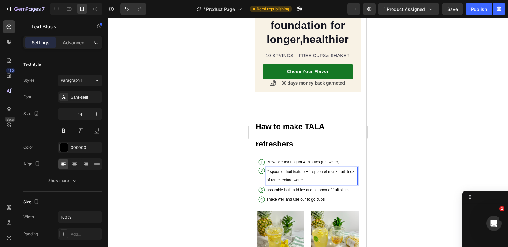
click at [312, 169] on span "2 spoon of fruit texture + 1 spoon of monk fruit 5 oz of rome texture water" at bounding box center [311, 175] width 88 height 13
click at [230, 157] on div at bounding box center [307, 132] width 400 height 229
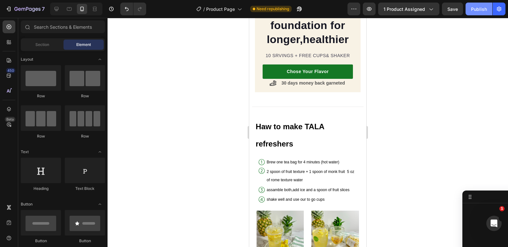
click at [480, 12] on div "Publish" at bounding box center [479, 9] width 16 height 7
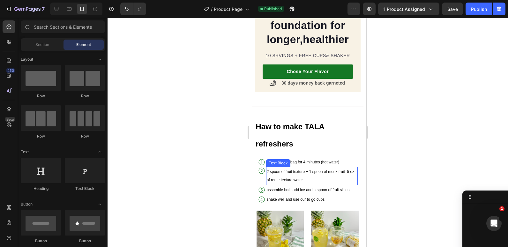
click at [270, 169] on span "2 spoon of fruit texture + 1 spoon of monk fruit 5 oz of rome texture water" at bounding box center [311, 175] width 88 height 13
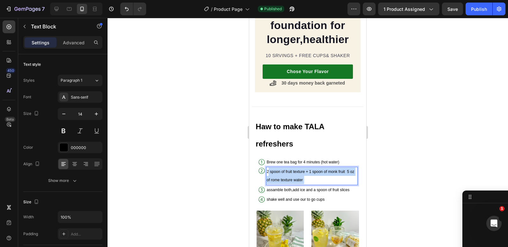
drag, startPoint x: 267, startPoint y: 165, endPoint x: 309, endPoint y: 174, distance: 43.0
click at [309, 174] on p "2 spoon of fruit texture + 1 spoon of monk fruit 5 oz of rome texture water" at bounding box center [312, 175] width 91 height 17
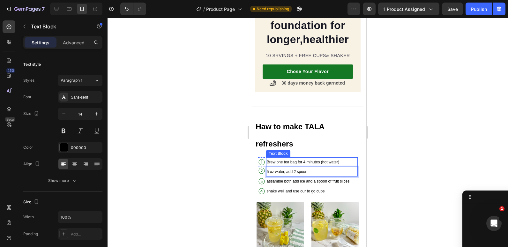
click at [321, 160] on span "Brew one tea bag for 4 minutes (hot water)" at bounding box center [303, 162] width 72 height 4
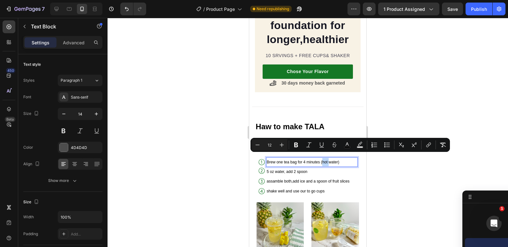
click at [337, 160] on span "Brew one tea bag for 4 minutes (hot water)" at bounding box center [303, 162] width 72 height 4
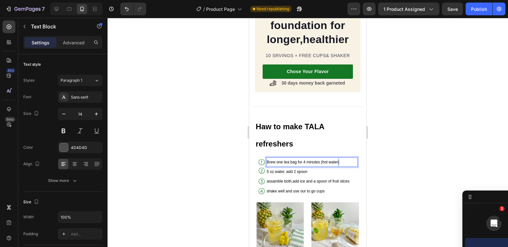
click at [337, 160] on span "Brew one tea bag for 4 minutes (hot water)" at bounding box center [303, 162] width 72 height 4
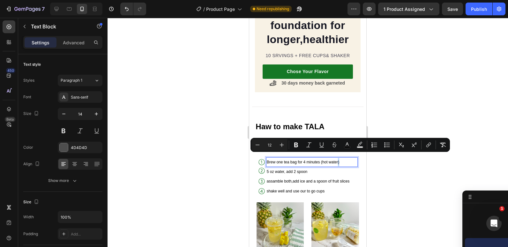
click at [340, 158] on p "Brew one tea bag for 4 minutes (hot water)" at bounding box center [312, 162] width 91 height 8
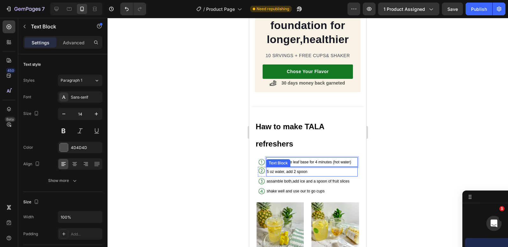
click at [282, 169] on span "5 oz water, add 2 spoon" at bounding box center [287, 171] width 40 height 4
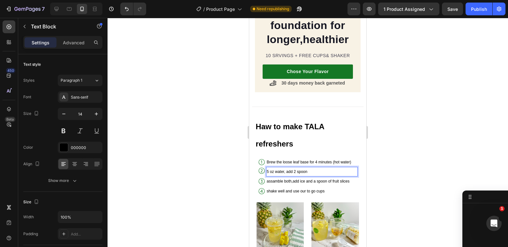
click at [278, 169] on span "5 oz water, add 2 spoon" at bounding box center [287, 171] width 40 height 4
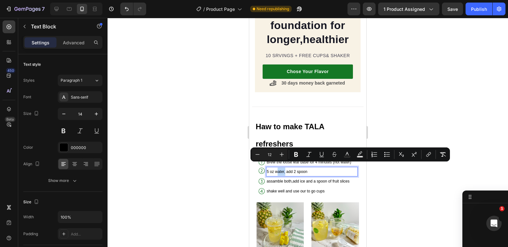
click at [278, 169] on span "5 oz water, add 2 spoon" at bounding box center [287, 171] width 40 height 4
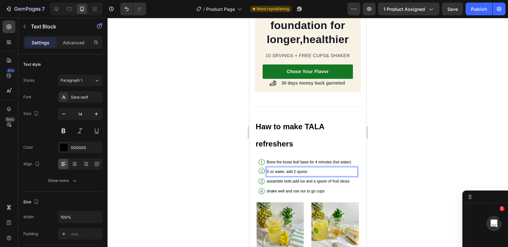
click at [278, 169] on span "5 oz water, add 2 spoon" at bounding box center [287, 171] width 40 height 4
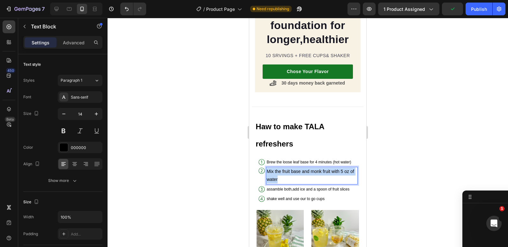
drag, startPoint x: 283, startPoint y: 176, endPoint x: 266, endPoint y: 167, distance: 19.5
click at [267, 167] on p "Mix the fruit base and monk fruit with 5 oz of water" at bounding box center [312, 175] width 91 height 16
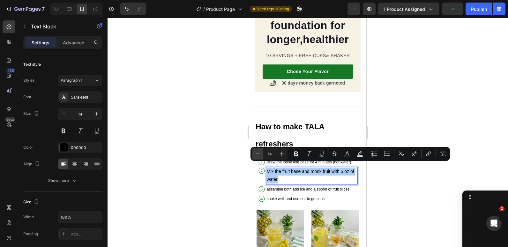
click at [254, 156] on icon "Editor contextual toolbar" at bounding box center [257, 153] width 6 height 6
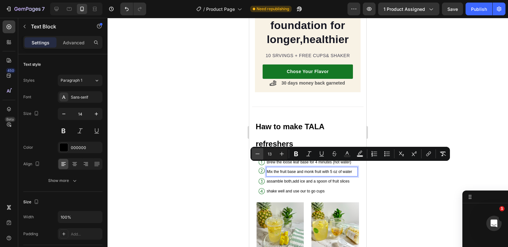
type input "12"
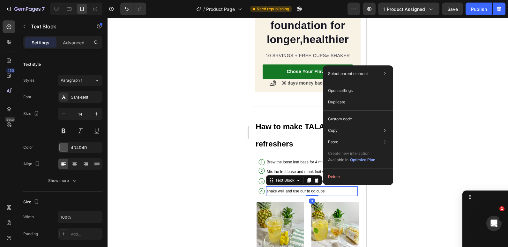
scroll to position [1330, 0]
click at [326, 187] on p "shake well and use our to go cups" at bounding box center [312, 191] width 91 height 8
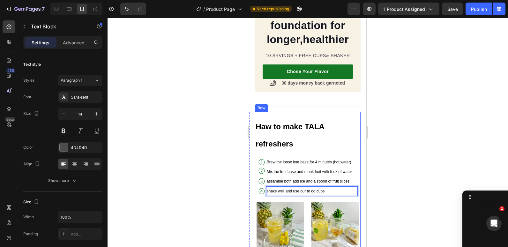
click at [306, 194] on div "Haw to make TALA refreshers Heading Icon Brew the loose leaf base for 4 minutes…" at bounding box center [307, 234] width 105 height 235
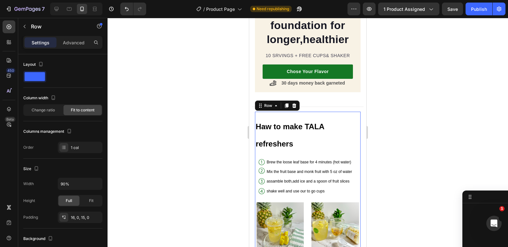
scroll to position [1054, 0]
click at [24, 26] on icon "button" at bounding box center [24, 26] width 5 height 5
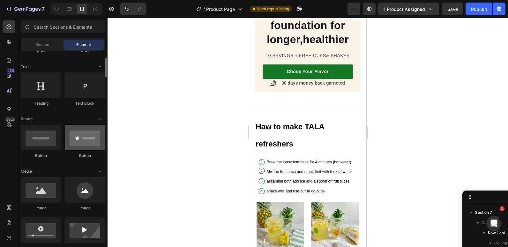
scroll to position [83, 0]
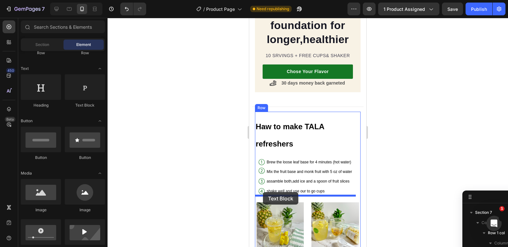
drag, startPoint x: 337, startPoint y: 113, endPoint x: 263, endPoint y: 192, distance: 108.9
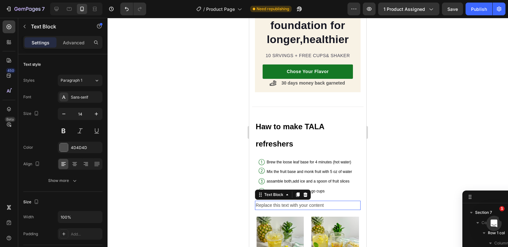
scroll to position [1340, 0]
click at [260, 202] on div "Replace this text with your content" at bounding box center [307, 205] width 105 height 9
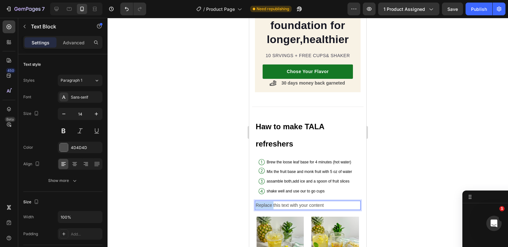
click at [260, 202] on p "Replace this text with your content" at bounding box center [307, 205] width 104 height 8
click at [260, 202] on p "Fthis text with your content" at bounding box center [307, 205] width 104 height 8
click at [269, 80] on icon at bounding box center [272, 83] width 7 height 7
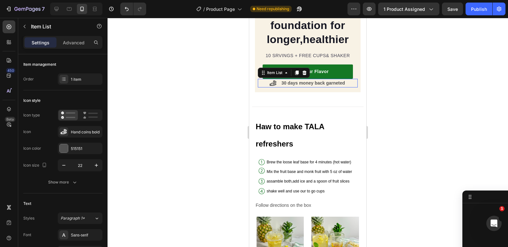
scroll to position [1064, 0]
click at [271, 80] on icon at bounding box center [272, 83] width 7 height 7
click at [281, 80] on strong "30 days money back garneted" at bounding box center [312, 82] width 63 height 5
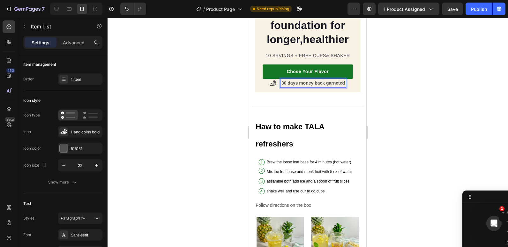
click at [271, 80] on icon at bounding box center [272, 82] width 7 height 5
click at [270, 80] on icon at bounding box center [272, 83] width 7 height 7
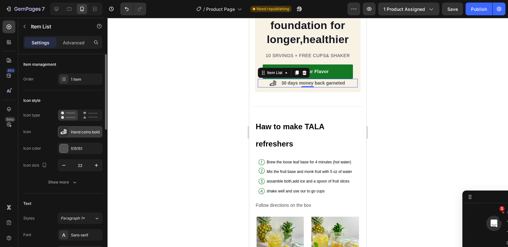
click at [68, 131] on div at bounding box center [63, 131] width 9 height 9
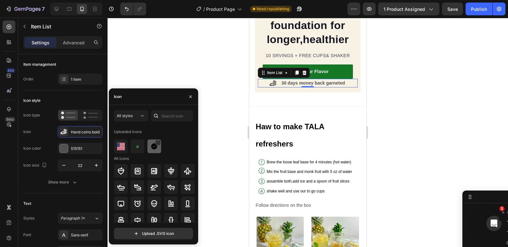
click at [153, 143] on img at bounding box center [154, 147] width 8 height 8
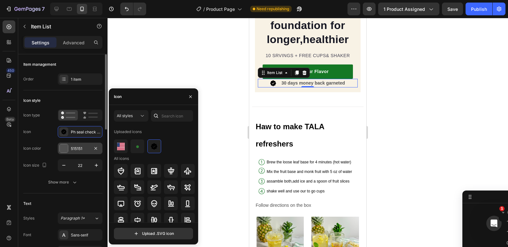
click at [65, 145] on div at bounding box center [64, 148] width 8 height 8
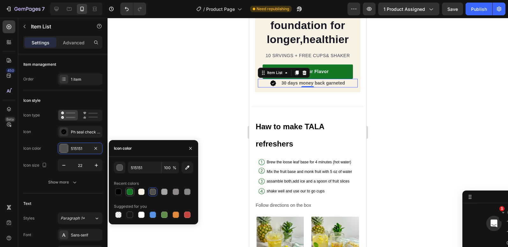
click at [128, 190] on div at bounding box center [130, 191] width 6 height 6
type input "157825"
click at [270, 80] on icon at bounding box center [273, 83] width 6 height 6
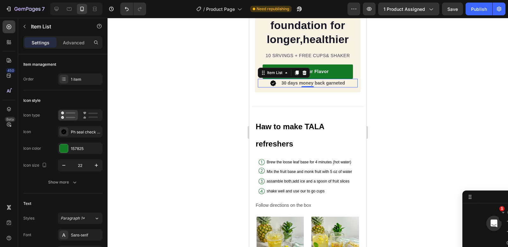
click at [270, 80] on icon at bounding box center [273, 83] width 6 height 6
click at [68, 131] on div at bounding box center [63, 131] width 9 height 9
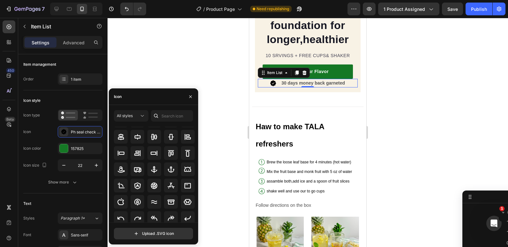
scroll to position [95, 0]
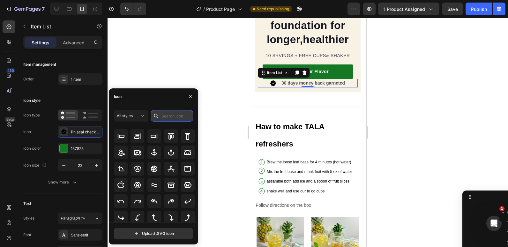
click at [162, 114] on input "text" at bounding box center [172, 115] width 42 height 11
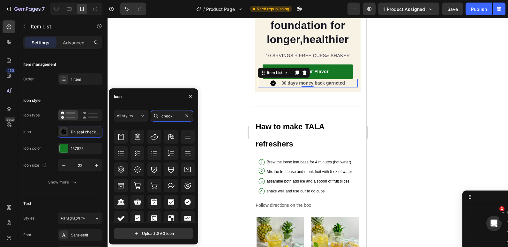
scroll to position [231, 0]
type input "check"
click at [189, 203] on icon at bounding box center [188, 202] width 8 height 8
click at [234, 83] on div at bounding box center [307, 132] width 400 height 229
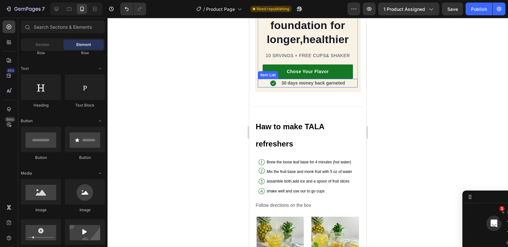
drag, startPoint x: 271, startPoint y: 76, endPoint x: 277, endPoint y: 78, distance: 6.7
click at [271, 80] on icon at bounding box center [273, 83] width 6 height 6
click at [277, 79] on div "30 days money back garneted" at bounding box center [307, 83] width 76 height 9
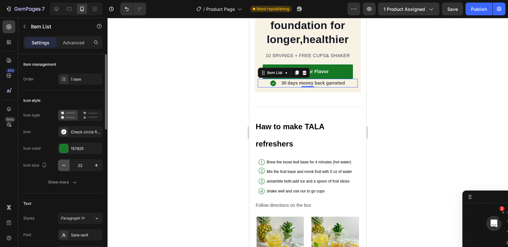
click at [60, 168] on button "button" at bounding box center [63, 164] width 11 height 11
type input "21"
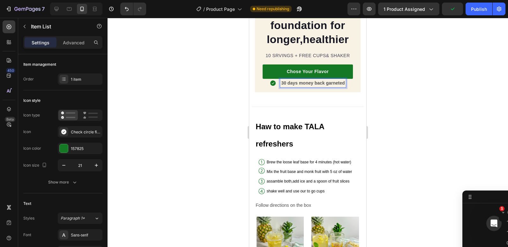
click at [300, 80] on strong "30 days money back garneted" at bounding box center [312, 82] width 63 height 5
click at [287, 80] on strong "30 days money back garneted" at bounding box center [312, 82] width 63 height 5
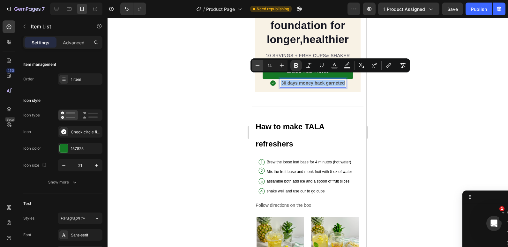
click at [256, 67] on icon "Editor contextual toolbar" at bounding box center [257, 65] width 6 height 6
click at [281, 66] on icon "Editor contextual toolbar" at bounding box center [281, 65] width 6 height 6
type input "14"
click at [295, 65] on icon "Editor contextual toolbar" at bounding box center [296, 65] width 6 height 6
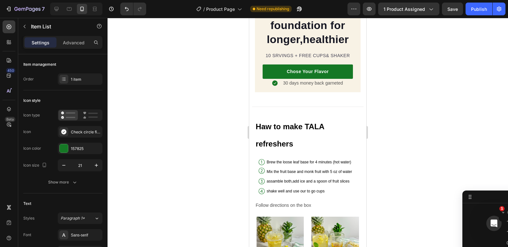
click at [278, 79] on div "30 days money back garneted" at bounding box center [307, 83] width 72 height 9
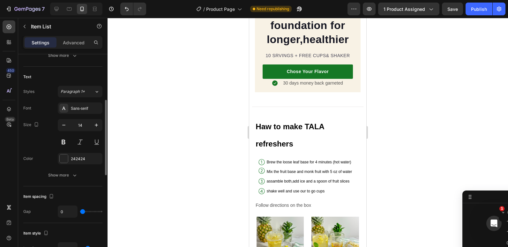
scroll to position [127, 0]
type input "1"
type input "19"
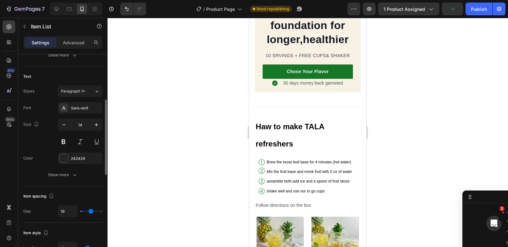
type input "21"
type input "24"
type input "25"
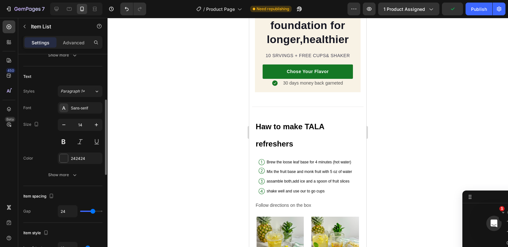
type input "25"
type input "27"
type input "25"
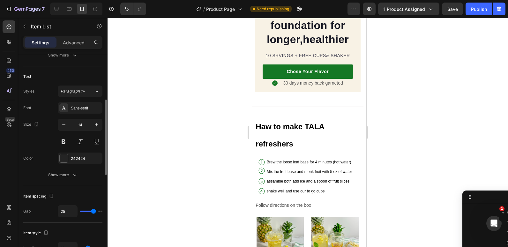
type input "17"
type input "16"
drag, startPoint x: 82, startPoint y: 213, endPoint x: 89, endPoint y: 211, distance: 7.8
type input "16"
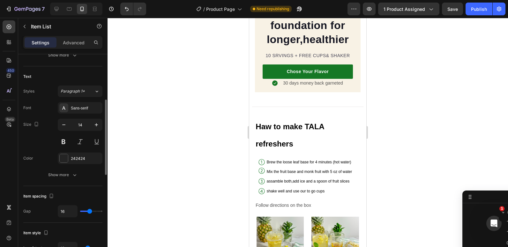
click at [89, 211] on input "range" at bounding box center [91, 210] width 22 height 1
type input "0"
drag, startPoint x: 89, startPoint y: 211, endPoint x: 74, endPoint y: 207, distance: 15.5
type input "0"
click at [80, 210] on input "range" at bounding box center [91, 210] width 22 height 1
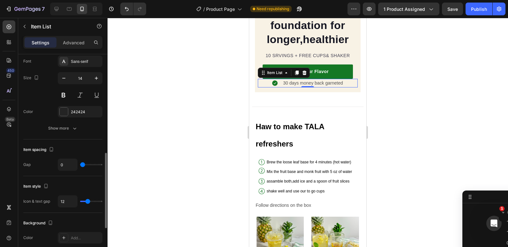
scroll to position [201, 0]
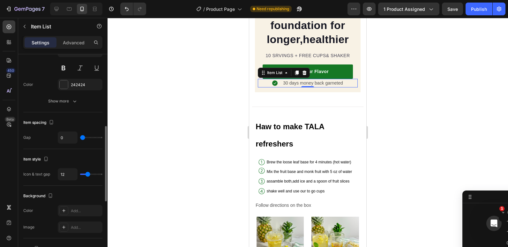
type input "0"
click at [82, 173] on input "range" at bounding box center [91, 173] width 22 height 1
type input "1"
type input "3"
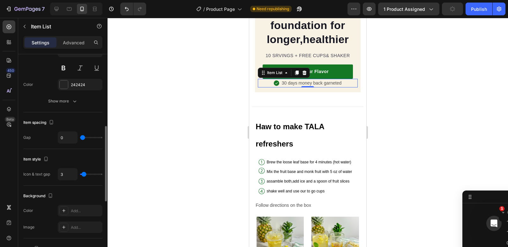
type input "3"
click at [84, 174] on input "range" at bounding box center [91, 173] width 22 height 1
click at [157, 154] on div at bounding box center [307, 132] width 400 height 229
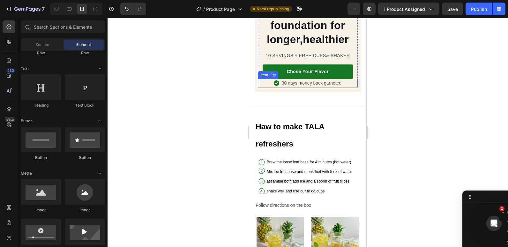
click at [295, 80] on span "30 days money back garneted" at bounding box center [311, 82] width 60 height 5
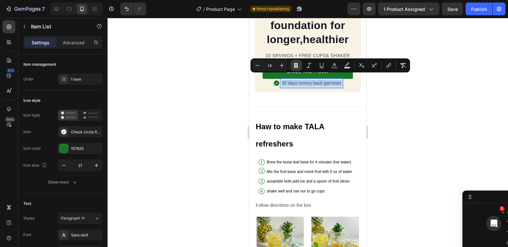
click at [298, 65] on icon "Editor contextual toolbar" at bounding box center [296, 65] width 6 height 6
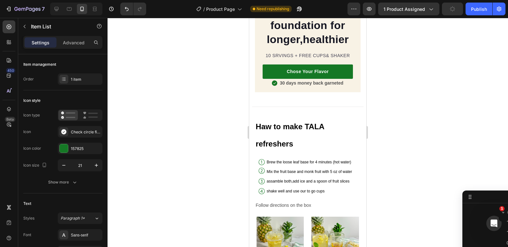
click at [271, 80] on icon at bounding box center [274, 83] width 7 height 7
click at [68, 167] on button "button" at bounding box center [63, 164] width 11 height 11
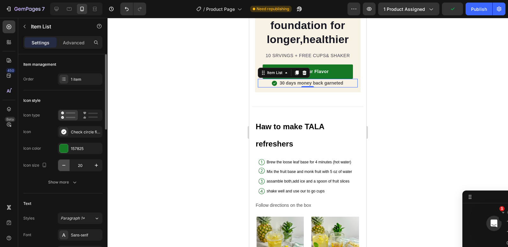
click at [68, 167] on button "button" at bounding box center [63, 164] width 11 height 11
type input "18"
click at [220, 150] on div at bounding box center [307, 132] width 400 height 229
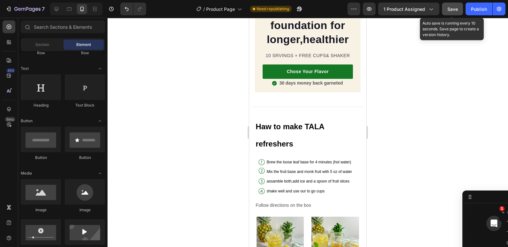
click at [445, 8] on button "Save" at bounding box center [452, 9] width 21 height 13
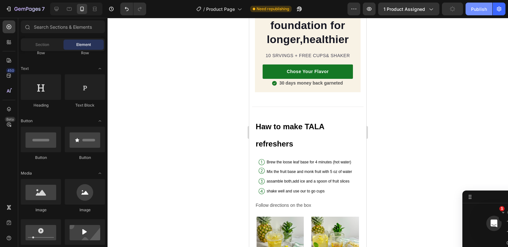
click at [475, 10] on div "Publish" at bounding box center [479, 9] width 16 height 7
click at [295, 201] on p "Follow directions on the box" at bounding box center [307, 205] width 104 height 8
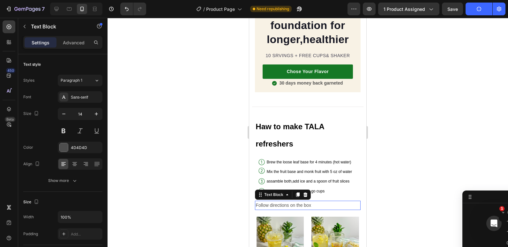
scroll to position [1462, 0]
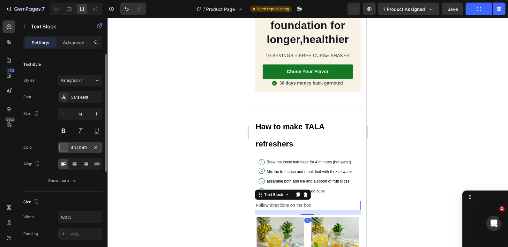
click at [64, 143] on div at bounding box center [64, 147] width 8 height 8
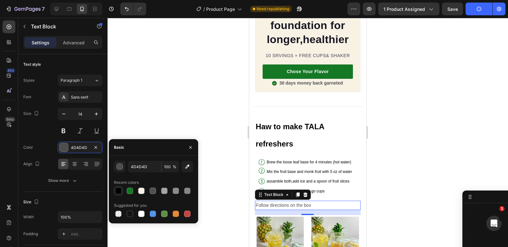
click at [119, 188] on div at bounding box center [118, 190] width 6 height 6
type input "000000"
click at [287, 160] on span "Brew the loose leaf base for 4 minutes (hot water)" at bounding box center [309, 162] width 84 height 4
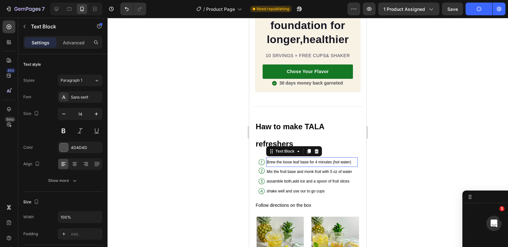
click at [287, 160] on span "Brew the loose leaf base for 4 minutes (hot water)" at bounding box center [309, 162] width 84 height 4
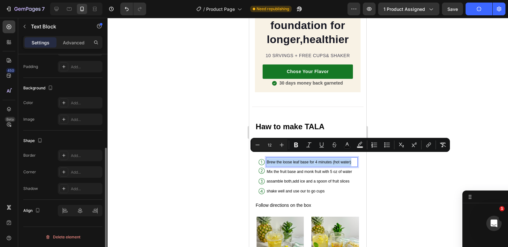
click at [287, 160] on span "Brew the loose leaf base for 4 minutes (hot water)" at bounding box center [309, 162] width 84 height 4
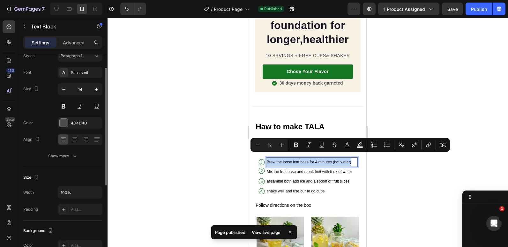
scroll to position [0, 0]
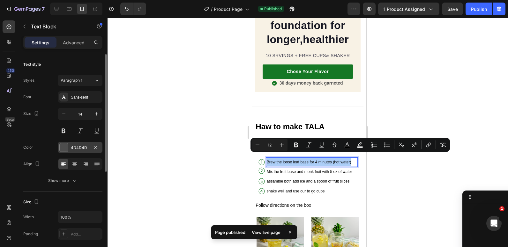
click at [65, 144] on div at bounding box center [64, 147] width 8 height 8
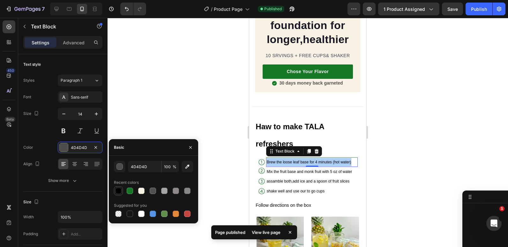
click at [120, 190] on div at bounding box center [118, 190] width 6 height 6
type input "000000"
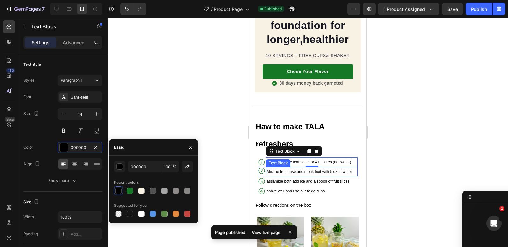
click at [287, 169] on span "Mix the fruit base and monk fruit with 5 oz of water" at bounding box center [309, 171] width 85 height 4
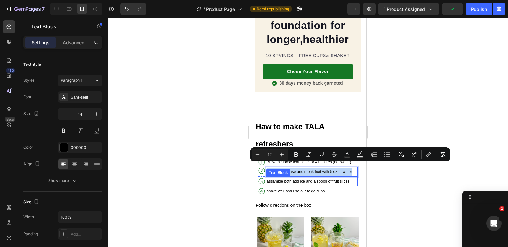
click at [291, 179] on span "assamble both,add ice and a spoon of fruit slices" at bounding box center [308, 181] width 83 height 4
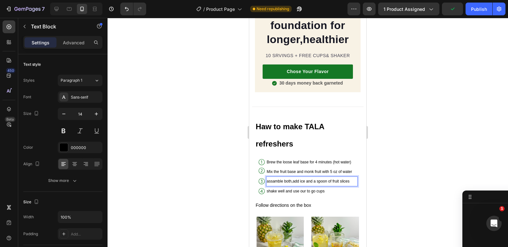
scroll to position [1401, 0]
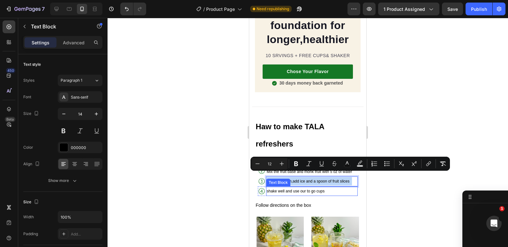
click at [288, 189] on span "shake well and use our to go cups" at bounding box center [296, 191] width 58 height 4
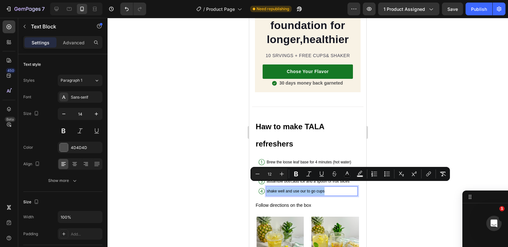
click at [216, 175] on div at bounding box center [307, 132] width 400 height 229
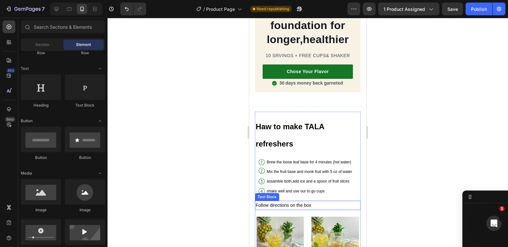
click at [313, 201] on p "Follow directions on the box" at bounding box center [307, 205] width 104 height 8
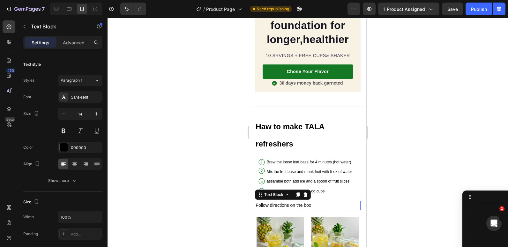
scroll to position [1462, 0]
click at [74, 42] on p "Advanced" at bounding box center [74, 42] width 22 height 7
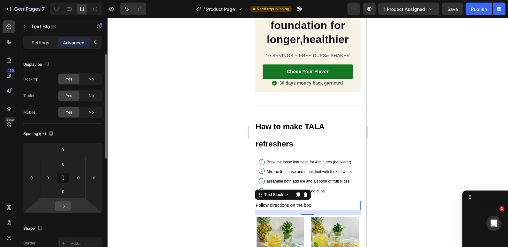
drag, startPoint x: 60, startPoint y: 204, endPoint x: 64, endPoint y: 206, distance: 4.9
click at [60, 204] on input "16" at bounding box center [62, 206] width 13 height 10
click at [64, 206] on input "16" at bounding box center [62, 206] width 13 height 10
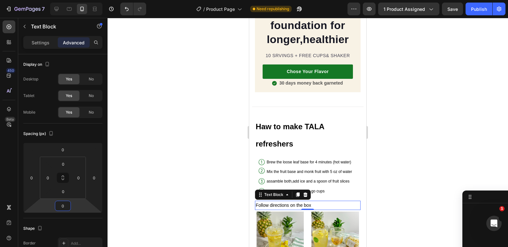
type input "0"
click at [327, 201] on p "Follow directions on the box" at bounding box center [307, 205] width 104 height 8
click at [327, 201] on p "Follow directions on the box ( 4 Min Prep" at bounding box center [307, 205] width 104 height 8
click at [338, 201] on p "Follow directions on the box ( 4 Min-Prep" at bounding box center [307, 205] width 104 height 8
click at [385, 175] on div at bounding box center [307, 132] width 400 height 229
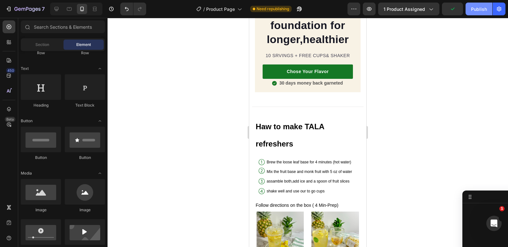
click at [478, 8] on div "Publish" at bounding box center [479, 9] width 16 height 7
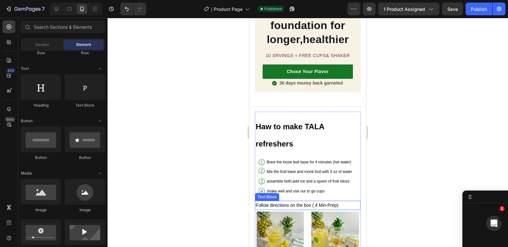
click at [255, 204] on p "Follow directions on the box ( 4 Min-Prep)" at bounding box center [307, 205] width 104 height 8
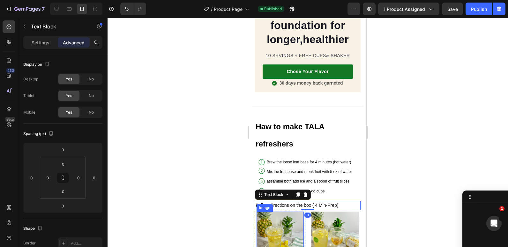
click at [256, 211] on img at bounding box center [279, 234] width 47 height 47
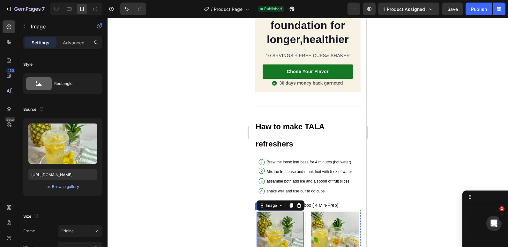
click at [255, 215] on div "Image 0 1 Text Block Row" at bounding box center [280, 248] width 50 height 77
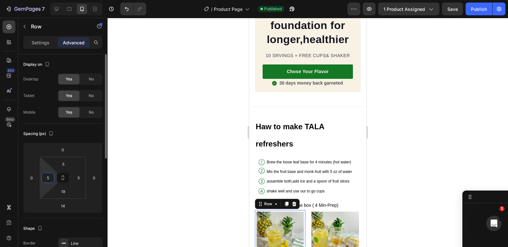
click at [52, 180] on input "5" at bounding box center [48, 178] width 10 height 10
type input "0"
click at [77, 177] on input "5" at bounding box center [79, 178] width 10 height 10
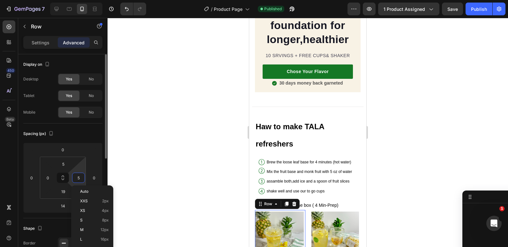
click at [78, 178] on input "5" at bounding box center [79, 178] width 10 height 10
type input "0"
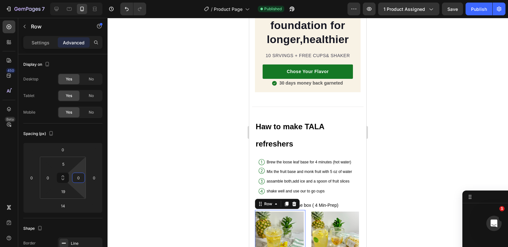
click at [135, 161] on div at bounding box center [307, 132] width 400 height 229
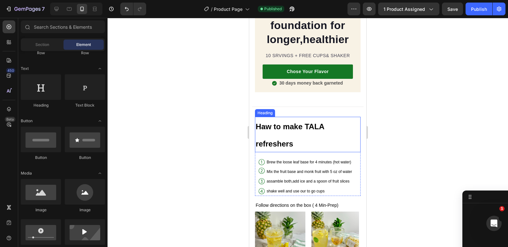
click at [201, 144] on div at bounding box center [307, 132] width 400 height 229
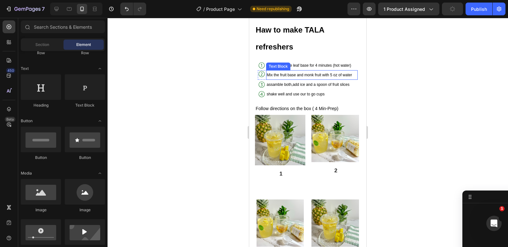
scroll to position [881, 0]
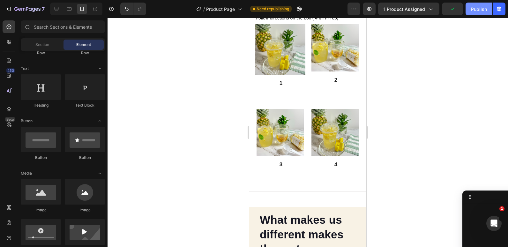
click at [480, 10] on div "Publish" at bounding box center [479, 9] width 16 height 7
click at [301, 67] on img at bounding box center [280, 49] width 50 height 50
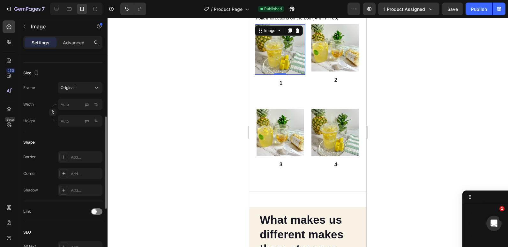
scroll to position [143, 0]
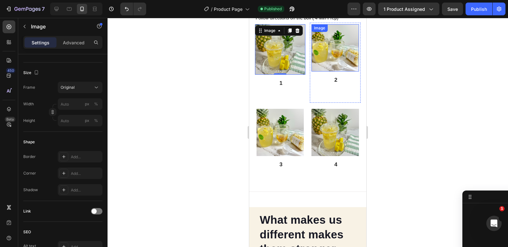
click at [330, 64] on img at bounding box center [334, 47] width 47 height 47
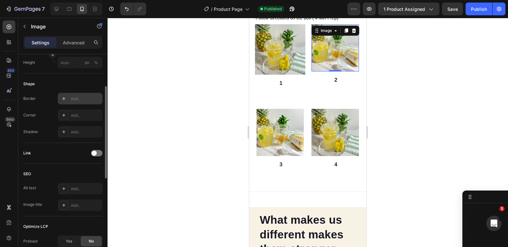
scroll to position [160, 0]
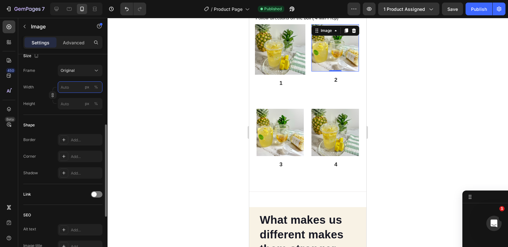
click at [65, 89] on input "px %" at bounding box center [80, 86] width 45 height 11
click at [88, 127] on div "Shape" at bounding box center [62, 125] width 79 height 10
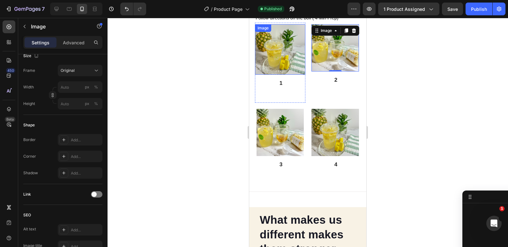
click at [291, 67] on img at bounding box center [280, 49] width 50 height 50
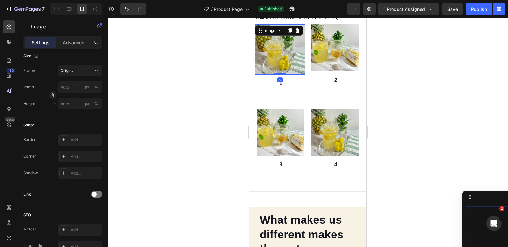
scroll to position [1513, 0]
click at [276, 70] on img at bounding box center [280, 49] width 50 height 50
click at [65, 90] on input "px %" at bounding box center [80, 86] width 45 height 11
click at [80, 118] on div "Shape Border Add... Corner Add... Shadow Add..." at bounding box center [62, 149] width 79 height 69
click at [69, 105] on input "px %" at bounding box center [80, 103] width 45 height 11
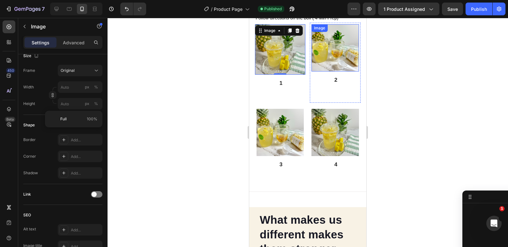
click at [319, 59] on img at bounding box center [334, 47] width 47 height 47
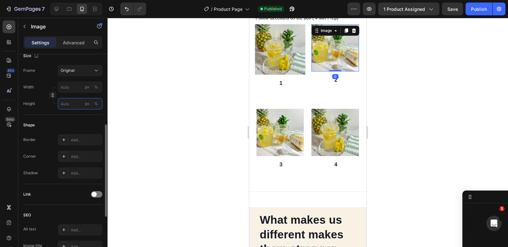
click at [73, 106] on input "px %" at bounding box center [80, 103] width 45 height 11
click at [69, 89] on input "px %" at bounding box center [80, 86] width 45 height 11
click at [182, 109] on div at bounding box center [307, 132] width 400 height 229
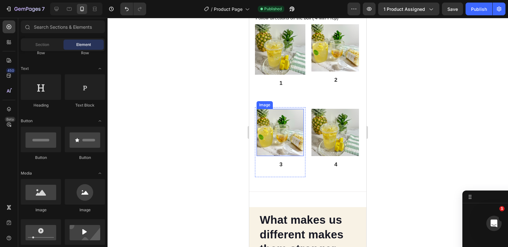
click at [291, 112] on img at bounding box center [279, 132] width 47 height 47
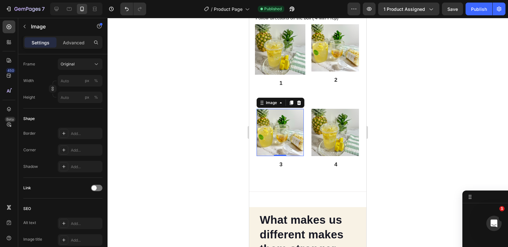
scroll to position [0, 0]
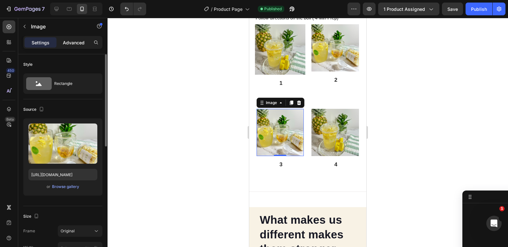
click at [70, 45] on p "Advanced" at bounding box center [74, 42] width 22 height 7
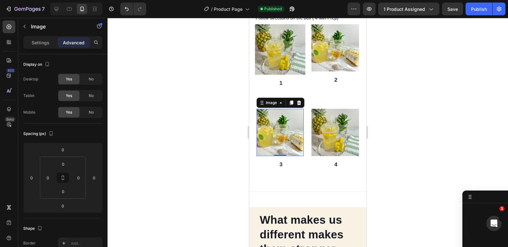
click at [203, 118] on div at bounding box center [307, 132] width 400 height 229
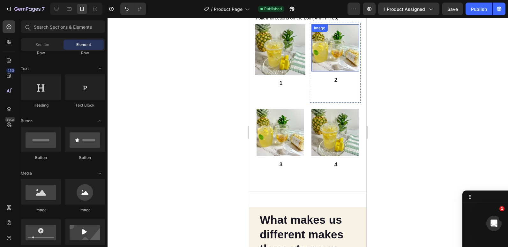
click at [313, 67] on img at bounding box center [334, 47] width 47 height 47
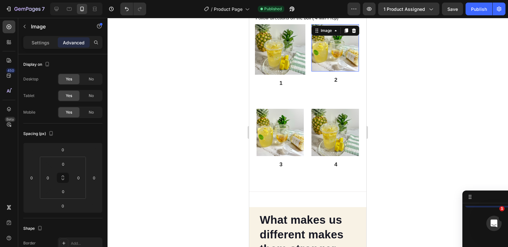
scroll to position [1564, 0]
click at [332, 67] on img at bounding box center [334, 47] width 47 height 47
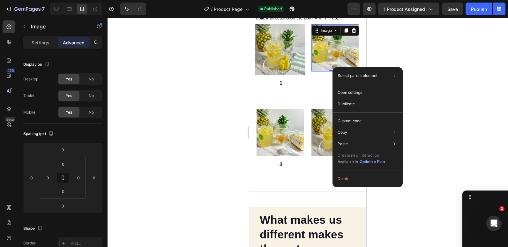
click at [323, 66] on img at bounding box center [334, 47] width 47 height 47
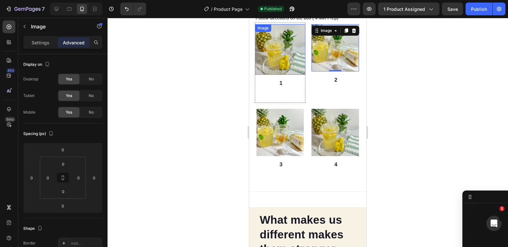
click at [295, 64] on img at bounding box center [280, 49] width 50 height 50
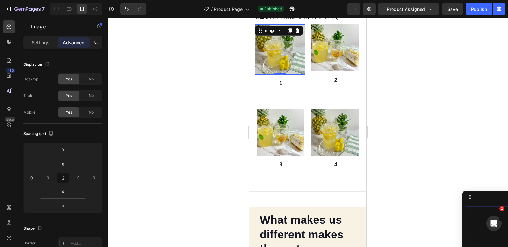
scroll to position [1513, 0]
click at [315, 63] on img at bounding box center [334, 47] width 47 height 47
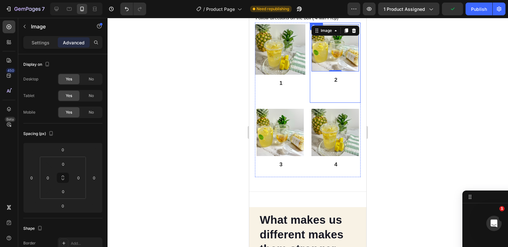
click at [311, 71] on div "Image 0 2 Text Block" at bounding box center [334, 60] width 47 height 72
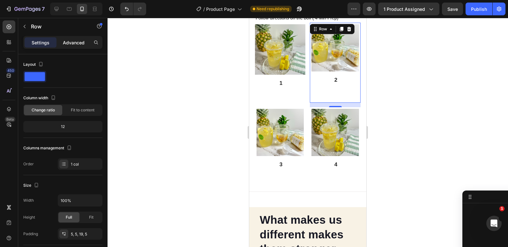
drag, startPoint x: 70, startPoint y: 39, endPoint x: 62, endPoint y: 43, distance: 9.3
click at [62, 43] on div "Advanced" at bounding box center [74, 42] width 32 height 10
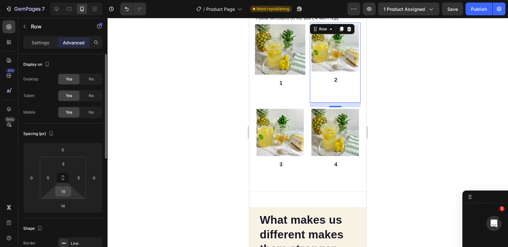
click at [64, 190] on input "19" at bounding box center [63, 191] width 13 height 10
type input "0"
click at [50, 177] on input "5" at bounding box center [48, 178] width 10 height 10
type input "0"
click at [79, 179] on input "5" at bounding box center [79, 178] width 10 height 10
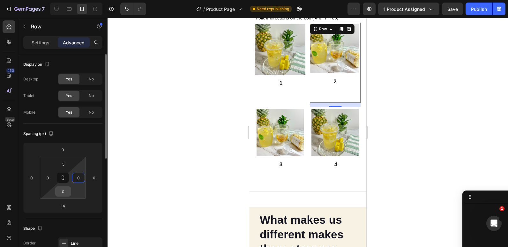
type input "0"
click at [64, 192] on input "0" at bounding box center [63, 191] width 13 height 10
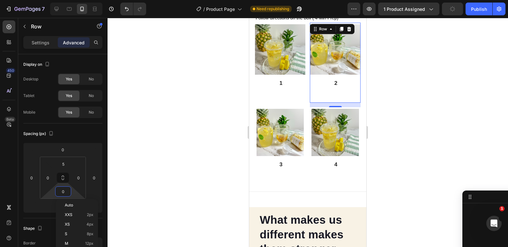
click at [222, 86] on div at bounding box center [307, 132] width 400 height 229
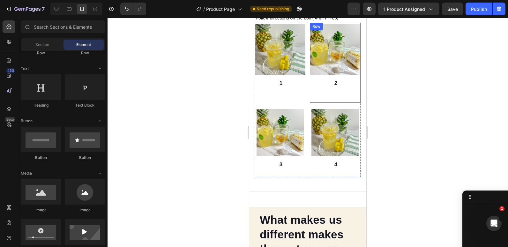
click at [329, 86] on div "Image 2 Text Block" at bounding box center [335, 63] width 50 height 78
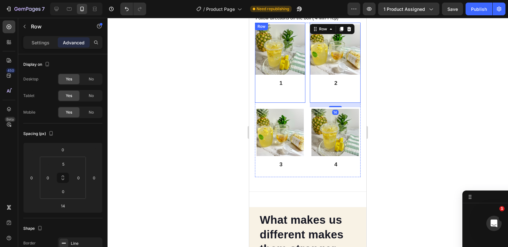
click at [289, 97] on div "Image 1 Text Block Row" at bounding box center [280, 63] width 50 height 80
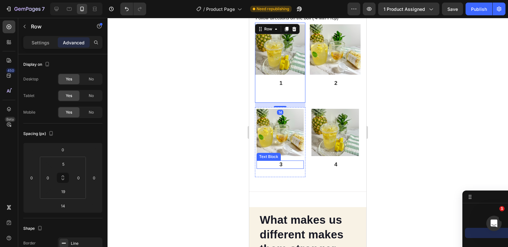
click at [260, 161] on p "3" at bounding box center [280, 164] width 45 height 7
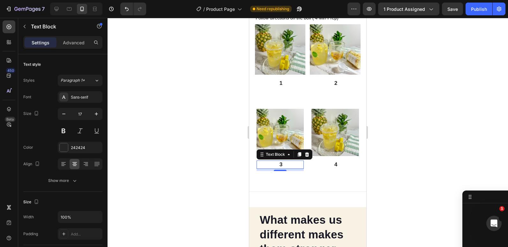
scroll to position [1626, 0]
click at [256, 170] on div "Image 3 Text Block 7 Row" at bounding box center [280, 142] width 50 height 70
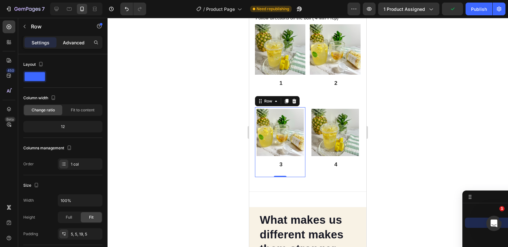
click at [73, 40] on p "Advanced" at bounding box center [74, 42] width 22 height 7
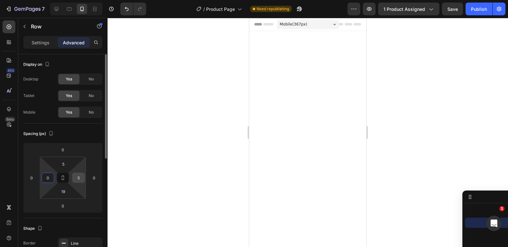
scroll to position [881, 0]
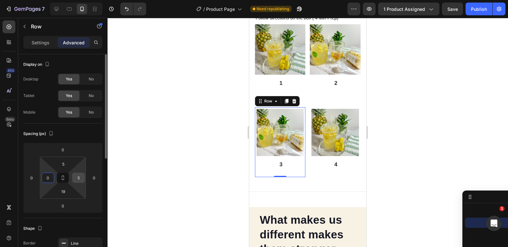
type input "0"
click at [78, 179] on input "5" at bounding box center [79, 178] width 10 height 10
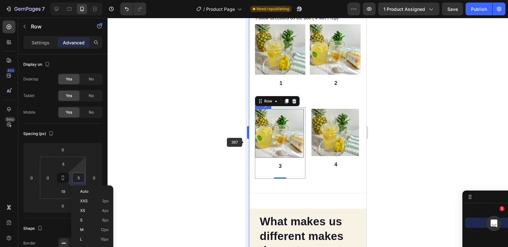
type input "0"
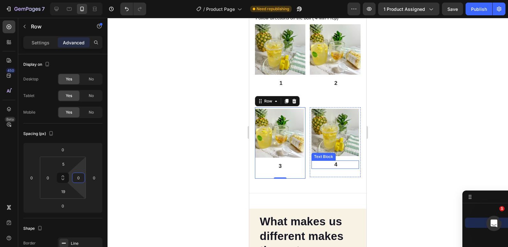
click at [224, 167] on div at bounding box center [307, 132] width 400 height 229
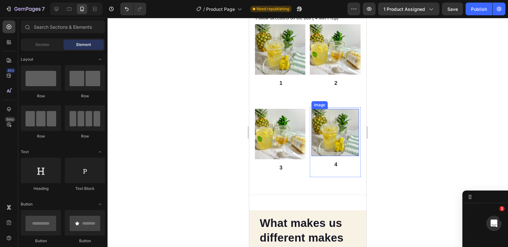
click at [312, 149] on img at bounding box center [334, 132] width 47 height 47
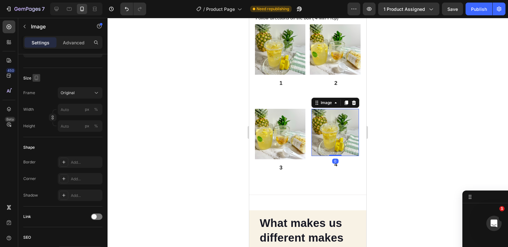
scroll to position [0, 0]
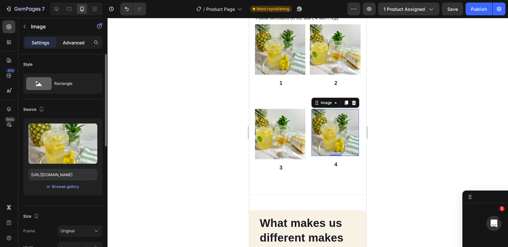
click at [68, 44] on p "Advanced" at bounding box center [74, 42] width 22 height 7
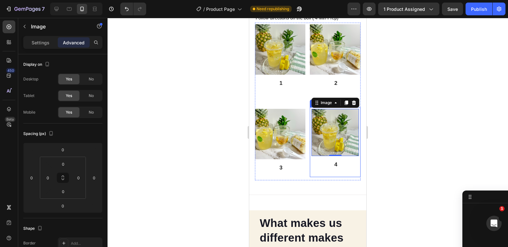
click at [312, 166] on div "Image 0 4 Text Block" at bounding box center [334, 140] width 47 height 62
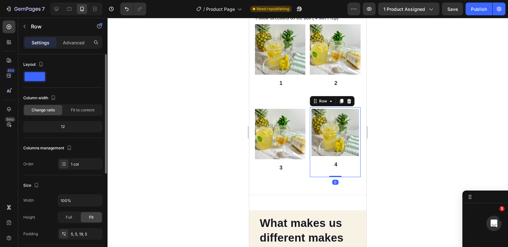
click at [81, 43] on p "Advanced" at bounding box center [74, 42] width 22 height 7
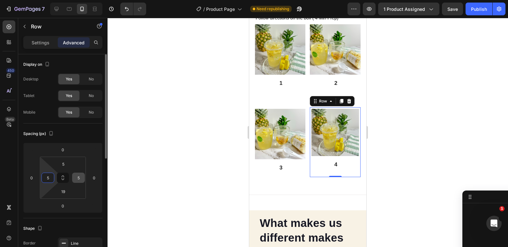
drag, startPoint x: 45, startPoint y: 178, endPoint x: 79, endPoint y: 178, distance: 34.8
click at [79, 178] on input "5" at bounding box center [79, 178] width 10 height 10
type input "0"
click at [51, 179] on input "5" at bounding box center [48, 178] width 10 height 10
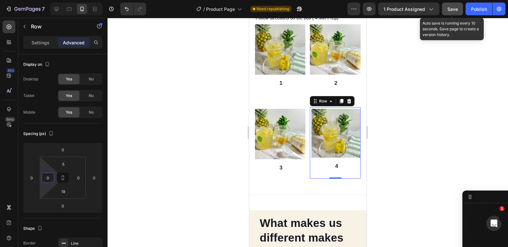
type input "0"
click at [454, 8] on span "Save" at bounding box center [452, 8] width 11 height 5
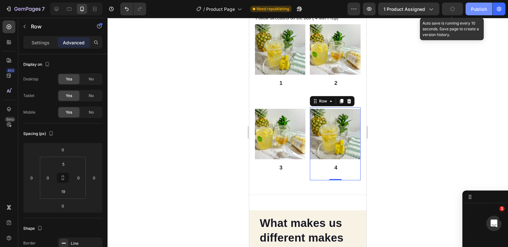
click at [472, 8] on div "Publish" at bounding box center [479, 9] width 16 height 7
click at [415, 88] on div at bounding box center [307, 132] width 400 height 229
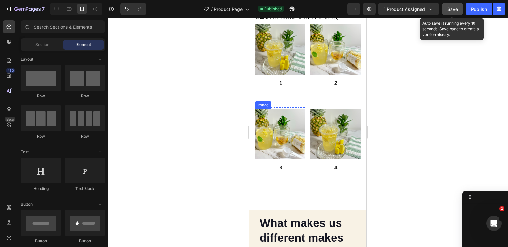
click at [232, 131] on div at bounding box center [307, 132] width 400 height 229
click at [404, 117] on div at bounding box center [307, 132] width 400 height 229
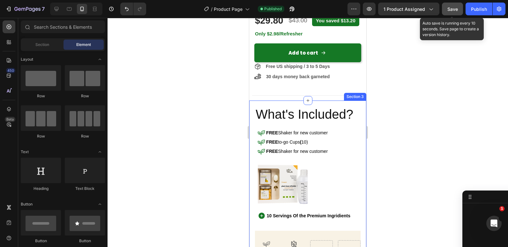
scroll to position [356, 0]
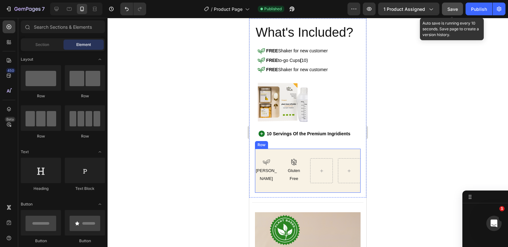
click at [258, 187] on div "Icon [PERSON_NAME] Text Block Icon Gluten Free Text Block [GEOGRAPHIC_DATA]" at bounding box center [307, 171] width 105 height 44
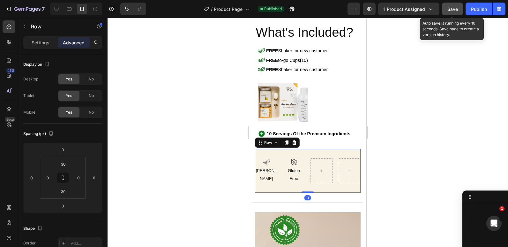
scroll to position [835, 0]
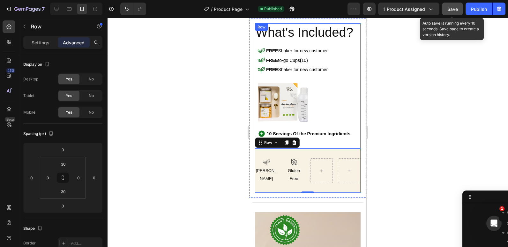
click at [335, 140] on div "What's Included? Heading Icon FREE Shaker for new customer Text Block Row Icon …" at bounding box center [307, 85] width 105 height 125
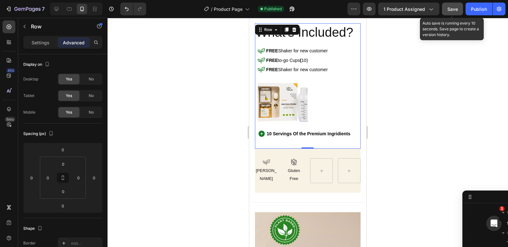
scroll to position [529, 0]
click at [354, 146] on div "What's Included? Heading Icon FREE Shaker for new customer Text Block Row Icon …" at bounding box center [307, 85] width 105 height 125
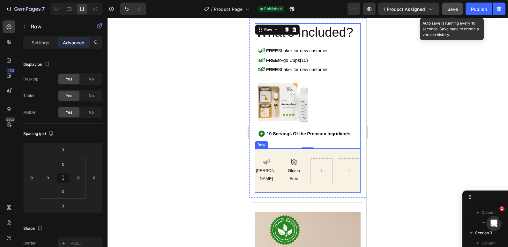
click at [354, 149] on div "Icon [PERSON_NAME] Text Block Icon Gluten Free Text Block [GEOGRAPHIC_DATA]" at bounding box center [307, 171] width 105 height 44
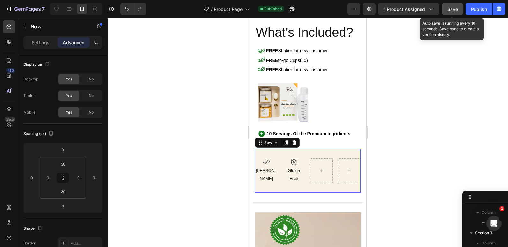
scroll to position [835, 0]
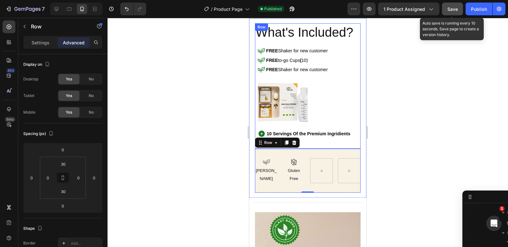
click at [353, 145] on div "What's Included? Heading Icon FREE Shaker for new customer Text Block Row Icon …" at bounding box center [307, 85] width 105 height 125
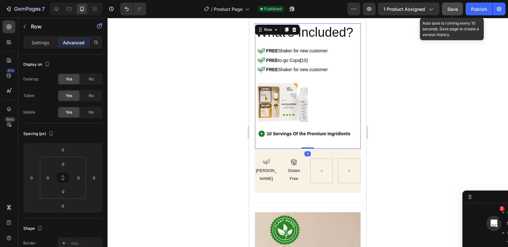
scroll to position [529, 0]
click at [48, 179] on input "0" at bounding box center [48, 178] width 10 height 10
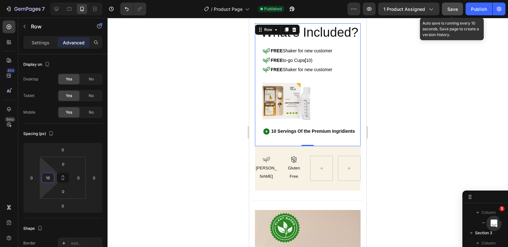
type input "1"
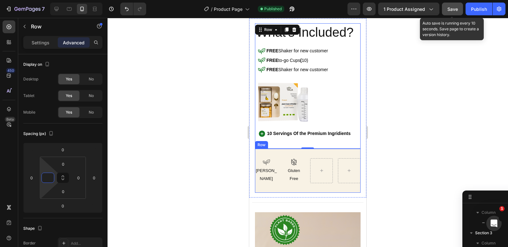
click at [355, 149] on div "Icon [PERSON_NAME] Text Block Icon Gluten Free Text Block [GEOGRAPHIC_DATA]" at bounding box center [307, 171] width 105 height 44
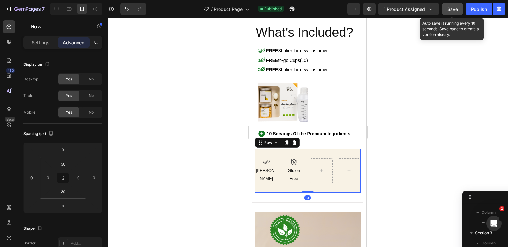
scroll to position [835, 0]
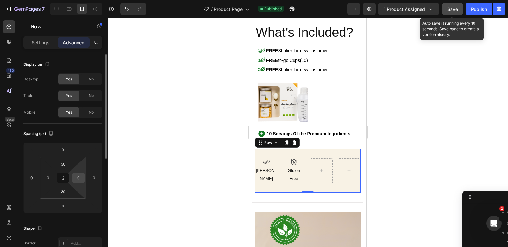
click at [79, 180] on input "0" at bounding box center [79, 178] width 10 height 10
type input "10"
click at [43, 179] on input "0" at bounding box center [48, 178] width 10 height 10
type input "1"
click at [78, 177] on input "10" at bounding box center [79, 178] width 10 height 10
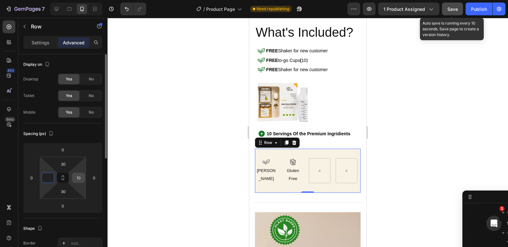
type input "0"
click at [34, 176] on input "0" at bounding box center [32, 178] width 10 height 10
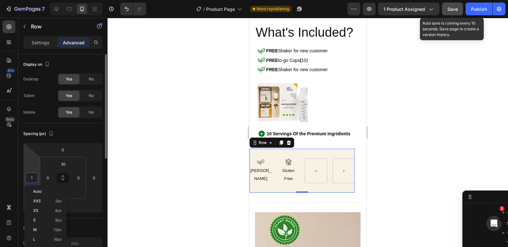
type input "15"
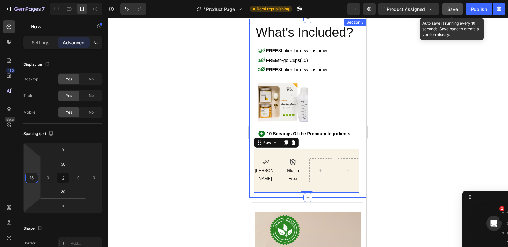
click at [355, 164] on div at bounding box center [348, 170] width 23 height 25
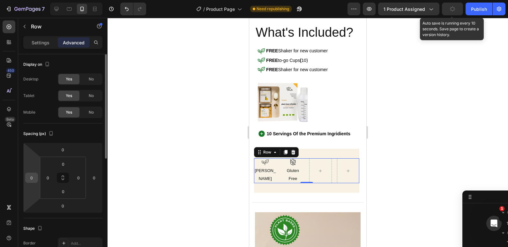
click at [31, 176] on input "0" at bounding box center [32, 178] width 10 height 10
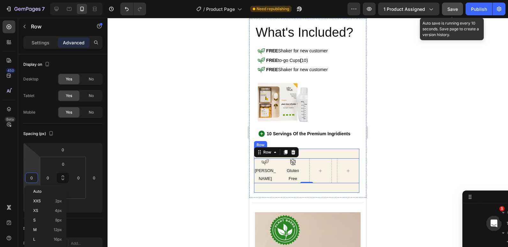
click at [256, 186] on div "Icon [PERSON_NAME] Text Block Icon Gluten Free Text Block Row 0 Row" at bounding box center [306, 171] width 105 height 44
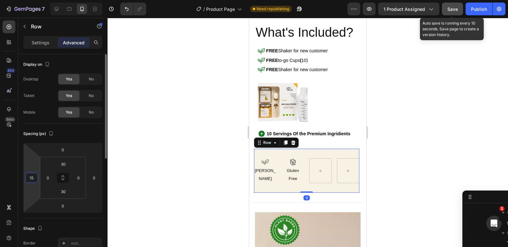
click at [32, 176] on input "15" at bounding box center [32, 178] width 10 height 10
type input "0"
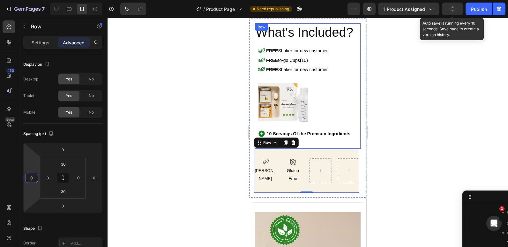
click at [255, 130] on div "What's Included? Heading Icon FREE Shaker for new customer Text Block Row Icon …" at bounding box center [307, 85] width 105 height 125
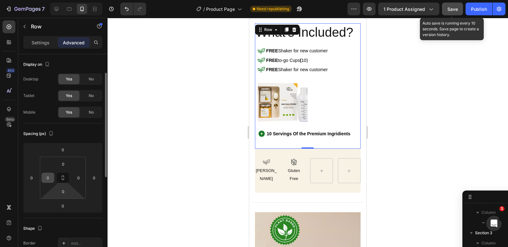
scroll to position [12, 0]
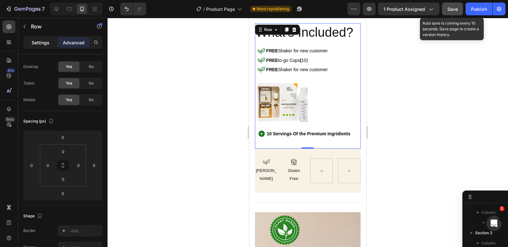
click at [35, 42] on p "Settings" at bounding box center [41, 42] width 18 height 7
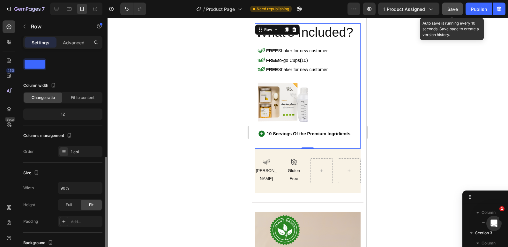
scroll to position [73, 0]
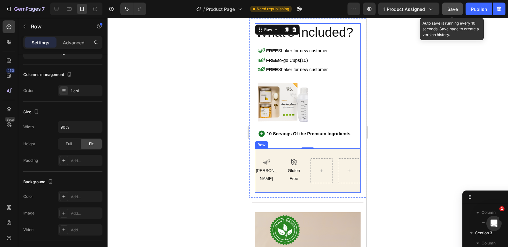
click at [256, 149] on div "Icon [PERSON_NAME] Text Block Icon Gluten Free Text Block [GEOGRAPHIC_DATA]" at bounding box center [307, 171] width 105 height 44
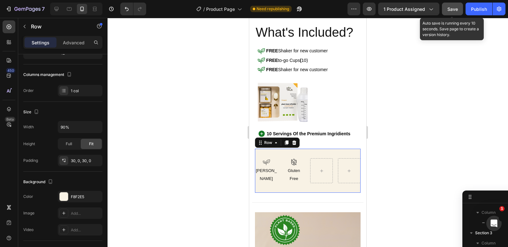
scroll to position [835, 0]
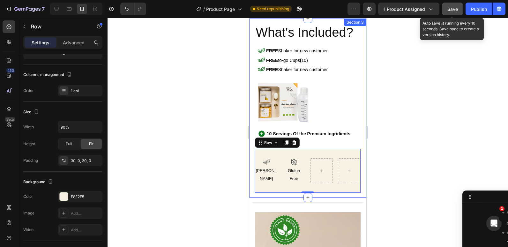
click at [262, 191] on div "What's Included? Heading Icon FREE Shaker for new customer Text Block Row Icon …" at bounding box center [307, 107] width 117 height 179
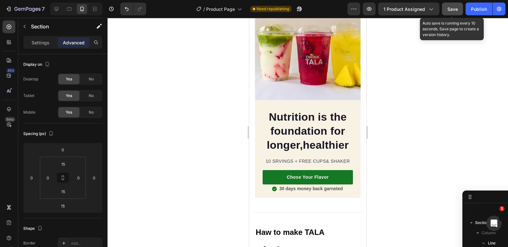
scroll to position [632, 0]
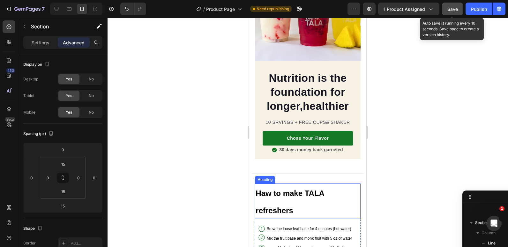
click at [256, 189] on strong "Haw to make TALA refreshers" at bounding box center [289, 202] width 69 height 26
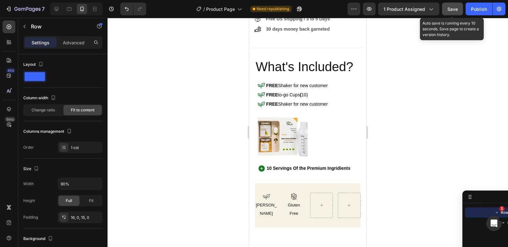
scroll to position [284, 0]
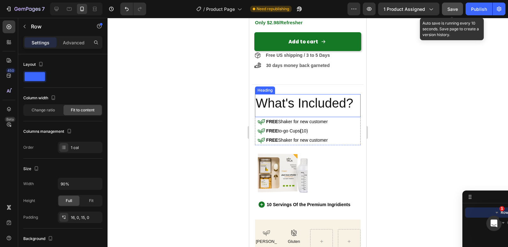
click at [255, 105] on span "What's Included?" at bounding box center [304, 103] width 98 height 14
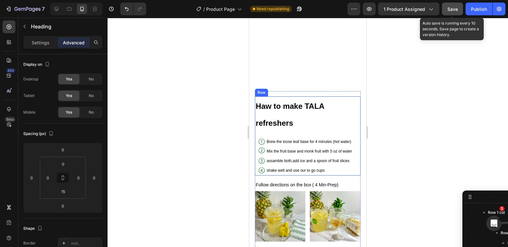
scroll to position [829, 0]
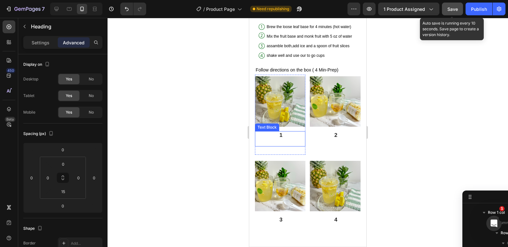
click at [280, 132] on p "1" at bounding box center [281, 135] width 48 height 7
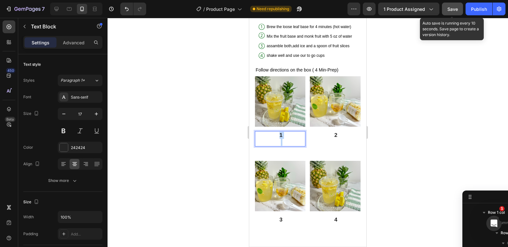
scroll to position [1524, 0]
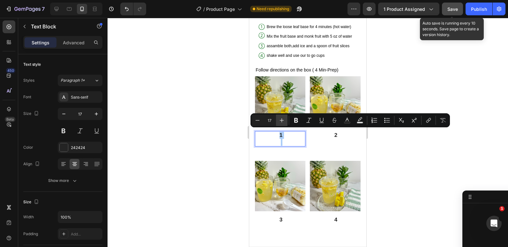
click at [283, 120] on icon "Editor contextual toolbar" at bounding box center [281, 120] width 6 height 6
type input "20"
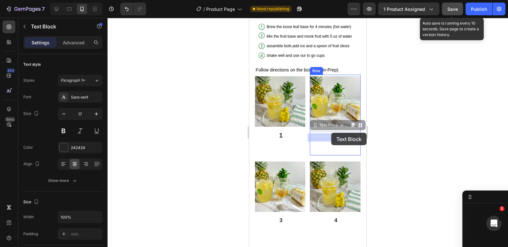
drag, startPoint x: 327, startPoint y: 130, endPoint x: 331, endPoint y: 133, distance: 4.9
click at [331, 133] on div "Mobile ( 367 px) iPhone 13 Mini iPhone 13 Pro iPhone 11 Pro Max iPhone 15 Pro M…" at bounding box center [307, 94] width 117 height 1811
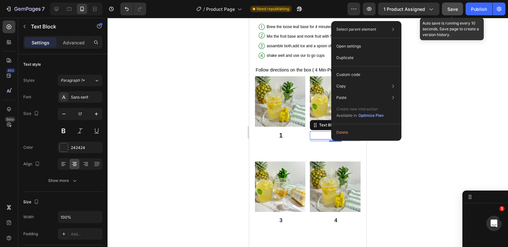
click at [325, 132] on p "2" at bounding box center [335, 135] width 48 height 7
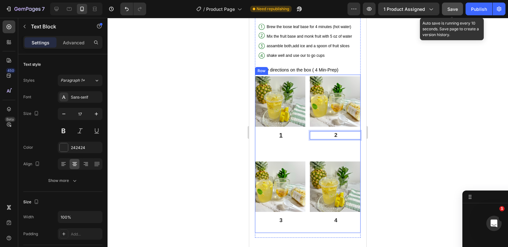
click at [306, 132] on div "Image 1 Text Block Row Image 2 Text Block 0 Row Image 3 Text Block Row Image 4 …" at bounding box center [307, 154] width 105 height 158
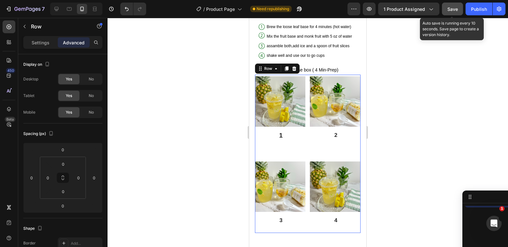
scroll to position [1473, 0]
click at [334, 133] on p "2" at bounding box center [335, 135] width 48 height 7
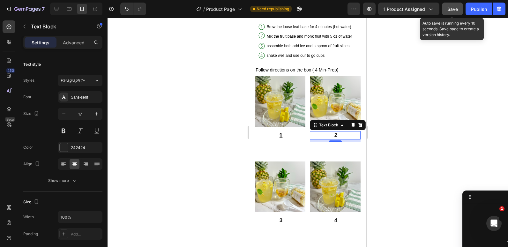
scroll to position [1575, 0]
click at [330, 132] on p "2" at bounding box center [335, 135] width 48 height 7
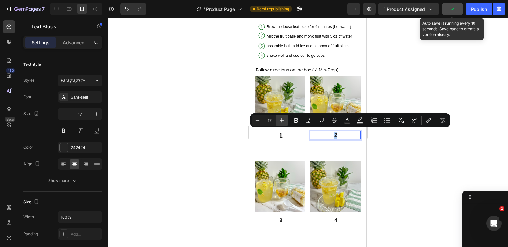
click at [282, 121] on icon "Editor contextual toolbar" at bounding box center [281, 120] width 6 height 6
type input "20"
click at [279, 217] on p "3" at bounding box center [281, 220] width 48 height 7
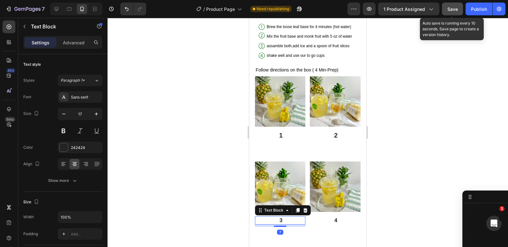
click at [279, 217] on p "3" at bounding box center [281, 220] width 48 height 7
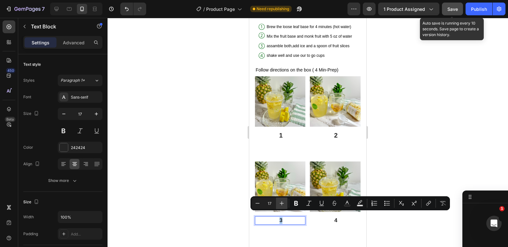
click at [280, 204] on icon "Editor contextual toolbar" at bounding box center [281, 203] width 6 height 6
click at [281, 205] on icon "Editor contextual toolbar" at bounding box center [282, 203] width 4 height 4
type input "20"
click at [332, 217] on p "4" at bounding box center [335, 220] width 48 height 7
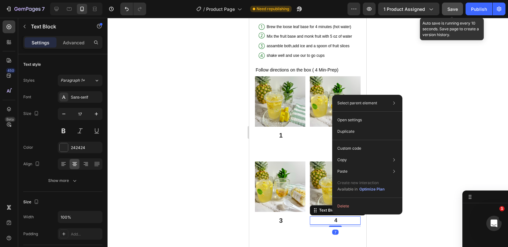
scroll to position [1677, 0]
click at [326, 219] on p "4" at bounding box center [335, 220] width 48 height 7
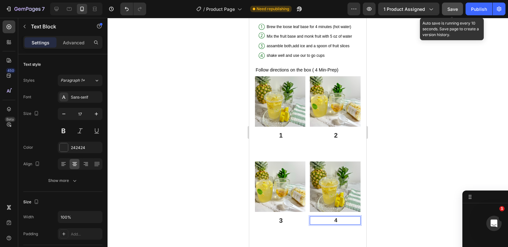
click at [333, 217] on p "4" at bounding box center [335, 220] width 48 height 7
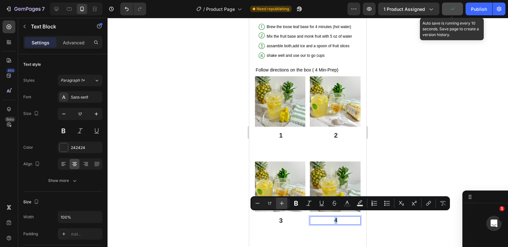
click at [282, 201] on icon "Editor contextual toolbar" at bounding box center [281, 203] width 6 height 6
type input "20"
click at [429, 142] on div at bounding box center [307, 132] width 400 height 229
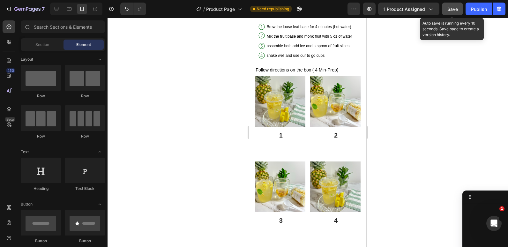
click at [451, 7] on span "Save" at bounding box center [452, 8] width 11 height 5
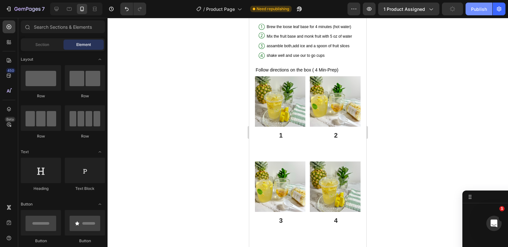
click at [471, 11] on div "Publish" at bounding box center [479, 9] width 16 height 7
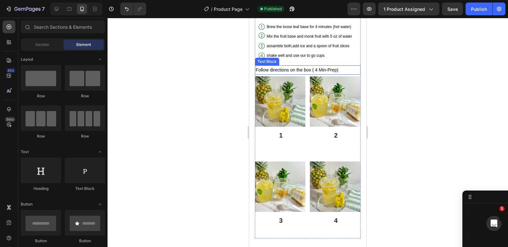
click at [347, 69] on p "Follow directions on the box ( 4 Min-Prep)" at bounding box center [307, 70] width 104 height 8
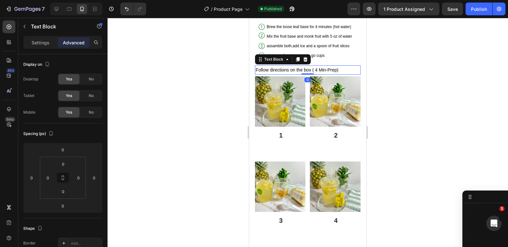
scroll to position [1462, 0]
click at [63, 204] on input "0" at bounding box center [62, 206] width 13 height 10
type input "15"
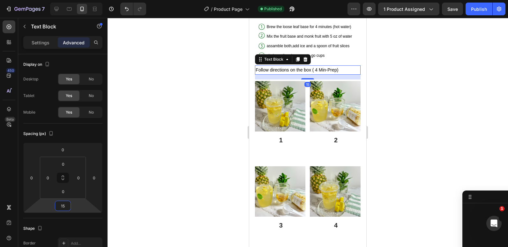
click at [141, 178] on div at bounding box center [307, 132] width 400 height 229
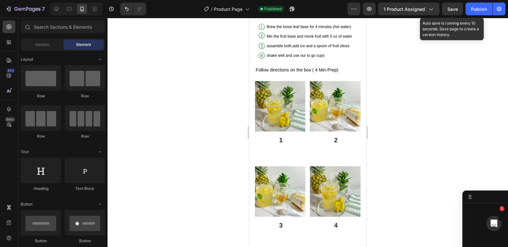
click at [449, 4] on button "Save" at bounding box center [452, 9] width 21 height 13
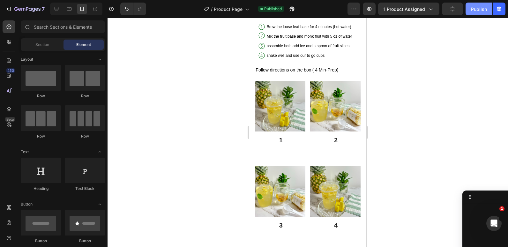
click at [472, 10] on div "Publish" at bounding box center [479, 9] width 16 height 7
click at [320, 27] on span "Brew the loose leaf base for 4 minutes (hot water)" at bounding box center [309, 27] width 84 height 4
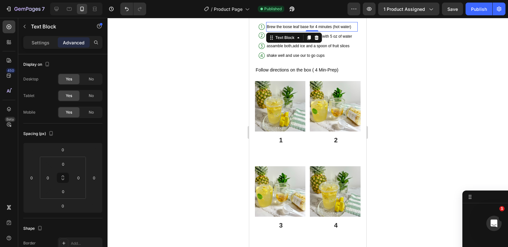
scroll to position [1299, 0]
click at [308, 27] on span "Brew the loose leaf base for 4 minutes (hot water)" at bounding box center [309, 27] width 84 height 4
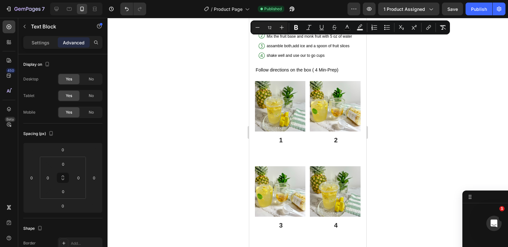
click at [308, 27] on icon "Editor contextual toolbar" at bounding box center [308, 27] width 6 height 6
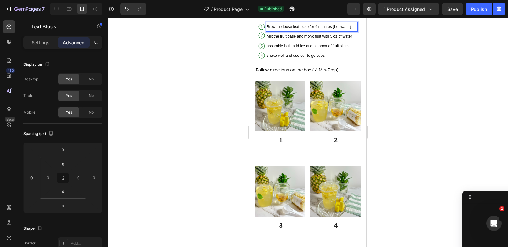
click at [301, 27] on span "Brew the loose leaf base for 4 minutes (hot water)" at bounding box center [309, 27] width 84 height 4
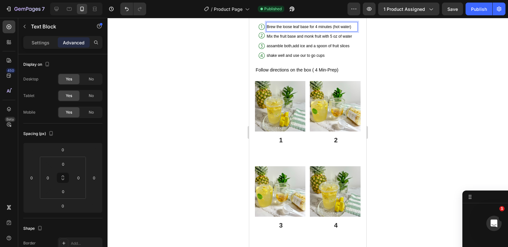
click at [301, 27] on span "Brew the loose leaf base for 4 minutes (hot water)" at bounding box center [309, 27] width 84 height 4
drag, startPoint x: 52, startPoint y: 9, endPoint x: 228, endPoint y: 26, distance: 177.5
click at [228, 26] on div at bounding box center [307, 132] width 400 height 229
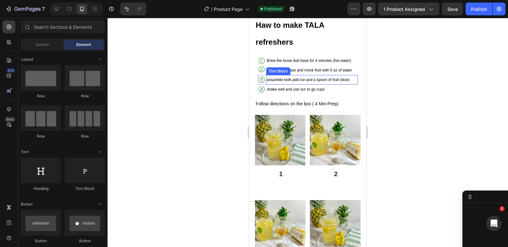
scroll to position [794, 0]
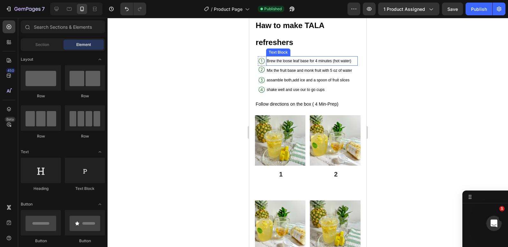
click at [307, 64] on p "Brew the loose leaf base for 4 minutes (hot water)" at bounding box center [312, 61] width 91 height 8
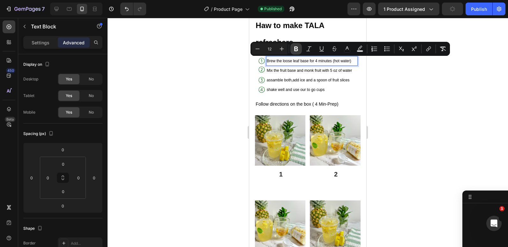
click at [292, 47] on button "Bold" at bounding box center [295, 48] width 11 height 11
click at [257, 48] on icon "Editor contextual toolbar" at bounding box center [257, 49] width 6 height 6
type input "11"
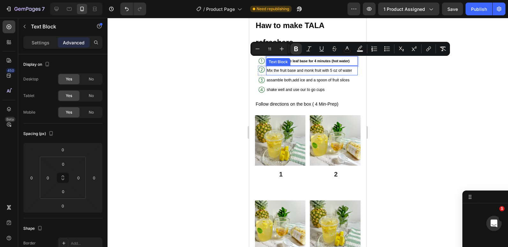
click at [275, 71] on span "Mix the fruit base and monk fruit with 5 oz of water" at bounding box center [309, 70] width 85 height 4
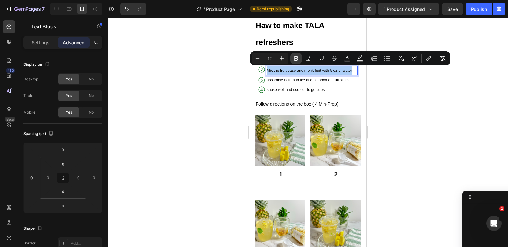
click at [295, 55] on icon "Editor contextual toolbar" at bounding box center [296, 58] width 6 height 6
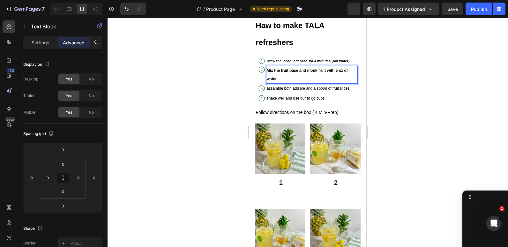
click at [280, 74] on p "Mix the fruit base and monk fruit with 5 oz of water" at bounding box center [312, 74] width 91 height 17
drag, startPoint x: 277, startPoint y: 77, endPoint x: 265, endPoint y: 69, distance: 14.2
click at [266, 69] on div "Mix the fruit base and monk fruit with 5 oz of water" at bounding box center [312, 75] width 92 height 18
click at [275, 73] on p "Mix the fruit base and monk fruit with 5 oz of water" at bounding box center [312, 74] width 91 height 17
click at [277, 80] on p "Mix the fruit base and monk fruit with 5 oz of water" at bounding box center [312, 74] width 91 height 17
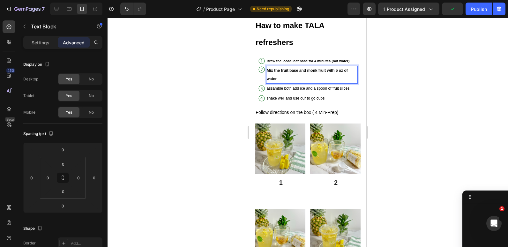
click at [277, 80] on p "Mix the fruit base and monk fruit with 5 oz of water" at bounding box center [312, 74] width 91 height 17
click at [276, 79] on p "Mix the fruit base and monk fruit with 5 oz of water" at bounding box center [312, 74] width 91 height 17
drag, startPoint x: 276, startPoint y: 79, endPoint x: 267, endPoint y: 69, distance: 13.5
click at [267, 69] on p "Mix the fruit base and monk fruit with 5 oz of water" at bounding box center [312, 74] width 91 height 17
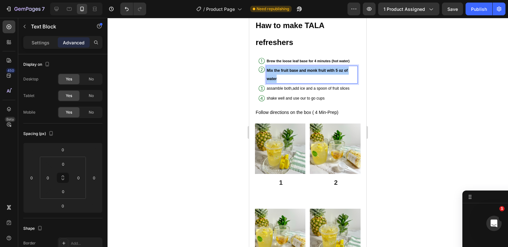
click at [226, 66] on div at bounding box center [307, 132] width 400 height 229
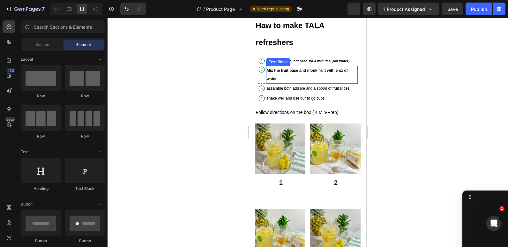
click at [269, 77] on strong "Mix the fruit base and monk fruit with 5 oz of water" at bounding box center [307, 74] width 81 height 13
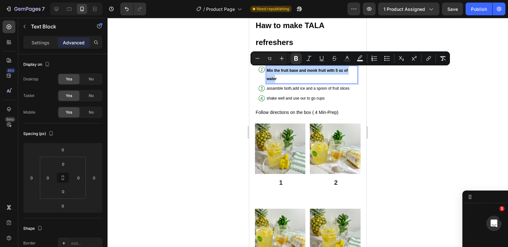
drag, startPoint x: 275, startPoint y: 77, endPoint x: 266, endPoint y: 70, distance: 11.1
click at [258, 60] on icon "Editor contextual toolbar" at bounding box center [257, 58] width 6 height 6
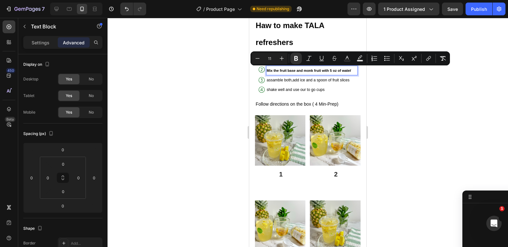
type input "12"
click at [350, 70] on p "Mix the fruit base and monk fruit with 5 oz of wate r" at bounding box center [312, 70] width 91 height 8
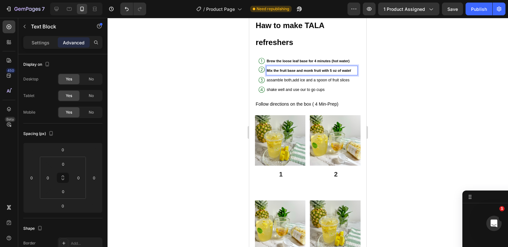
click at [350, 70] on p "Mix the fruit base and monk fruit with 5 oz of wate r" at bounding box center [312, 70] width 91 height 8
click at [348, 70] on strong "Mix the fruit base and monk fruit with 5 oz of wate" at bounding box center [308, 71] width 83 height 4
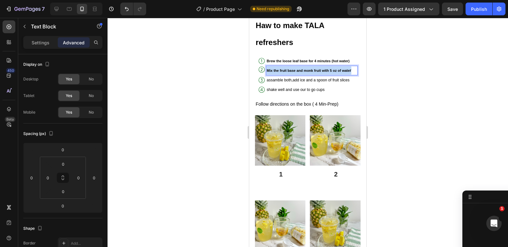
click at [348, 70] on strong "Mix the fruit base and monk fruit with 5 oz of wate" at bounding box center [308, 71] width 83 height 4
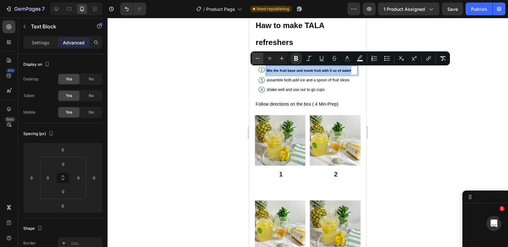
click at [256, 60] on icon "Editor contextual toolbar" at bounding box center [257, 58] width 6 height 6
click at [279, 58] on icon "Editor contextual toolbar" at bounding box center [281, 58] width 6 height 6
type input "11"
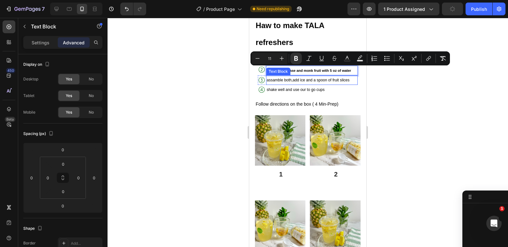
click at [292, 80] on span "assamble both,add ice and a spoon of fruit slices" at bounding box center [308, 80] width 83 height 4
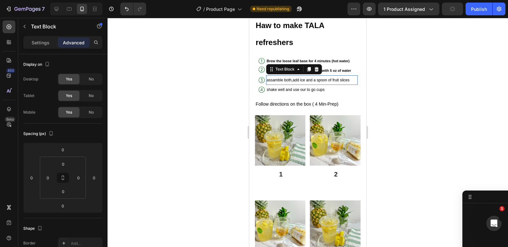
click at [292, 80] on span "assamble both,add ice and a spoon of fruit slices" at bounding box center [308, 80] width 83 height 4
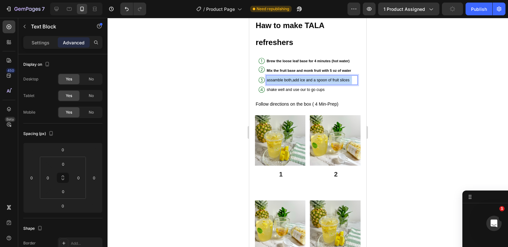
click at [292, 80] on span "assamble both,add ice and a spoon of fruit slices" at bounding box center [308, 80] width 83 height 4
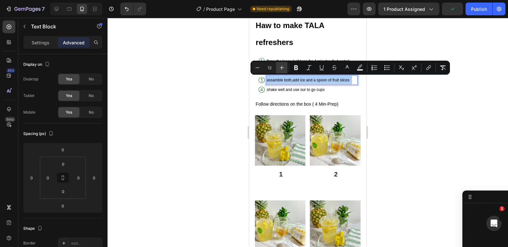
click at [257, 70] on icon "Editor contextual toolbar" at bounding box center [257, 67] width 6 height 6
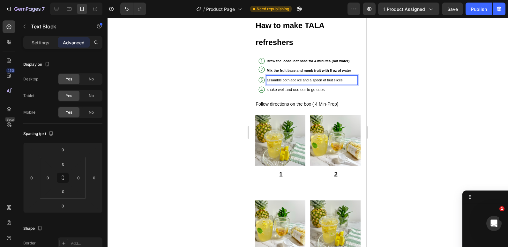
click at [290, 80] on span "assamble both,add ice and a spoon of fruit slices" at bounding box center [305, 80] width 77 height 4
click at [286, 91] on span "shake well and use our to go cups" at bounding box center [296, 89] width 58 height 4
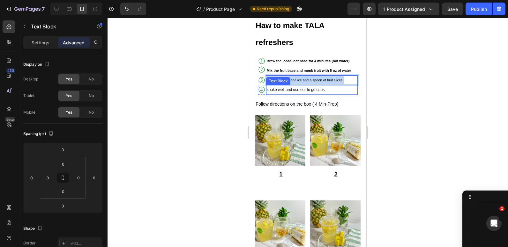
click at [286, 91] on span "shake well and use our to go cups" at bounding box center [296, 89] width 58 height 4
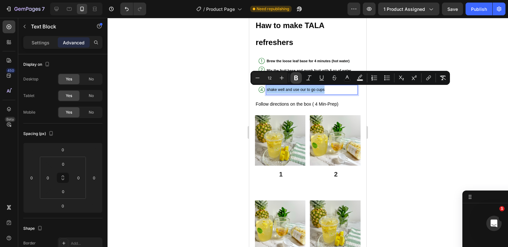
click at [294, 78] on icon "Editor contextual toolbar" at bounding box center [296, 78] width 6 height 6
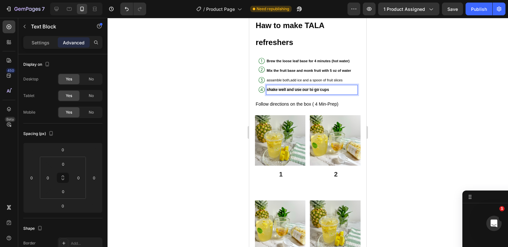
click at [294, 89] on div "shake well and use our to go cups" at bounding box center [312, 90] width 92 height 10
click at [292, 80] on span "assamble both,add ice and a spoon of fruit slices" at bounding box center [305, 80] width 77 height 4
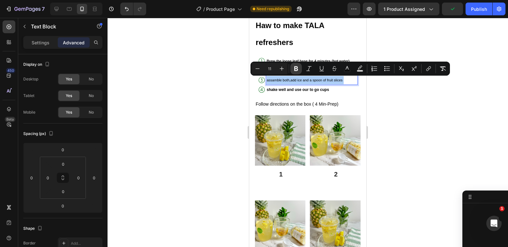
click at [294, 71] on icon "Editor contextual toolbar" at bounding box center [296, 68] width 6 height 6
click at [288, 89] on strong "shake well and use our to go cups" at bounding box center [298, 89] width 62 height 4
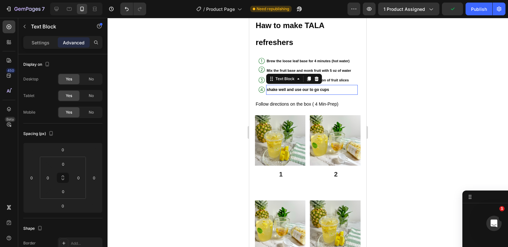
click at [288, 89] on strong "shake well and use our to go cups" at bounding box center [298, 89] width 62 height 4
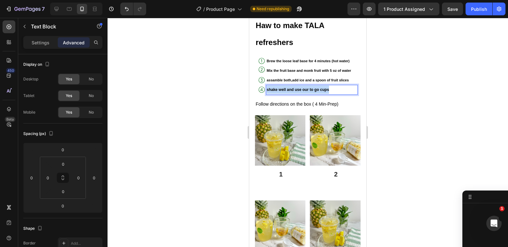
click at [288, 89] on strong "shake well and use our to go cups" at bounding box center [298, 89] width 62 height 4
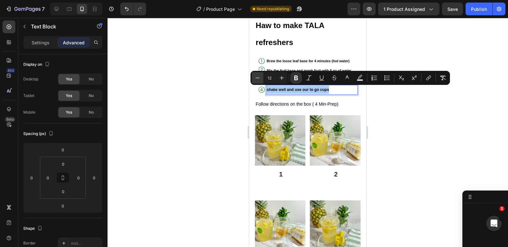
click at [254, 78] on icon "Editor contextual toolbar" at bounding box center [257, 78] width 6 height 6
type input "11"
click at [227, 89] on div at bounding box center [307, 132] width 400 height 229
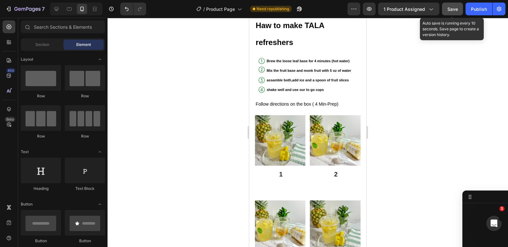
click at [449, 13] on button "Save" at bounding box center [452, 9] width 21 height 13
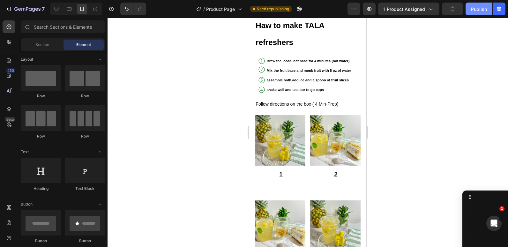
click at [469, 11] on button "Publish" at bounding box center [478, 9] width 27 height 13
